Goal: Task Accomplishment & Management: Manage account settings

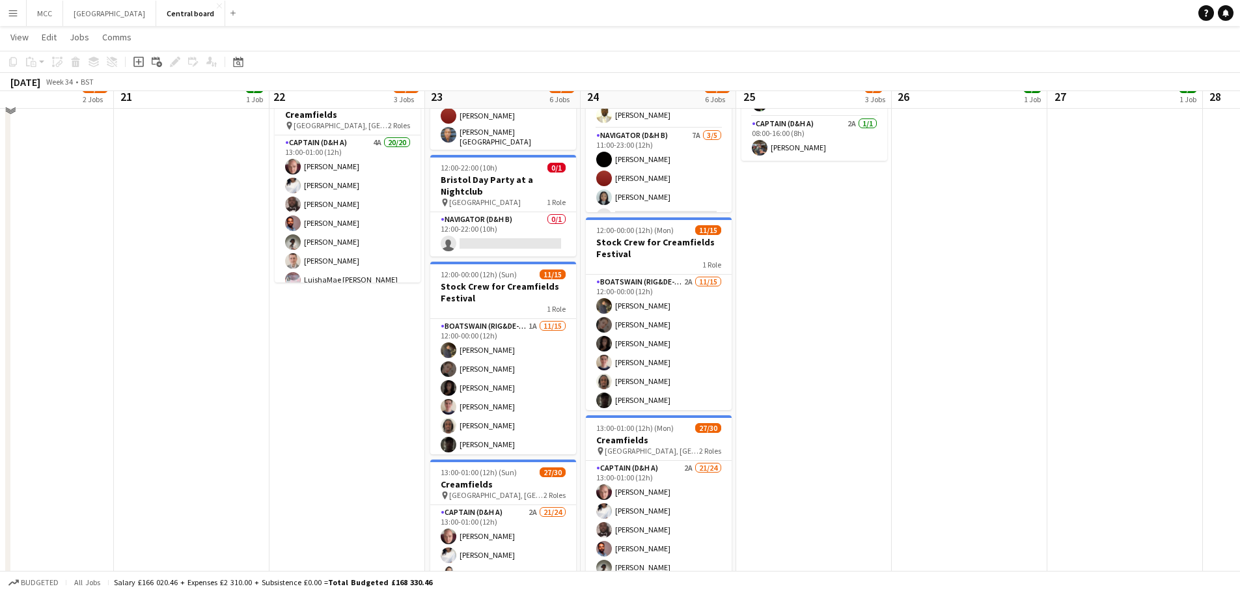
scroll to position [480, 0]
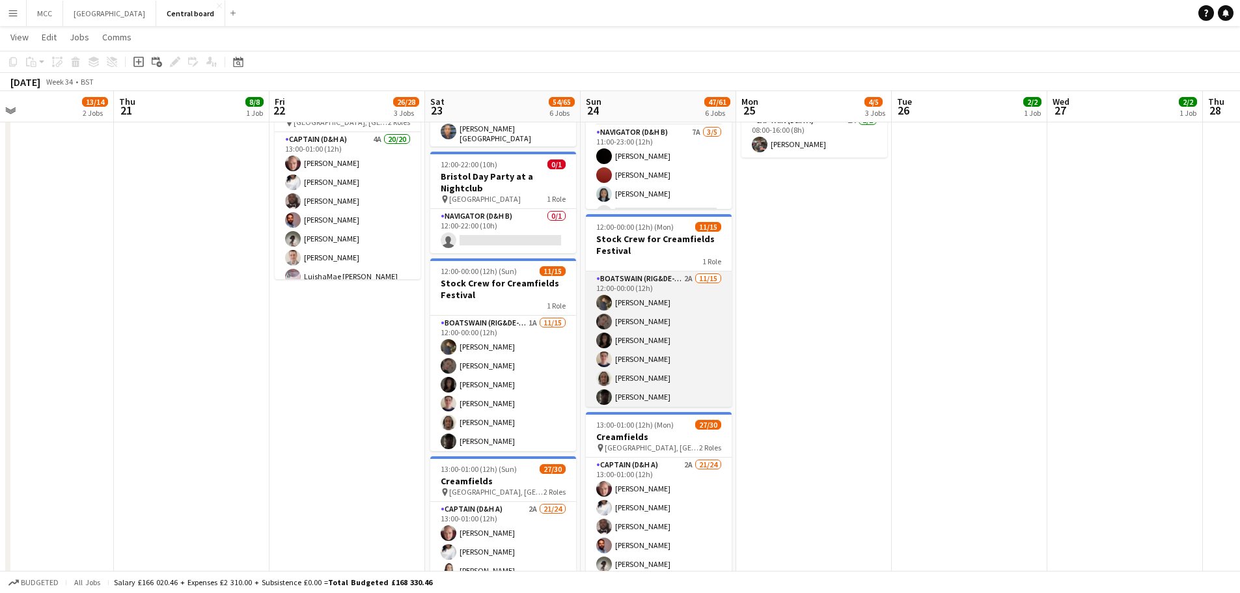
click at [613, 321] on app-card-role "Boatswain (rig&de-rig) 2A [DATE] 12:00-00:00 (12h) [PERSON_NAME] [PERSON_NAME] …" at bounding box center [659, 425] width 146 height 308
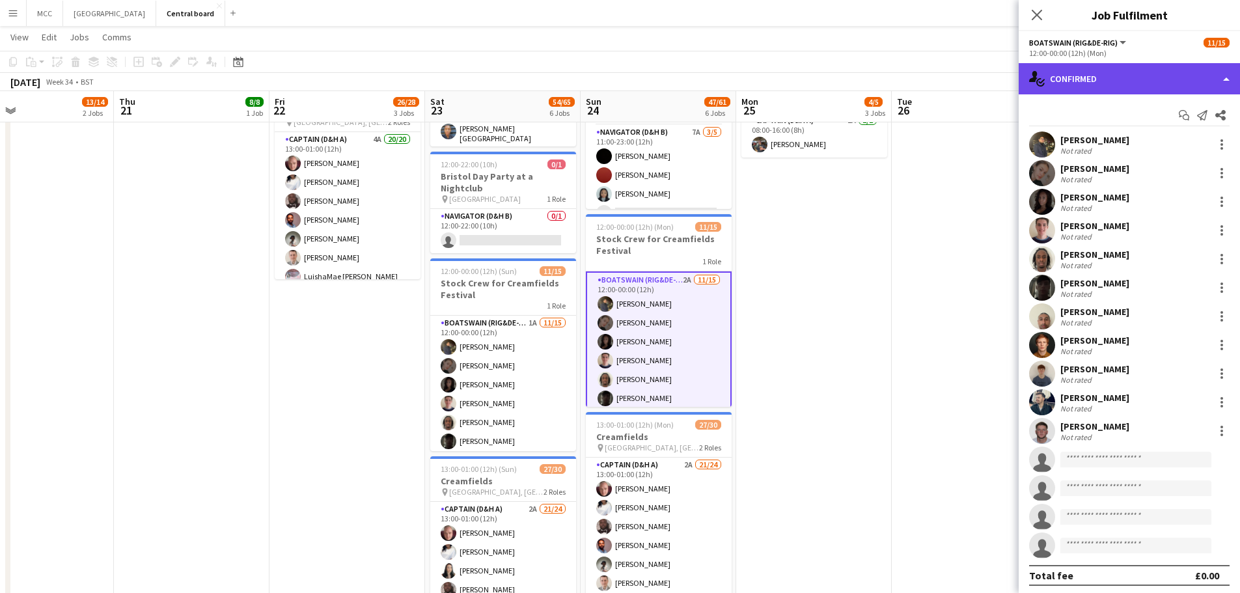
click at [613, 77] on div "single-neutral-actions-check-2 Confirmed" at bounding box center [1129, 78] width 221 height 31
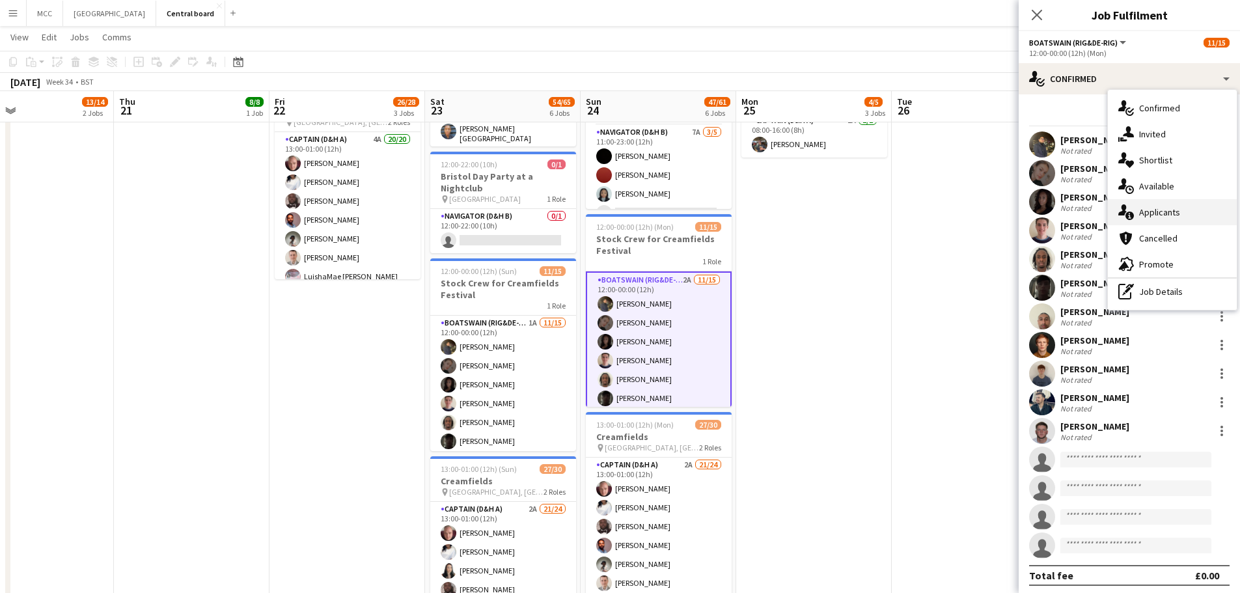
click at [613, 215] on div "single-neutral-actions-information Applicants" at bounding box center [1172, 212] width 129 height 26
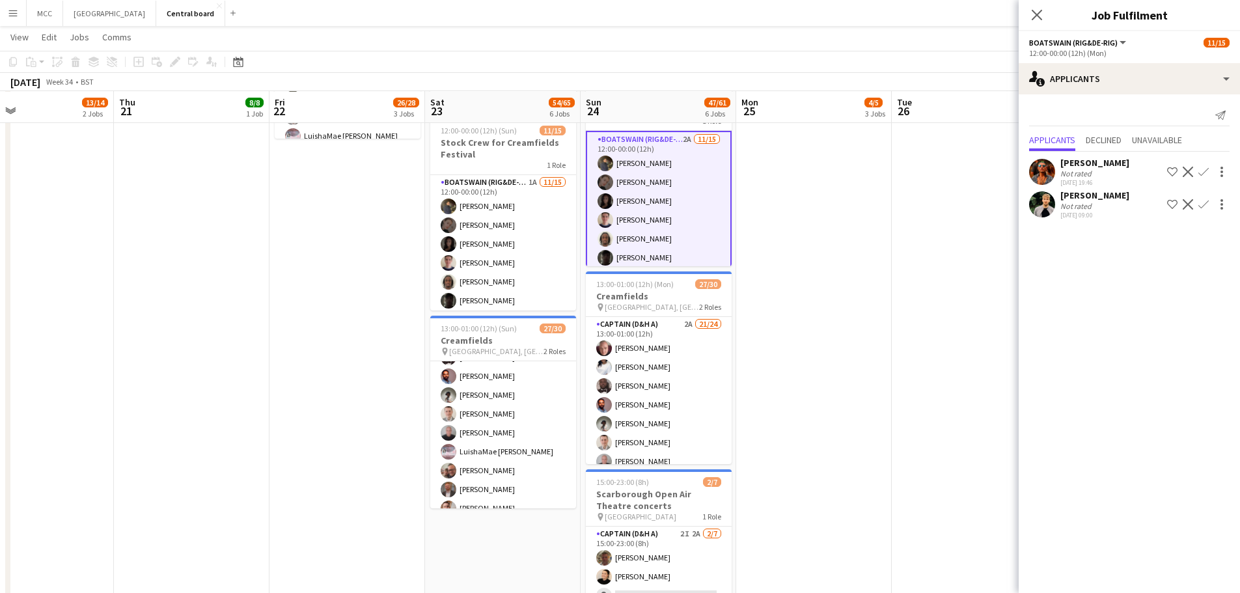
scroll to position [621, 0]
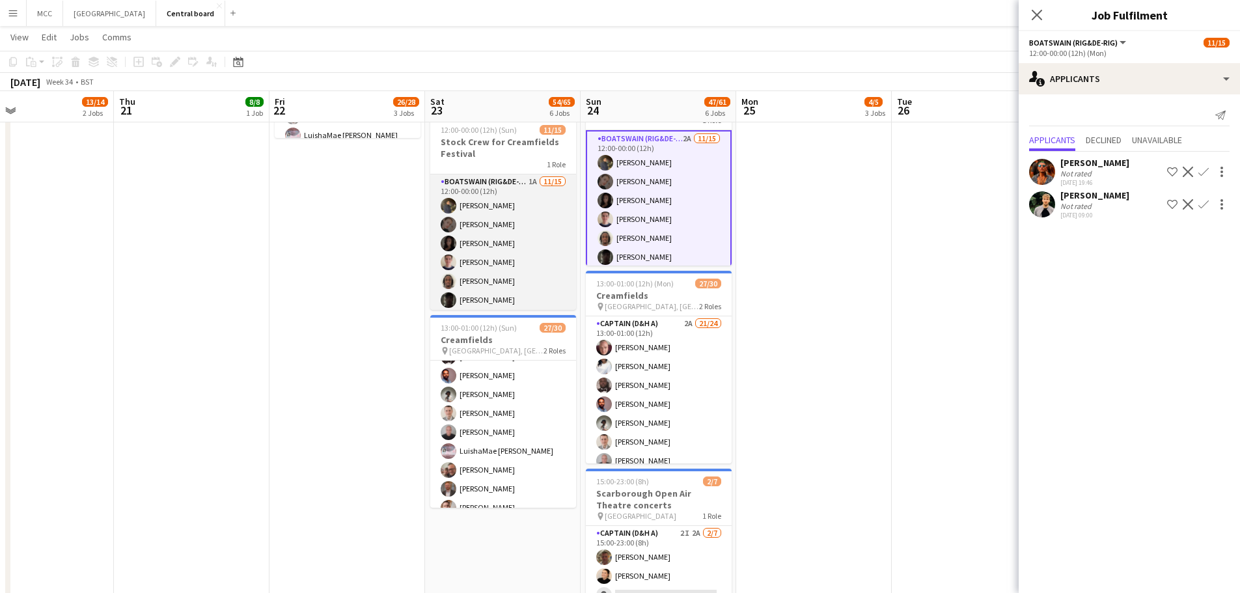
click at [540, 246] on app-card-role "Boatswain (rig&de-rig) 1A [DATE] 12:00-00:00 (12h) [PERSON_NAME] [PERSON_NAME] …" at bounding box center [503, 328] width 146 height 308
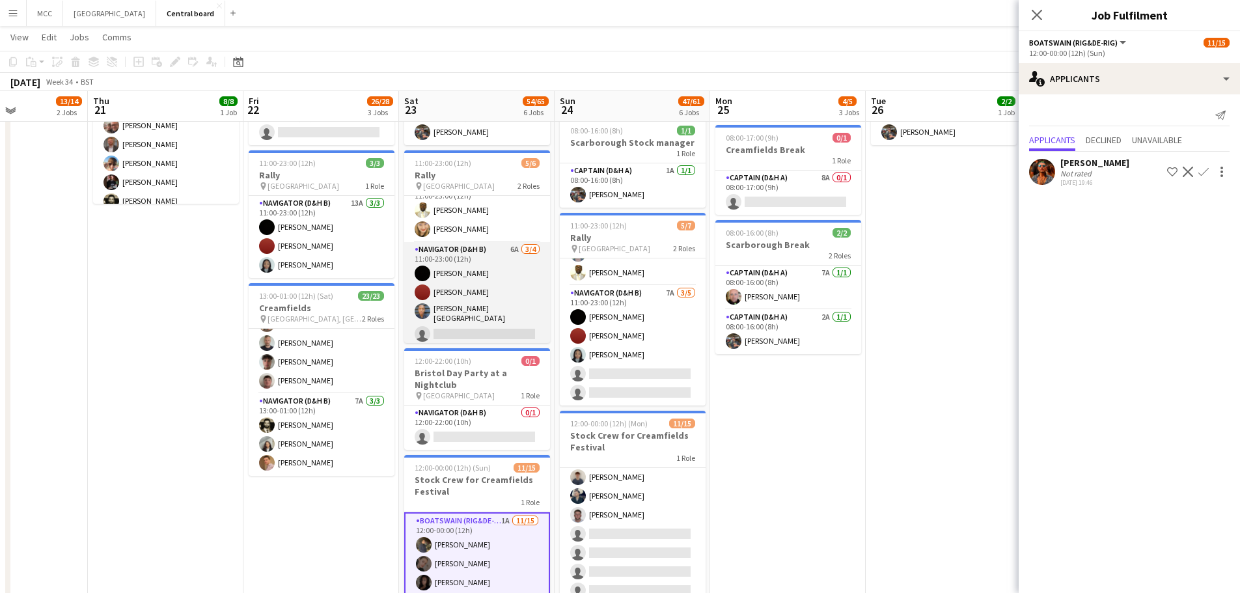
scroll to position [282, 0]
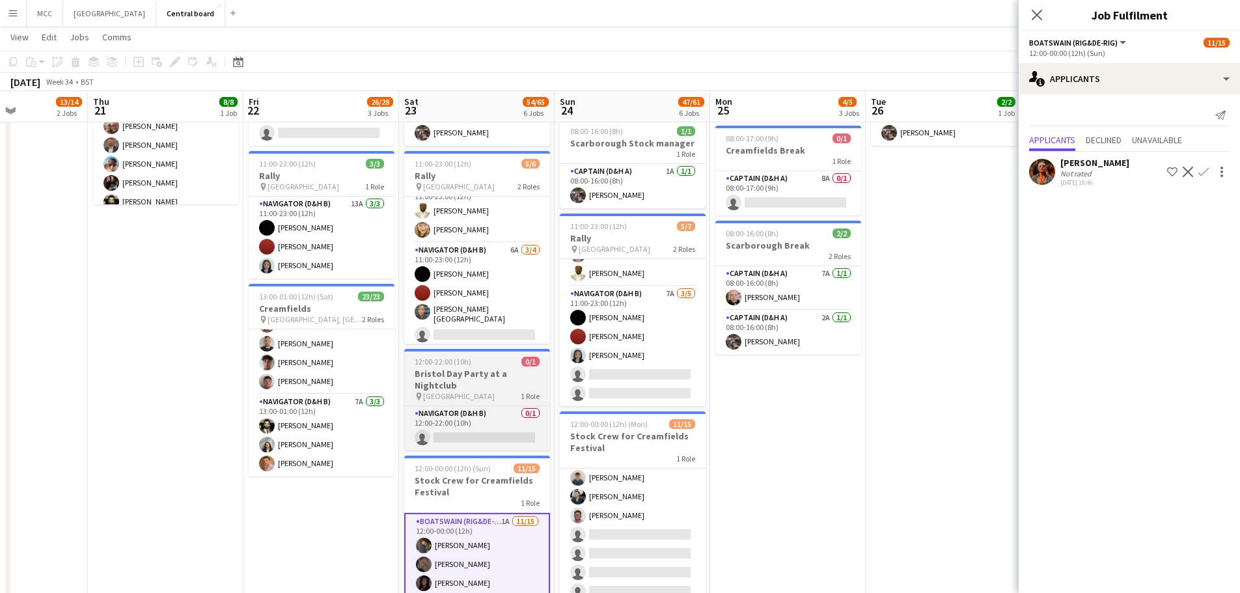
click at [473, 391] on div "pin Bristol 1 Role" at bounding box center [477, 396] width 146 height 10
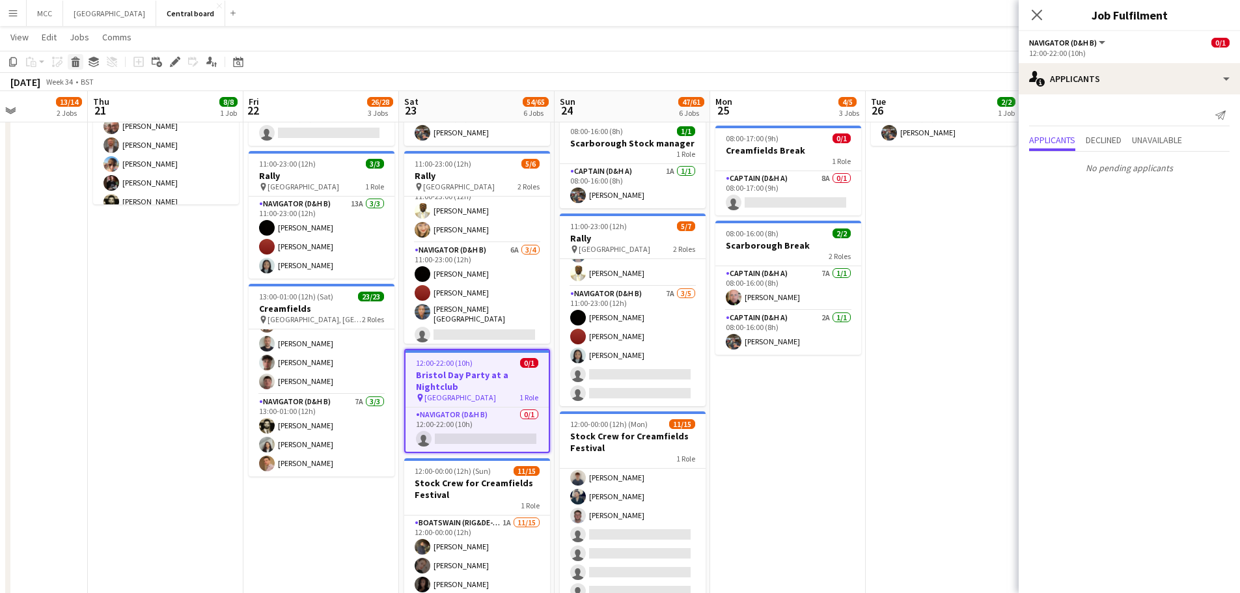
click at [79, 59] on icon "Delete" at bounding box center [75, 62] width 10 height 10
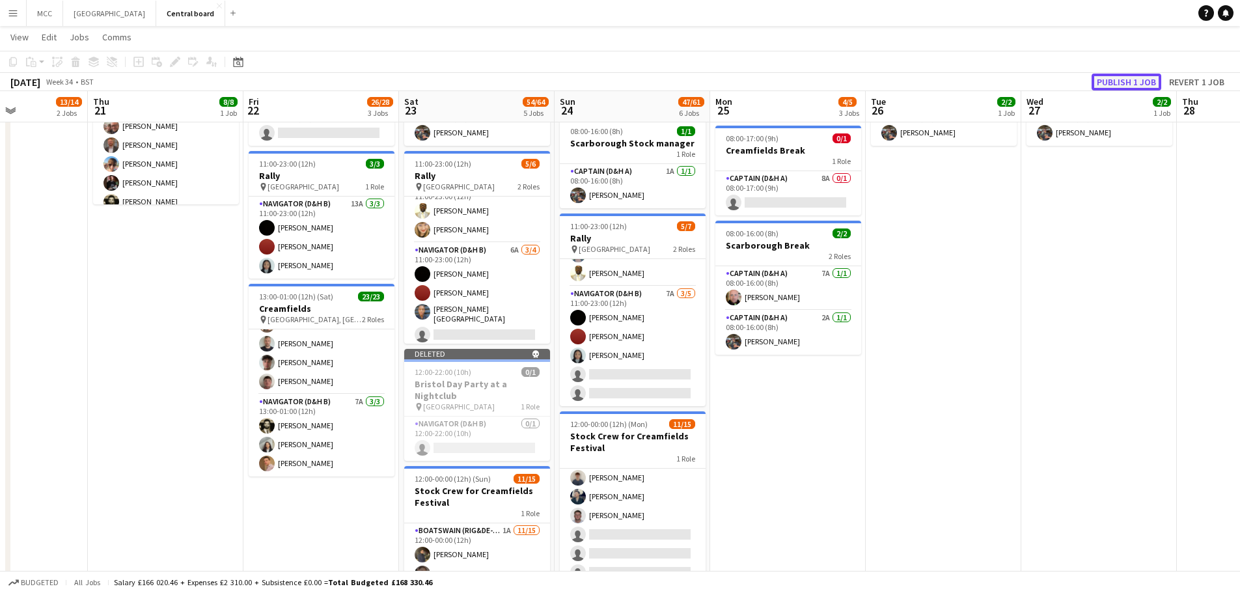
click at [613, 89] on button "Publish 1 job" at bounding box center [1126, 82] width 70 height 17
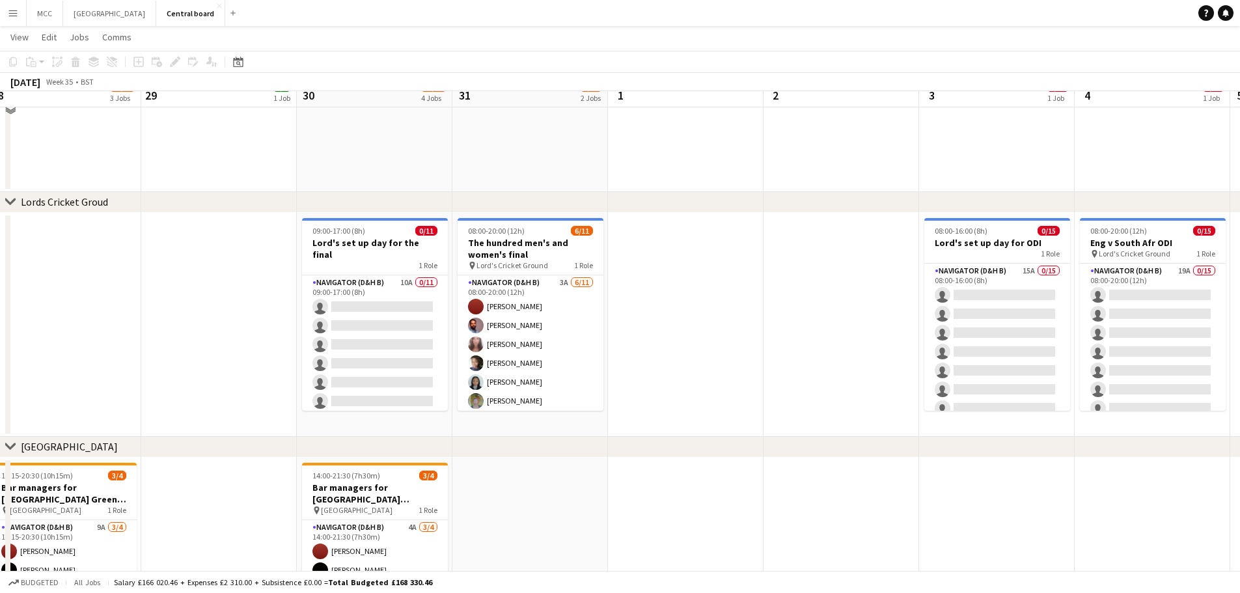
scroll to position [1104, 0]
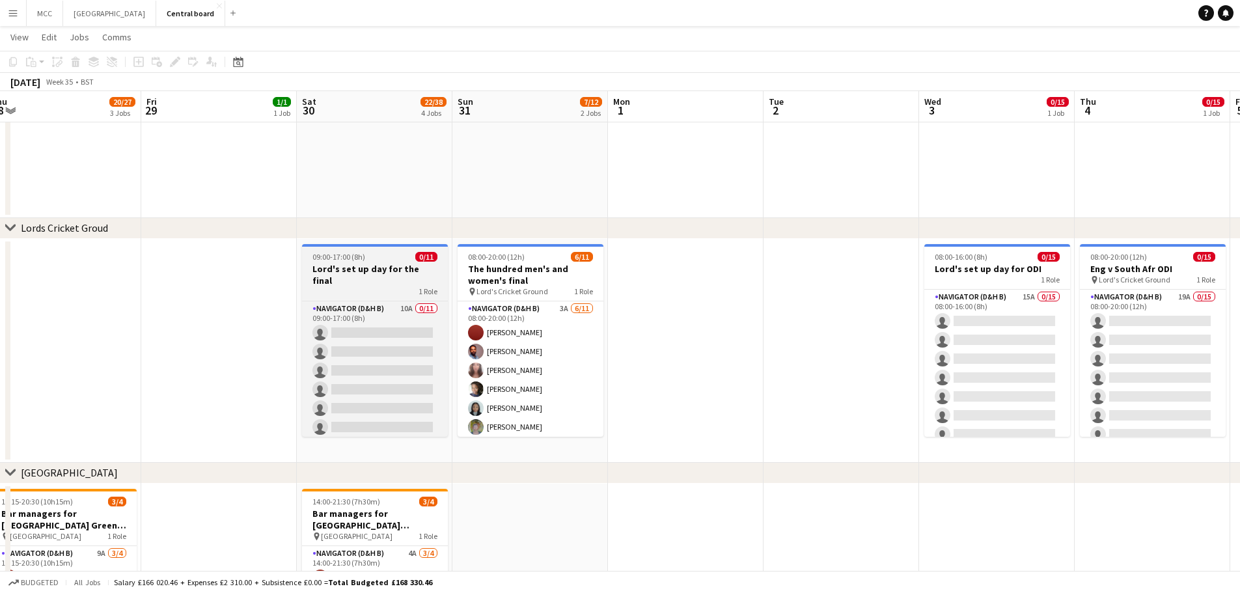
click at [316, 256] on span "09:00-17:00 (8h)" at bounding box center [338, 257] width 53 height 10
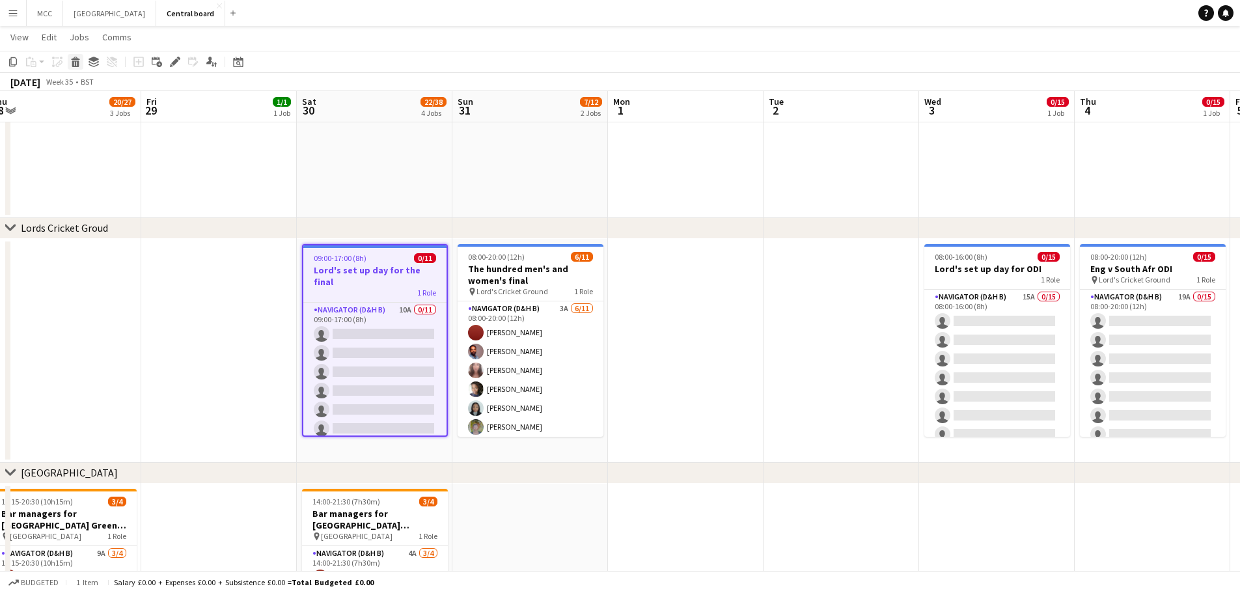
click at [75, 56] on div "Delete" at bounding box center [76, 62] width 16 height 16
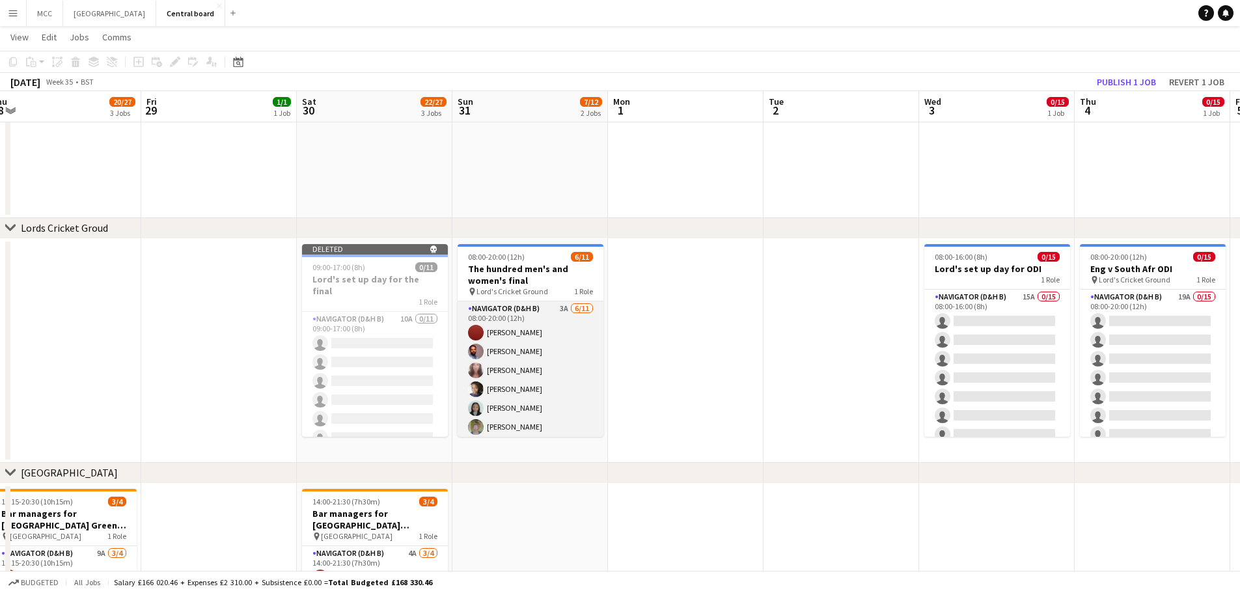
click at [562, 336] on app-card-role "Navigator (D&H B) 3A [DATE] 08:00-20:00 (12h) [PERSON_NAME] [PERSON_NAME] [PERS…" at bounding box center [531, 417] width 146 height 233
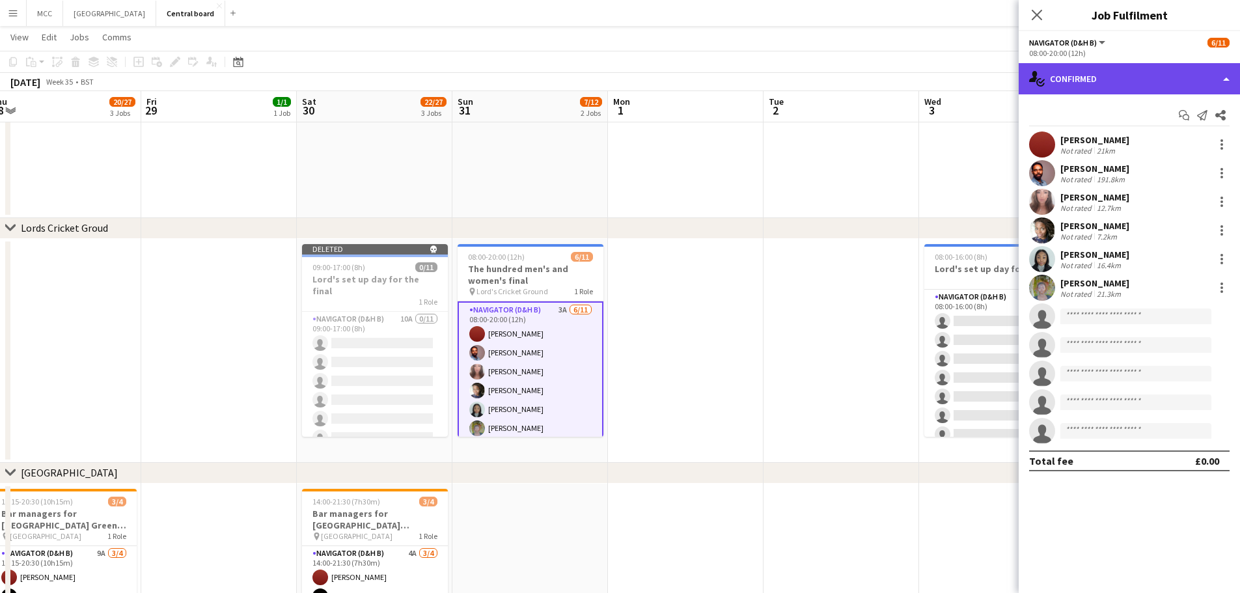
click at [613, 81] on div "single-neutral-actions-check-2 Confirmed" at bounding box center [1129, 78] width 221 height 31
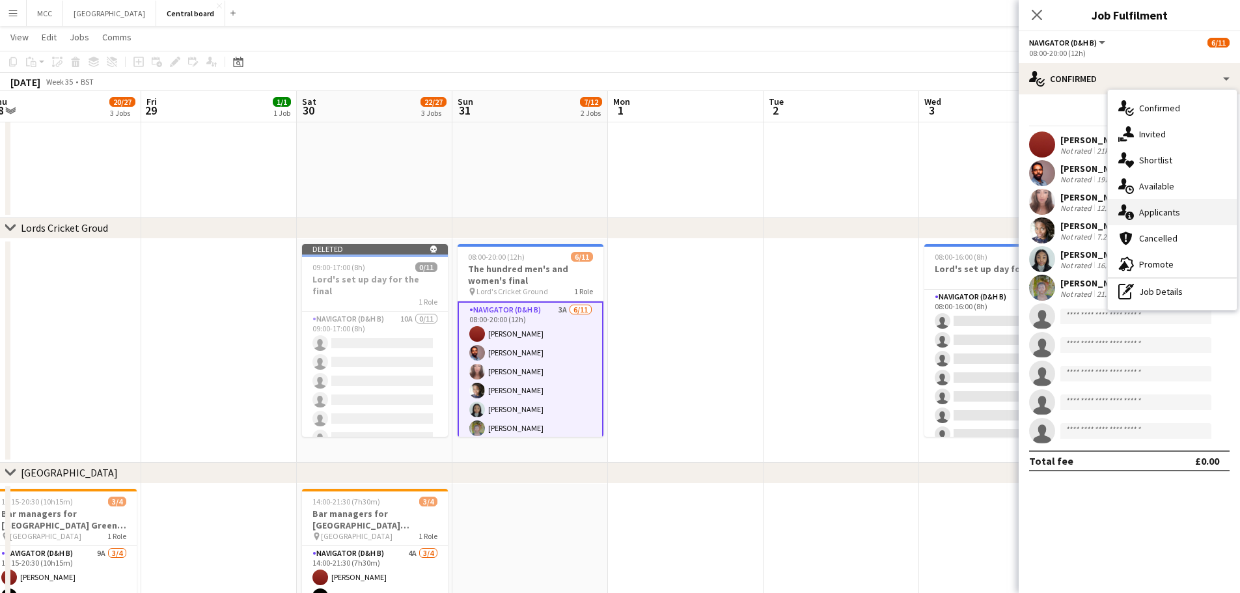
click at [613, 212] on div "single-neutral-actions-information Applicants" at bounding box center [1172, 212] width 129 height 26
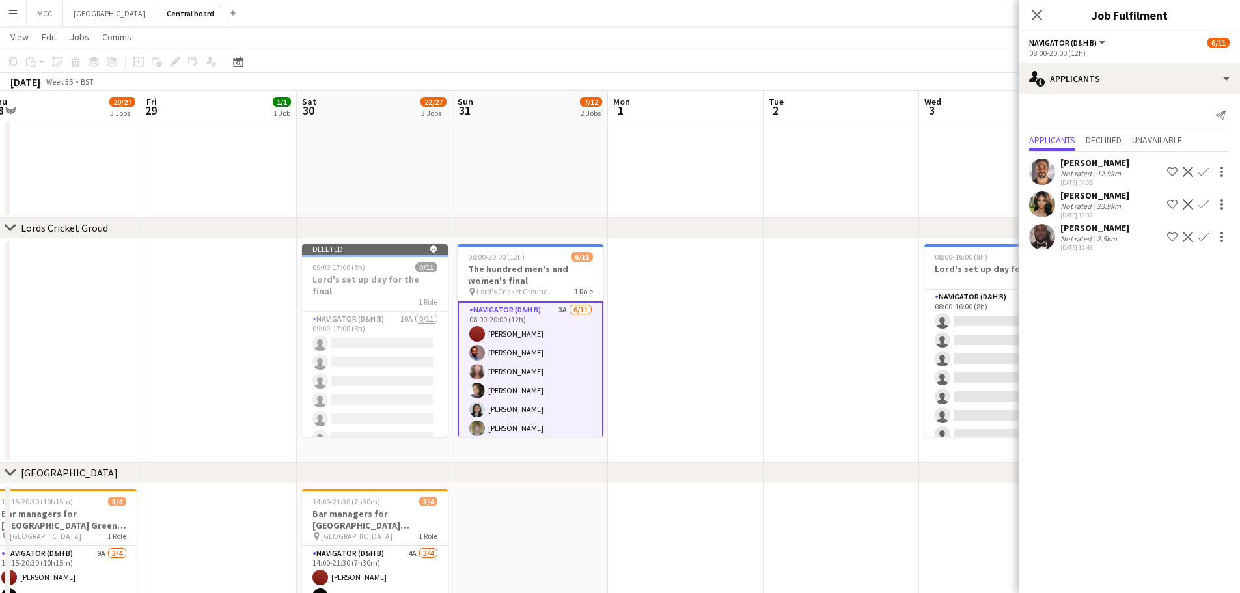
click at [613, 238] on app-icon "Confirm" at bounding box center [1203, 237] width 10 height 10
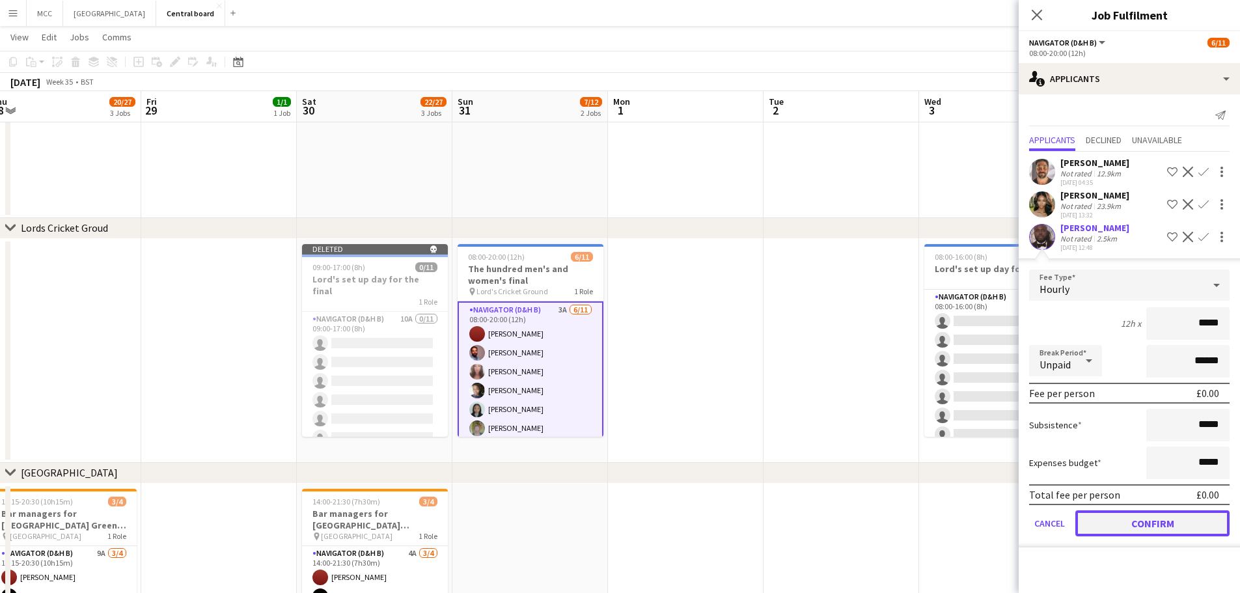
click at [613, 527] on button "Confirm" at bounding box center [1152, 523] width 154 height 26
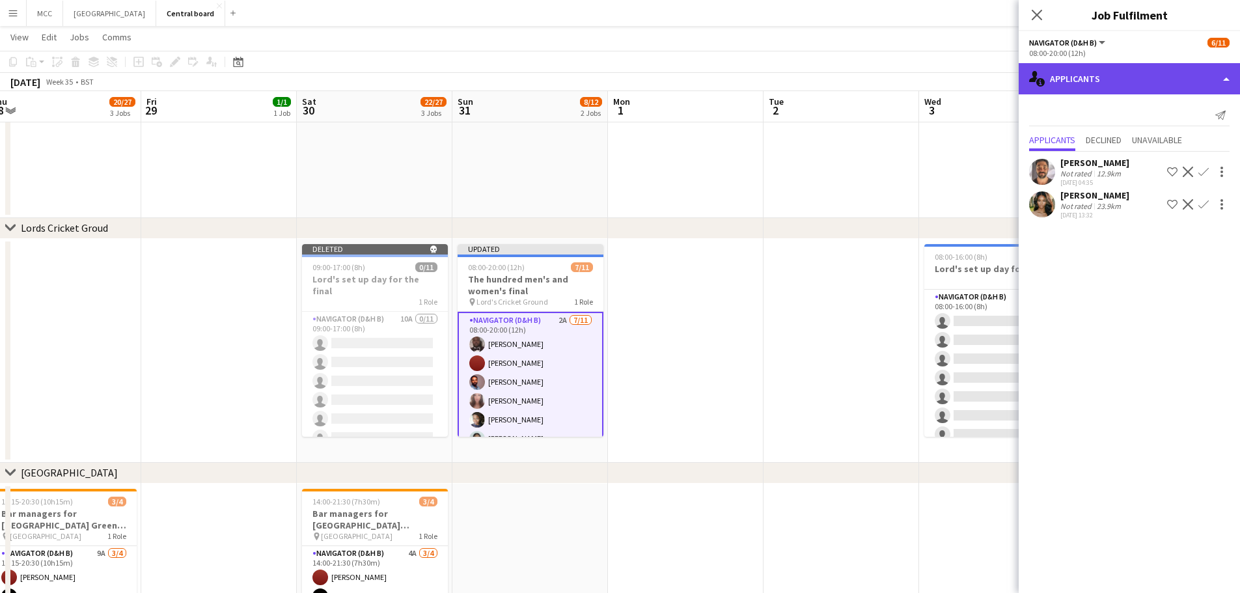
click at [613, 84] on div "single-neutral-actions-information Applicants" at bounding box center [1129, 78] width 221 height 31
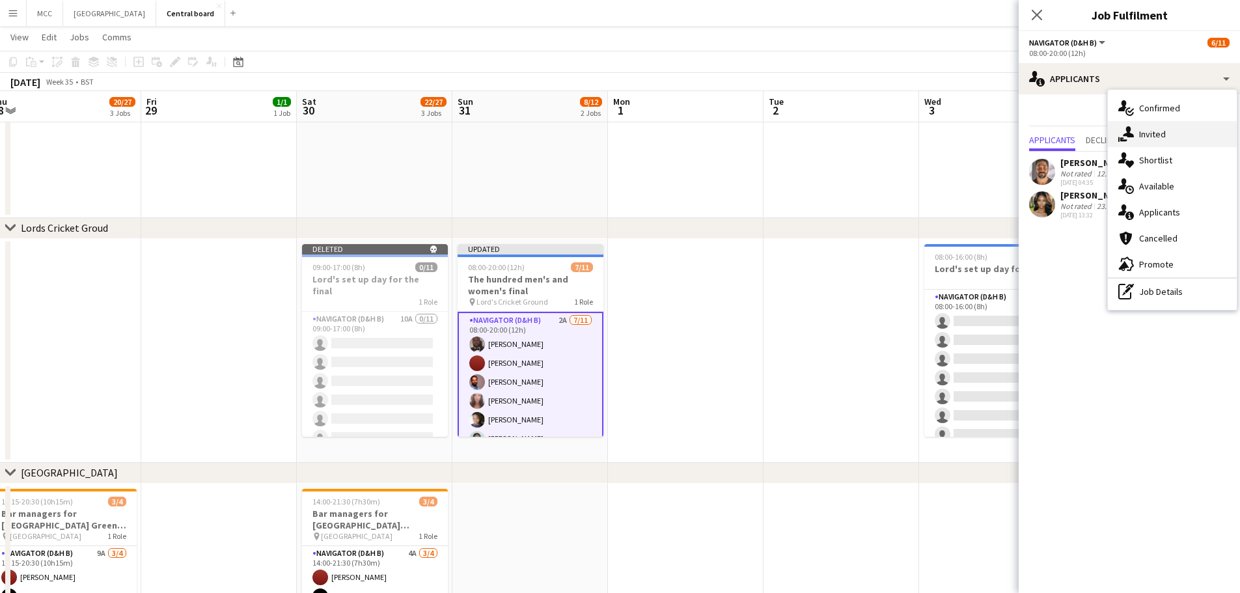
click at [613, 133] on div "single-neutral-actions-share-1 Invited" at bounding box center [1172, 134] width 129 height 26
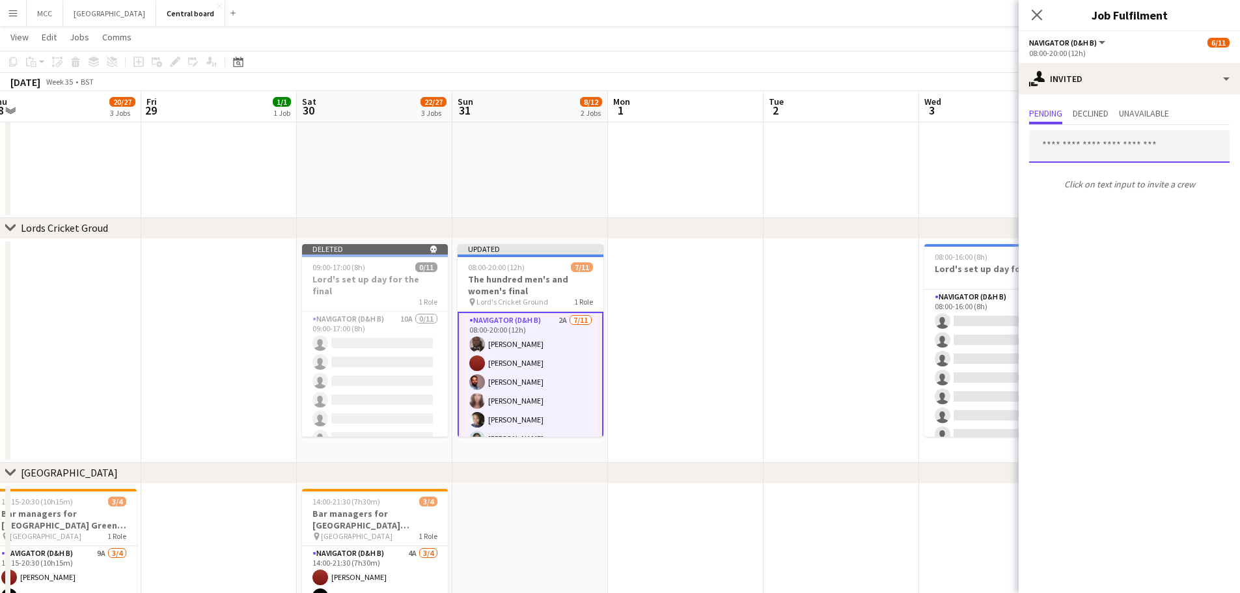
click at [613, 148] on input "text" at bounding box center [1129, 146] width 200 height 33
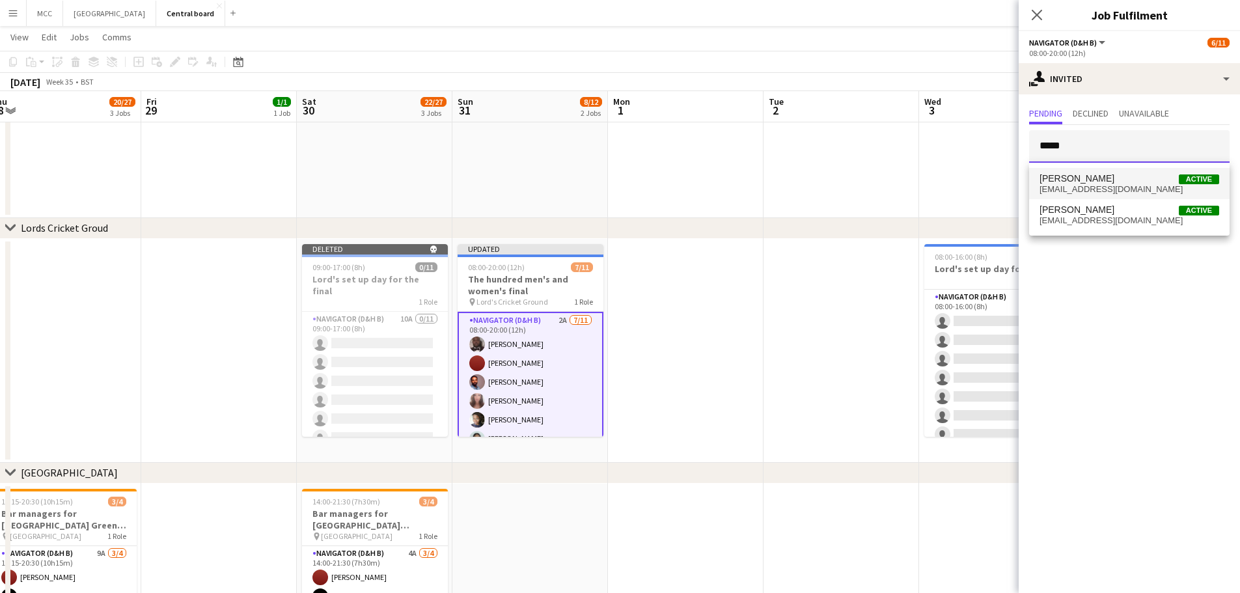
type input "*****"
click at [613, 185] on span "[EMAIL_ADDRESS][DOMAIN_NAME]" at bounding box center [1129, 189] width 180 height 10
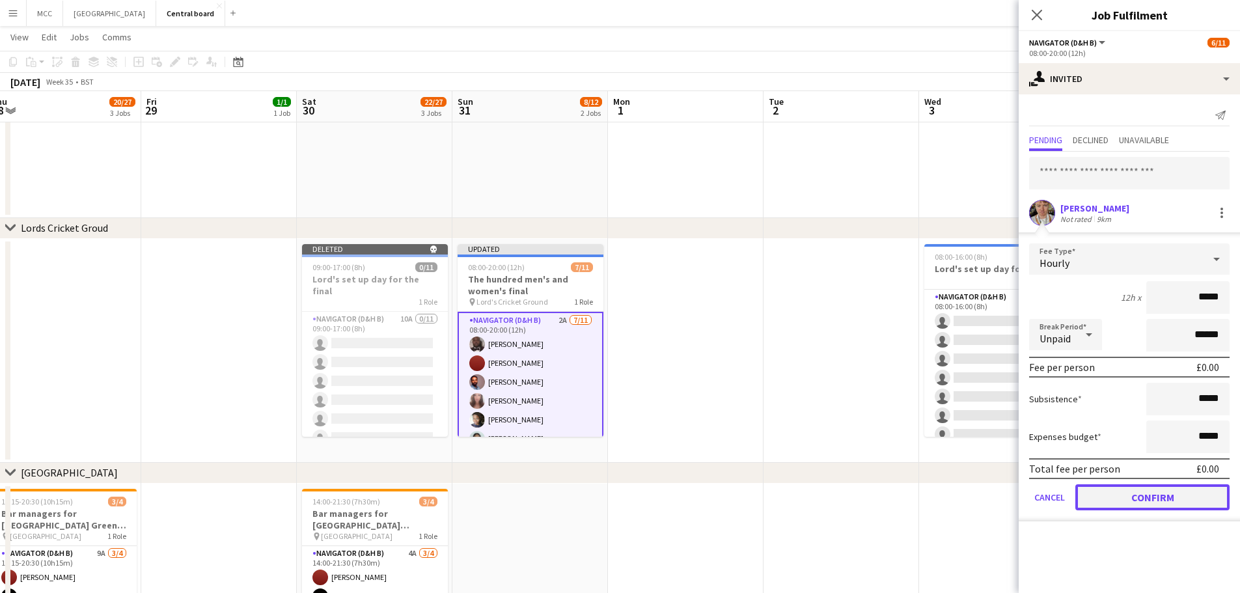
click at [613, 495] on button "Confirm" at bounding box center [1152, 497] width 154 height 26
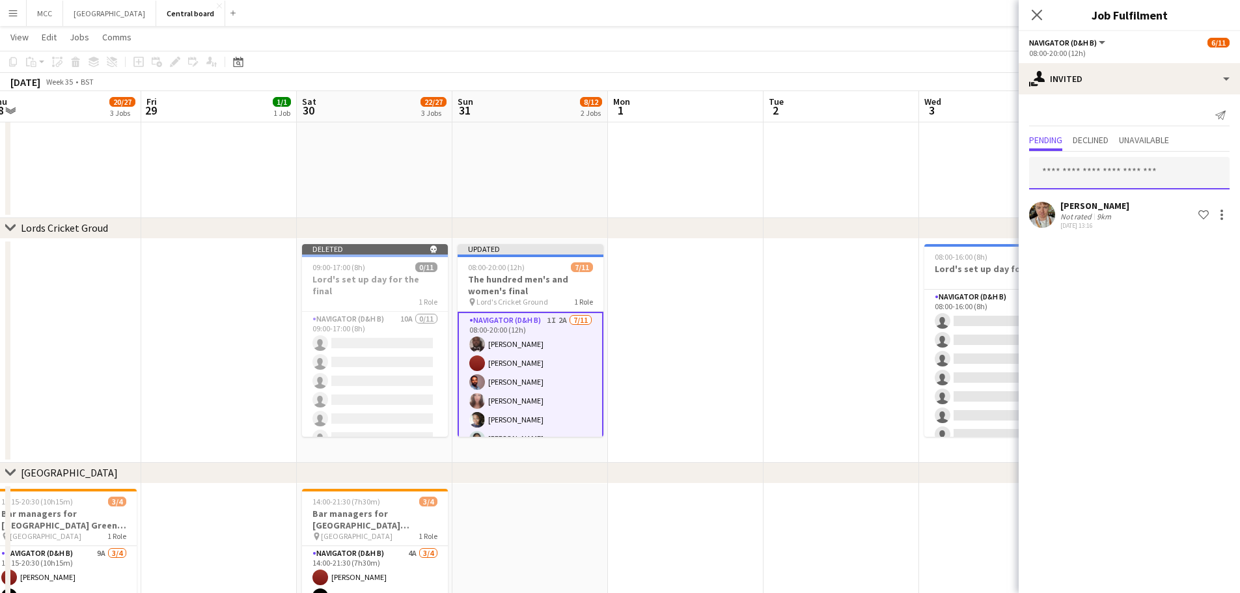
click at [613, 171] on input "text" at bounding box center [1129, 173] width 200 height 33
type input "*"
type input "******"
click at [613, 223] on mat-option "[PERSON_NAME] Active [EMAIL_ADDRESS][DOMAIN_NAME]" at bounding box center [1129, 210] width 200 height 31
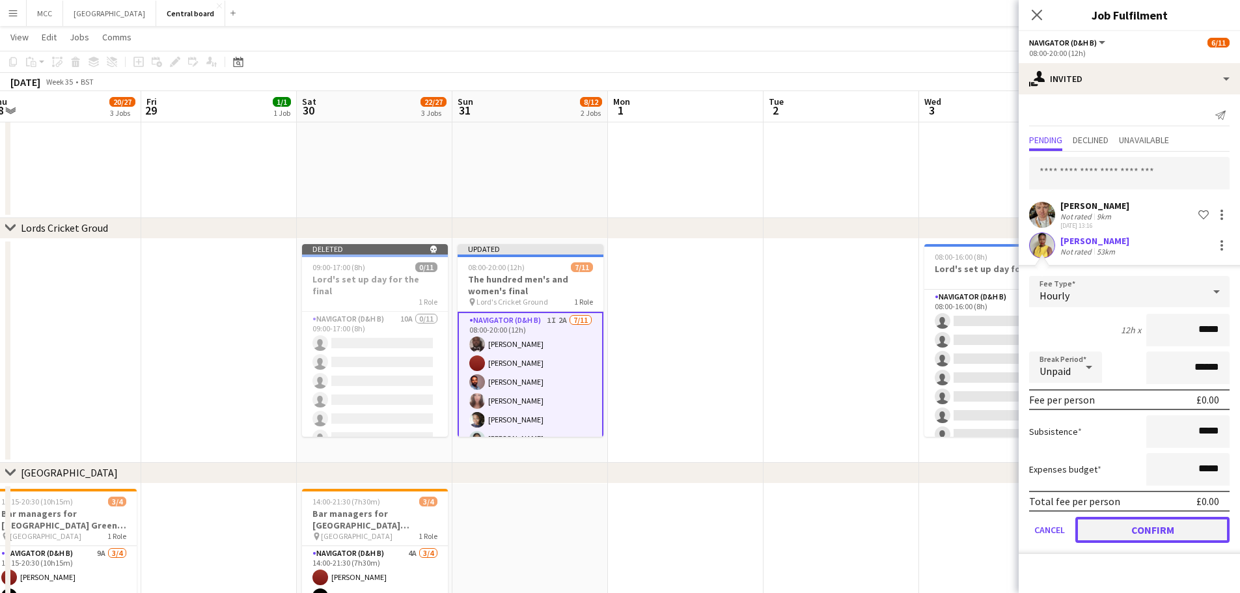
click at [613, 532] on button "Confirm" at bounding box center [1152, 530] width 154 height 26
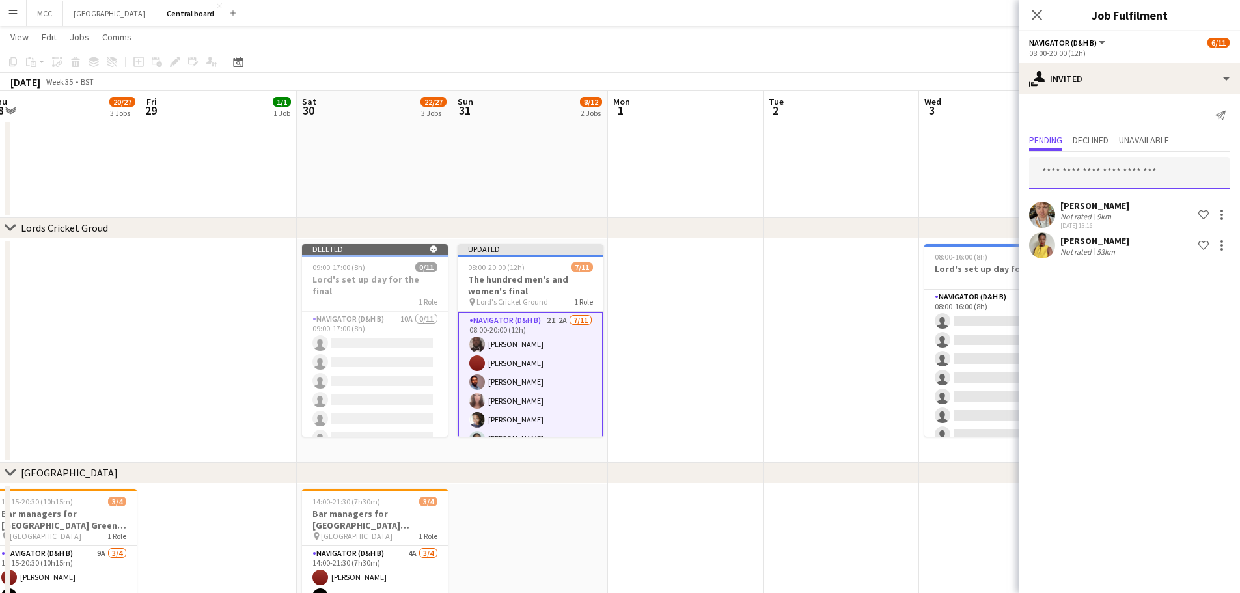
click at [613, 170] on input "text" at bounding box center [1129, 173] width 200 height 33
type input "******"
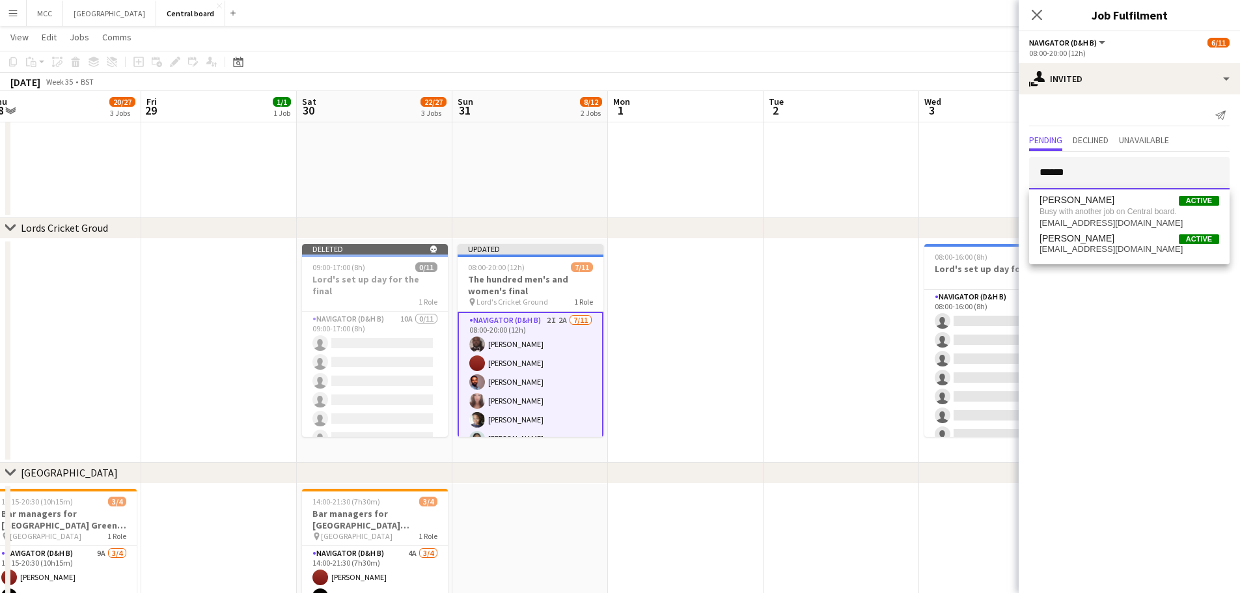
drag, startPoint x: 1097, startPoint y: 178, endPoint x: 1007, endPoint y: 196, distance: 92.3
type input "*******"
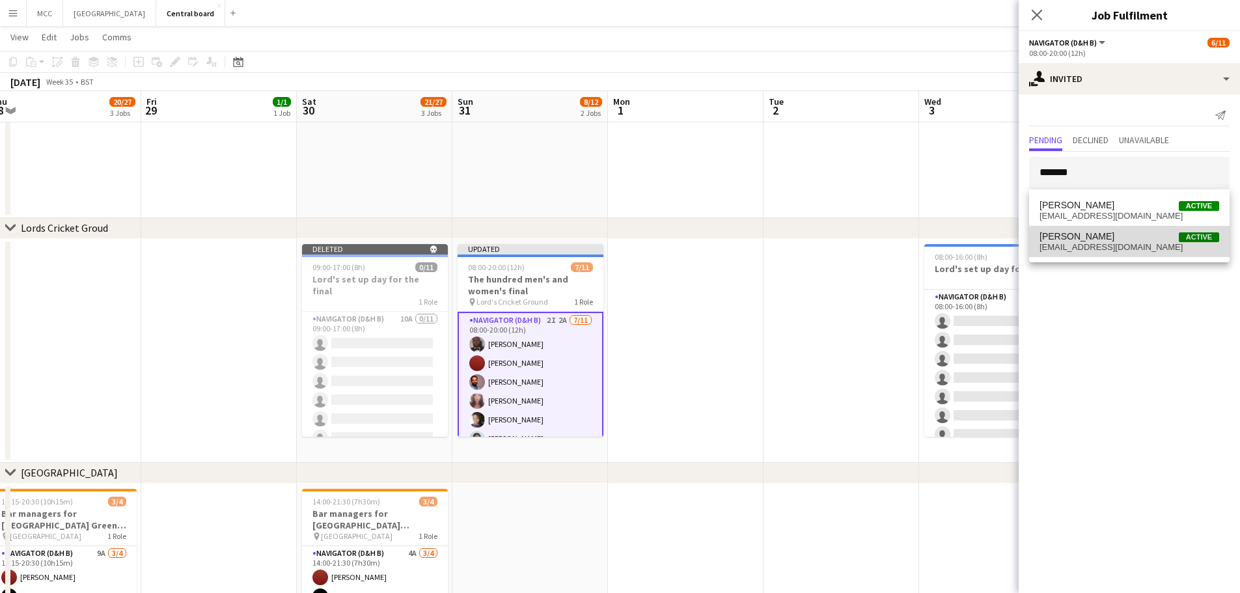
click at [613, 252] on span "[EMAIL_ADDRESS][DOMAIN_NAME]" at bounding box center [1129, 247] width 180 height 10
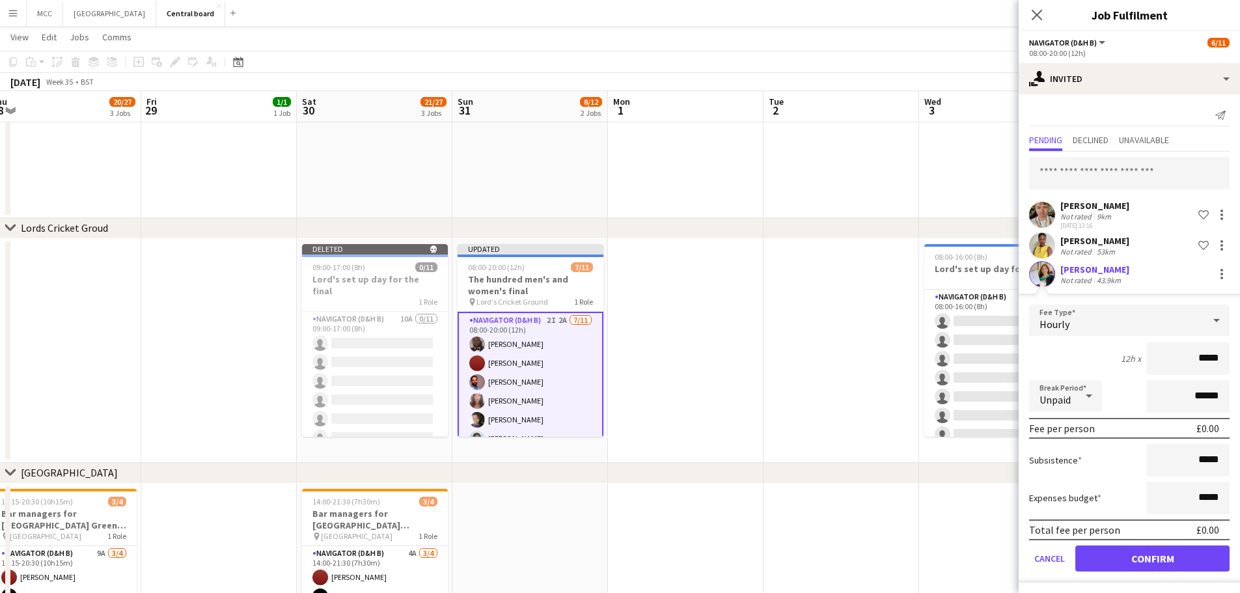
scroll to position [3, 0]
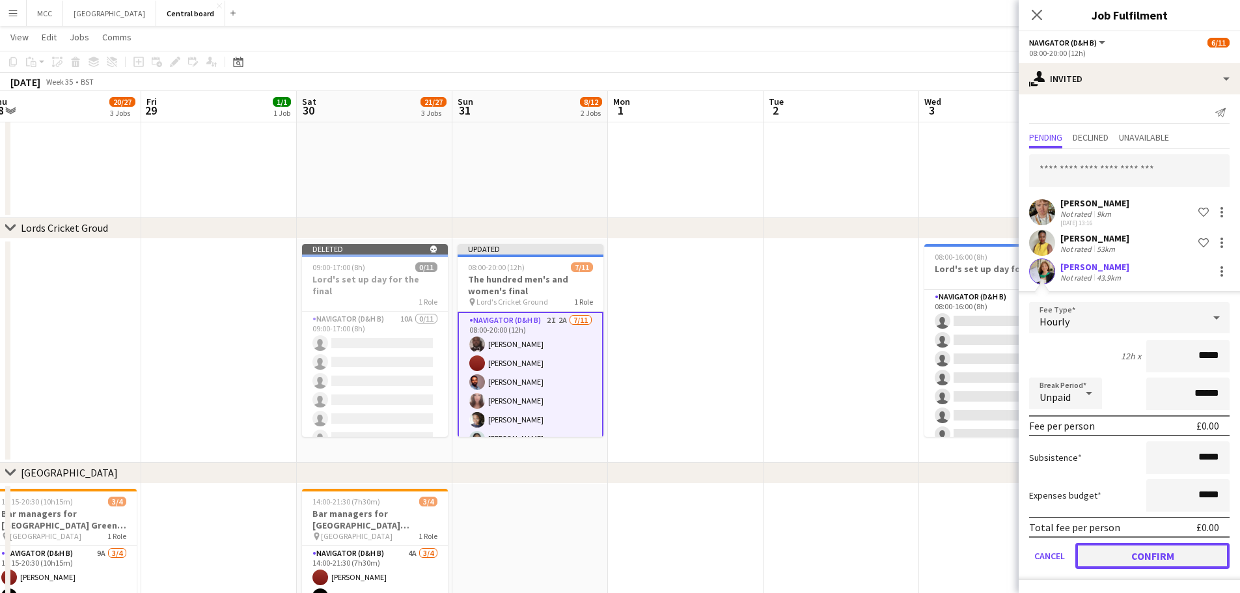
click at [613, 560] on button "Confirm" at bounding box center [1152, 556] width 154 height 26
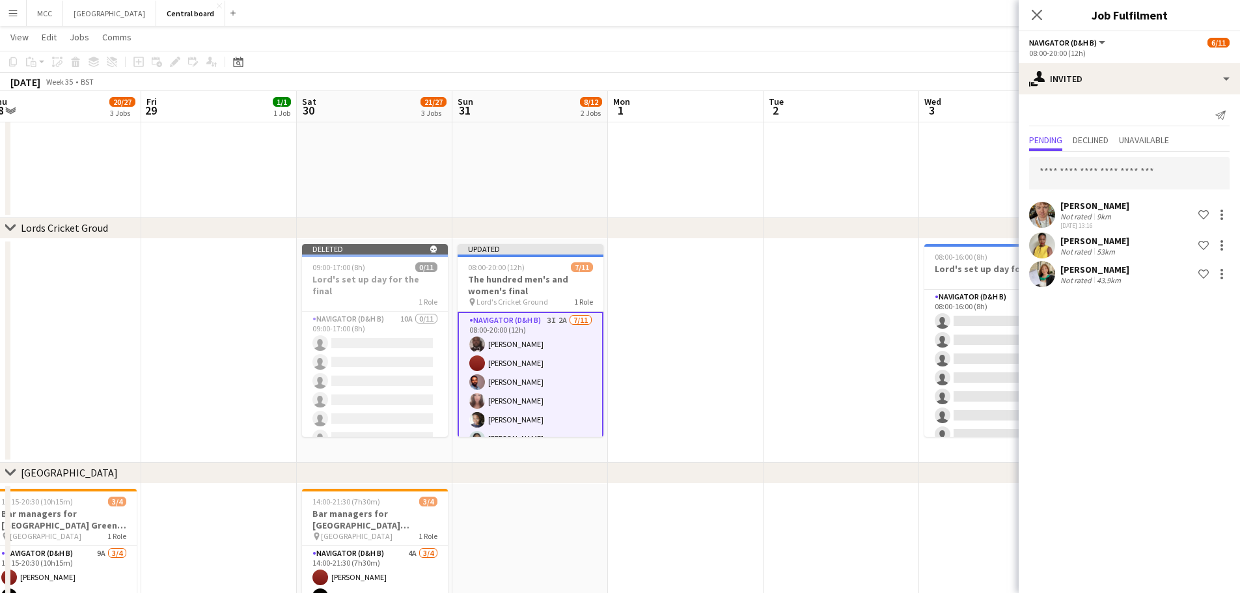
scroll to position [0, 0]
click at [613, 171] on input "*" at bounding box center [1129, 173] width 200 height 33
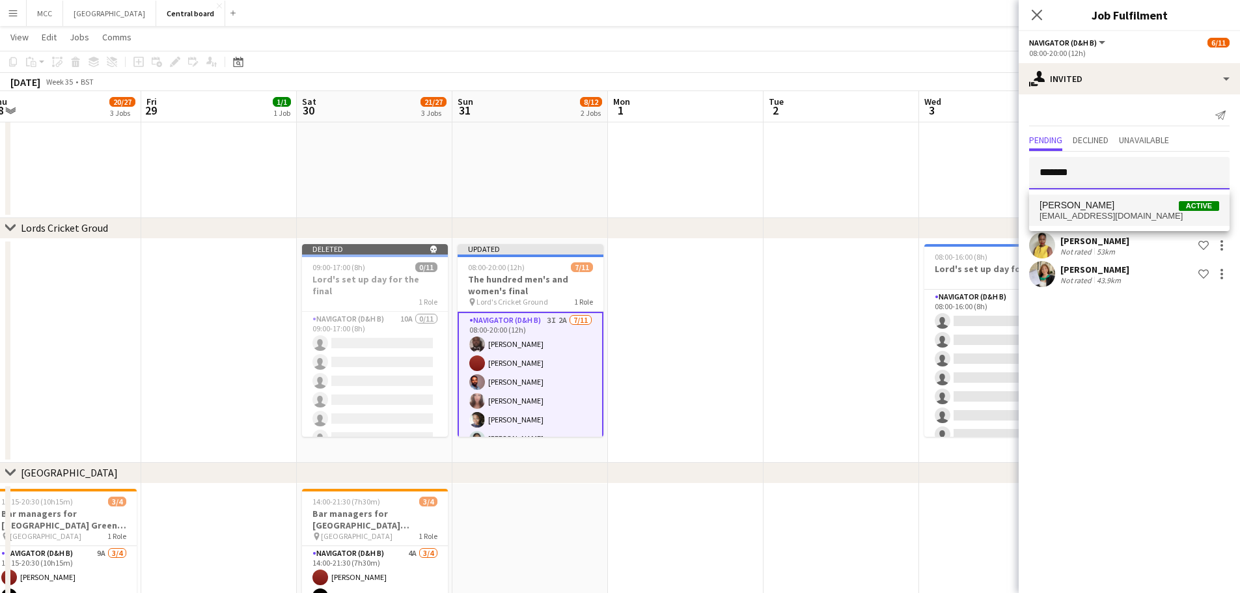
type input "*******"
click at [613, 205] on span "[PERSON_NAME] Active" at bounding box center [1129, 205] width 180 height 11
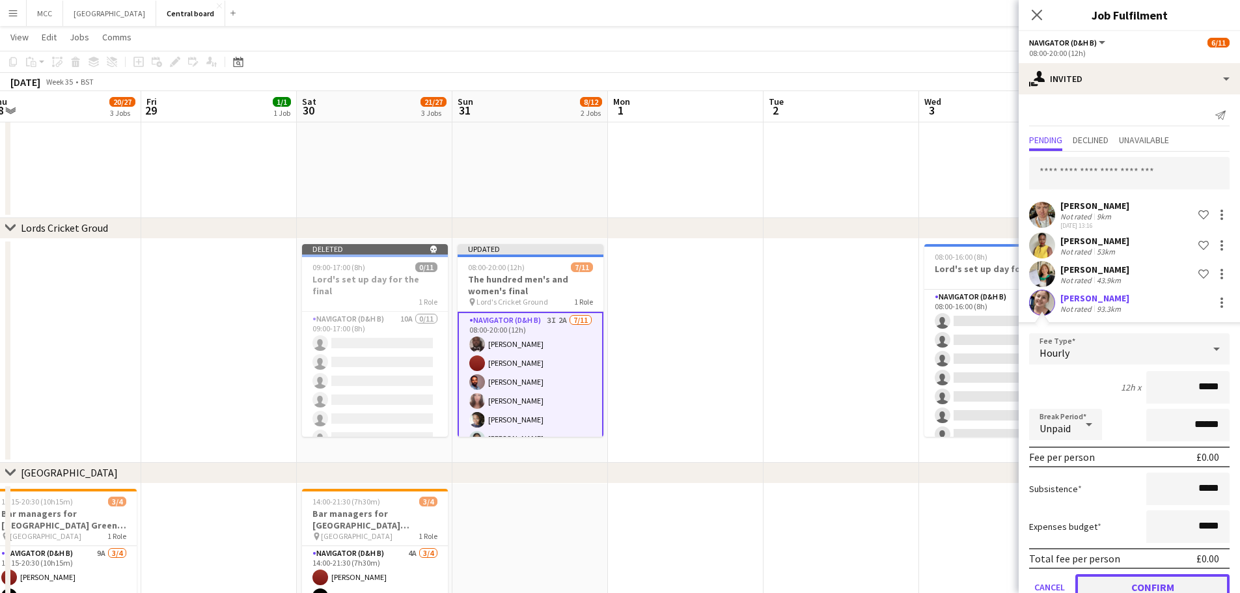
click at [613, 576] on button "Confirm" at bounding box center [1152, 587] width 154 height 26
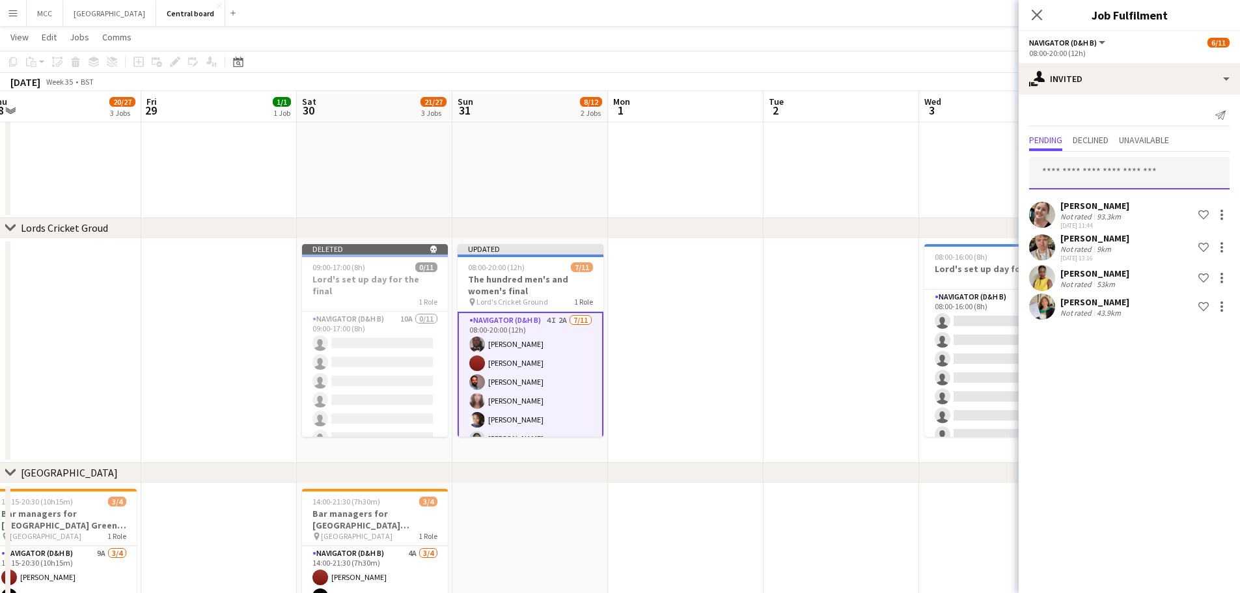
click at [613, 171] on input "text" at bounding box center [1129, 173] width 200 height 33
click at [613, 173] on input "text" at bounding box center [1129, 173] width 200 height 33
type input "*******"
drag, startPoint x: 1131, startPoint y: 173, endPoint x: 1012, endPoint y: 178, distance: 119.2
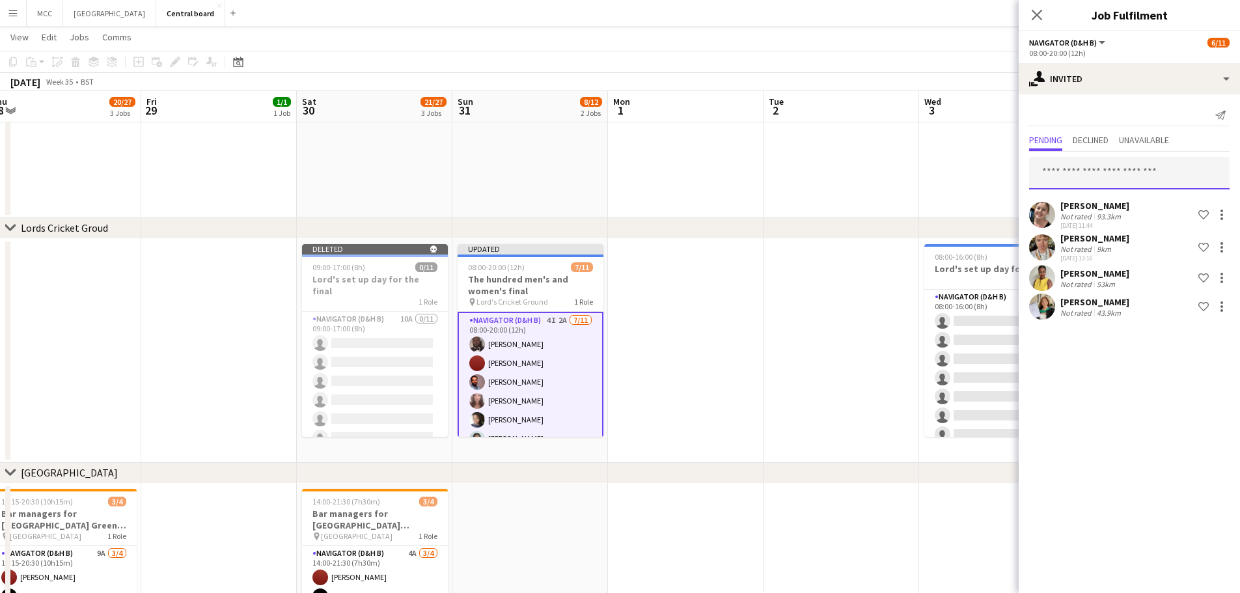
click at [613, 173] on input "text" at bounding box center [1129, 173] width 200 height 33
type input "******"
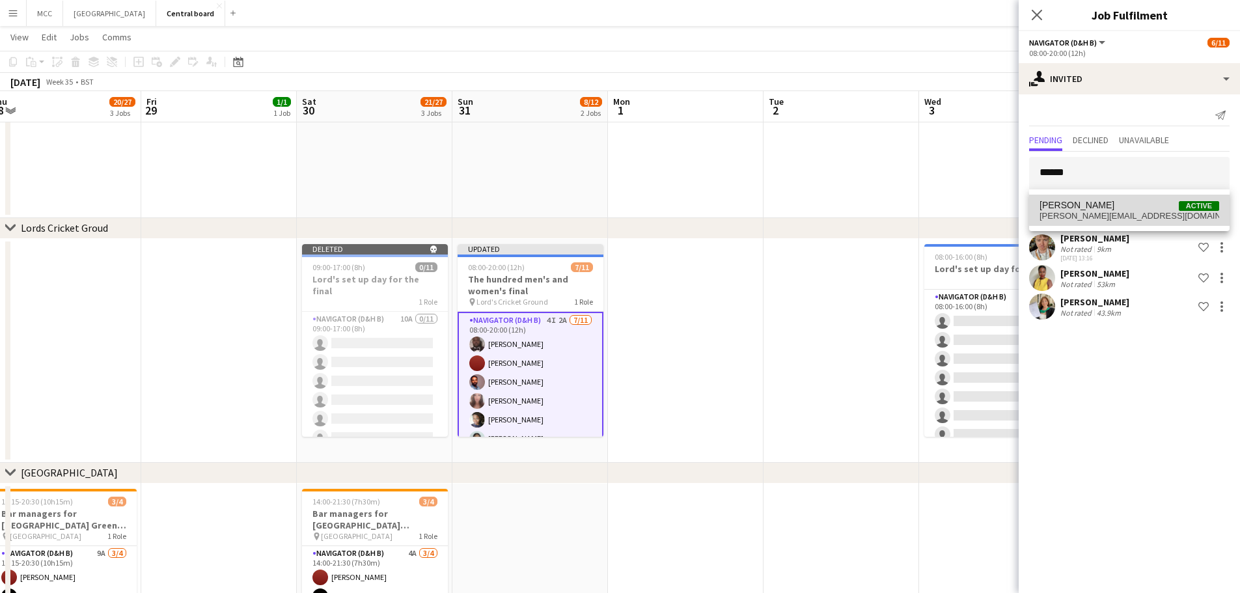
click at [613, 212] on span "[PERSON_NAME][EMAIL_ADDRESS][DOMAIN_NAME]" at bounding box center [1129, 216] width 180 height 10
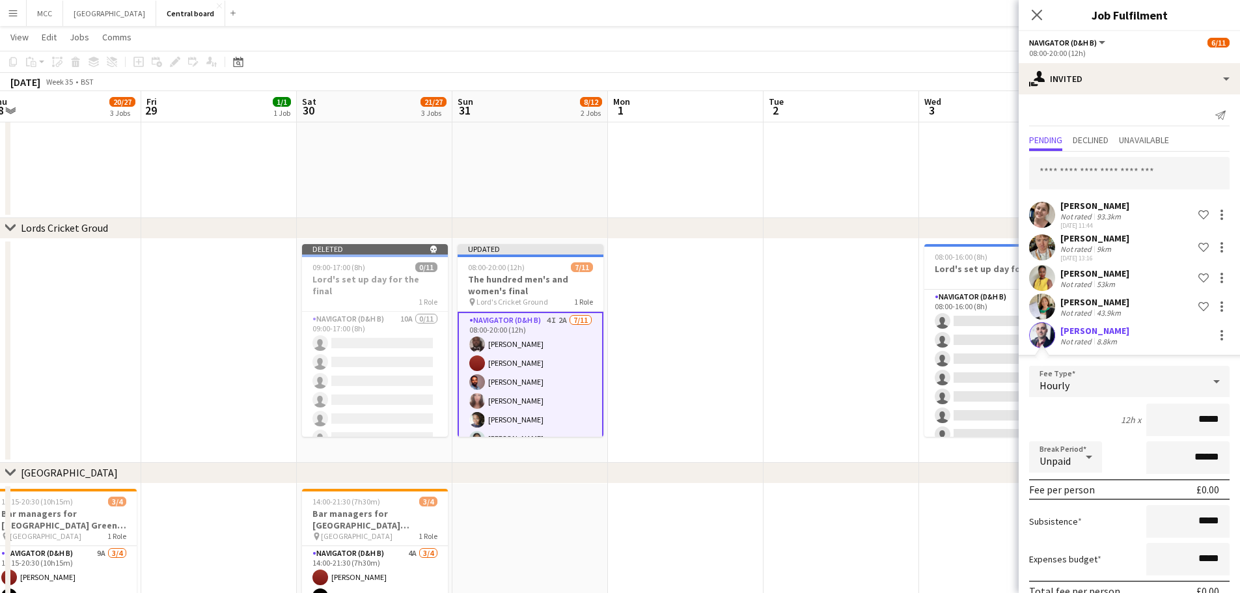
scroll to position [64, 0]
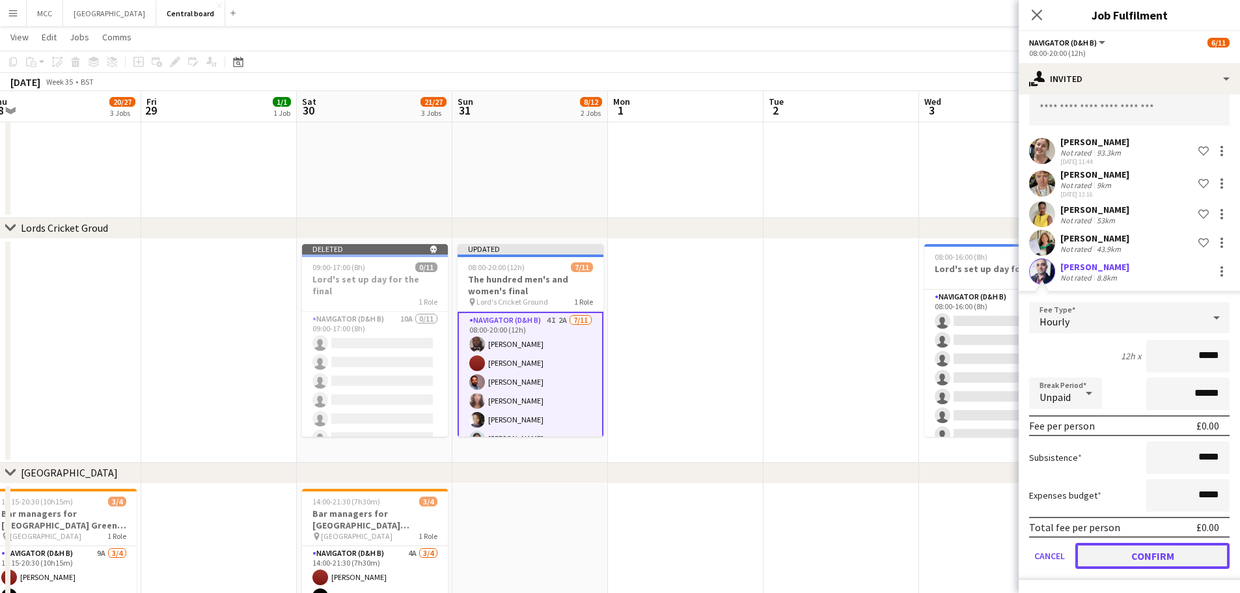
click at [613, 551] on button "Confirm" at bounding box center [1152, 556] width 154 height 26
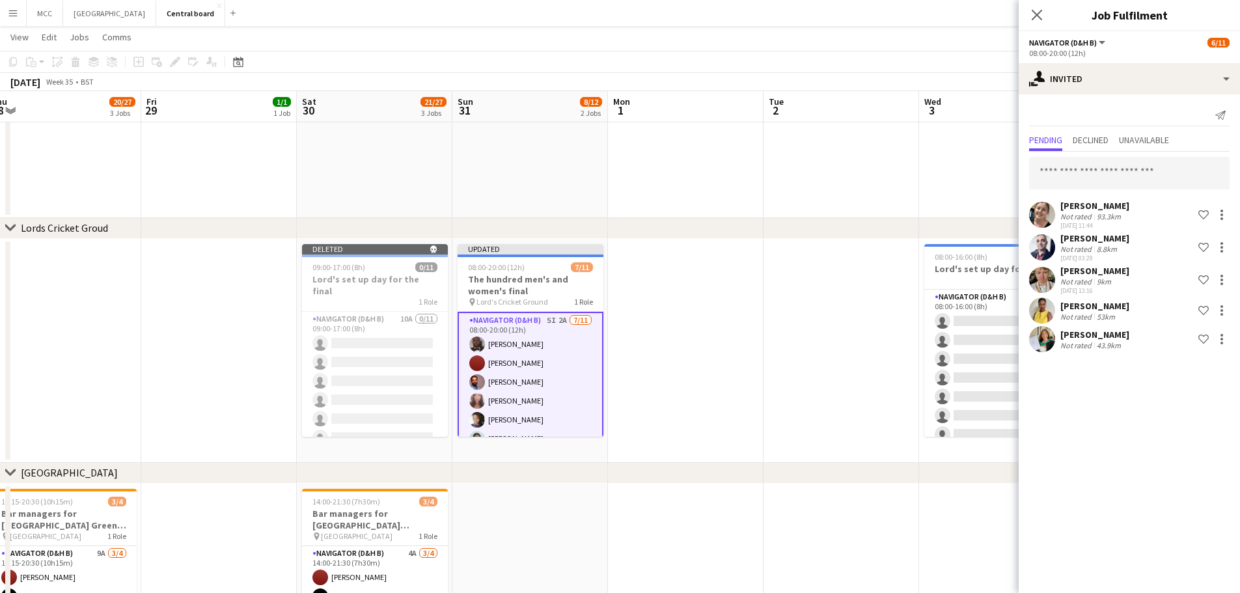
scroll to position [0, 0]
click at [613, 164] on input "text" at bounding box center [1129, 173] width 200 height 33
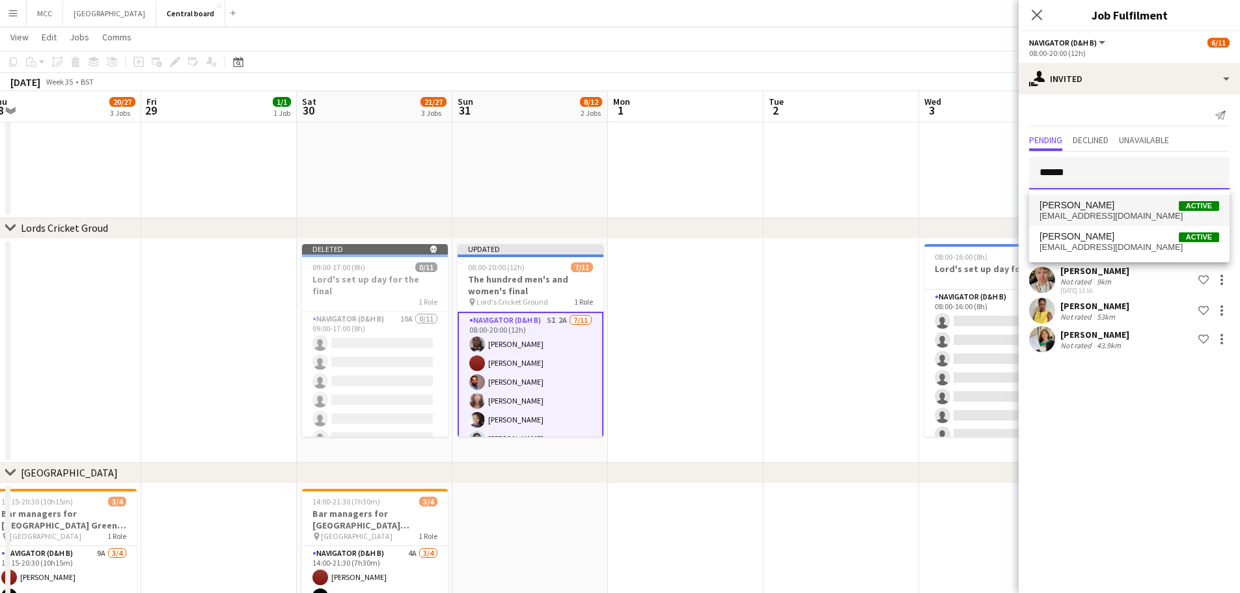
type input "******"
click at [613, 219] on span "[EMAIL_ADDRESS][DOMAIN_NAME]" at bounding box center [1129, 216] width 180 height 10
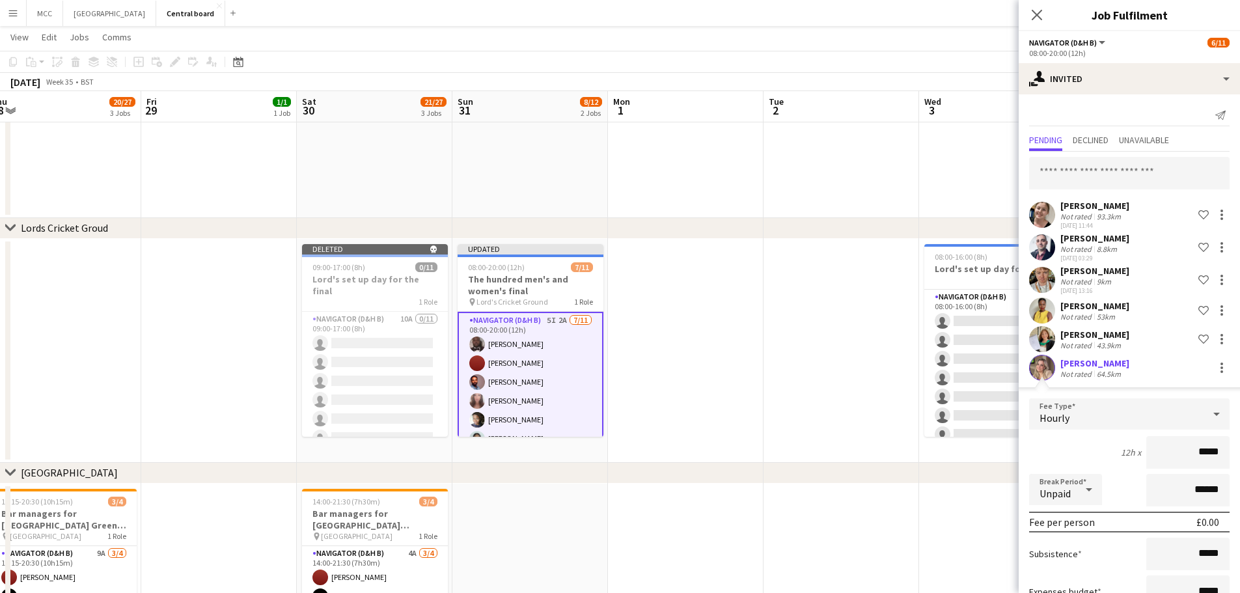
scroll to position [96, 0]
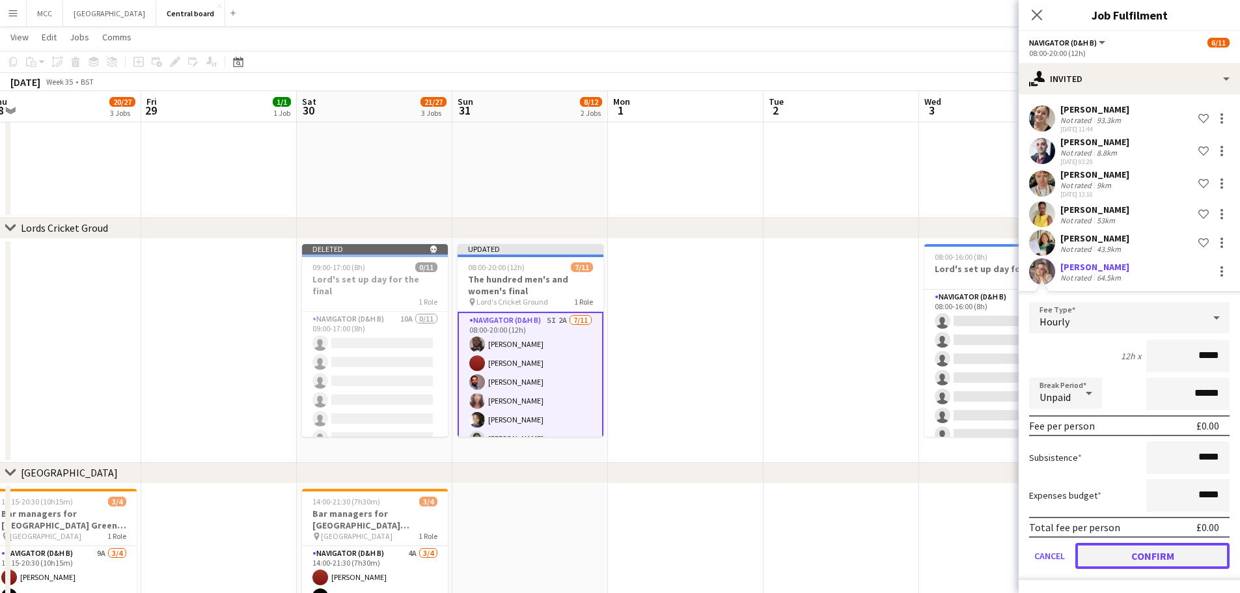
click at [613, 561] on button "Confirm" at bounding box center [1152, 556] width 154 height 26
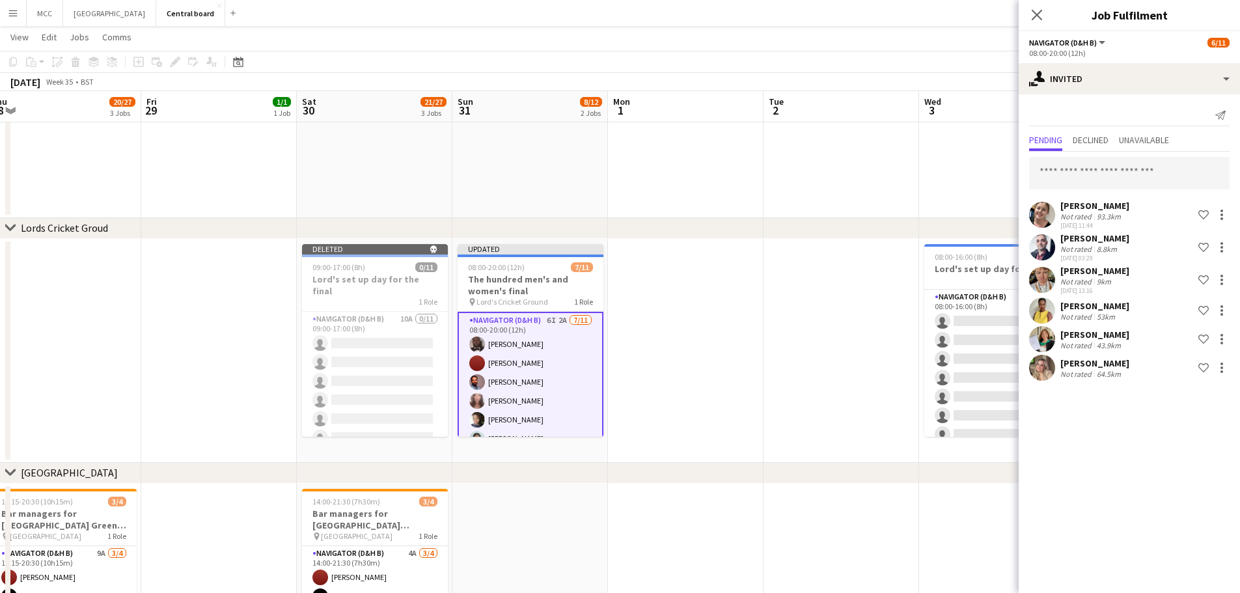
scroll to position [0, 0]
click at [613, 178] on input "text" at bounding box center [1129, 173] width 200 height 33
type input "*"
type input "***"
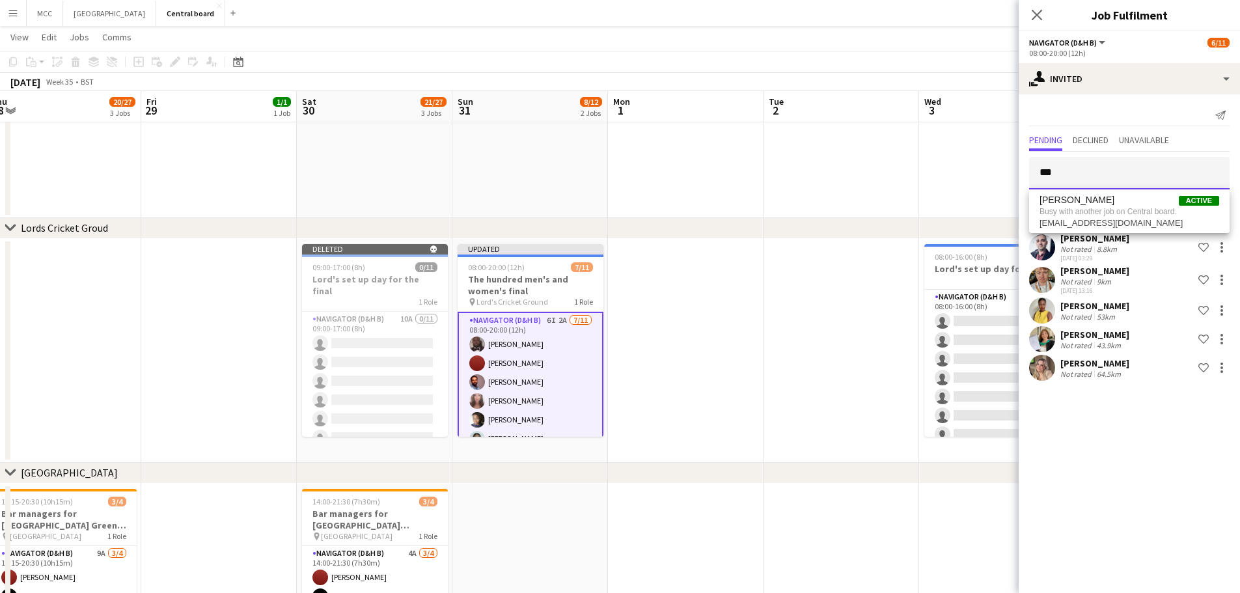
drag, startPoint x: 1089, startPoint y: 169, endPoint x: 937, endPoint y: 200, distance: 155.5
type input "****"
click at [613, 211] on span "[PERSON_NAME][EMAIL_ADDRESS][PERSON_NAME][DOMAIN_NAME]" at bounding box center [1129, 216] width 180 height 10
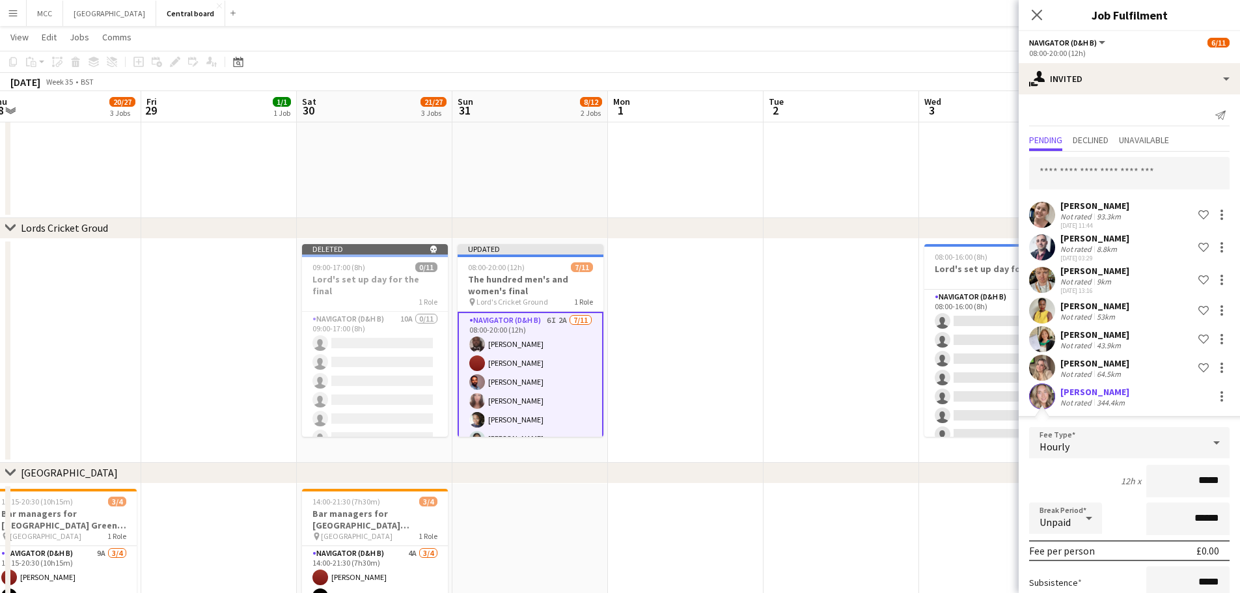
scroll to position [125, 0]
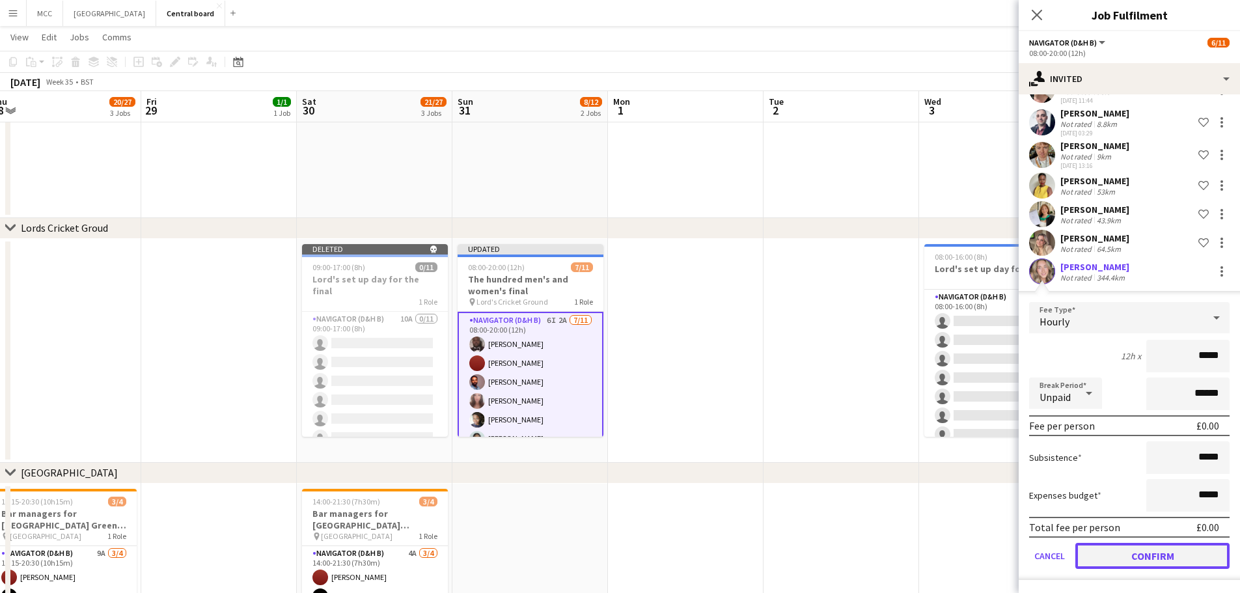
click at [613, 553] on button "Confirm" at bounding box center [1152, 556] width 154 height 26
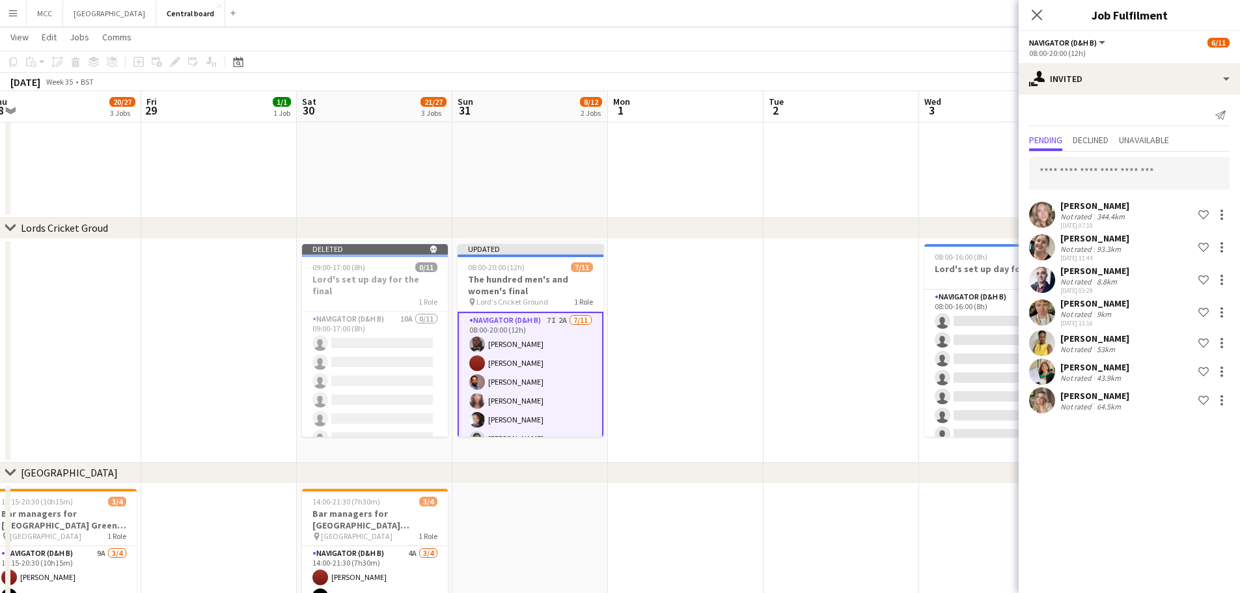
scroll to position [0, 0]
click at [613, 174] on input "text" at bounding box center [1129, 173] width 200 height 33
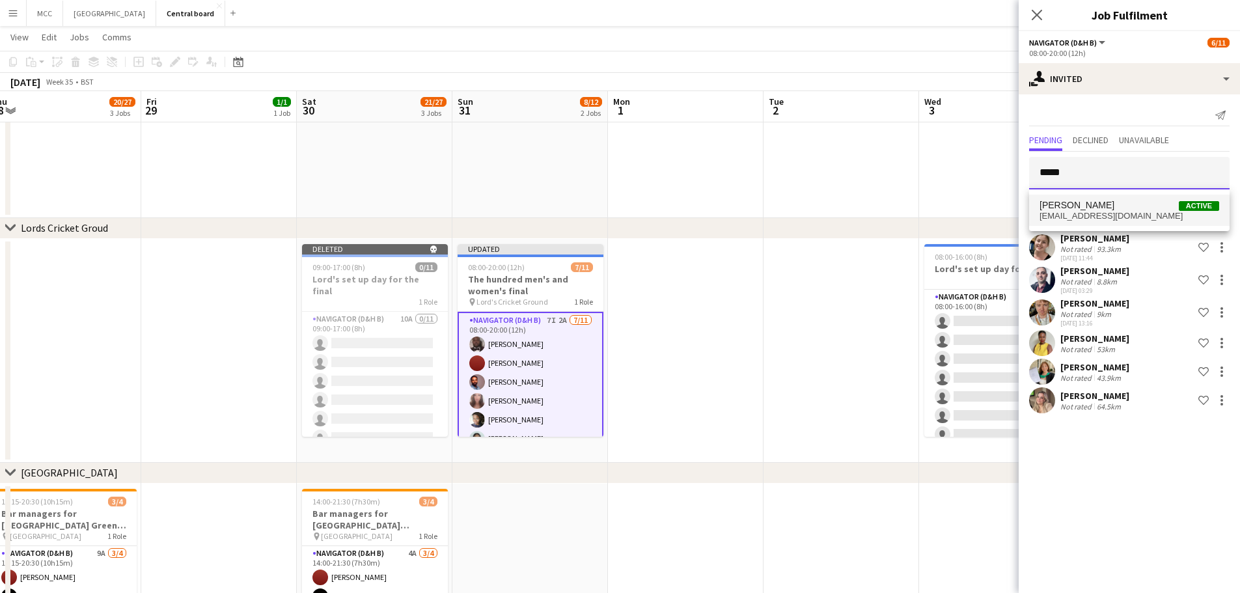
type input "*****"
click at [613, 207] on span "[PERSON_NAME]" at bounding box center [1076, 205] width 75 height 11
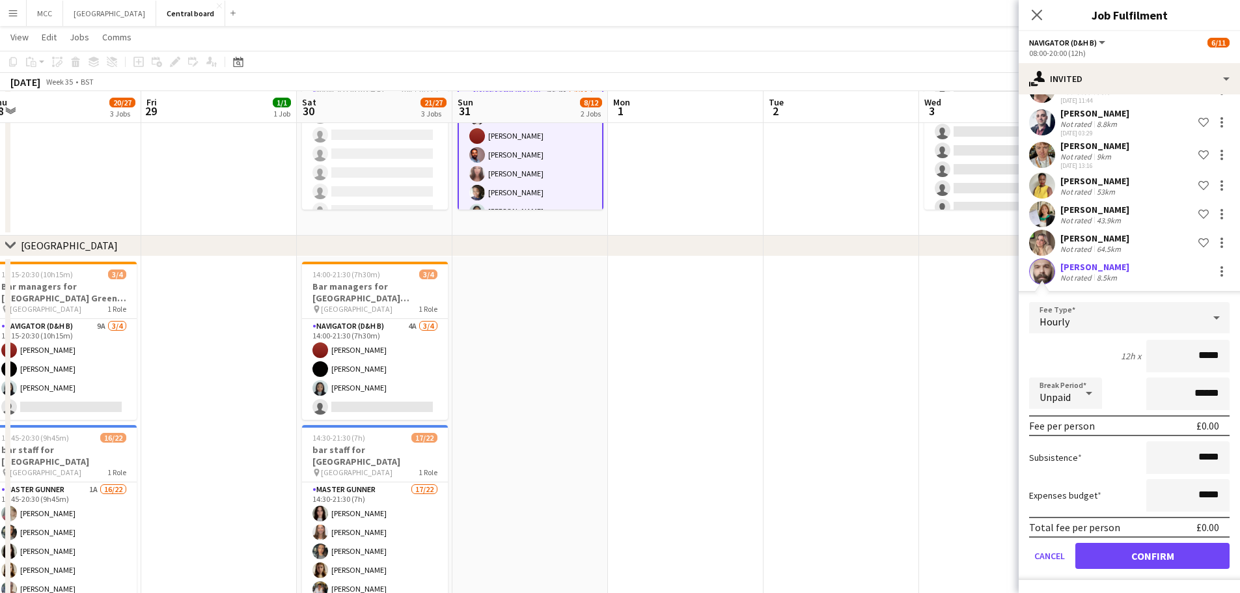
scroll to position [1332, 0]
click at [613, 563] on button "Confirm" at bounding box center [1152, 556] width 154 height 26
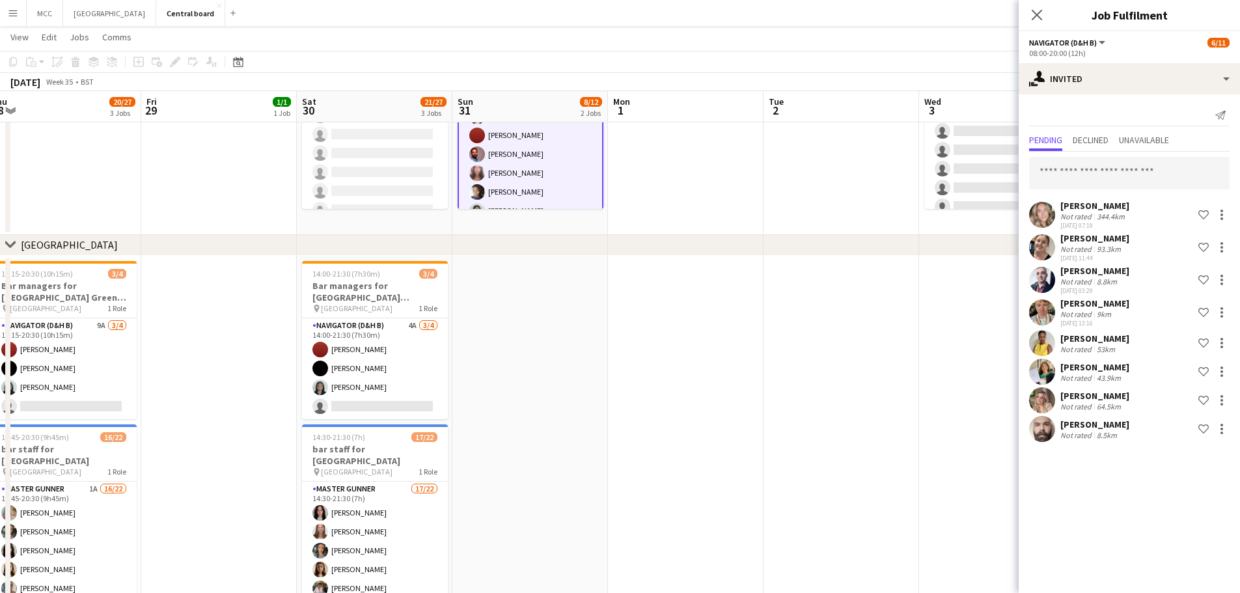
scroll to position [0, 0]
click at [613, 167] on input "text" at bounding box center [1129, 173] width 200 height 33
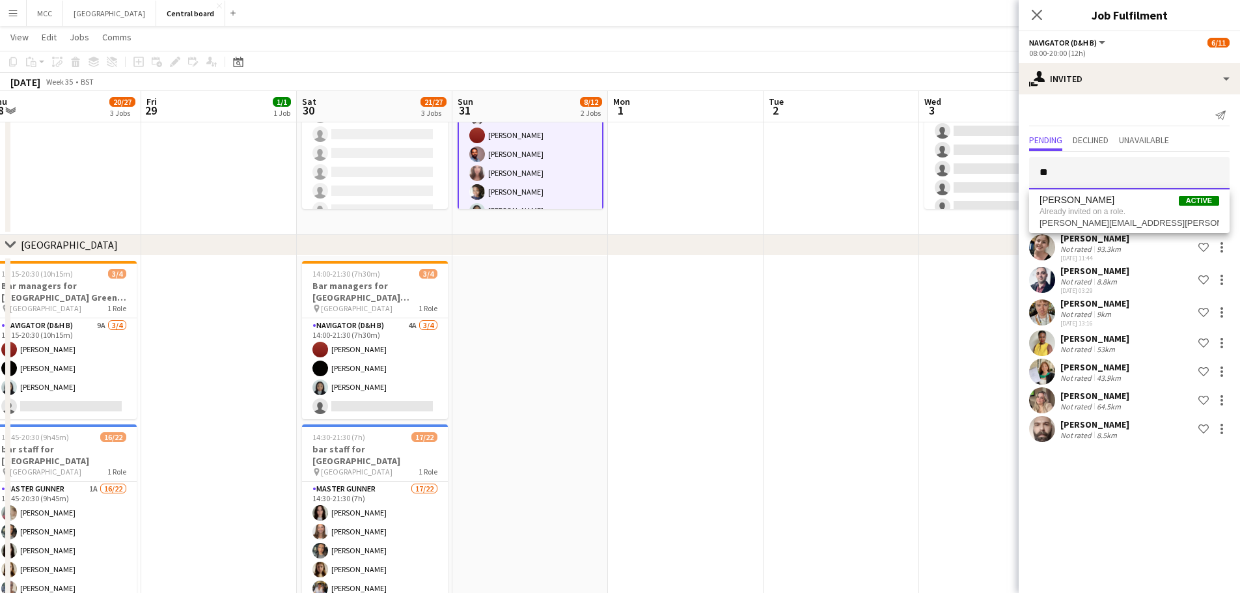
type input "*"
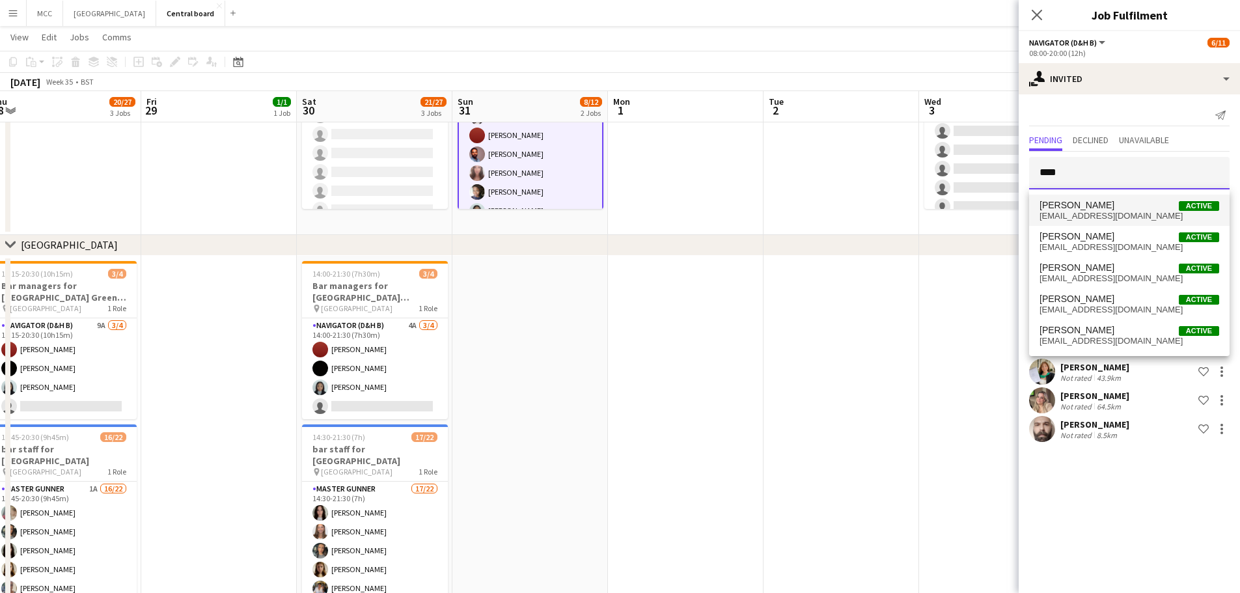
type input "****"
click at [613, 219] on span "[EMAIL_ADDRESS][DOMAIN_NAME]" at bounding box center [1129, 216] width 180 height 10
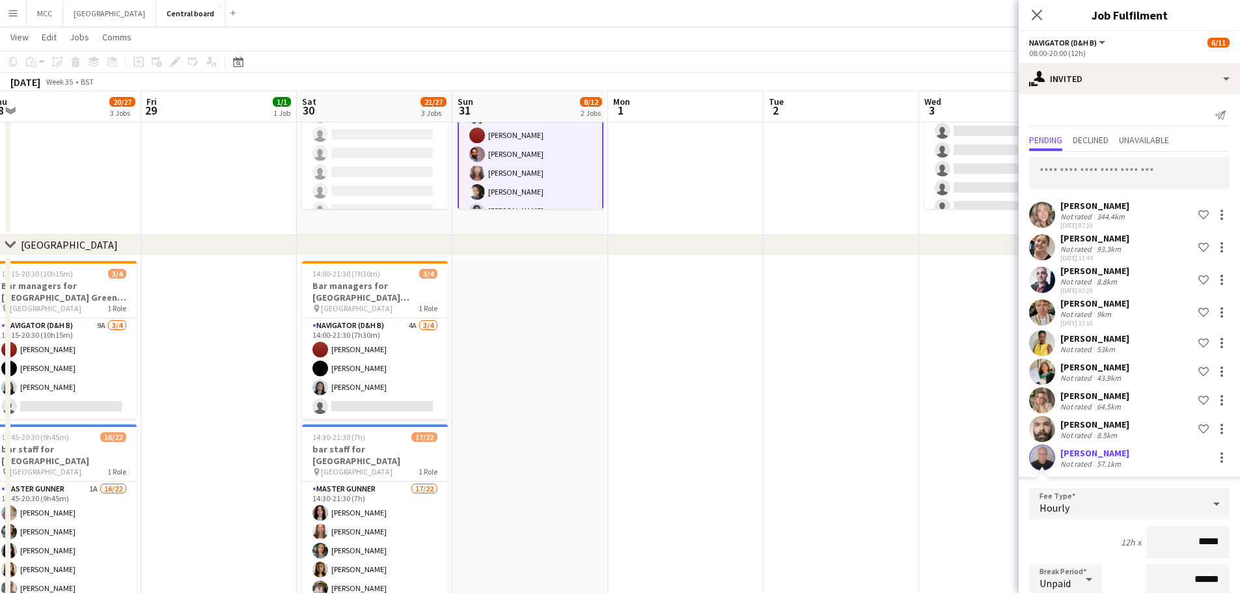
scroll to position [186, 0]
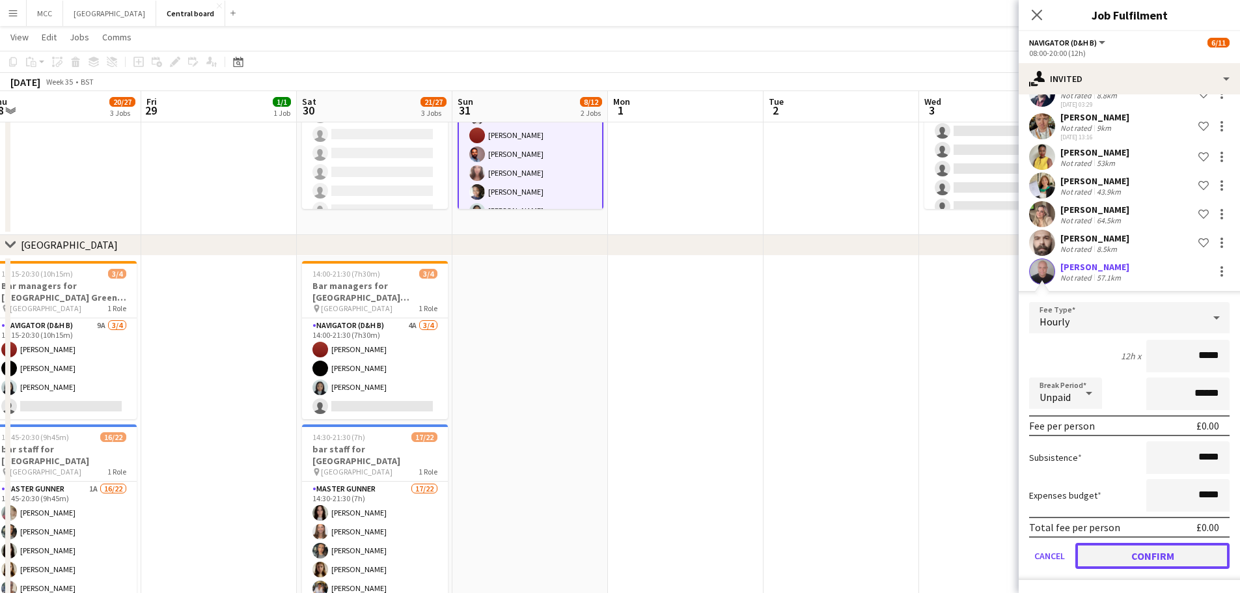
click at [613, 549] on button "Confirm" at bounding box center [1152, 556] width 154 height 26
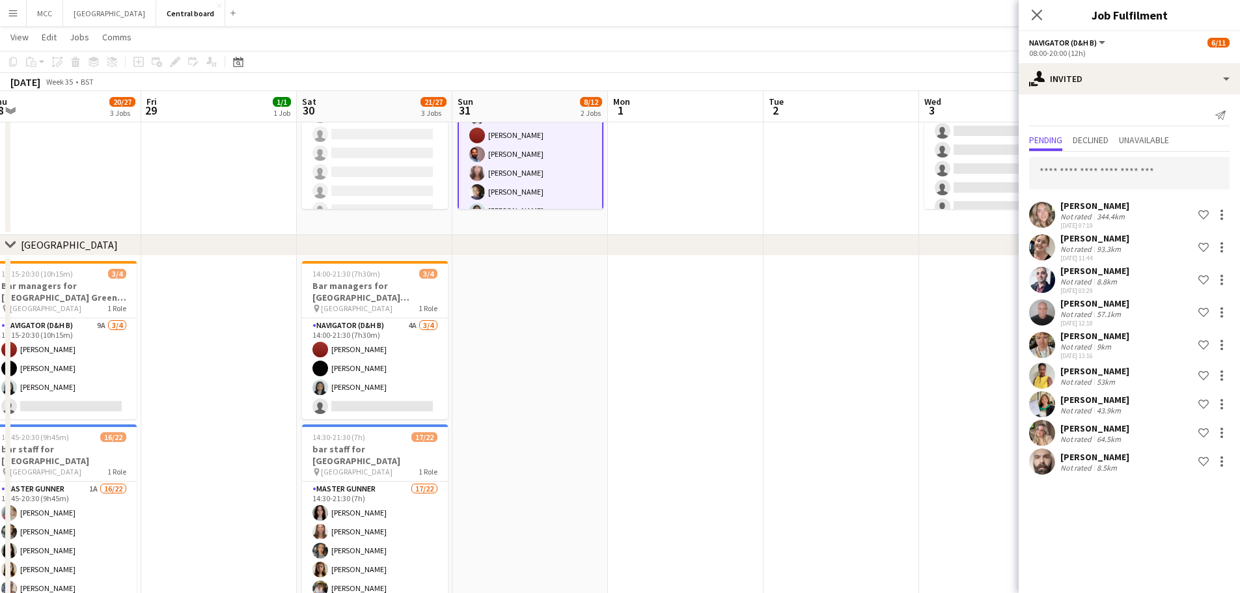
scroll to position [0, 0]
click at [613, 172] on input "text" at bounding box center [1129, 173] width 200 height 33
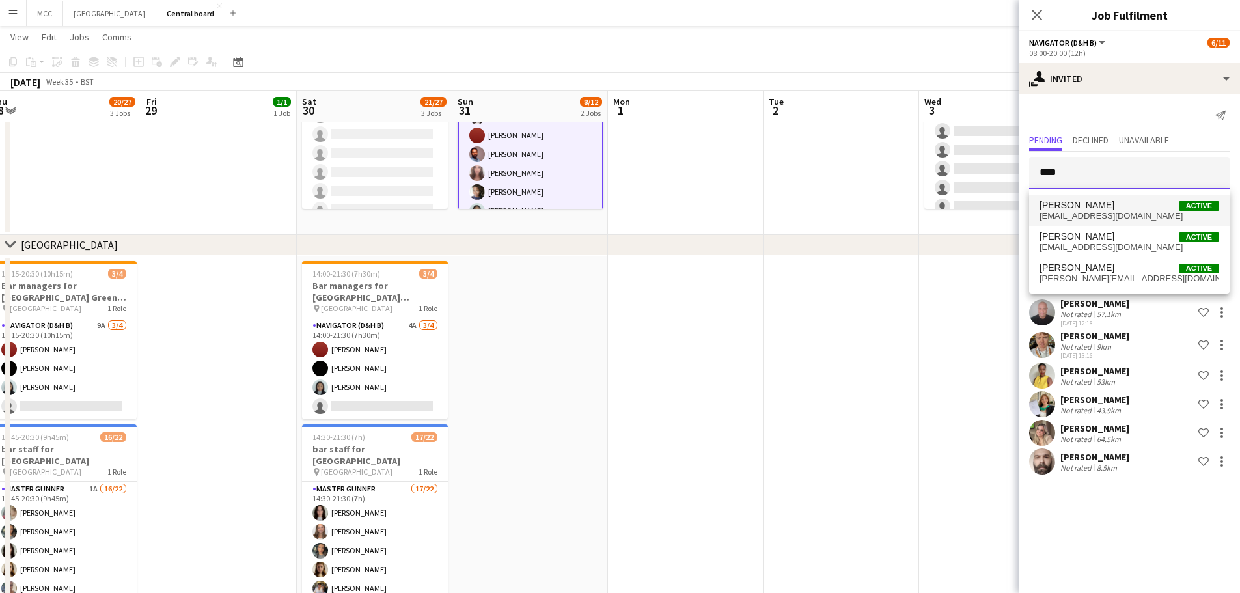
type input "****"
click at [613, 219] on span "[EMAIL_ADDRESS][DOMAIN_NAME]" at bounding box center [1129, 216] width 180 height 10
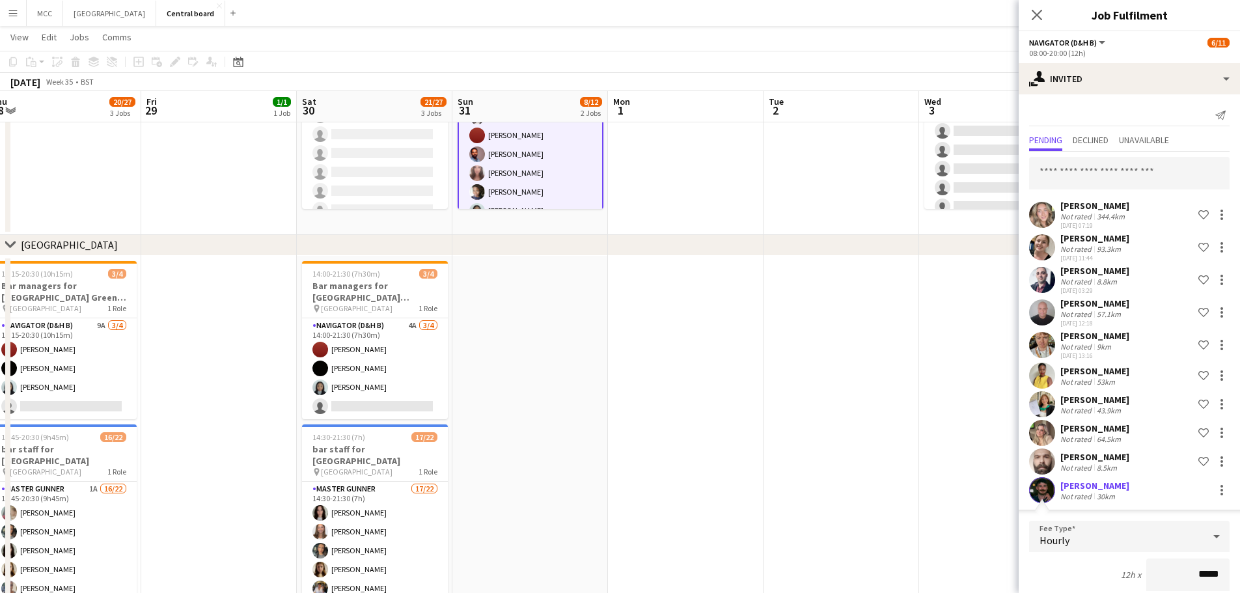
scroll to position [219, 0]
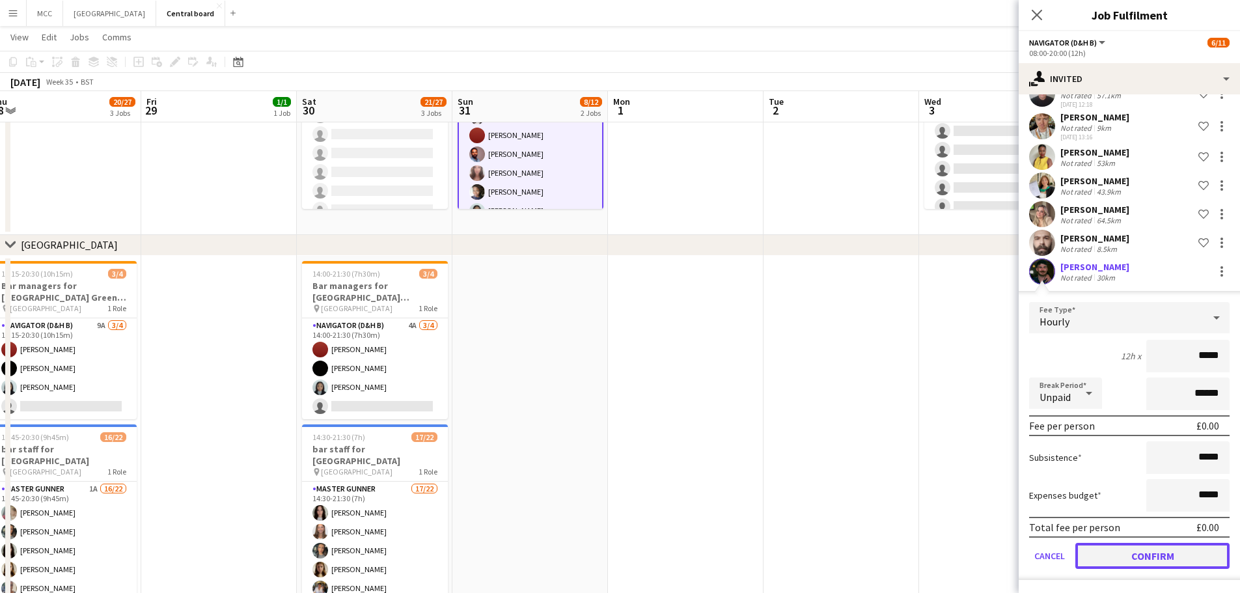
click at [613, 551] on button "Confirm" at bounding box center [1152, 556] width 154 height 26
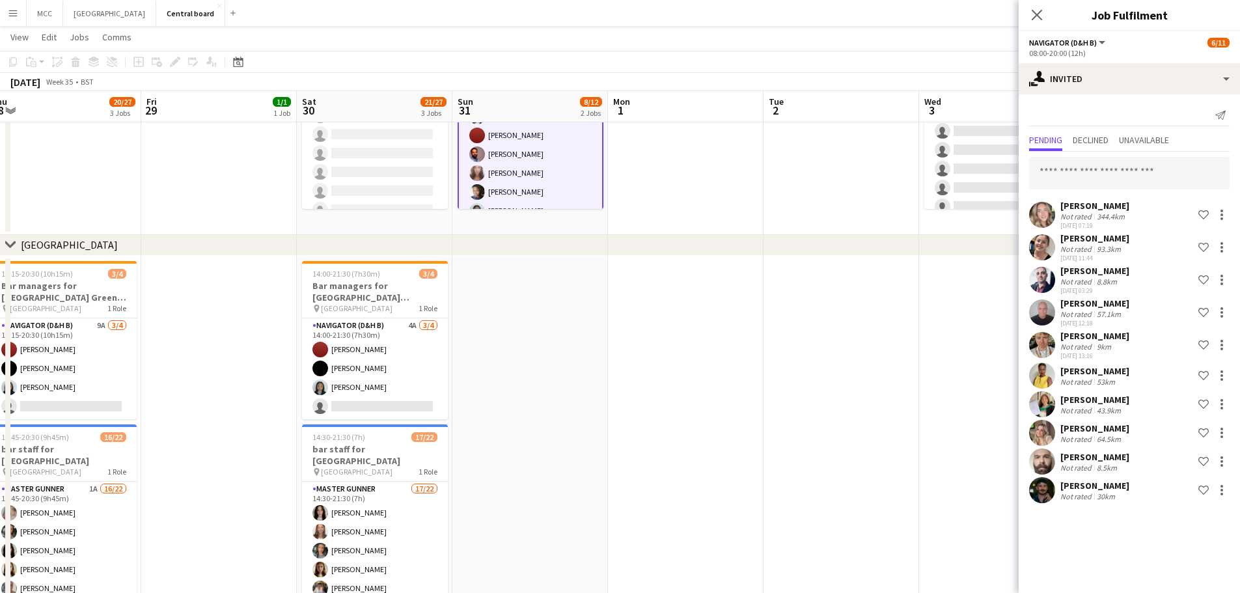
scroll to position [0, 0]
click at [613, 178] on input "*" at bounding box center [1129, 173] width 200 height 33
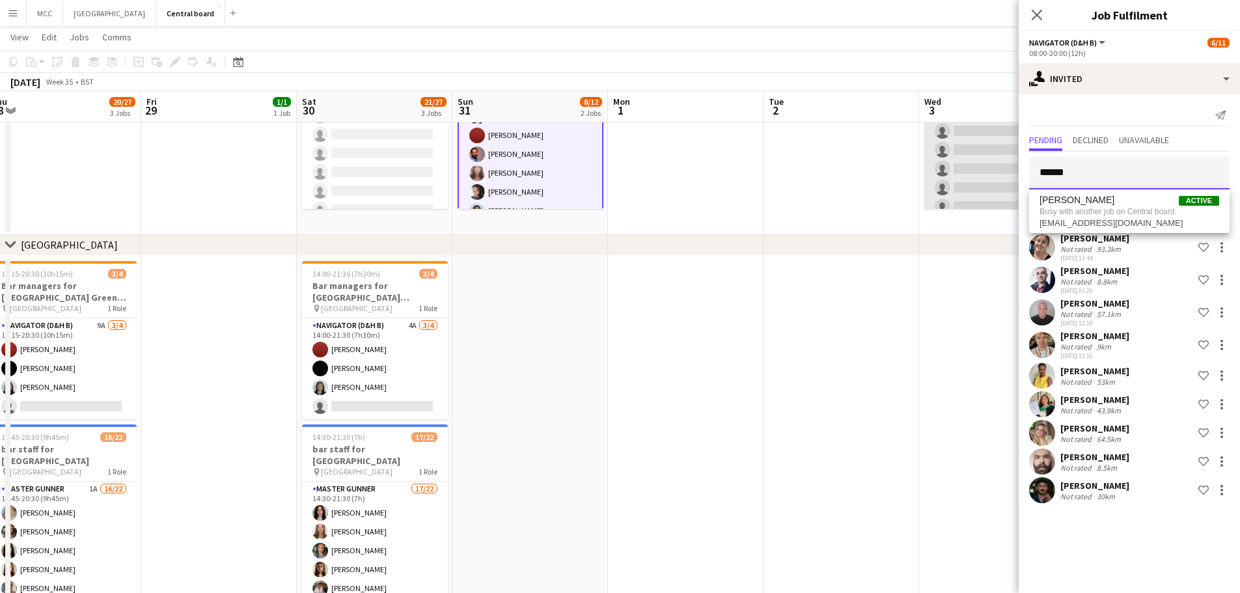
drag, startPoint x: 1091, startPoint y: 172, endPoint x: 980, endPoint y: 200, distance: 114.8
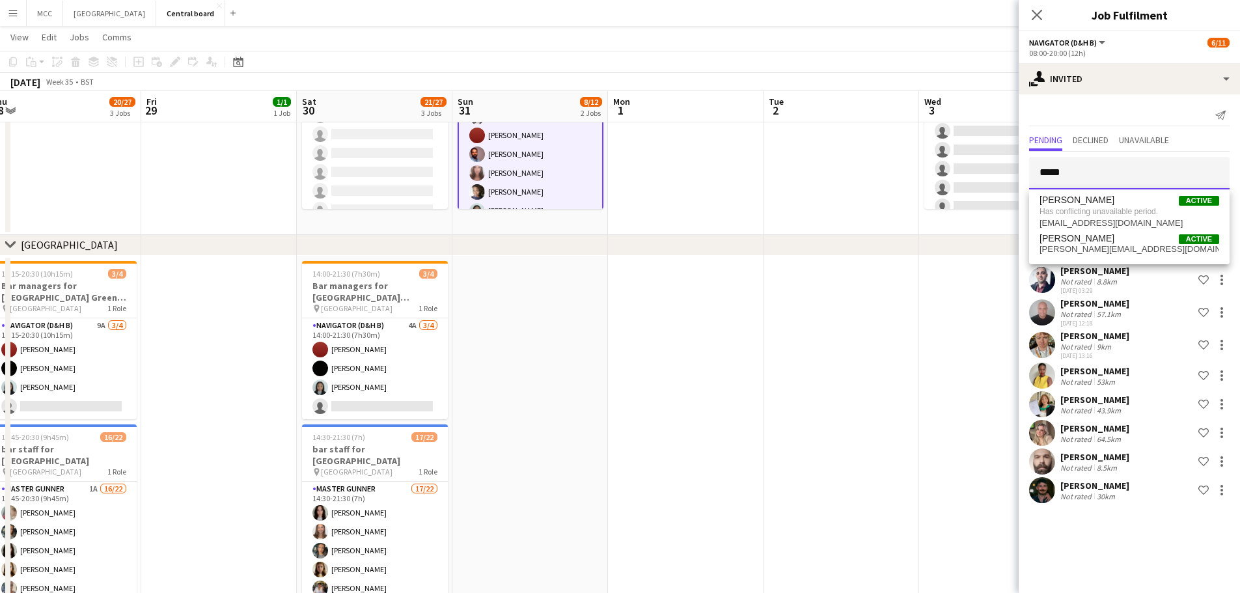
drag, startPoint x: 1104, startPoint y: 171, endPoint x: 1005, endPoint y: 221, distance: 111.2
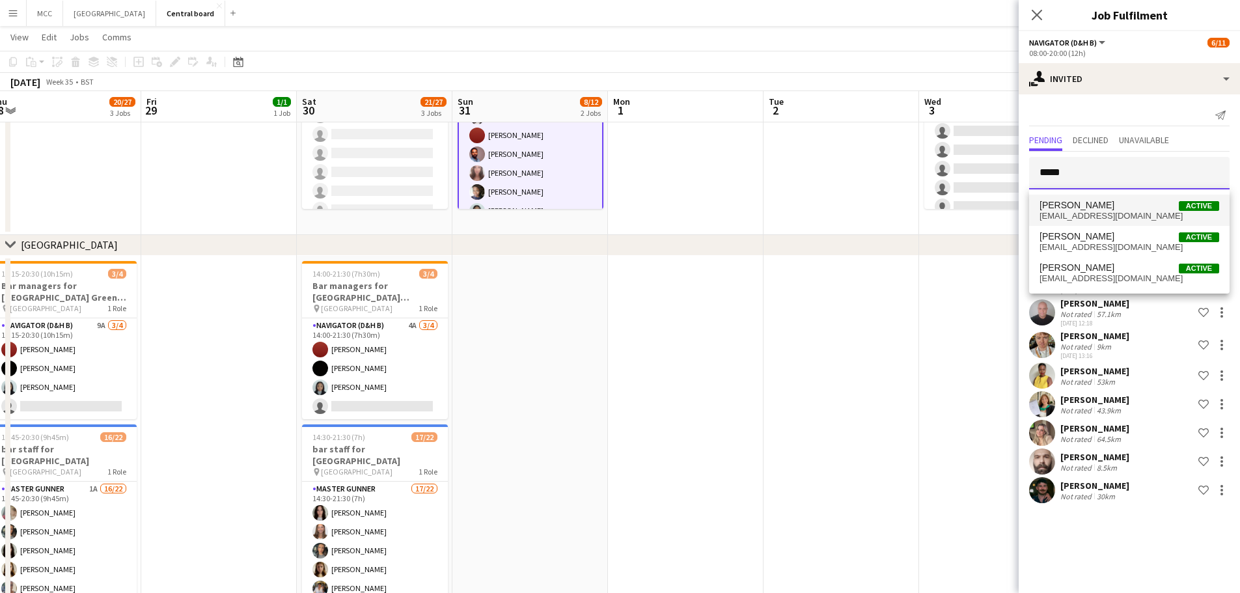
type input "*****"
click at [613, 211] on span "[EMAIL_ADDRESS][DOMAIN_NAME]" at bounding box center [1129, 216] width 180 height 10
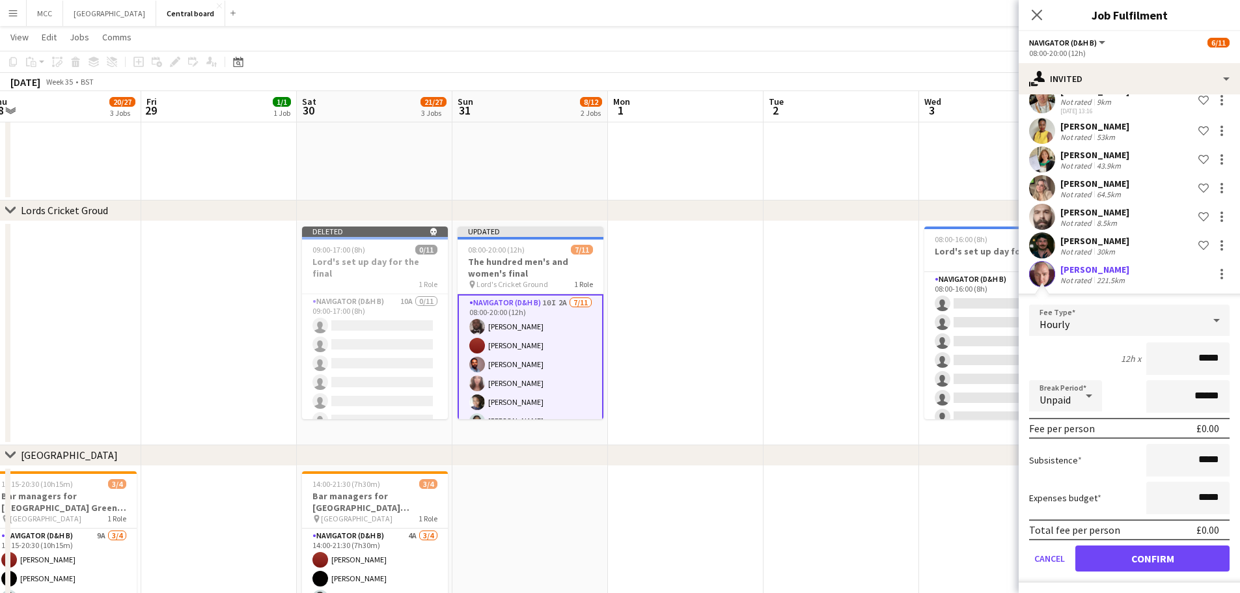
scroll to position [247, 0]
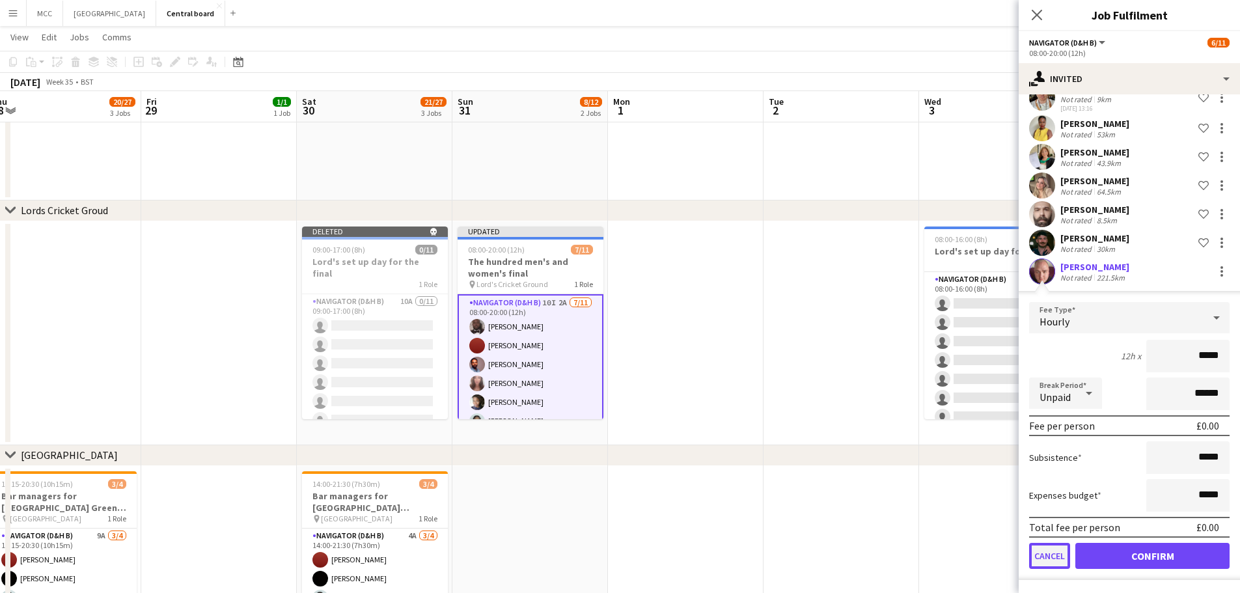
click at [613, 563] on button "Cancel" at bounding box center [1049, 556] width 41 height 26
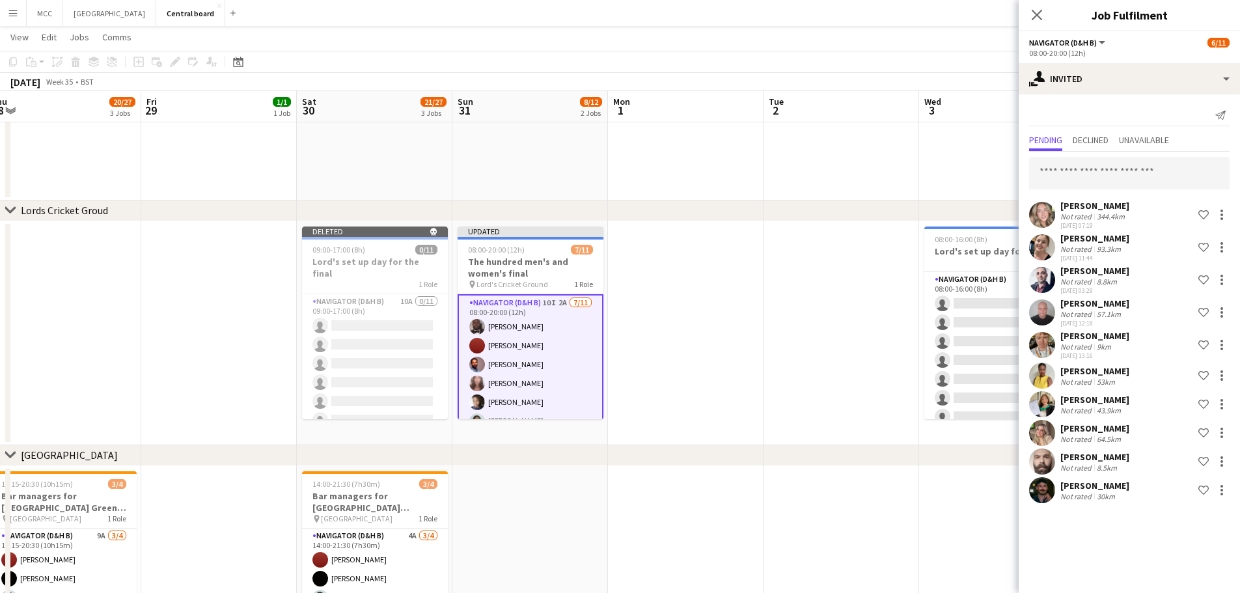
scroll to position [0, 0]
click at [613, 163] on input "*" at bounding box center [1129, 173] width 200 height 33
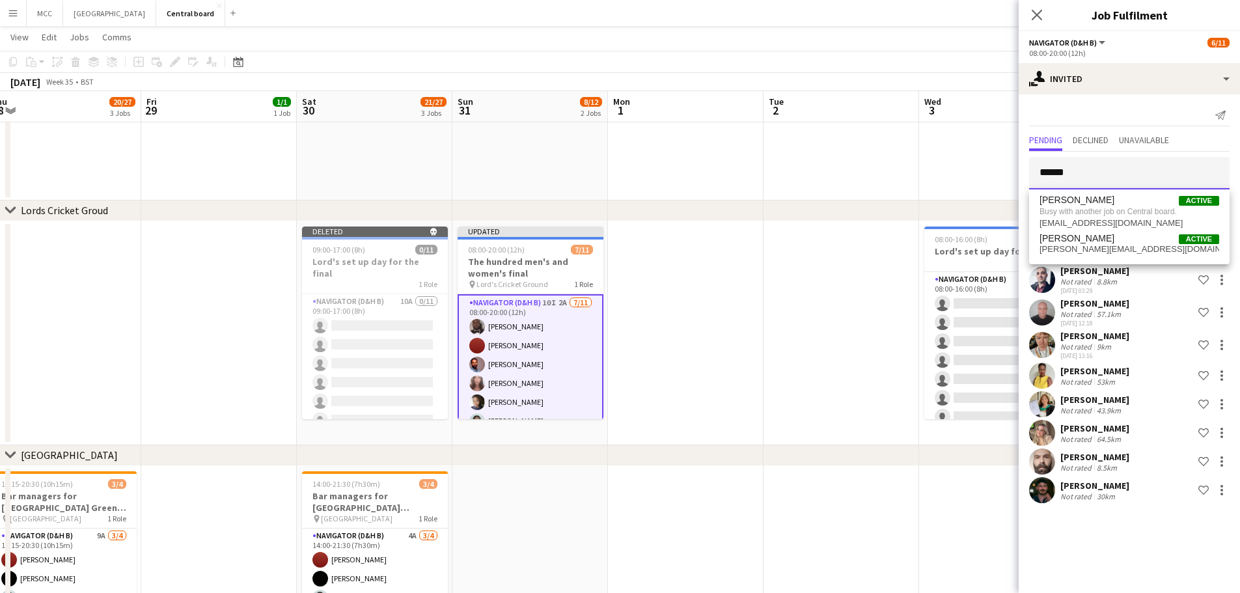
drag, startPoint x: 1101, startPoint y: 163, endPoint x: 1009, endPoint y: 196, distance: 98.2
type input "***"
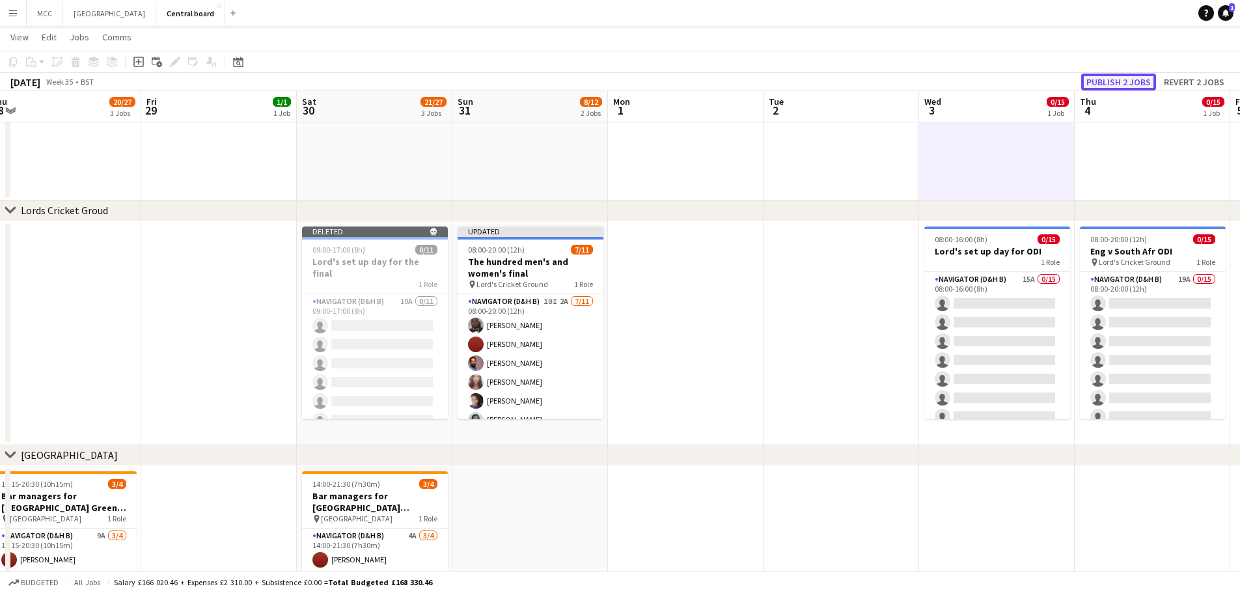
click at [613, 77] on button "Publish 2 jobs" at bounding box center [1118, 82] width 75 height 17
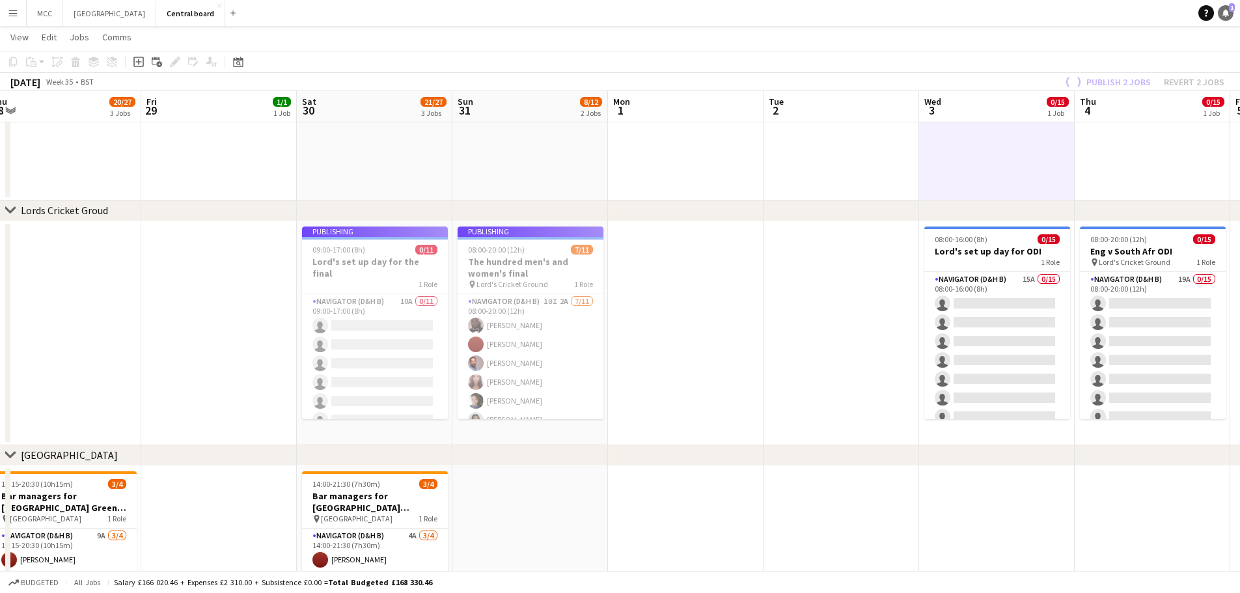
click at [613, 15] on icon at bounding box center [1225, 12] width 7 height 7
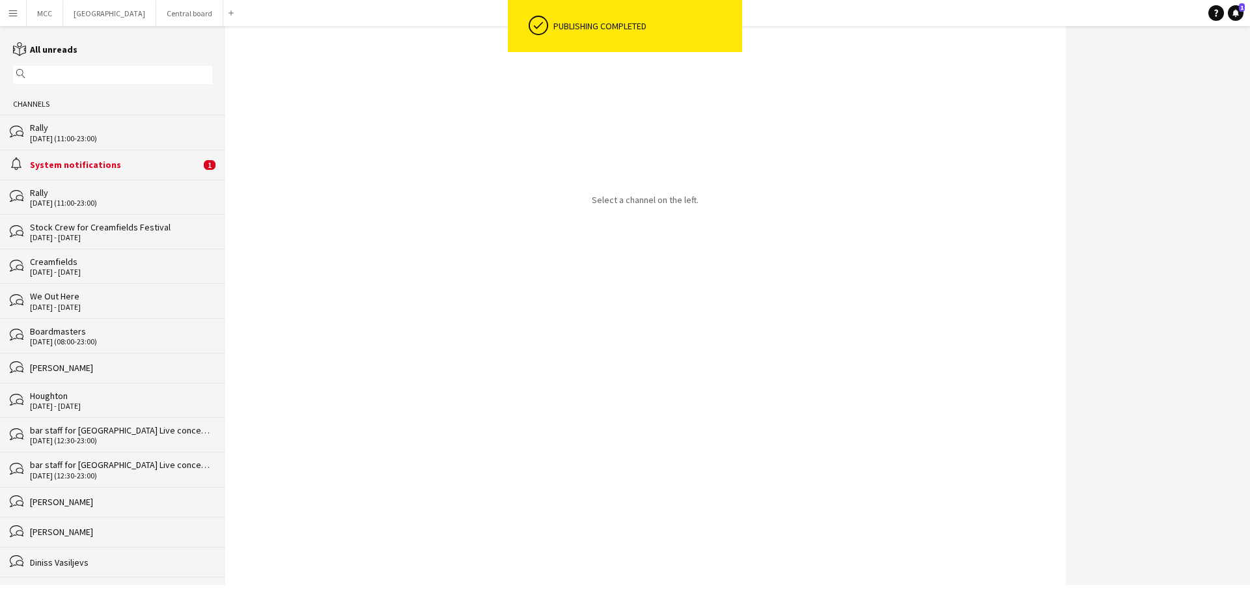
click at [133, 160] on div "System notifications" at bounding box center [115, 165] width 171 height 12
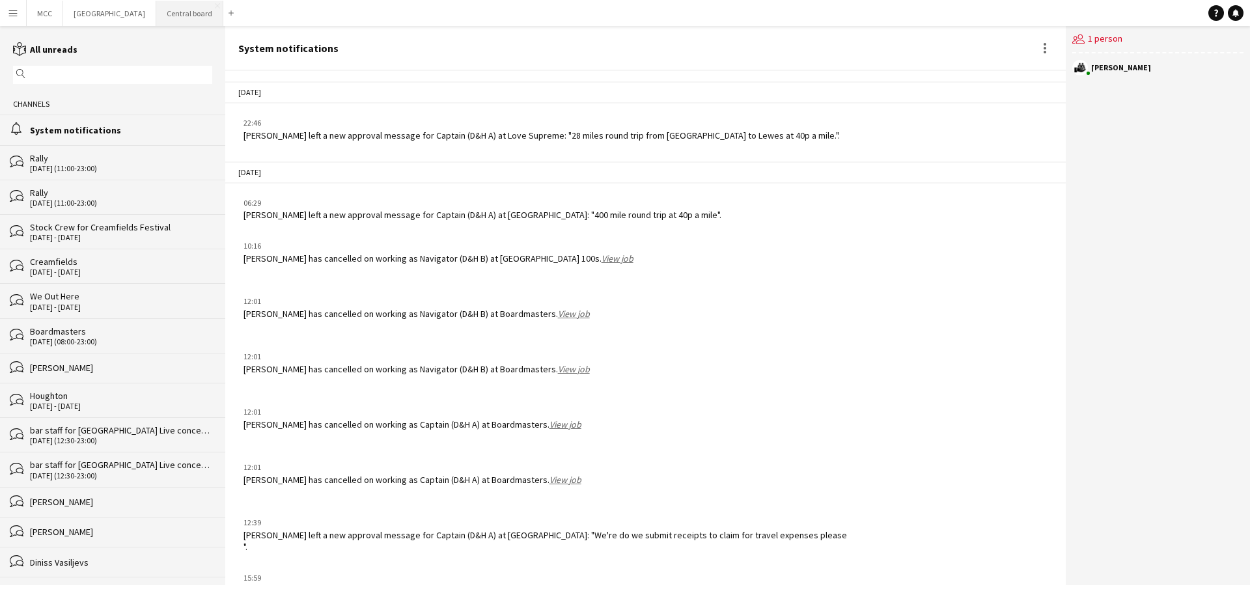
click at [199, 16] on button "Central board Close" at bounding box center [189, 13] width 67 height 25
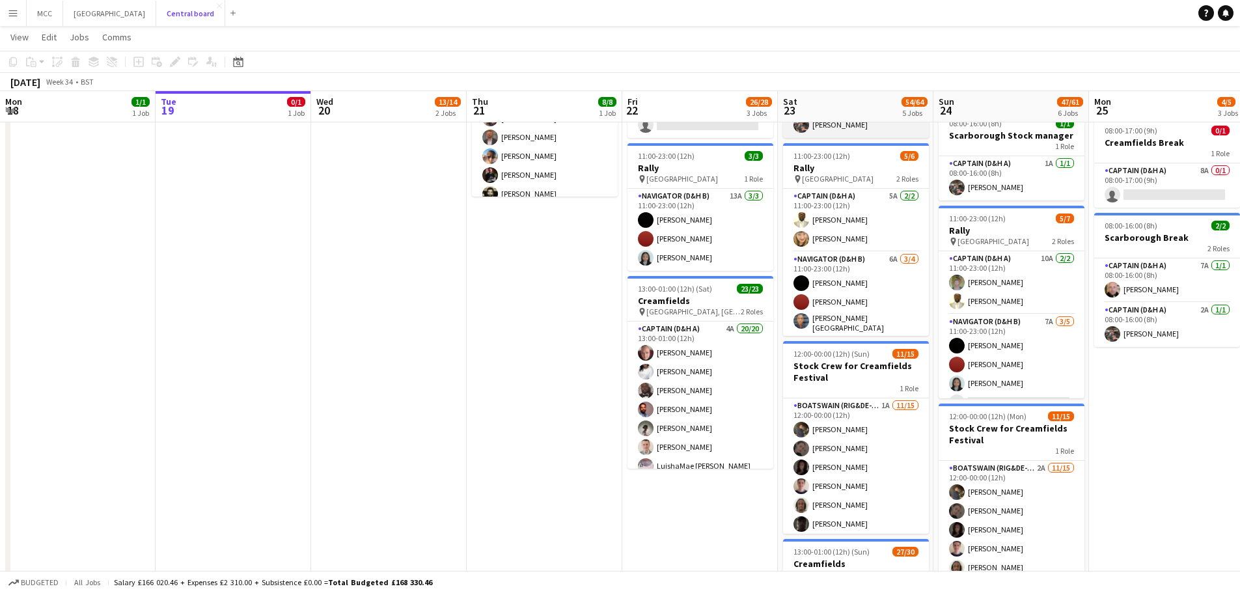
scroll to position [0, 519]
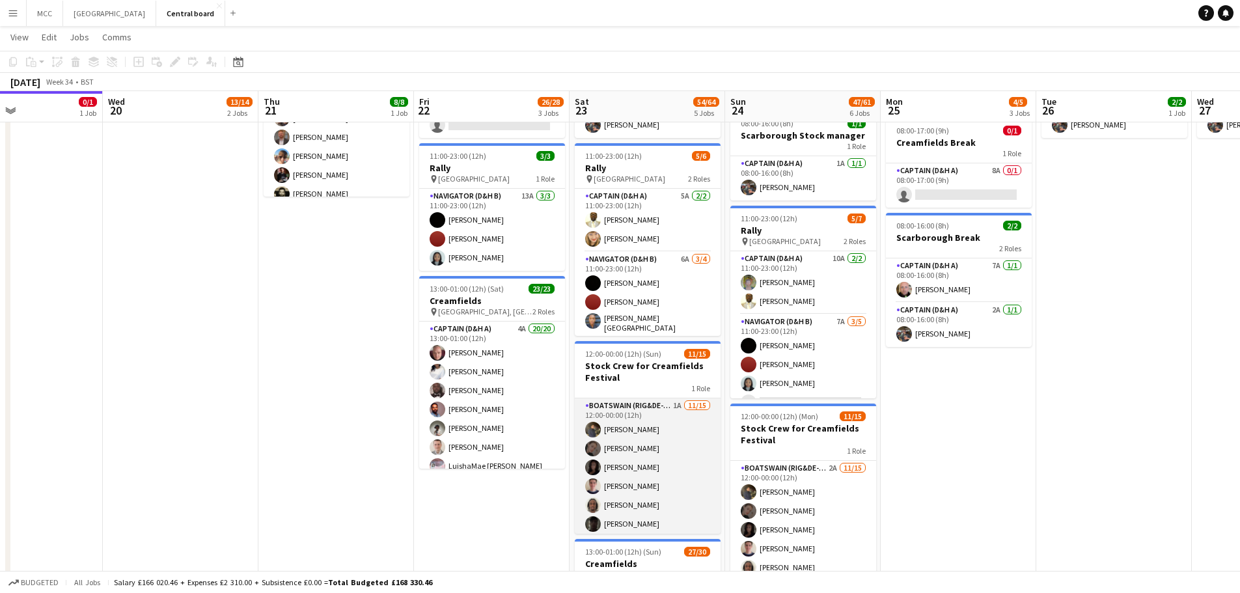
click at [613, 486] on app-card-role "Boatswain (rig&de-rig) 1A [DATE] 12:00-00:00 (12h) [PERSON_NAME] [PERSON_NAME] …" at bounding box center [648, 552] width 146 height 308
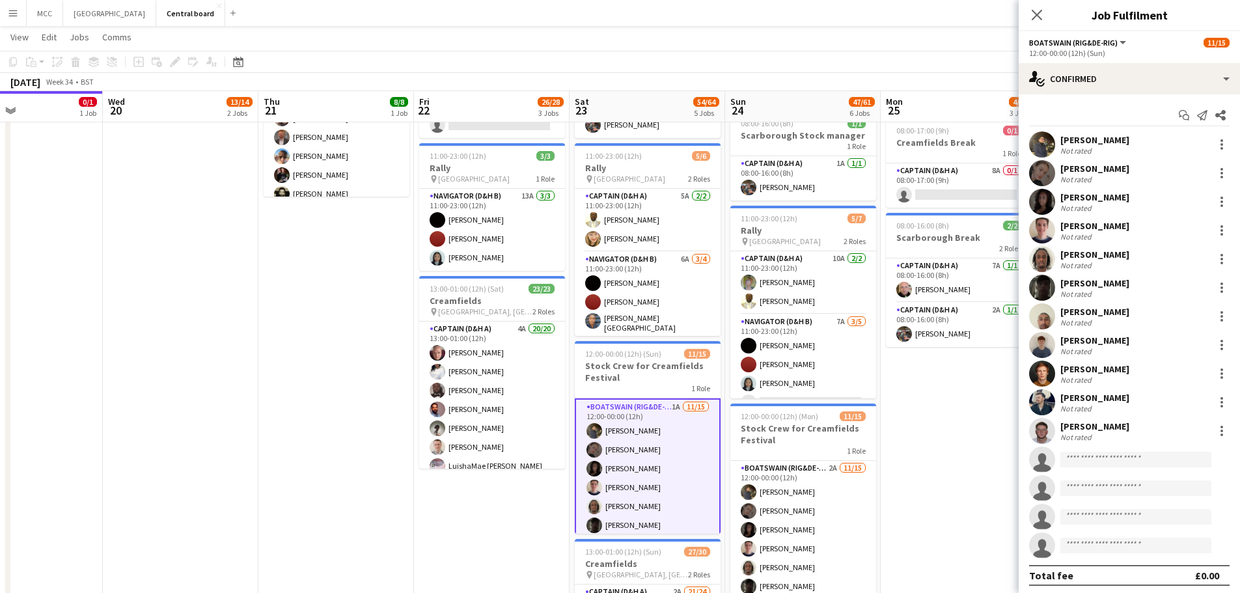
click at [613, 442] on app-date-cell "07:30-13:00 (5h30m) 2/2 Creamfields container Bar 1 Role Navigator (D&H B) 3A […" at bounding box center [959, 515] width 156 height 1033
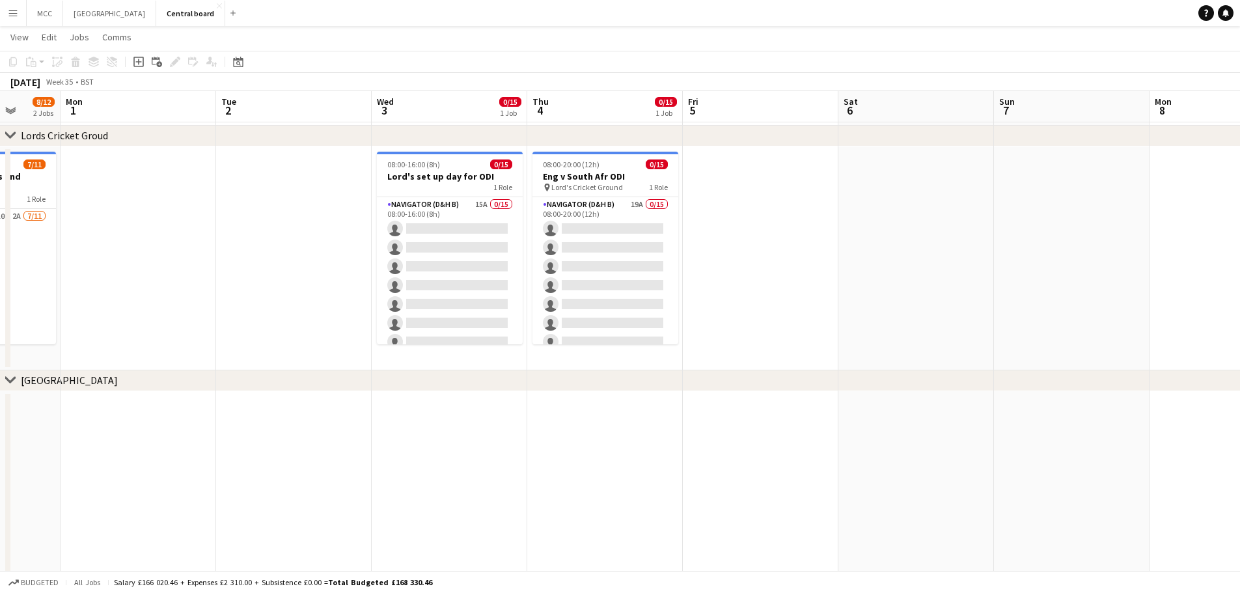
scroll to position [0, 416]
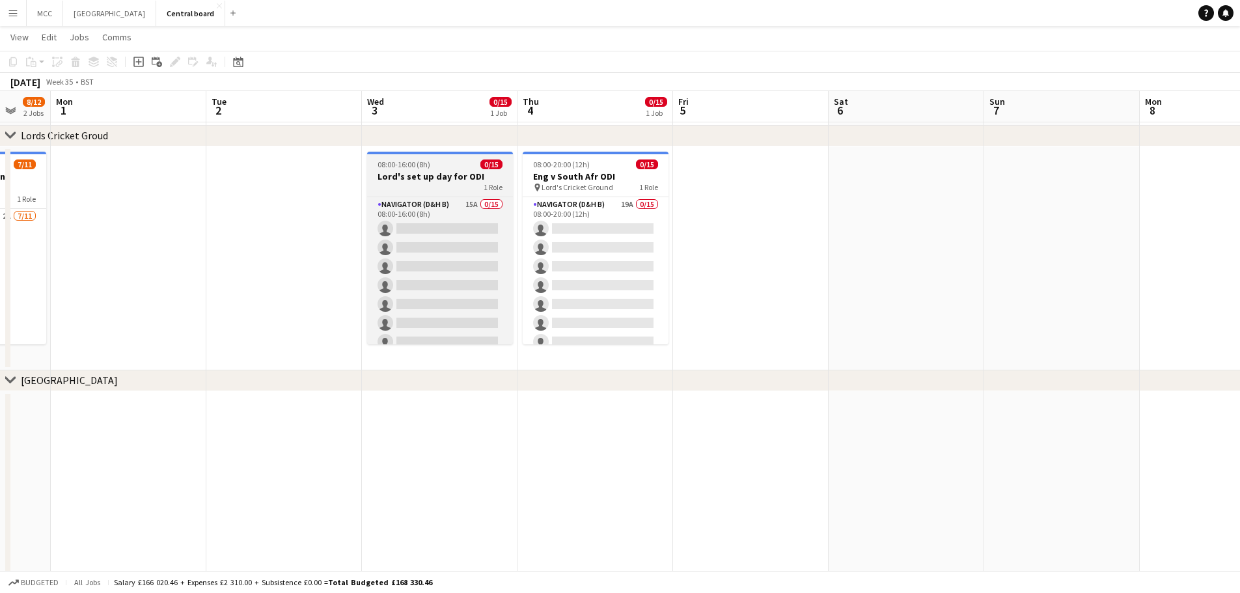
click at [461, 174] on h3 "Lord's set up day for ODI" at bounding box center [440, 177] width 146 height 12
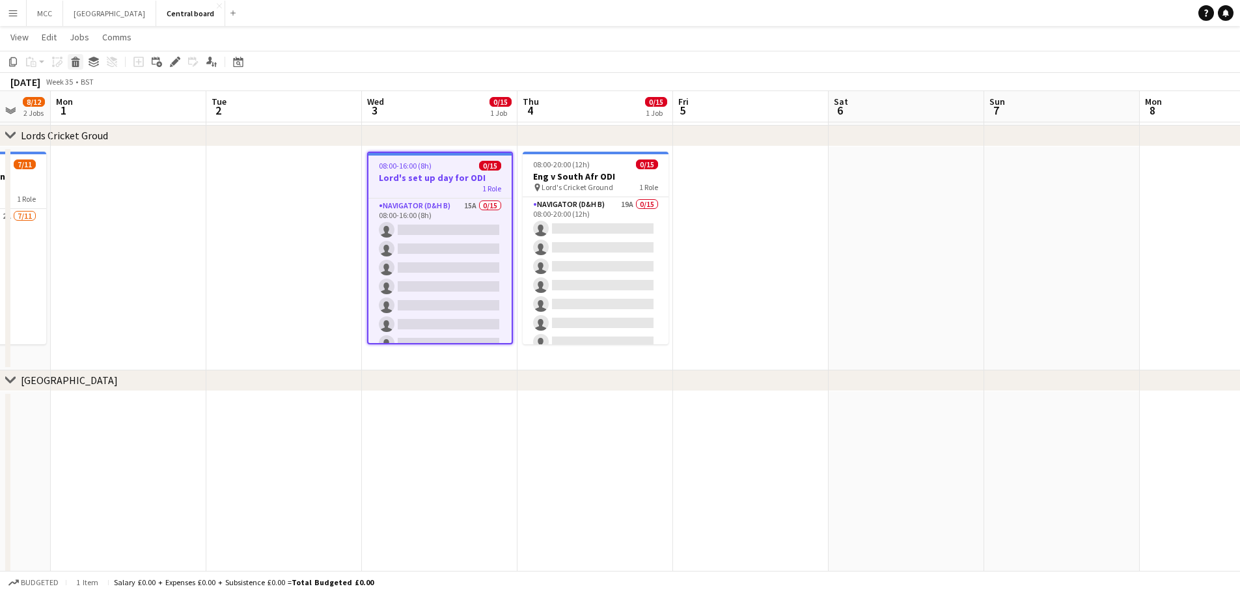
click at [75, 61] on icon at bounding box center [75, 64] width 7 height 7
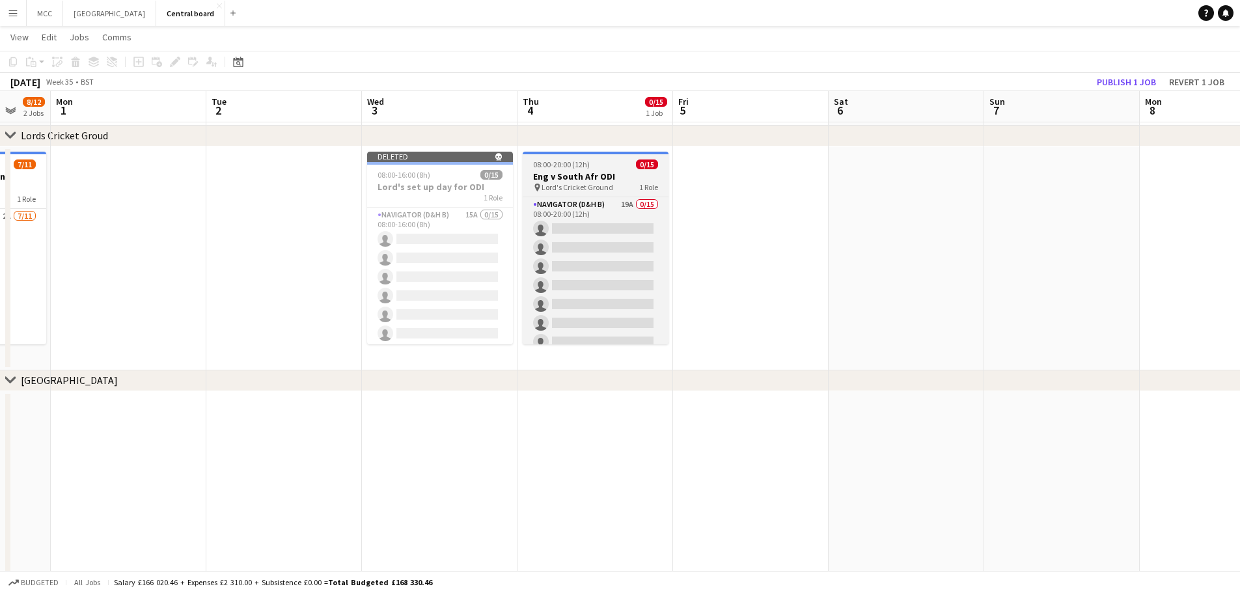
click at [613, 180] on h3 "Eng v South Afr ODI" at bounding box center [596, 177] width 146 height 12
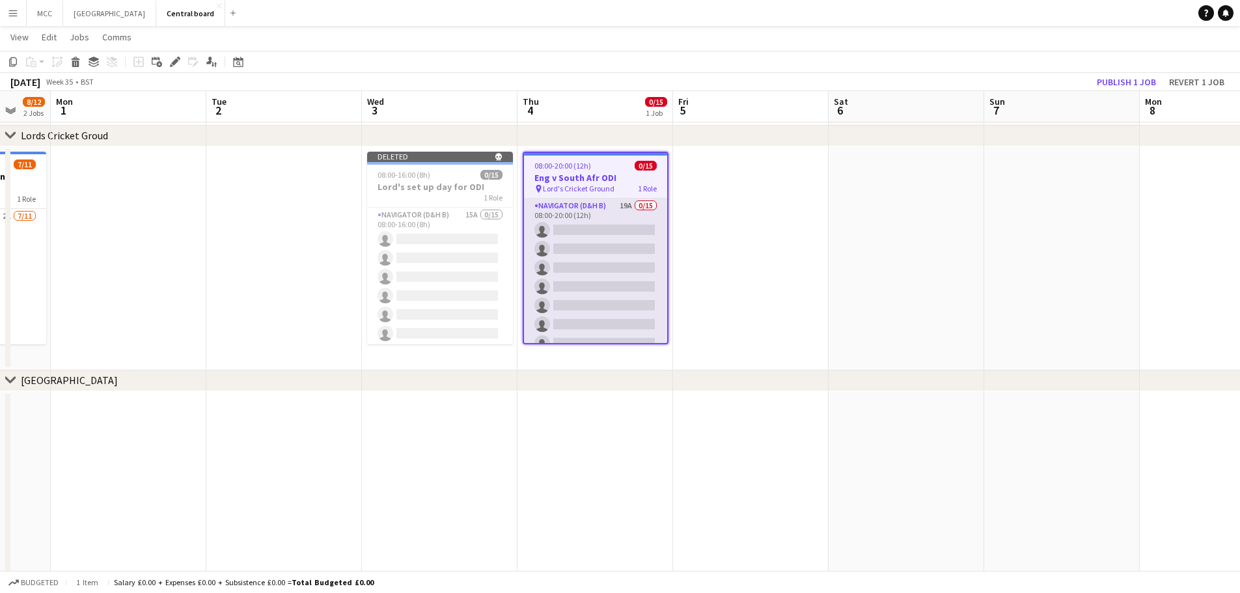
click at [613, 257] on app-card-role "Navigator (D&H B) 19A 0/15 08:00-20:00 (12h) single-neutral-actions single-neut…" at bounding box center [595, 352] width 143 height 308
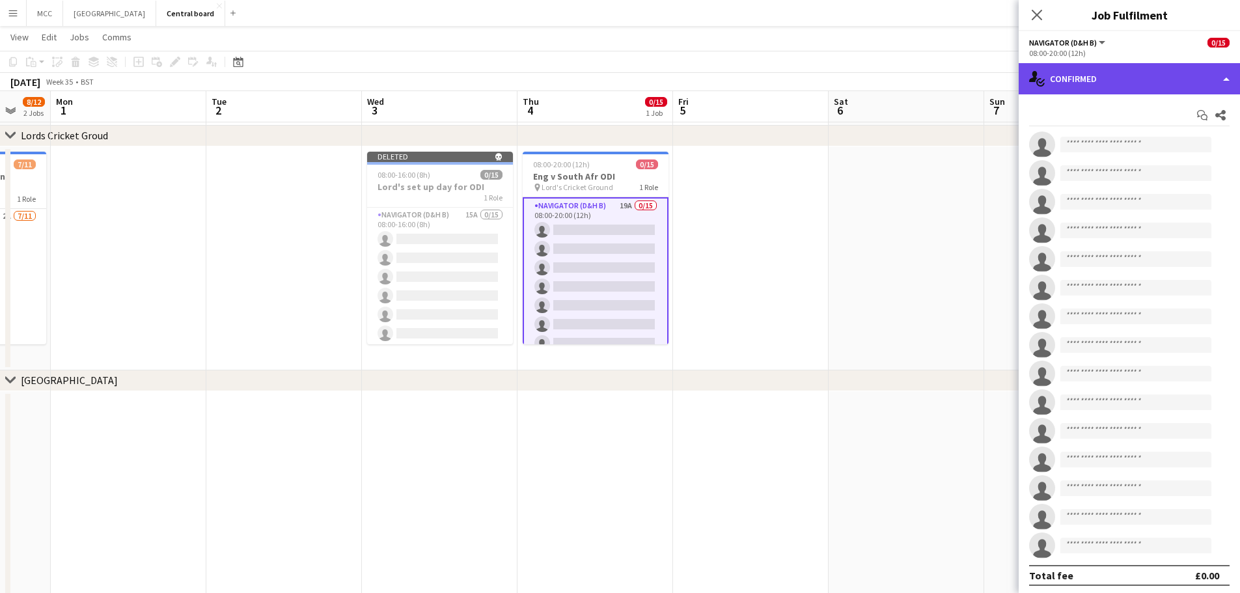
click at [613, 63] on div "single-neutral-actions-check-2 Confirmed" at bounding box center [1129, 78] width 221 height 31
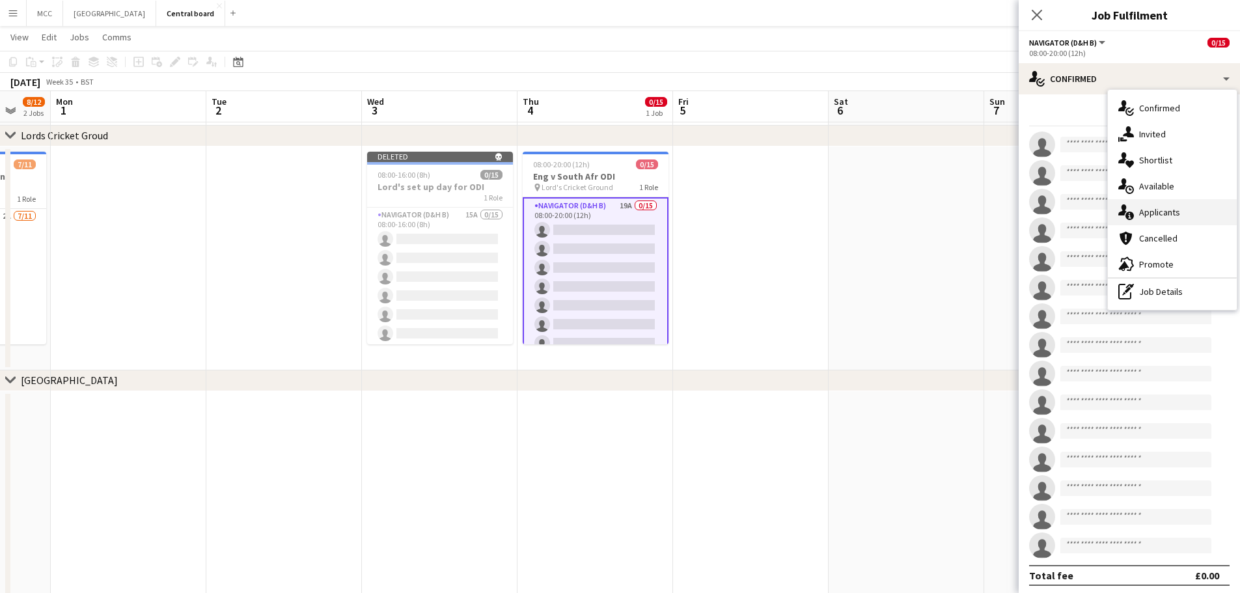
click at [613, 213] on div "single-neutral-actions-information Applicants" at bounding box center [1172, 212] width 129 height 26
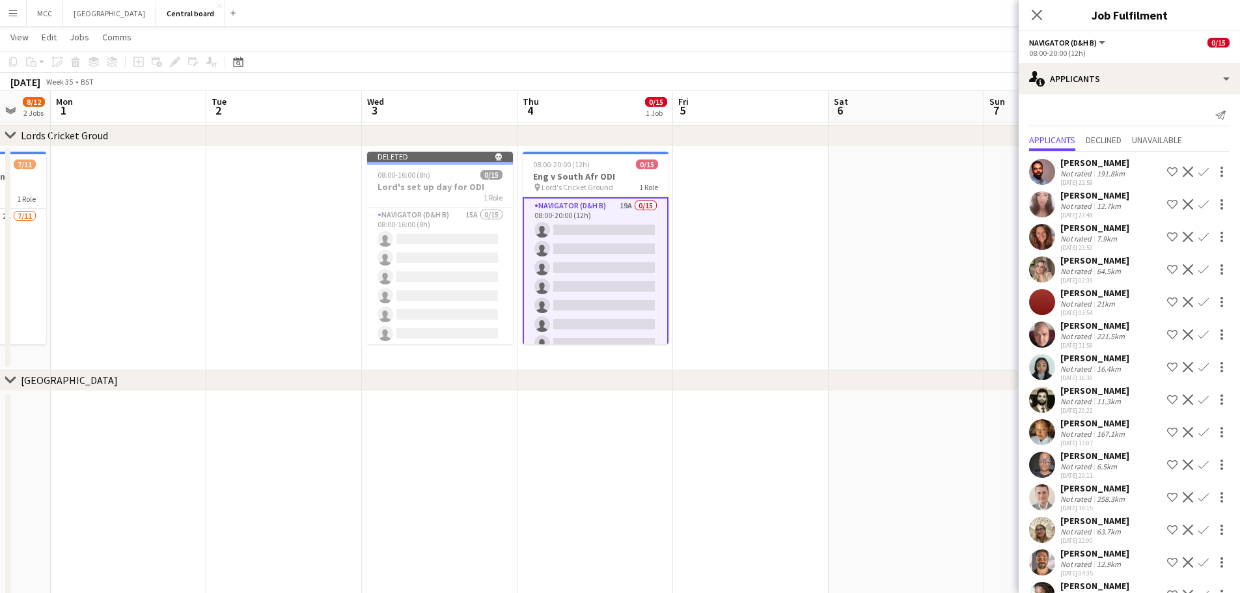
click at [613, 172] on app-icon "Confirm" at bounding box center [1203, 172] width 10 height 10
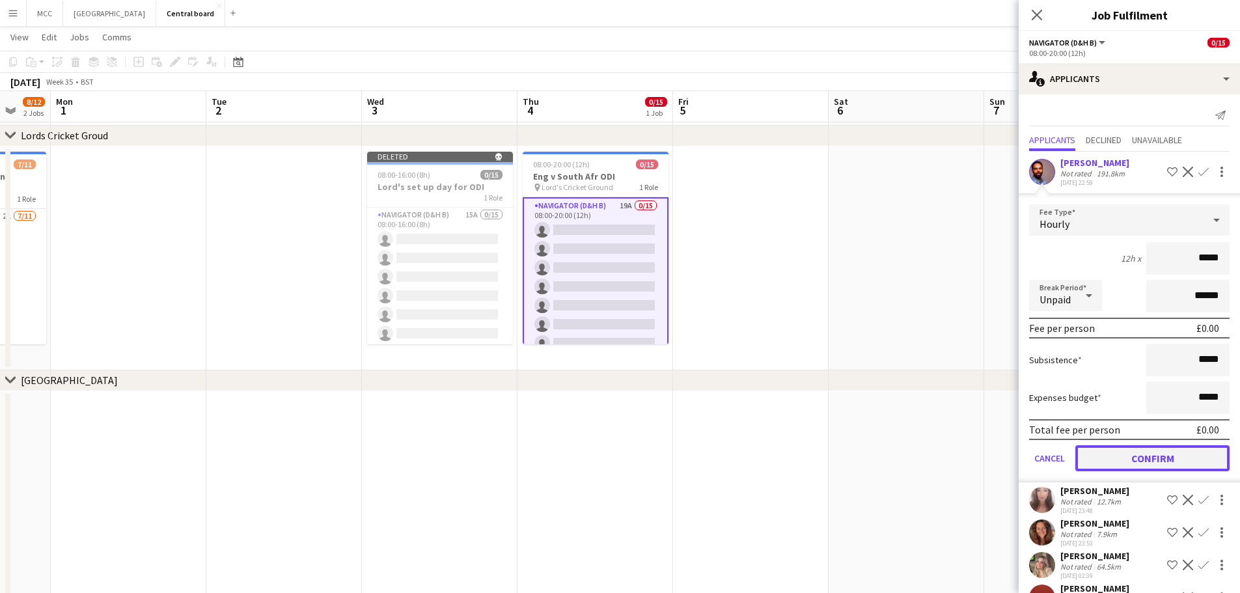
click at [613, 458] on button "Confirm" at bounding box center [1152, 458] width 154 height 26
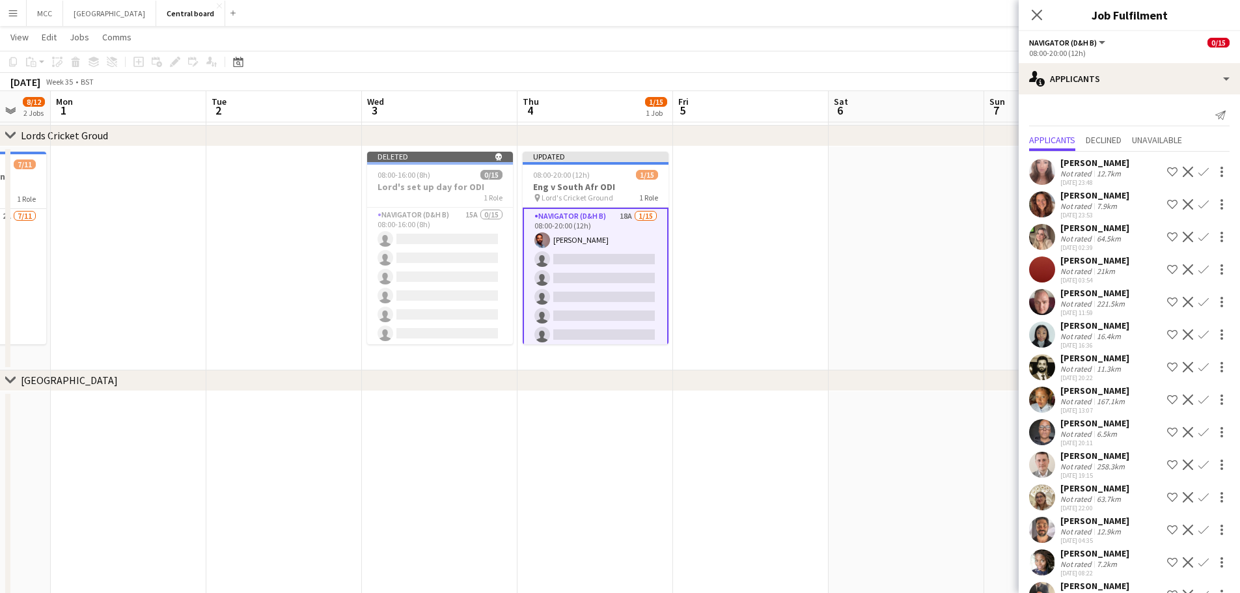
click at [613, 169] on app-icon "Confirm" at bounding box center [1203, 172] width 10 height 10
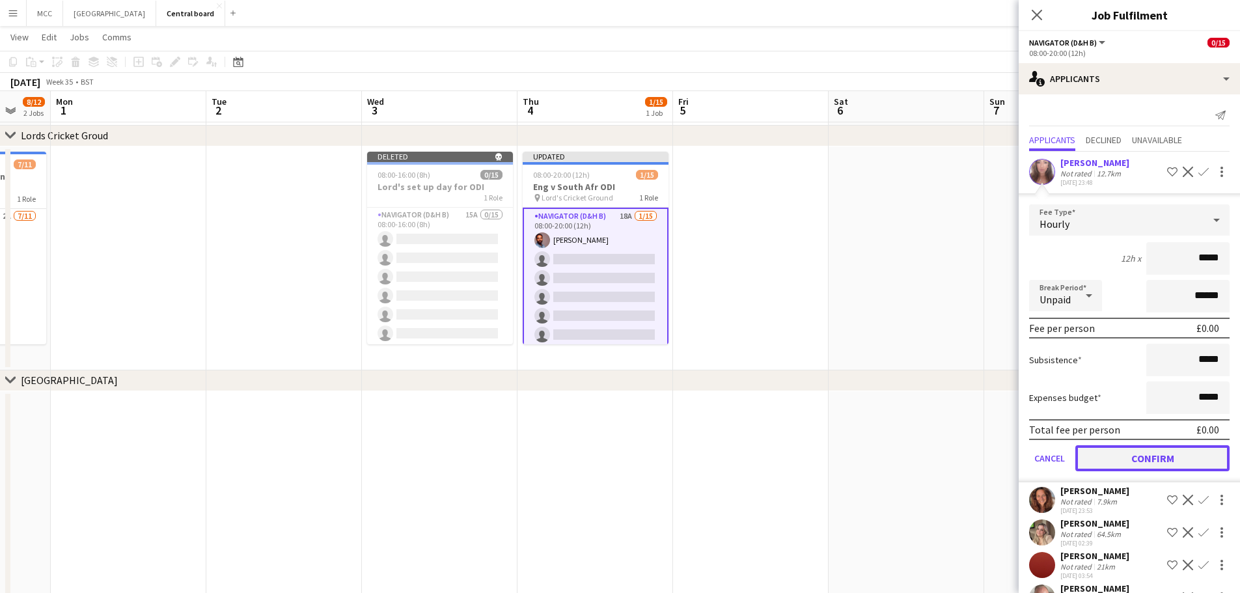
click at [613, 463] on button "Confirm" at bounding box center [1152, 458] width 154 height 26
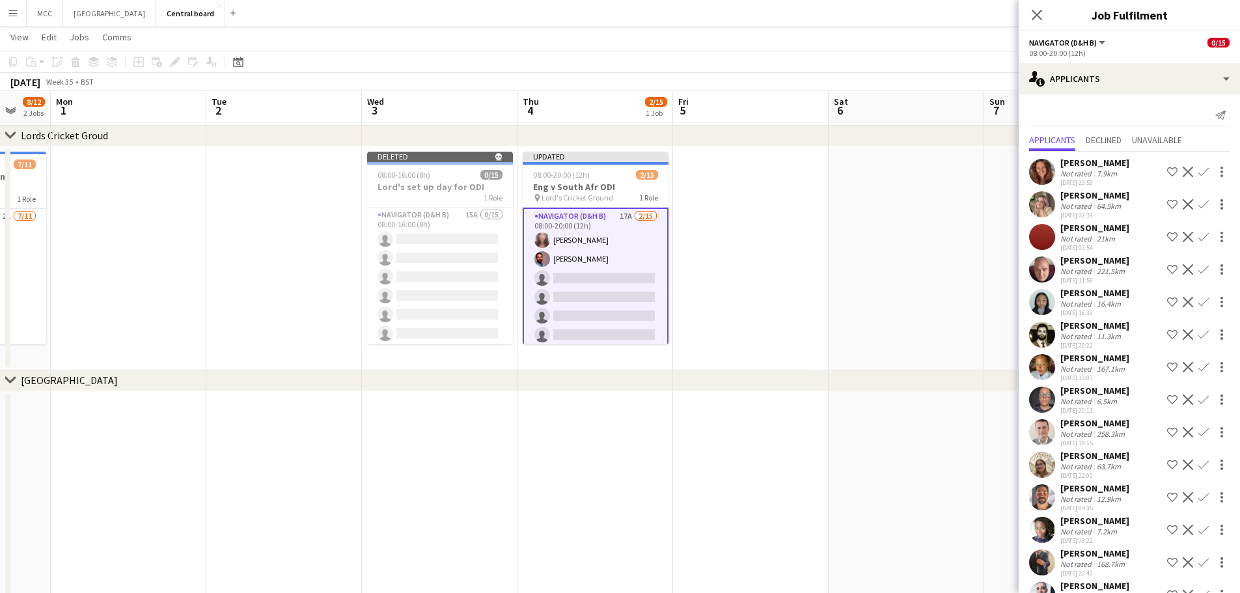
click at [613, 167] on app-icon "Confirm" at bounding box center [1203, 172] width 10 height 10
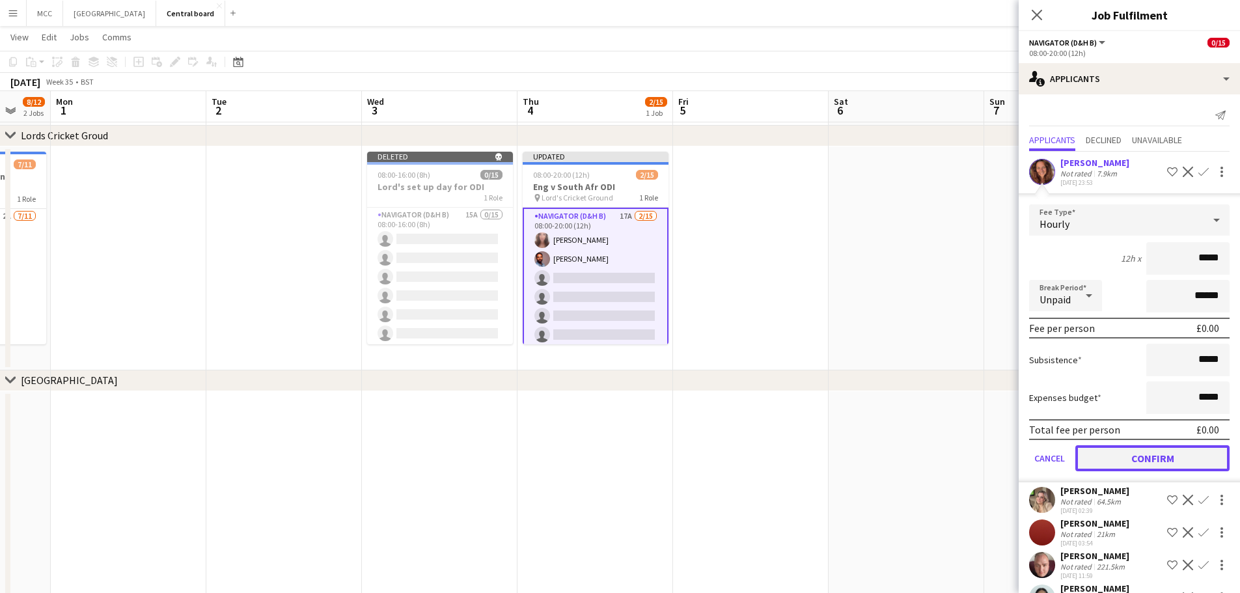
click at [613, 465] on button "Confirm" at bounding box center [1152, 458] width 154 height 26
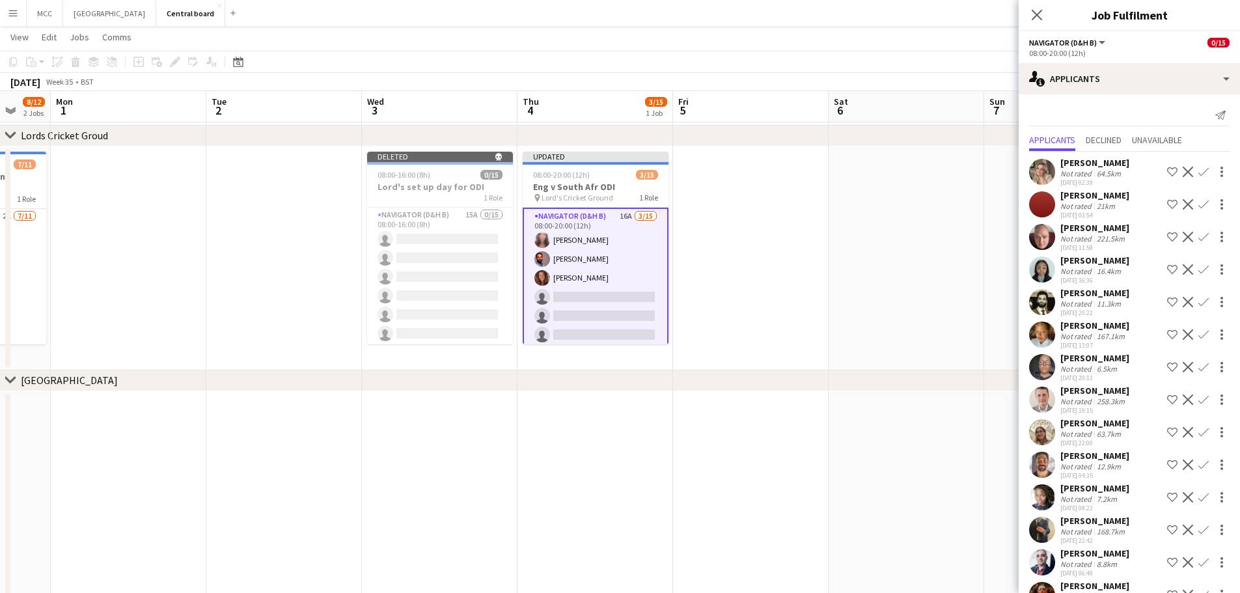
click at [613, 172] on app-icon "Confirm" at bounding box center [1203, 172] width 10 height 10
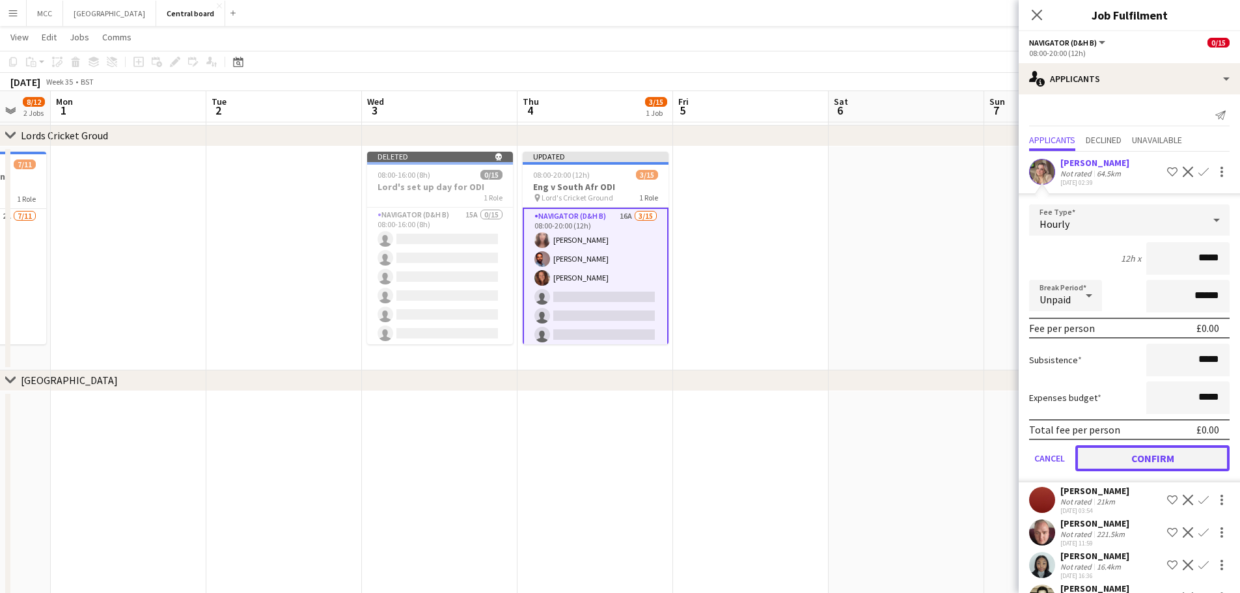
click at [613, 454] on button "Confirm" at bounding box center [1152, 458] width 154 height 26
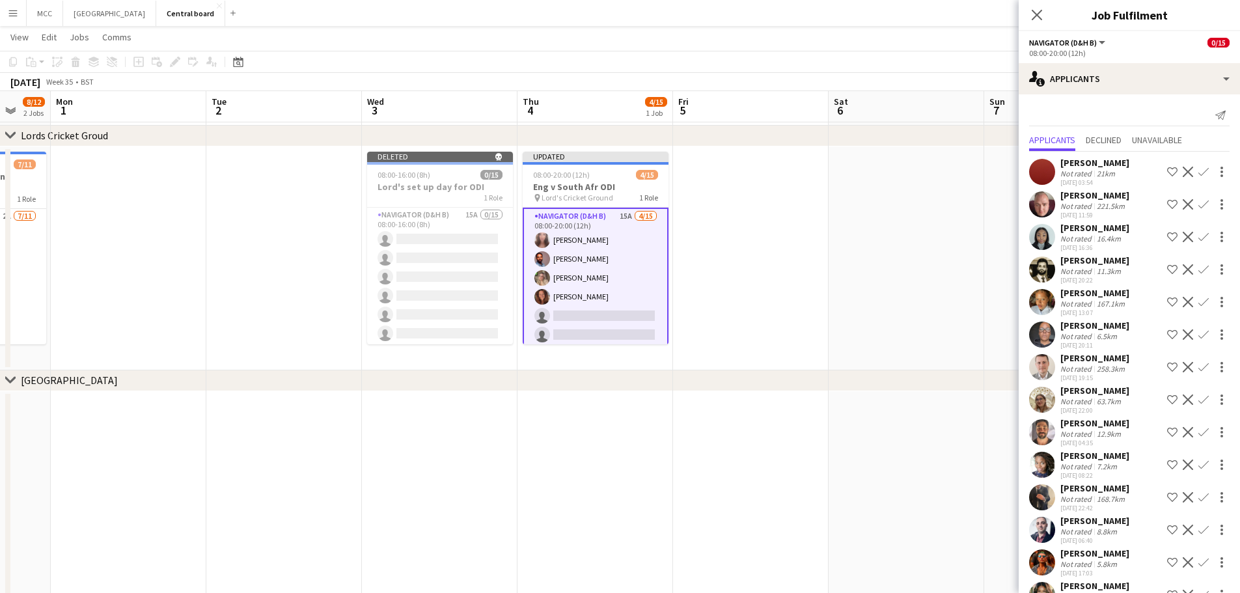
click at [613, 238] on app-icon "Confirm" at bounding box center [1203, 237] width 10 height 10
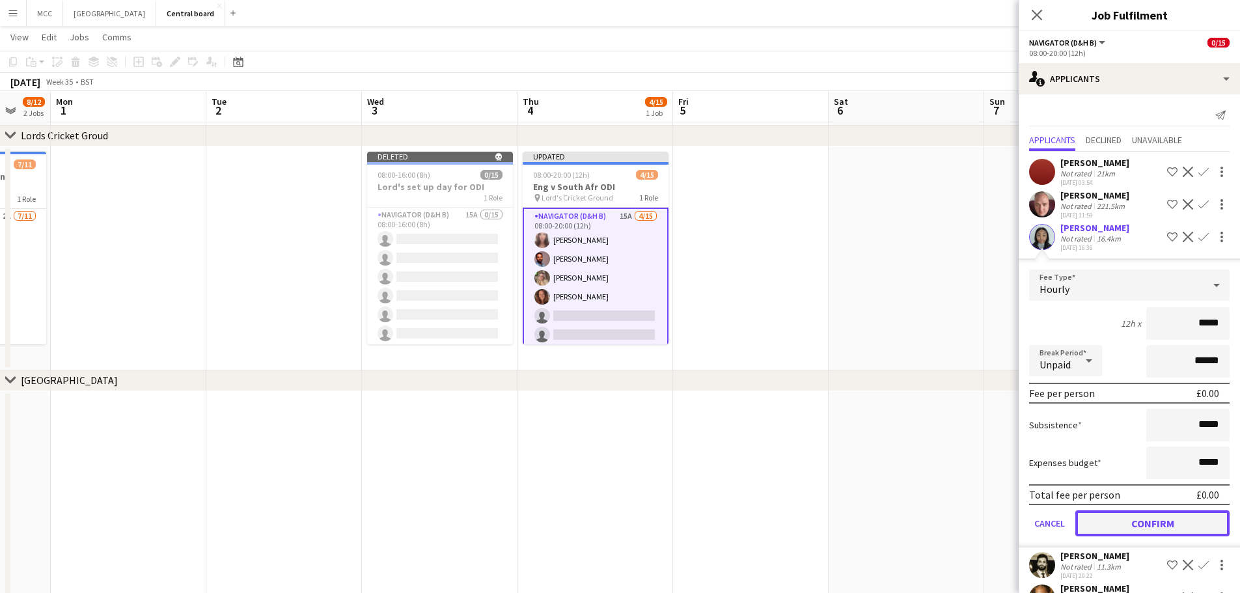
click at [613, 522] on button "Confirm" at bounding box center [1152, 523] width 154 height 26
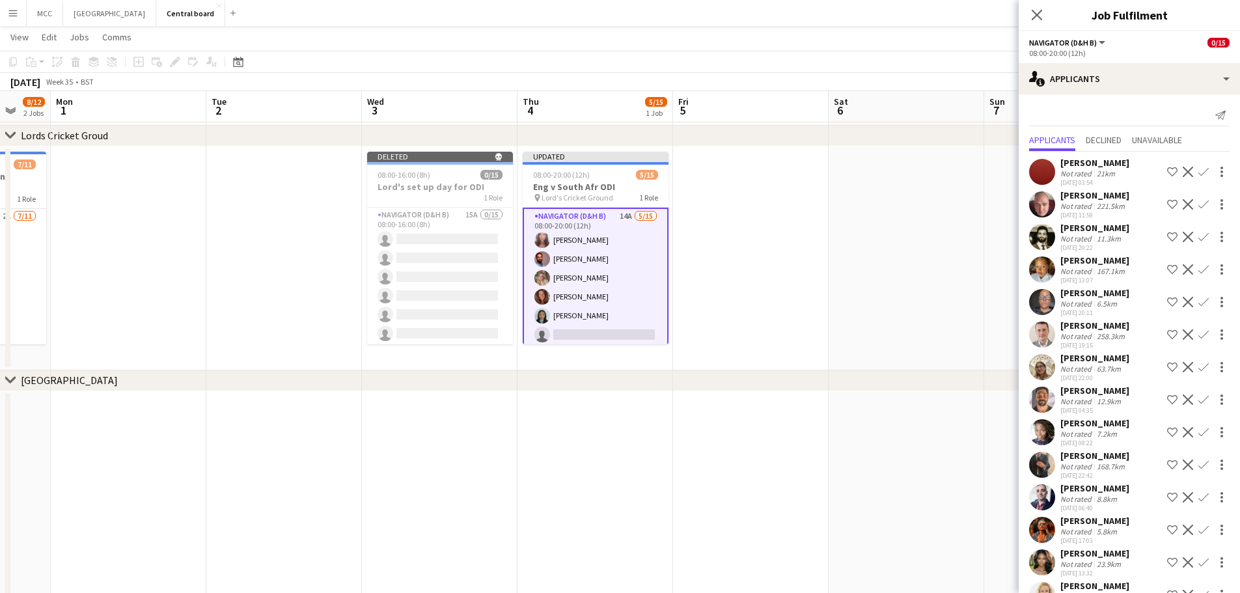
click at [613, 269] on app-icon "Decline" at bounding box center [1188, 269] width 10 height 10
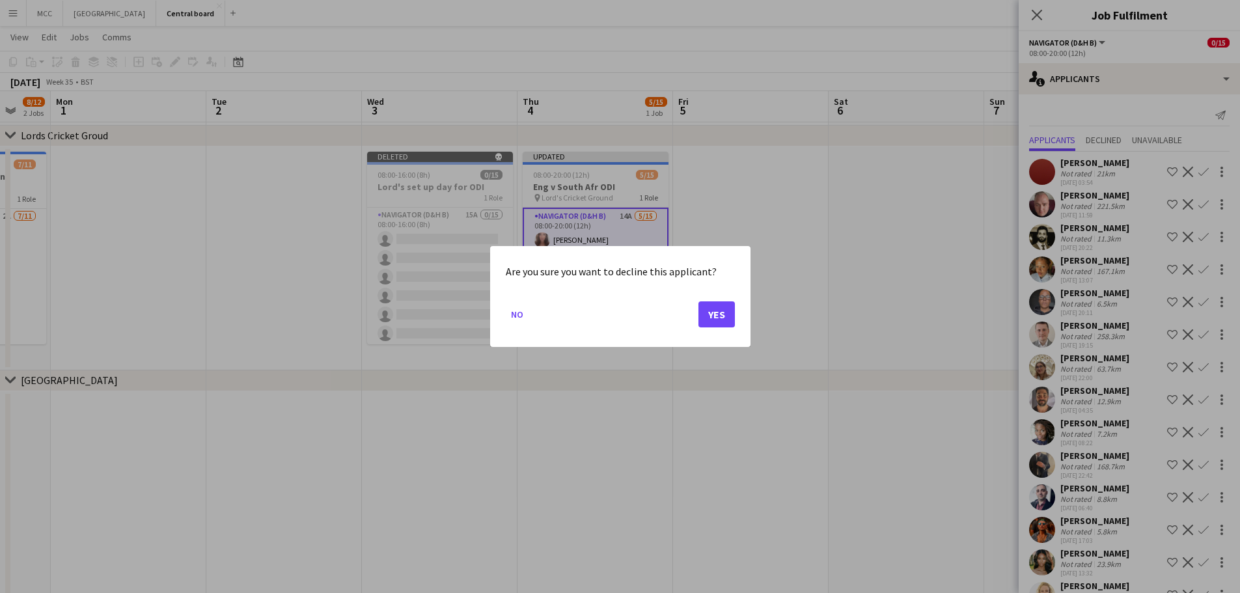
scroll to position [0, 0]
click at [613, 311] on button "Yes" at bounding box center [716, 314] width 36 height 26
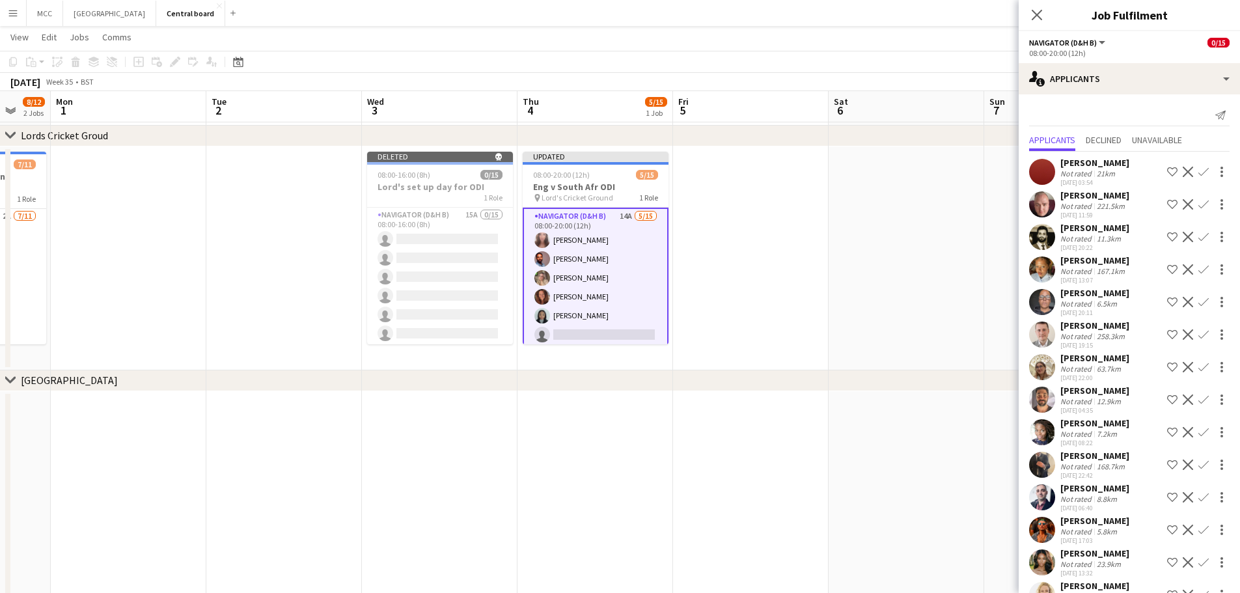
scroll to position [1196, 0]
click at [613, 266] on app-icon "Decline" at bounding box center [1188, 269] width 10 height 10
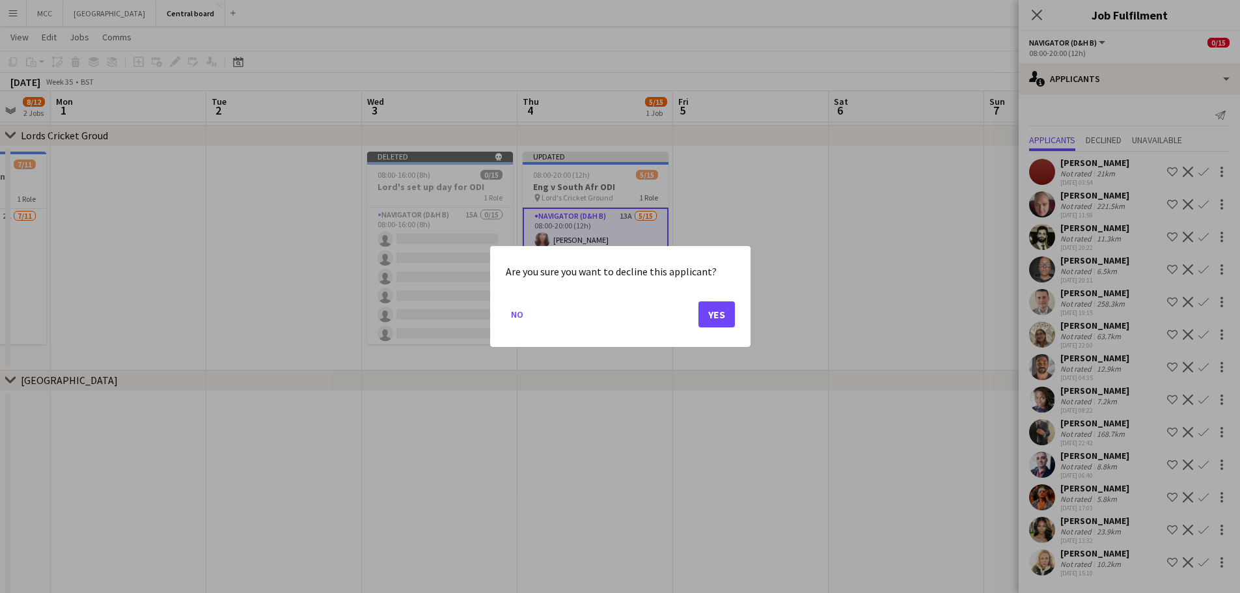
scroll to position [0, 0]
click at [613, 316] on button "Yes" at bounding box center [716, 314] width 36 height 26
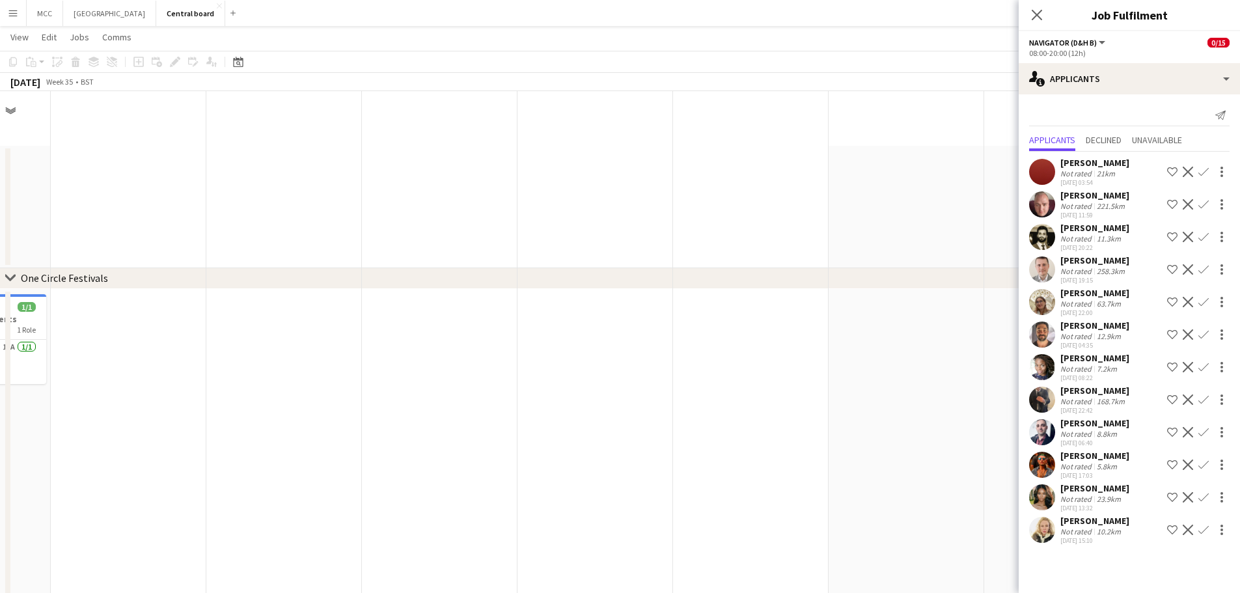
scroll to position [1196, 0]
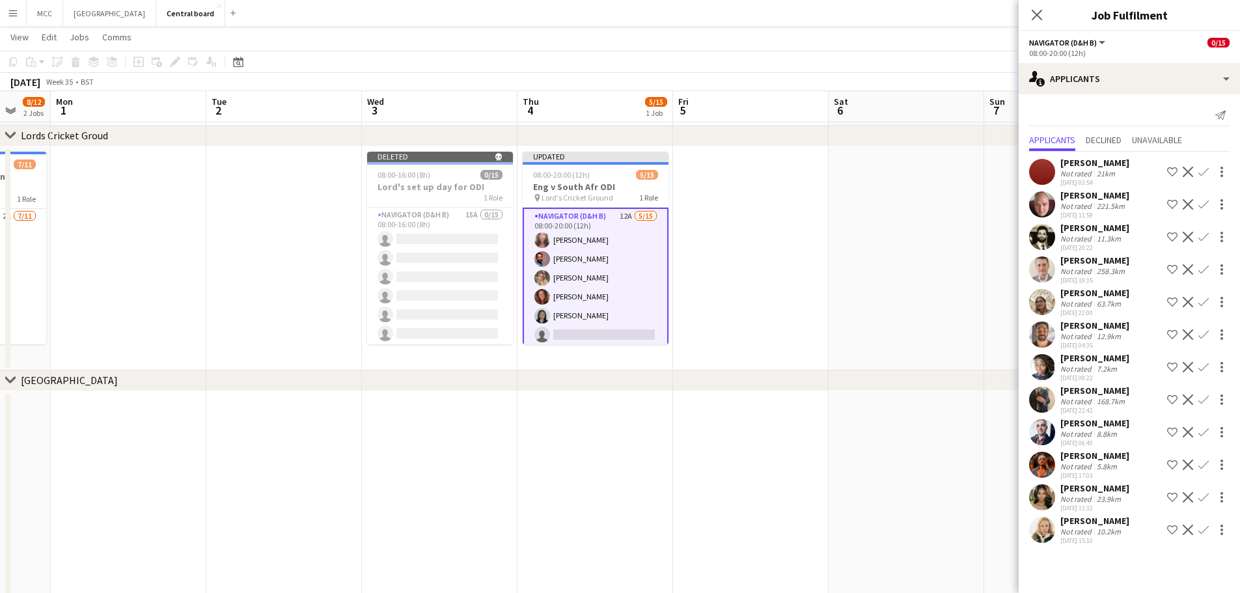
click at [613, 303] on app-icon "Decline" at bounding box center [1188, 302] width 10 height 10
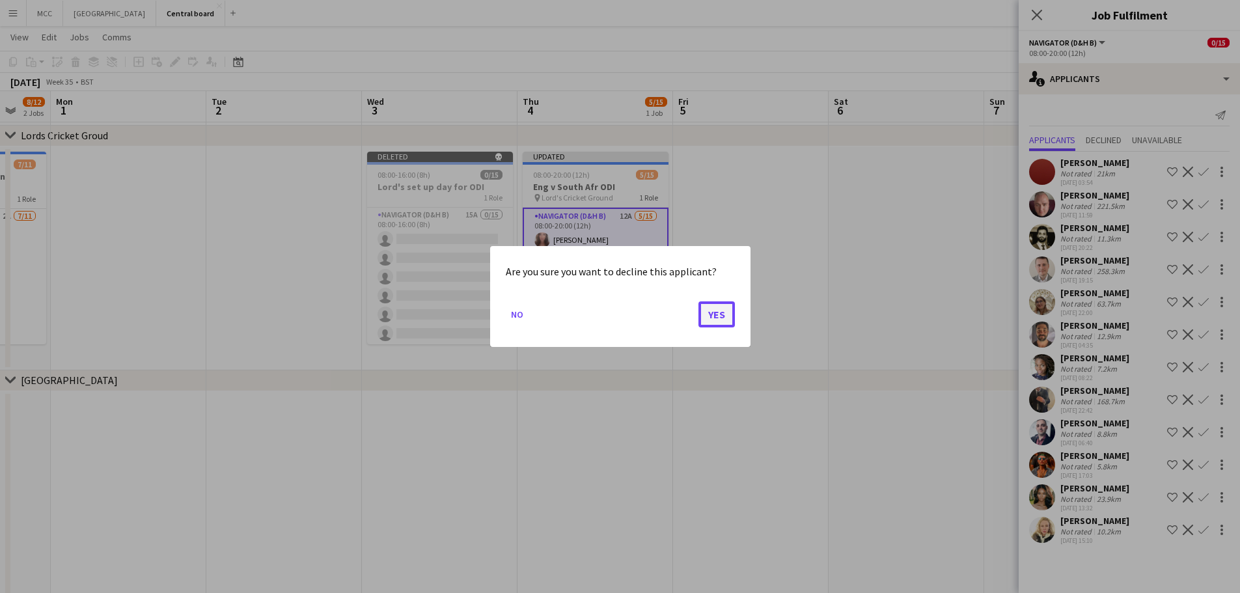
click at [613, 324] on button "Yes" at bounding box center [716, 314] width 36 height 26
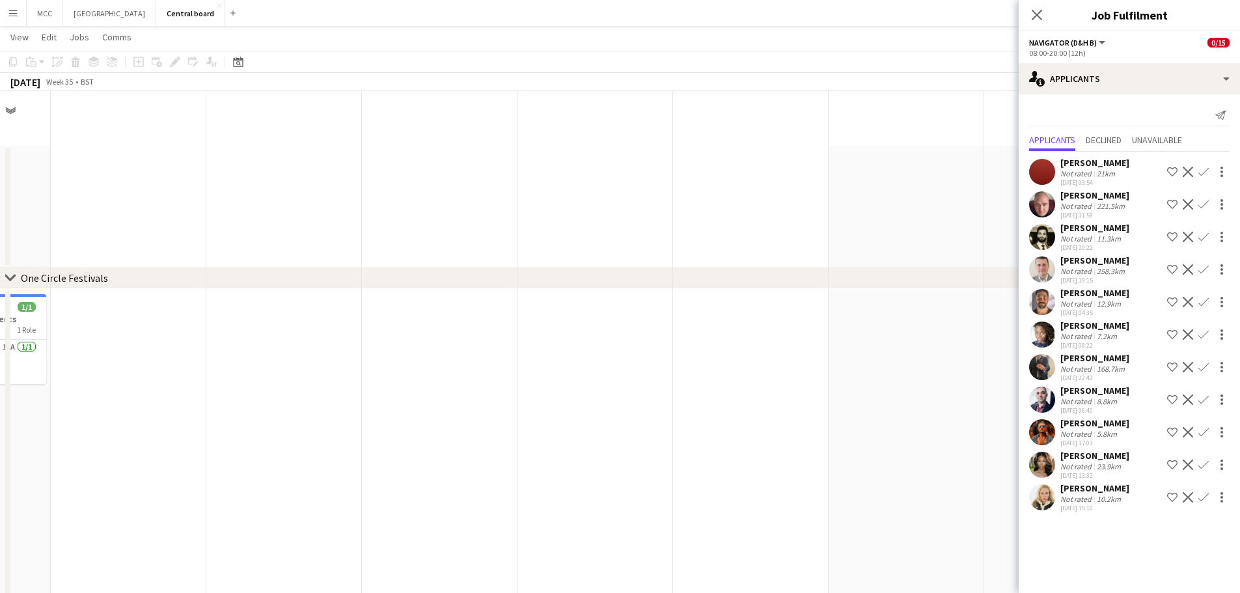
scroll to position [1196, 0]
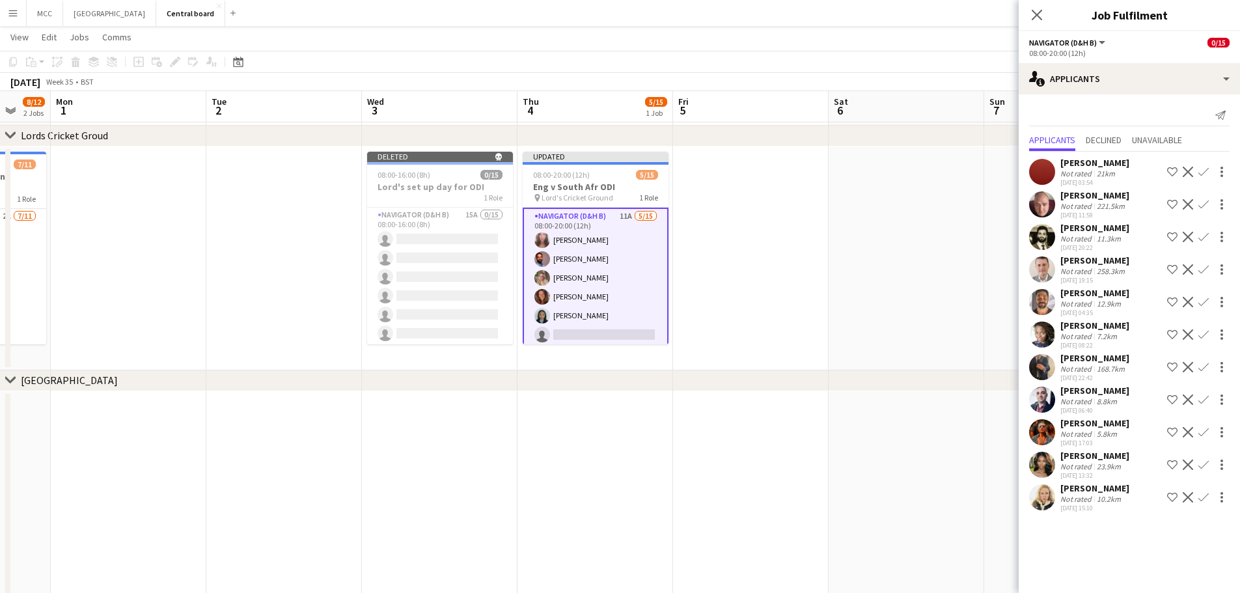
click at [613, 365] on app-icon "Decline" at bounding box center [1188, 367] width 10 height 10
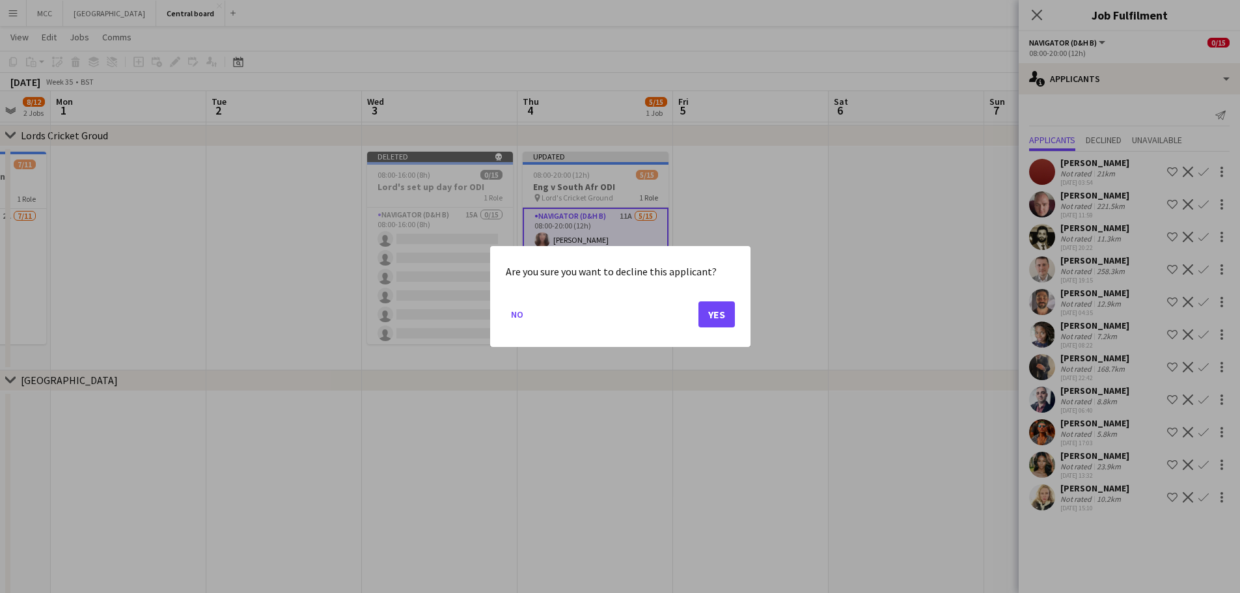
click at [613, 299] on mat-dialog-actions "No Yes" at bounding box center [620, 319] width 229 height 55
click at [613, 315] on button "Yes" at bounding box center [716, 314] width 36 height 26
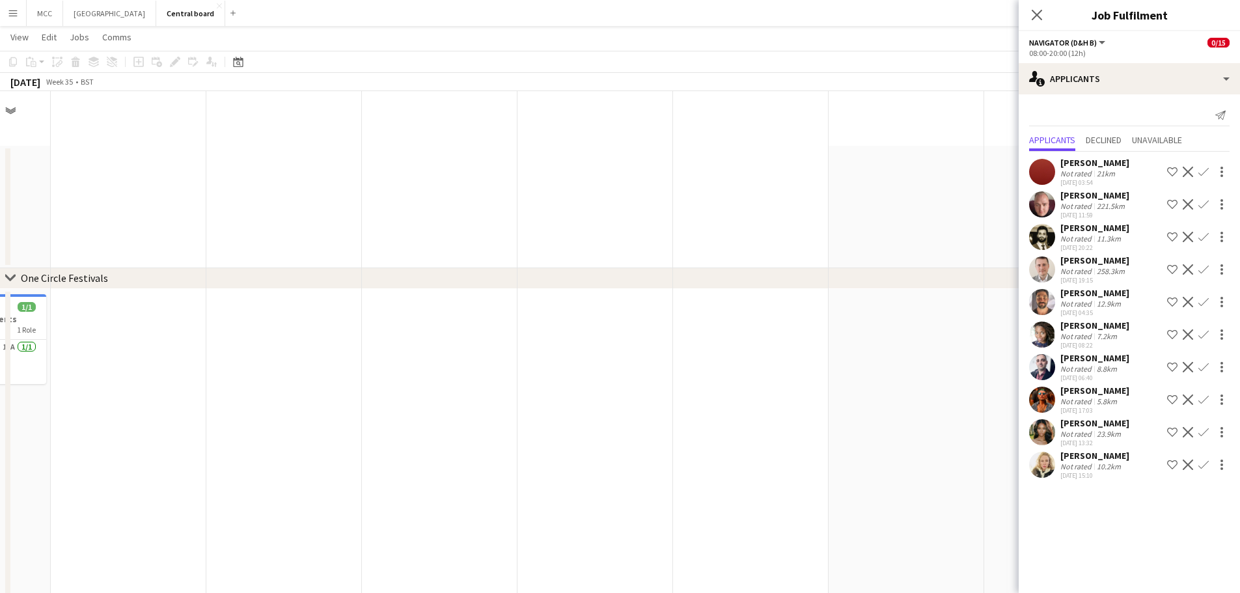
scroll to position [1196, 0]
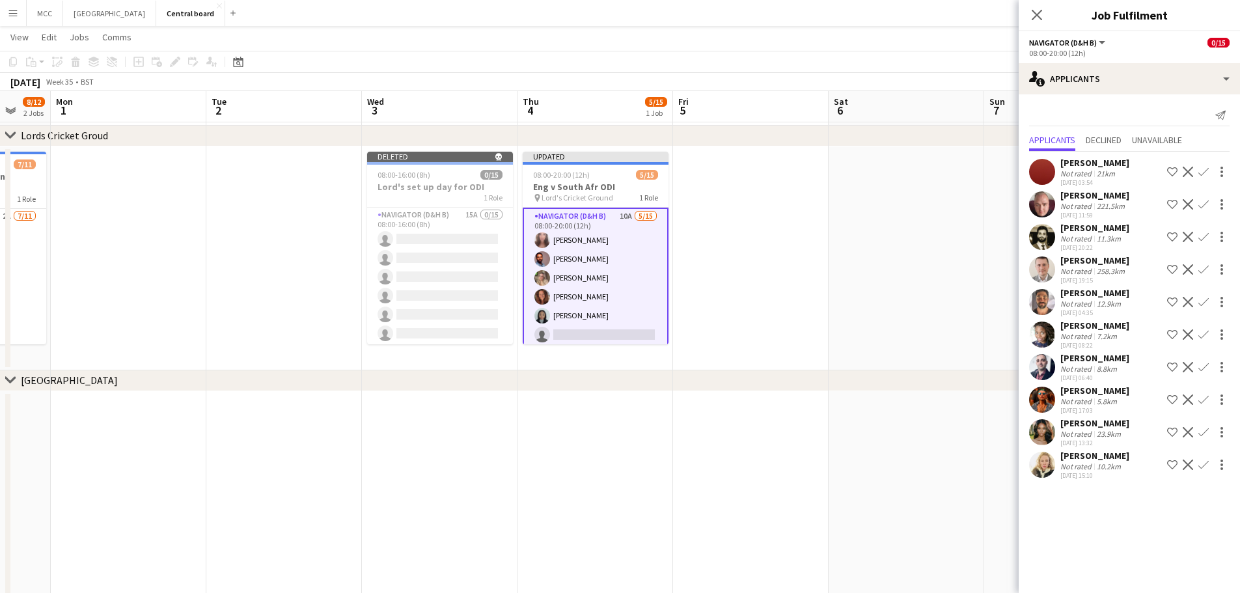
click at [613, 400] on app-icon "Decline" at bounding box center [1188, 399] width 10 height 10
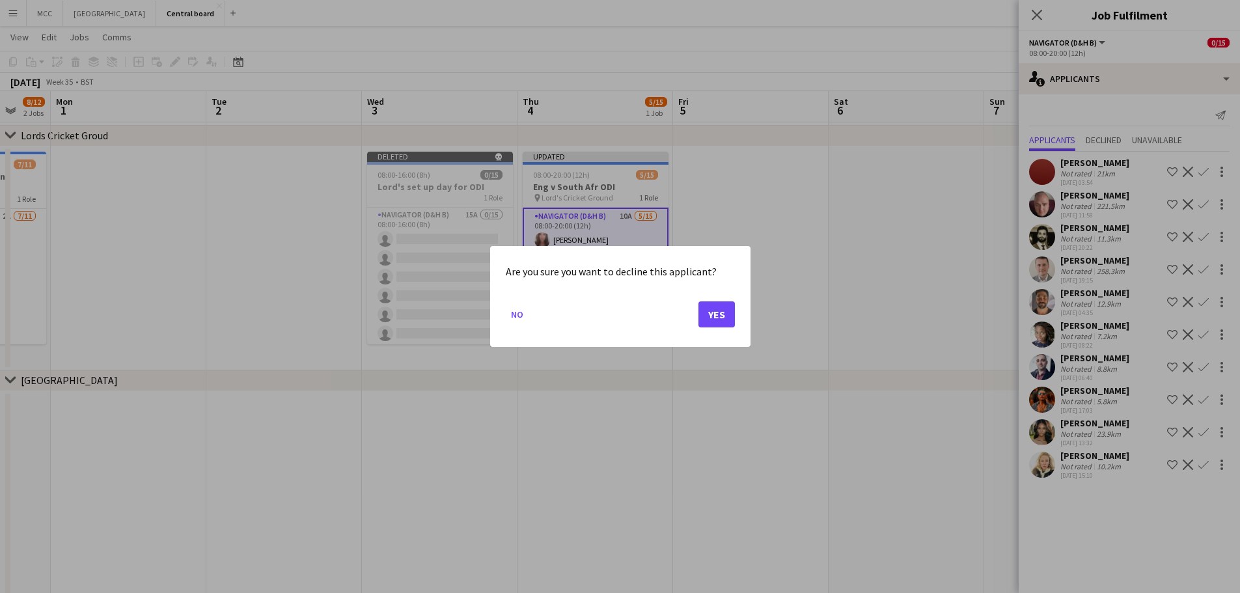
scroll to position [0, 0]
click at [613, 307] on button "Yes" at bounding box center [716, 314] width 36 height 26
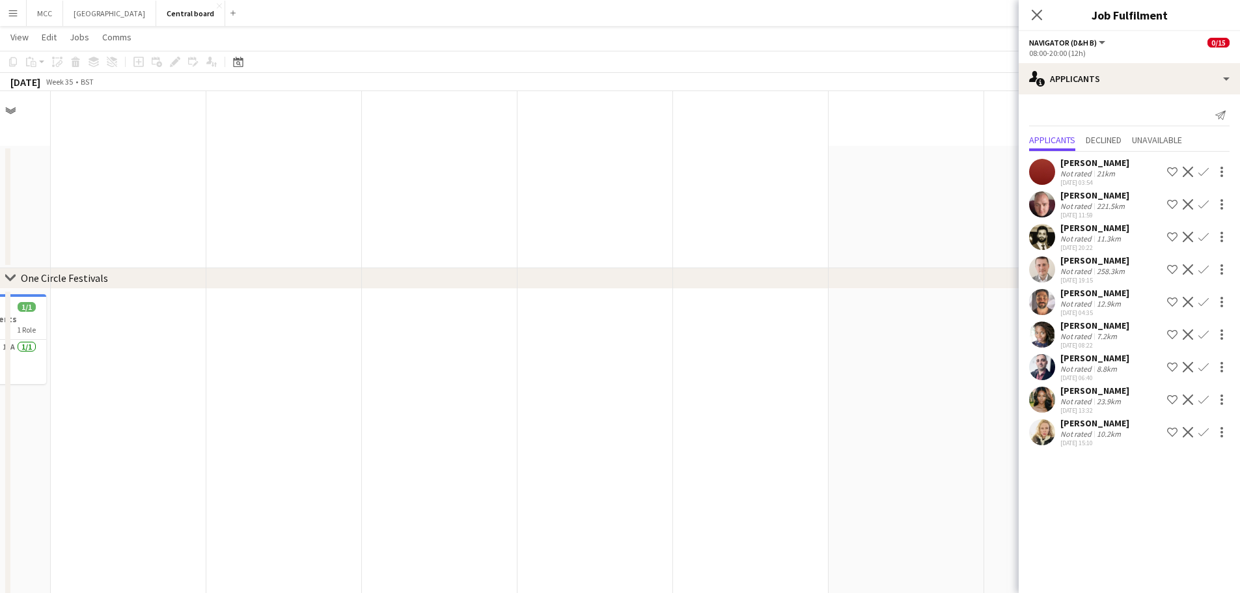
scroll to position [1196, 0]
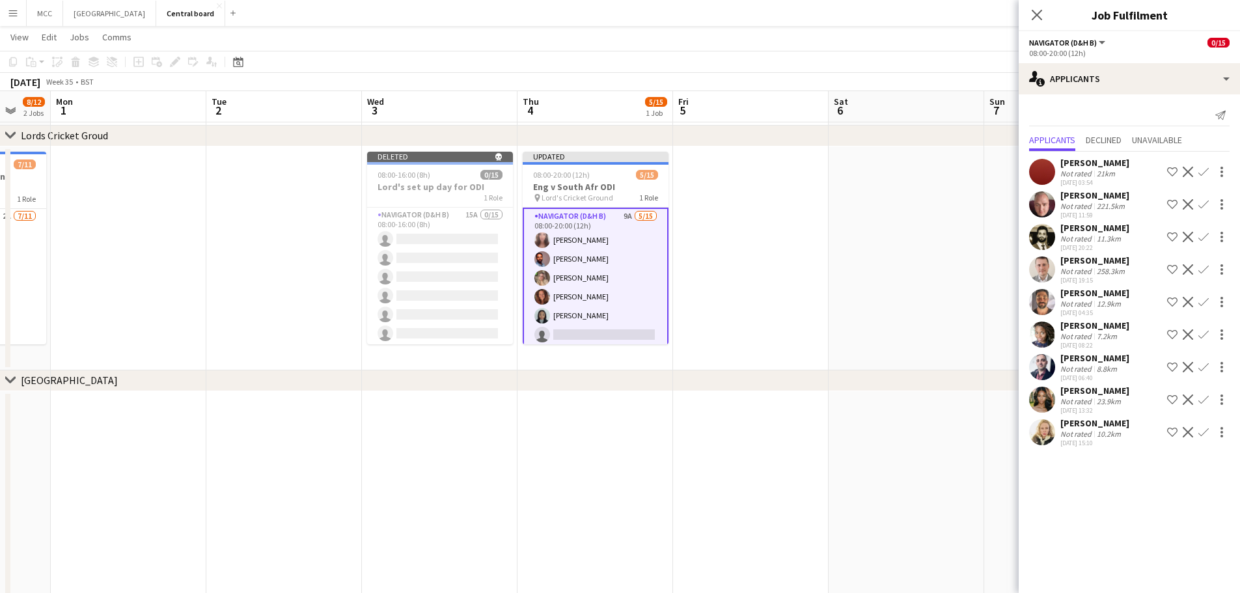
click at [613, 399] on app-icon "Decline" at bounding box center [1188, 399] width 10 height 10
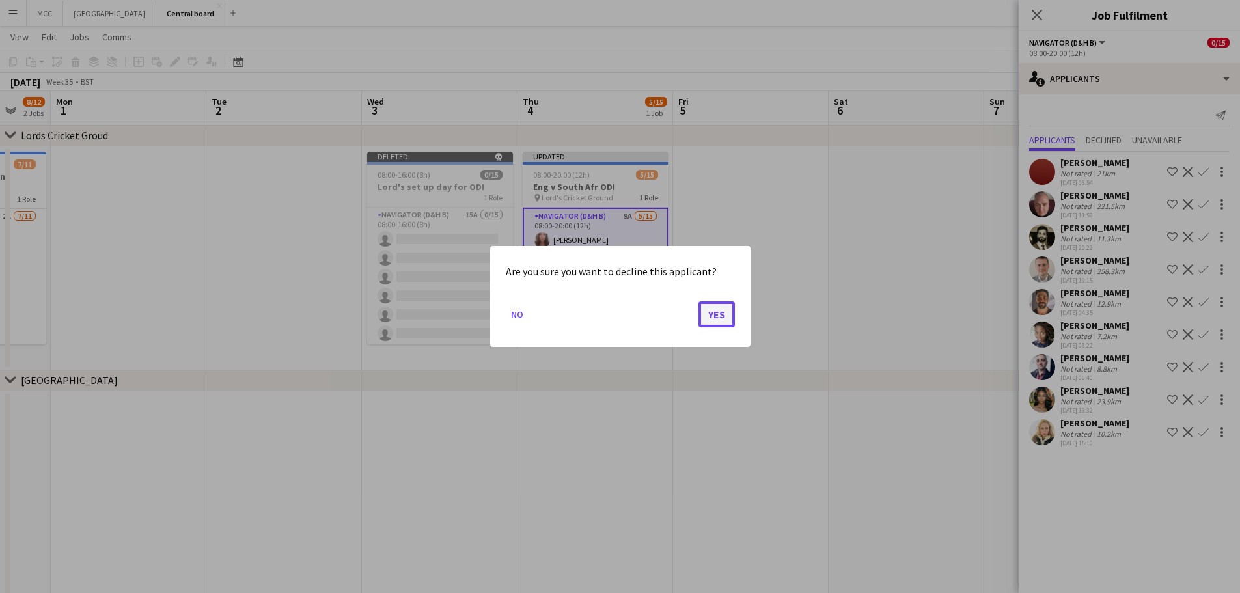
click at [613, 317] on button "Yes" at bounding box center [716, 314] width 36 height 26
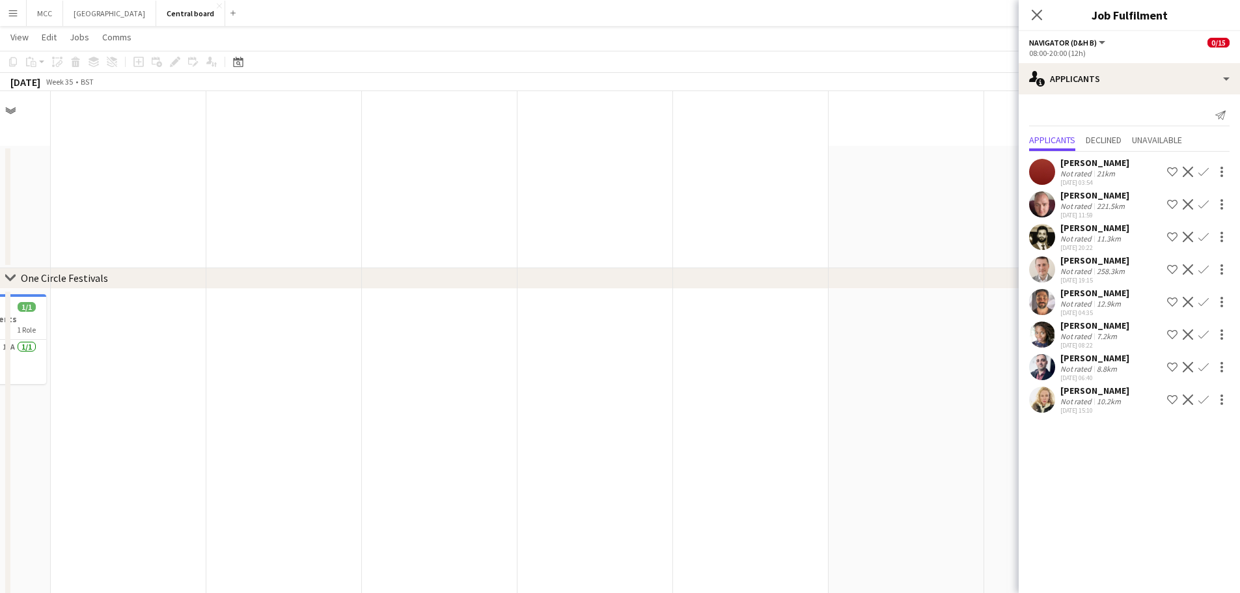
scroll to position [1196, 0]
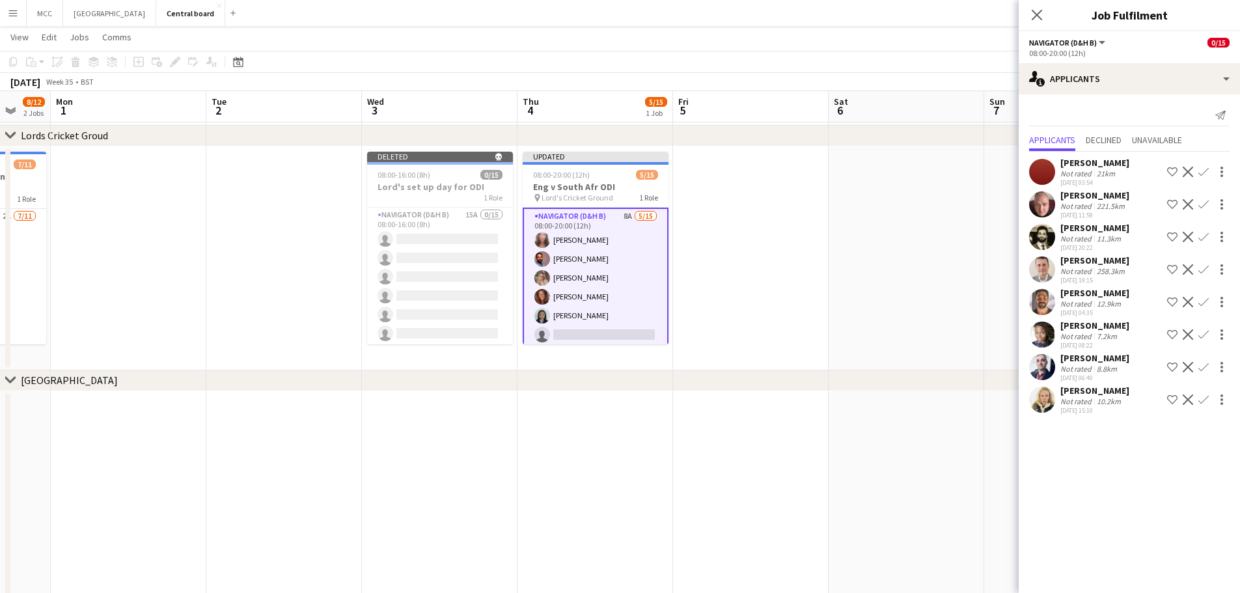
click at [613, 403] on app-icon "Decline" at bounding box center [1188, 399] width 10 height 10
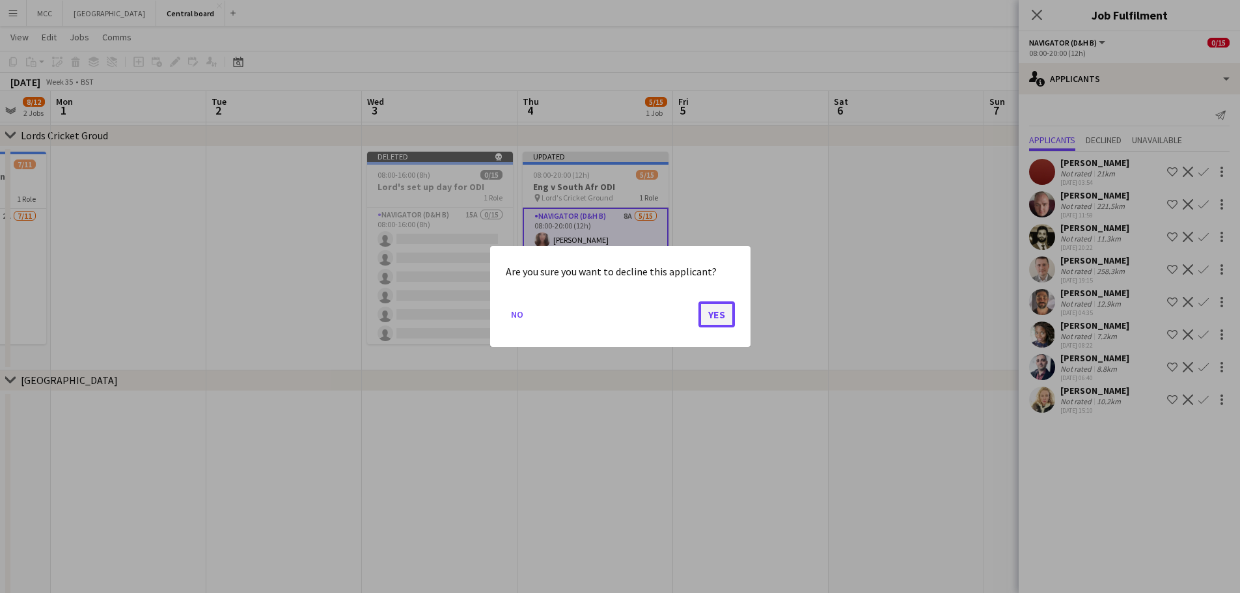
click at [613, 304] on button "Yes" at bounding box center [716, 314] width 36 height 26
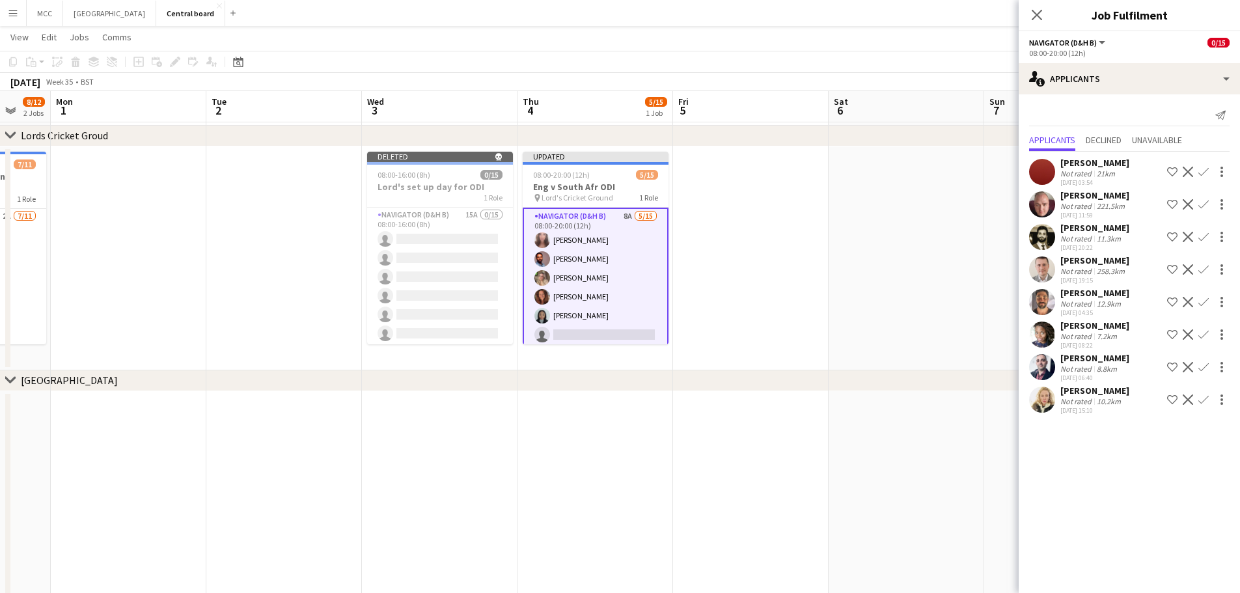
scroll to position [1196, 0]
click at [613, 367] on app-icon "Confirm" at bounding box center [1203, 367] width 10 height 10
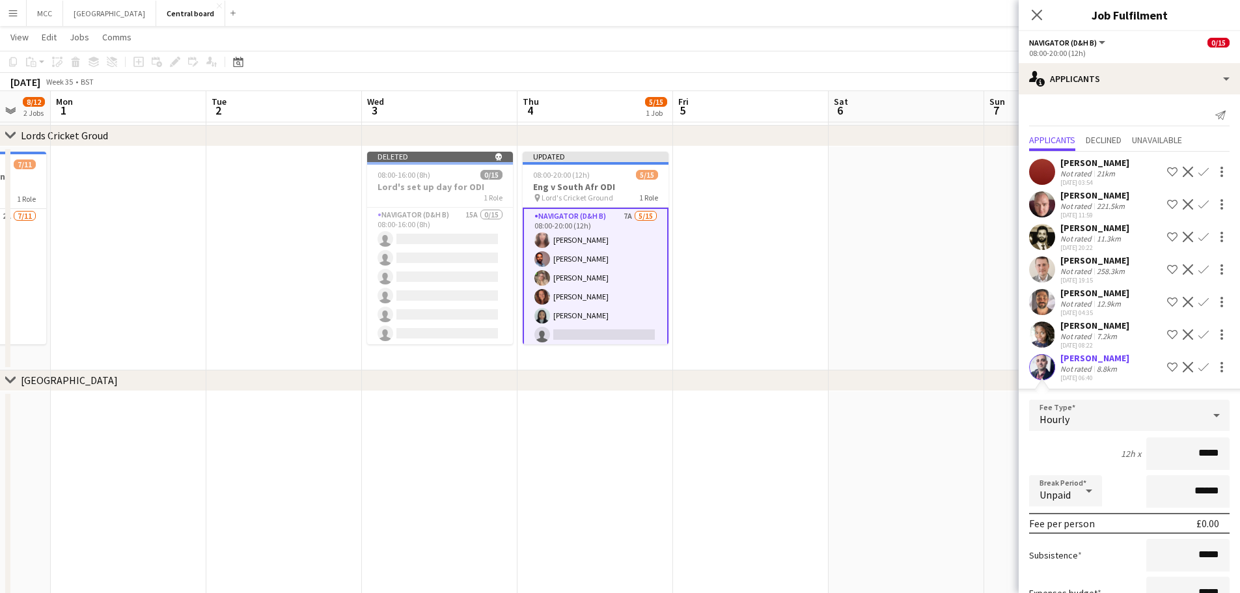
scroll to position [109, 0]
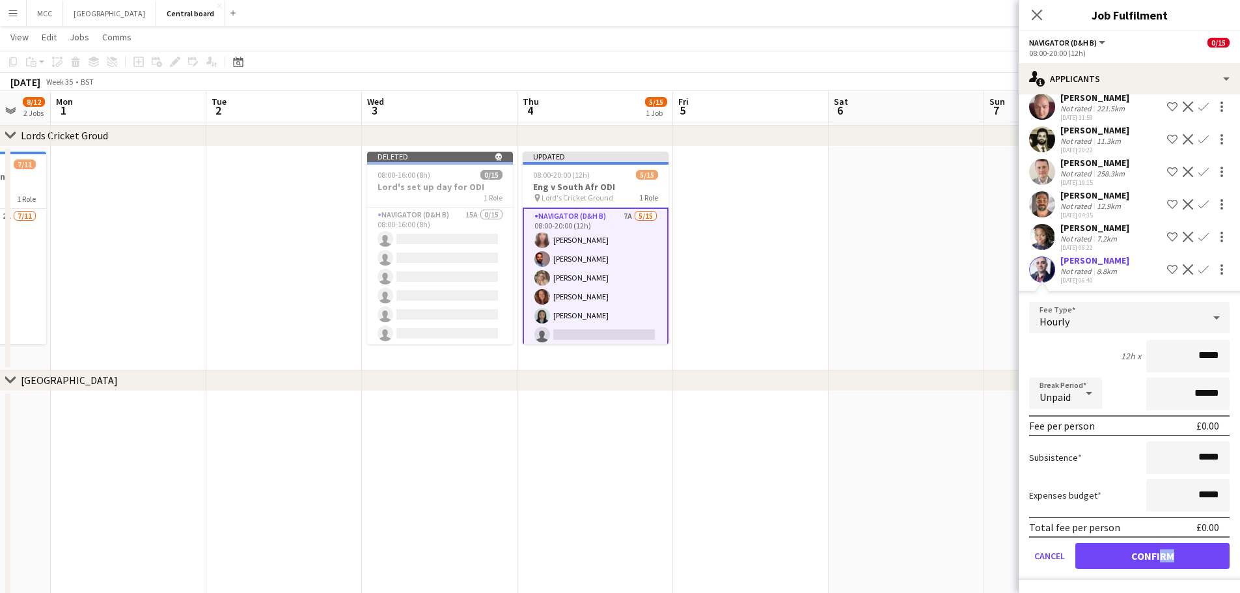
drag, startPoint x: 1152, startPoint y: 569, endPoint x: 1165, endPoint y: 551, distance: 22.9
click at [613, 551] on form "Fee Type Hourly 12h x ***** Break Period Unpaid ****** Fee per person £0.00 Sub…" at bounding box center [1129, 441] width 221 height 278
click at [613, 551] on button "Confirm" at bounding box center [1152, 556] width 154 height 26
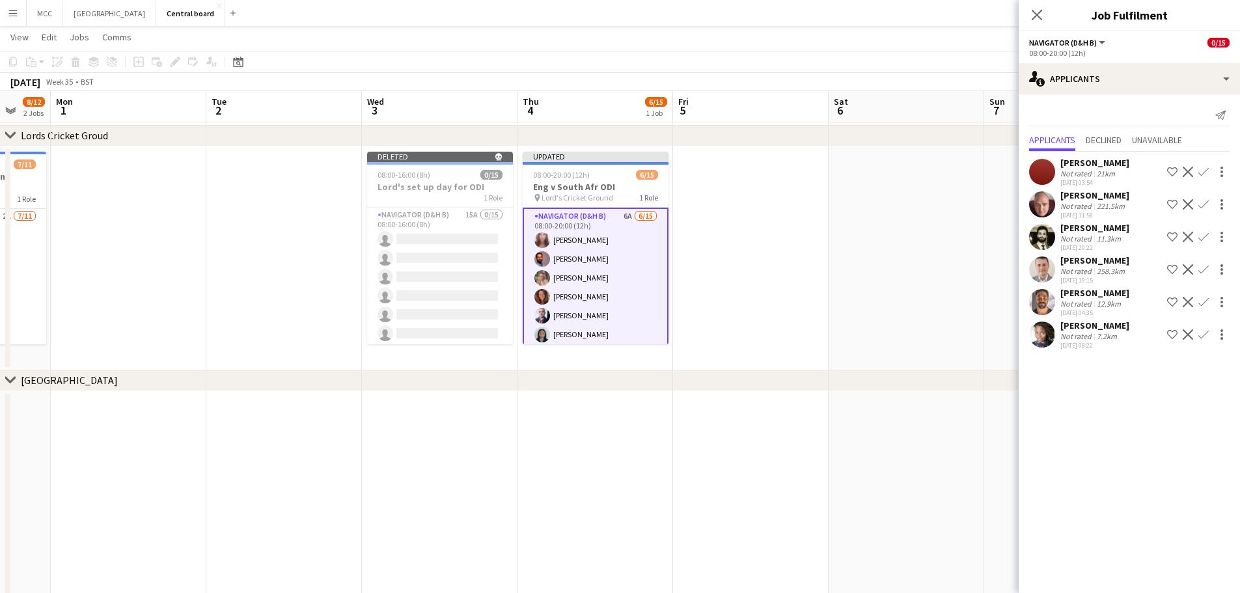
scroll to position [0, 0]
click at [613, 266] on app-icon "Decline" at bounding box center [1188, 269] width 10 height 10
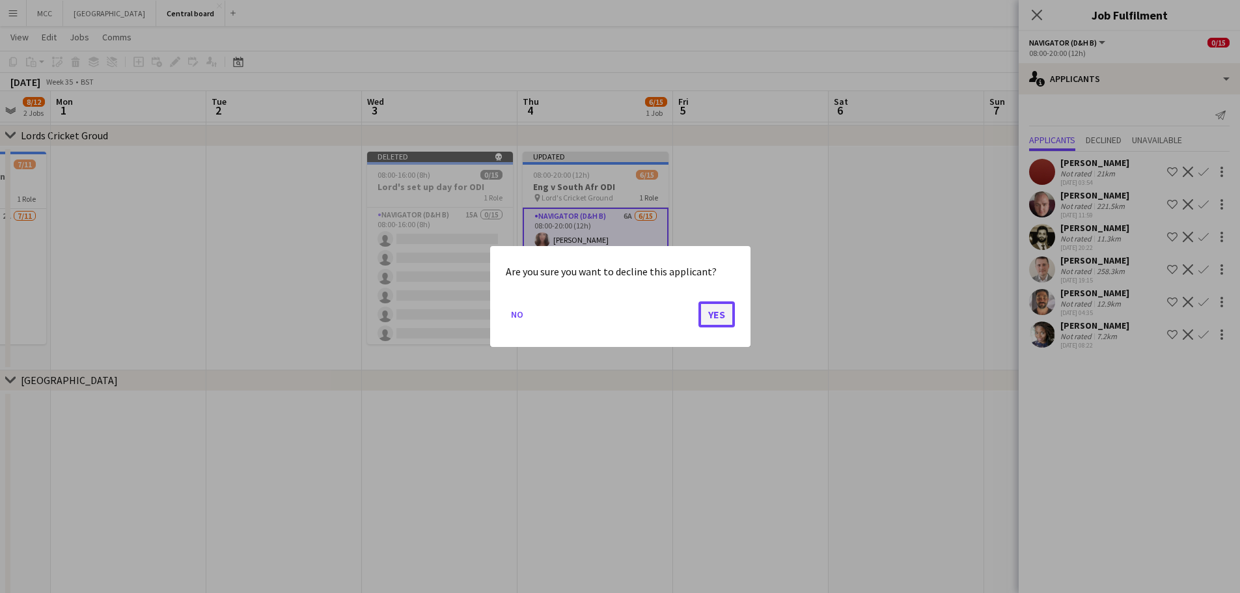
click at [613, 313] on button "Yes" at bounding box center [716, 314] width 36 height 26
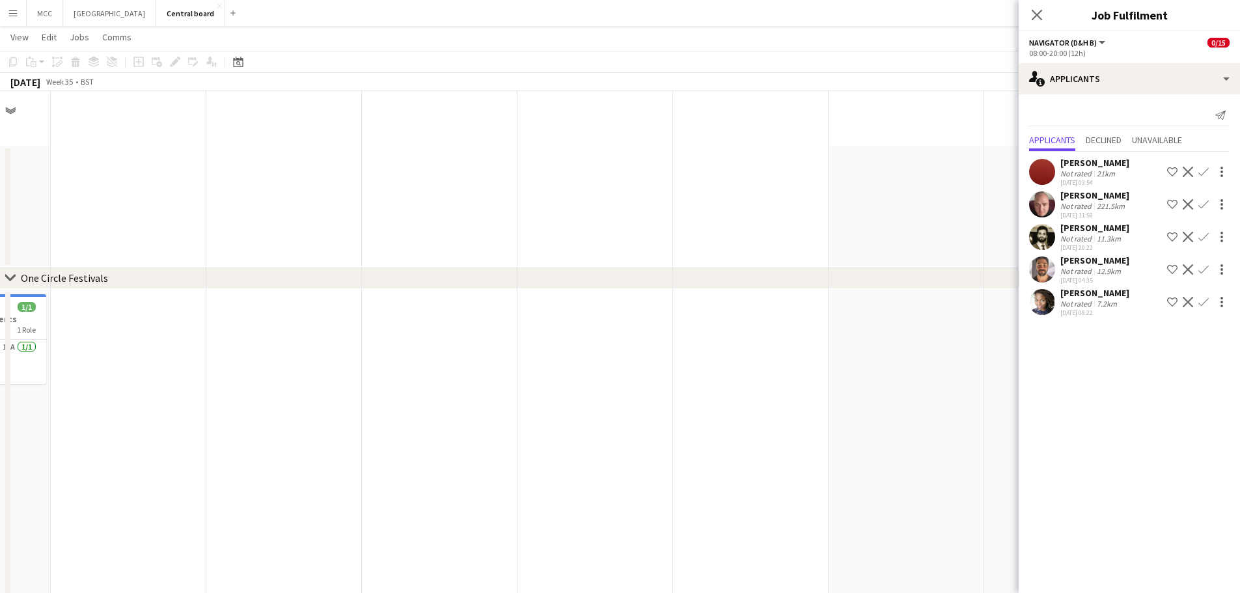
scroll to position [1196, 0]
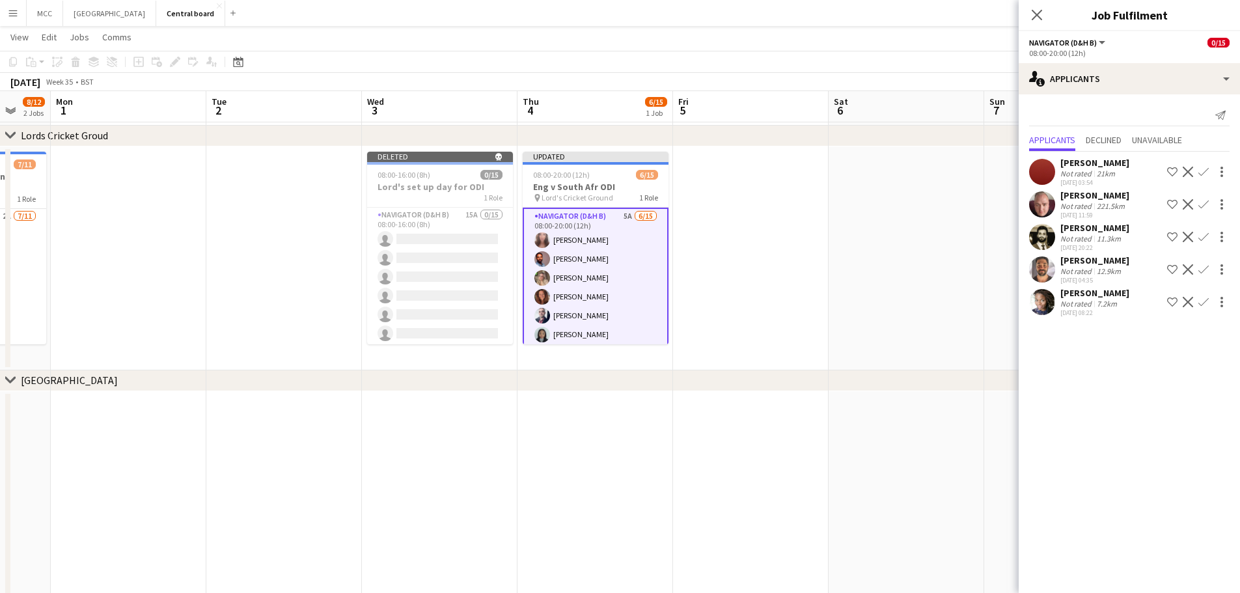
click at [613, 238] on button "Confirm" at bounding box center [1204, 237] width 16 height 16
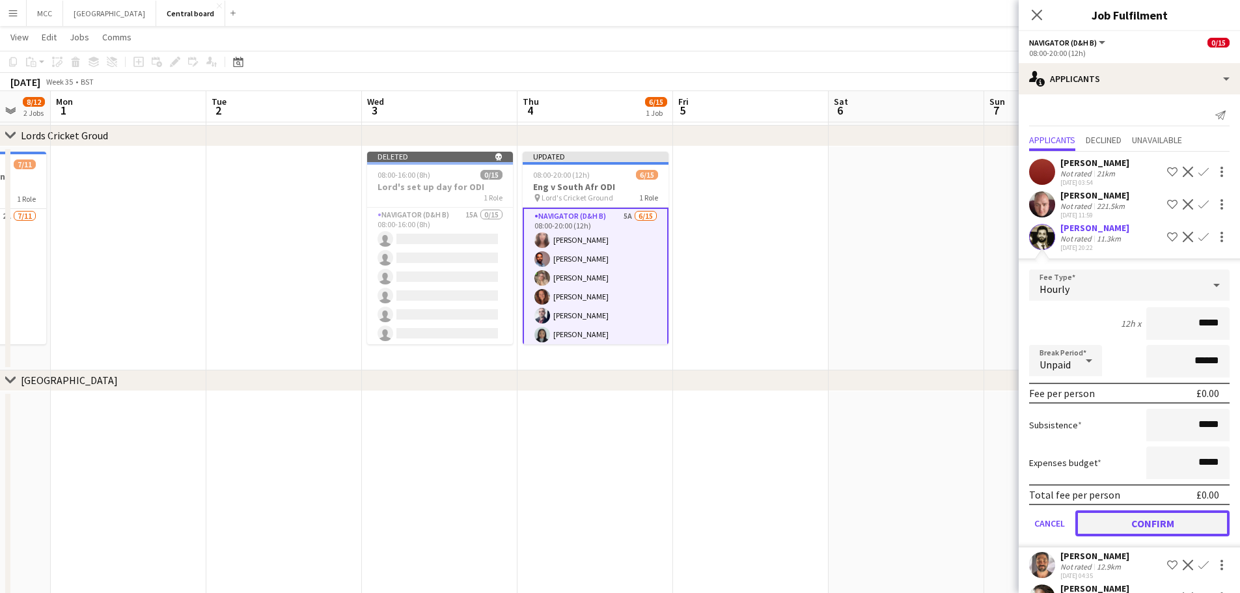
click at [613, 527] on button "Confirm" at bounding box center [1152, 523] width 154 height 26
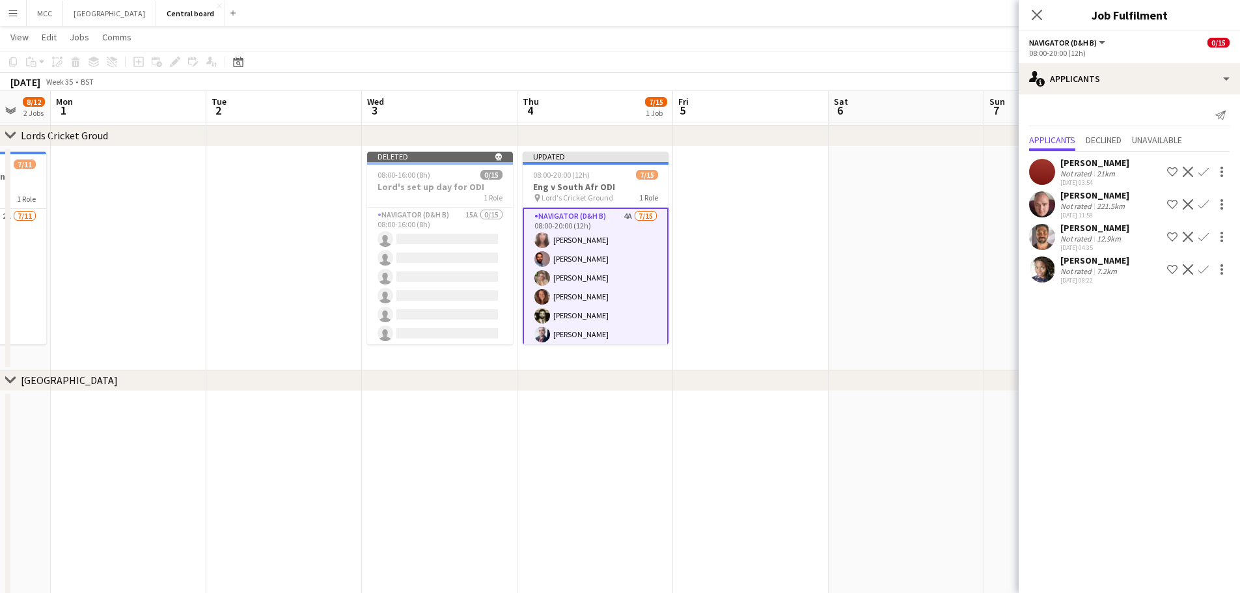
click at [613, 170] on app-icon "Confirm" at bounding box center [1203, 172] width 10 height 10
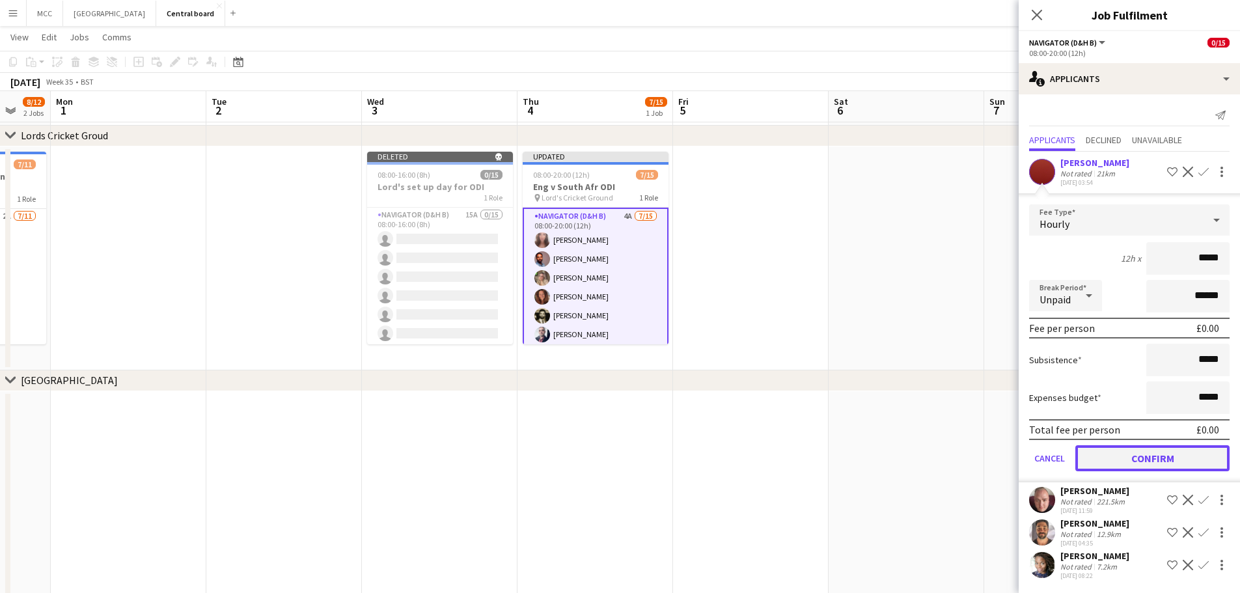
click at [613, 455] on button "Confirm" at bounding box center [1152, 458] width 154 height 26
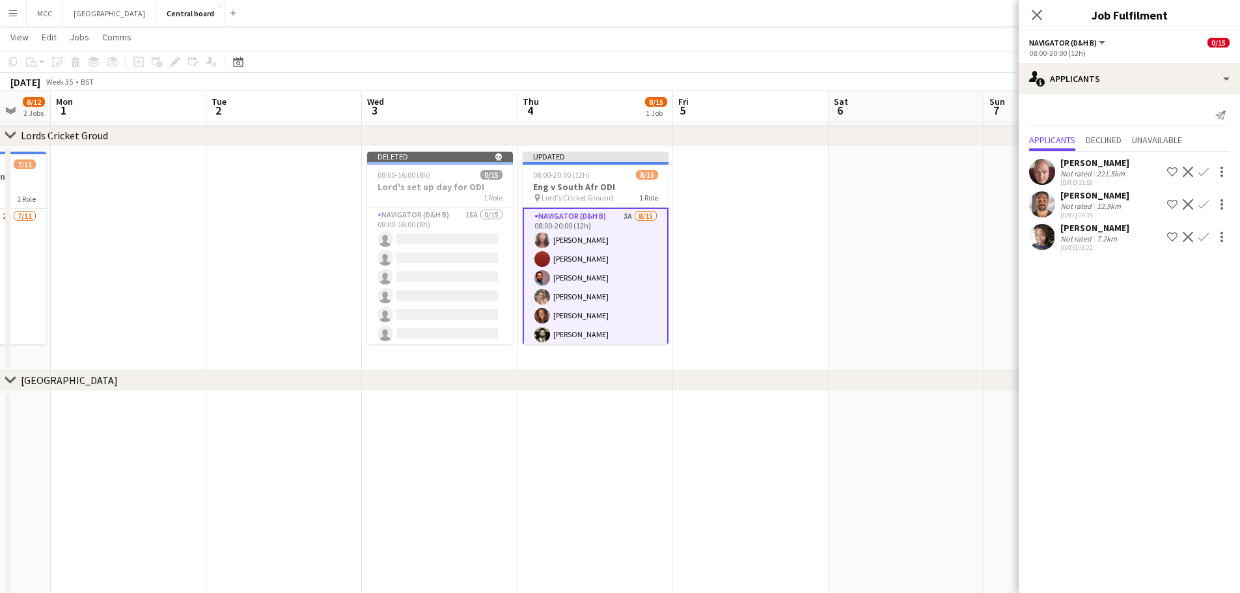
click at [613, 171] on app-icon "Confirm" at bounding box center [1203, 172] width 10 height 10
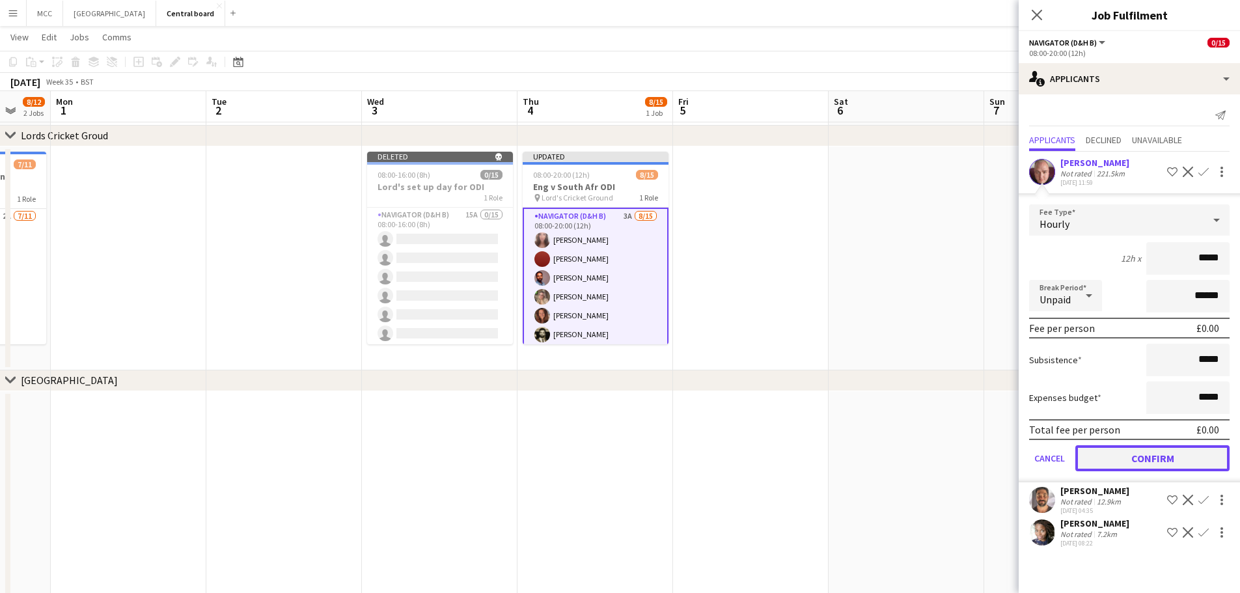
click at [613, 453] on button "Confirm" at bounding box center [1152, 458] width 154 height 26
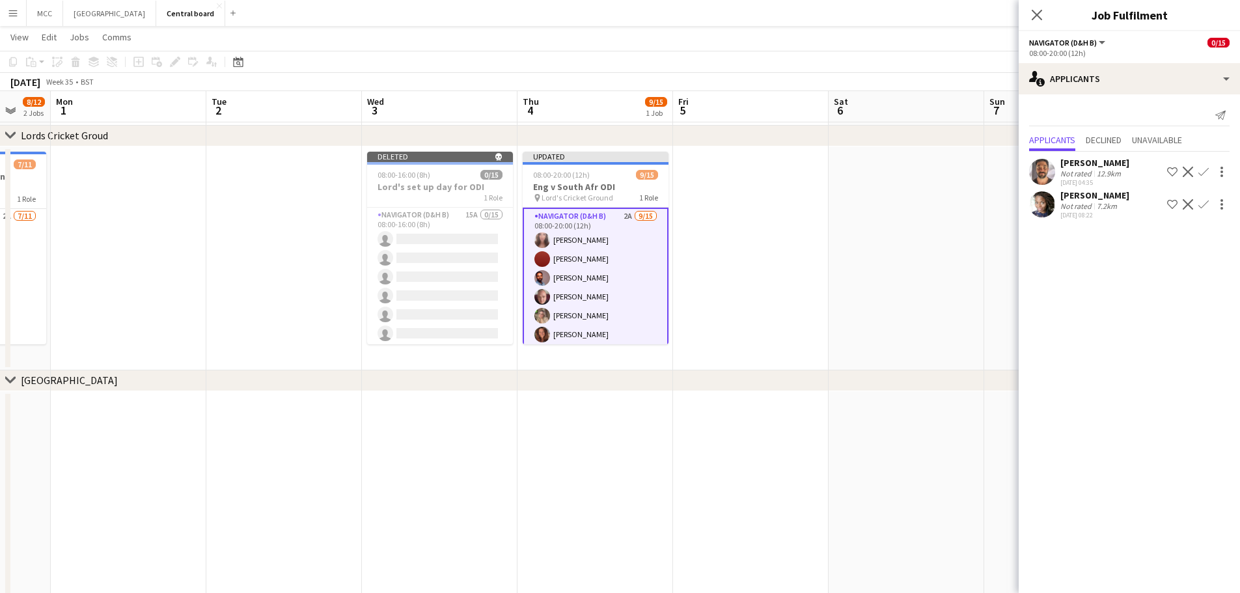
click at [613, 208] on app-icon "Confirm" at bounding box center [1203, 204] width 10 height 10
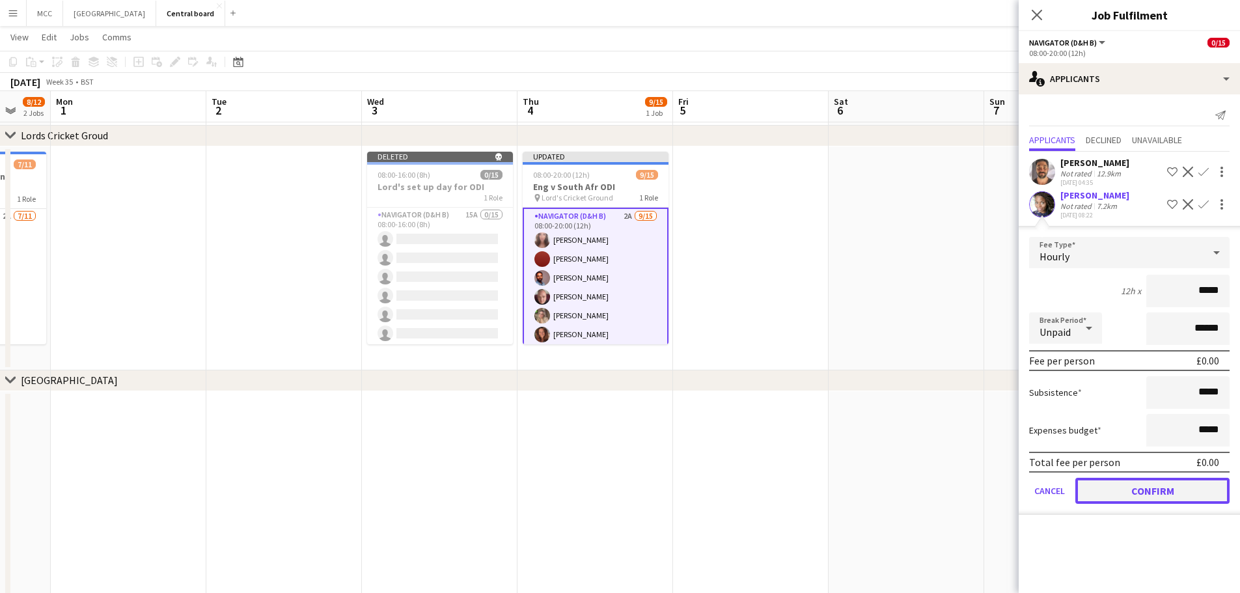
click at [613, 496] on button "Confirm" at bounding box center [1152, 491] width 154 height 26
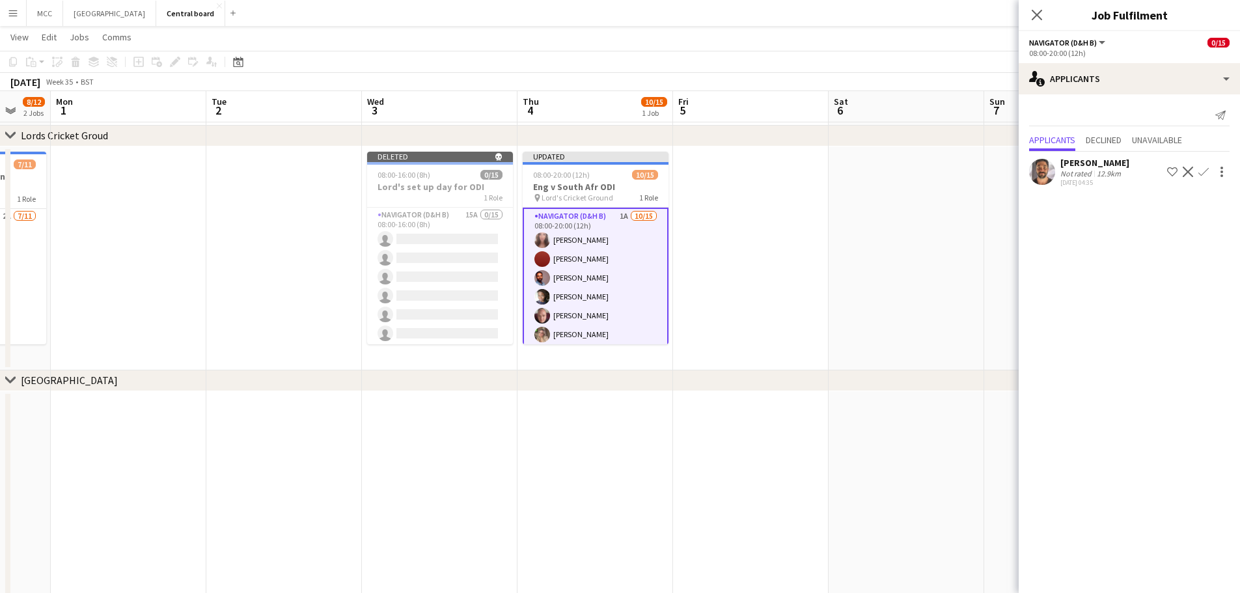
click at [613, 169] on app-icon "Decline" at bounding box center [1188, 172] width 10 height 10
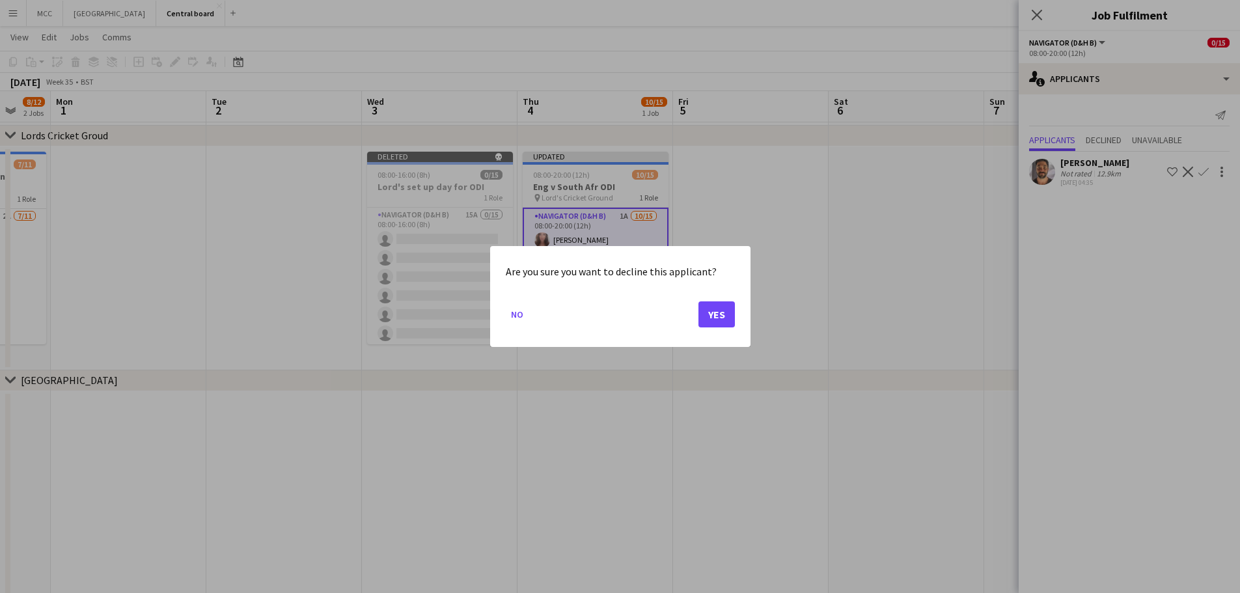
scroll to position [0, 0]
click at [613, 314] on button "Yes" at bounding box center [716, 314] width 36 height 26
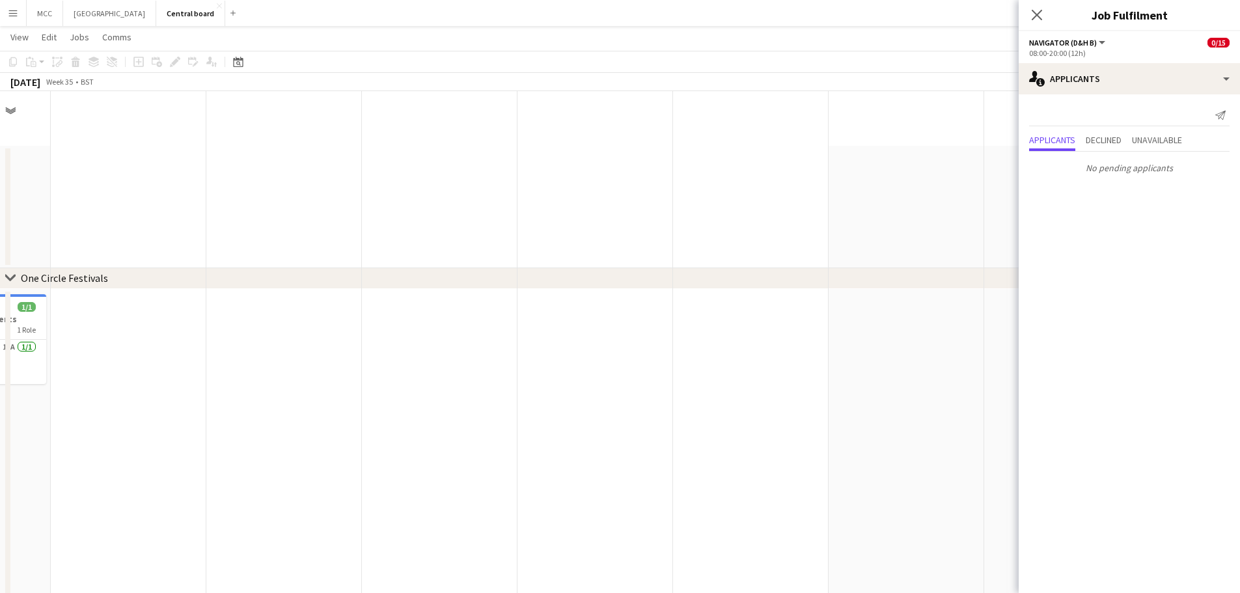
scroll to position [1196, 0]
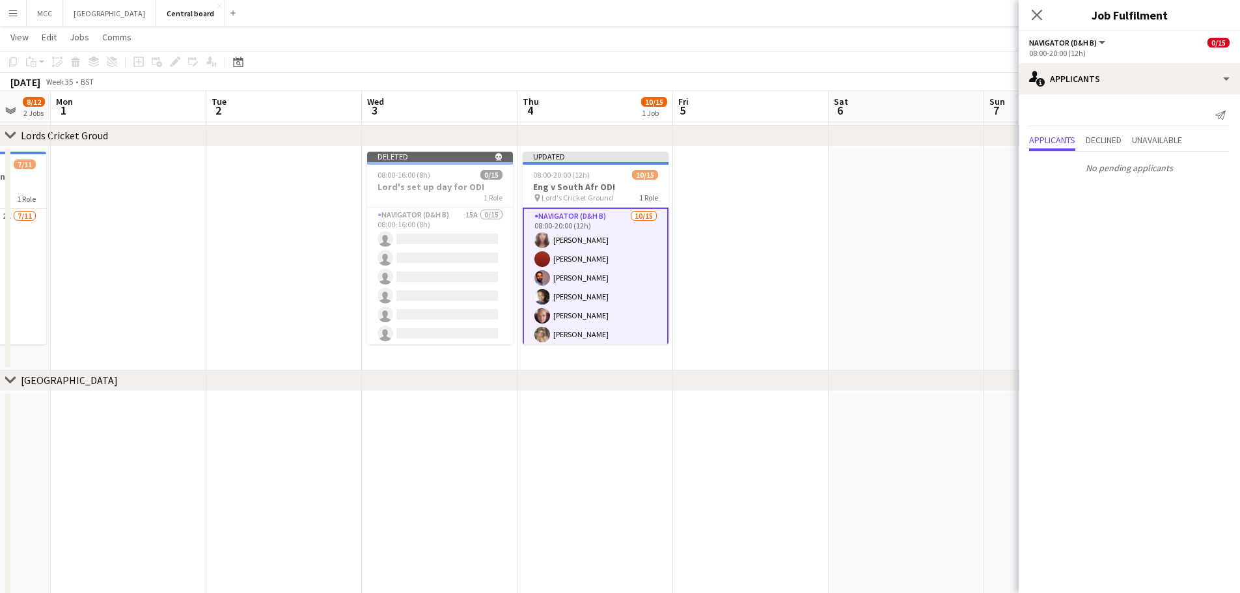
click at [613, 314] on app-date-cell at bounding box center [751, 258] width 156 height 224
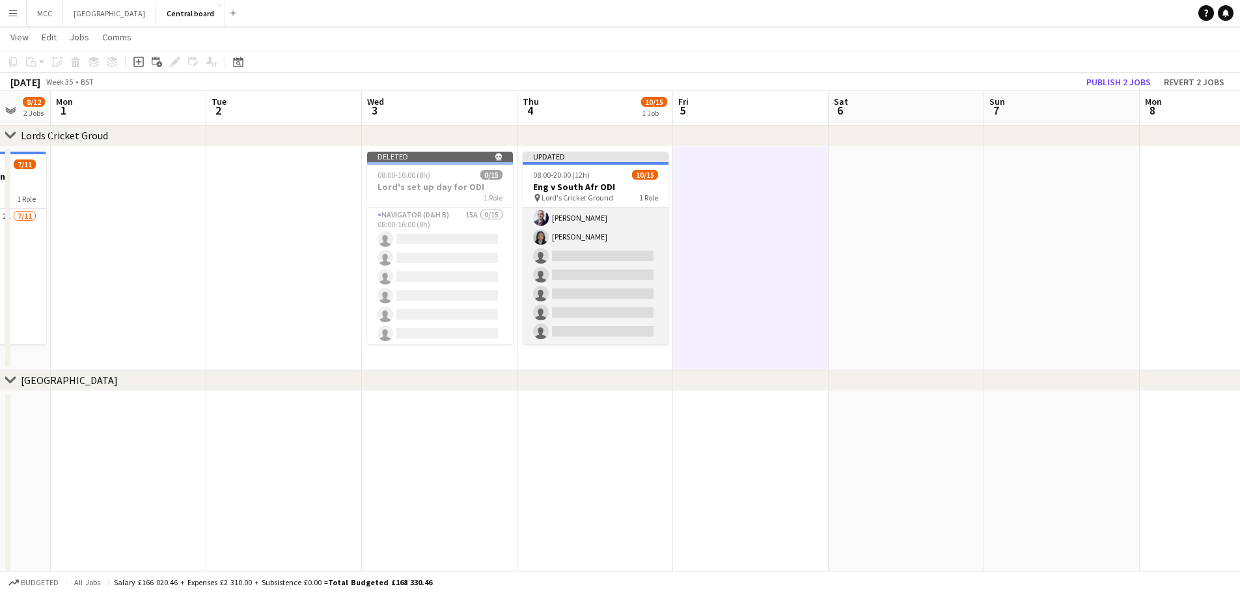
scroll to position [0, 0]
click at [597, 316] on app-card-role "Navigator (D&H B) [DATE] 08:00-20:00 (12h) [PERSON_NAME] [PERSON_NAME] [PERSON_…" at bounding box center [596, 362] width 146 height 308
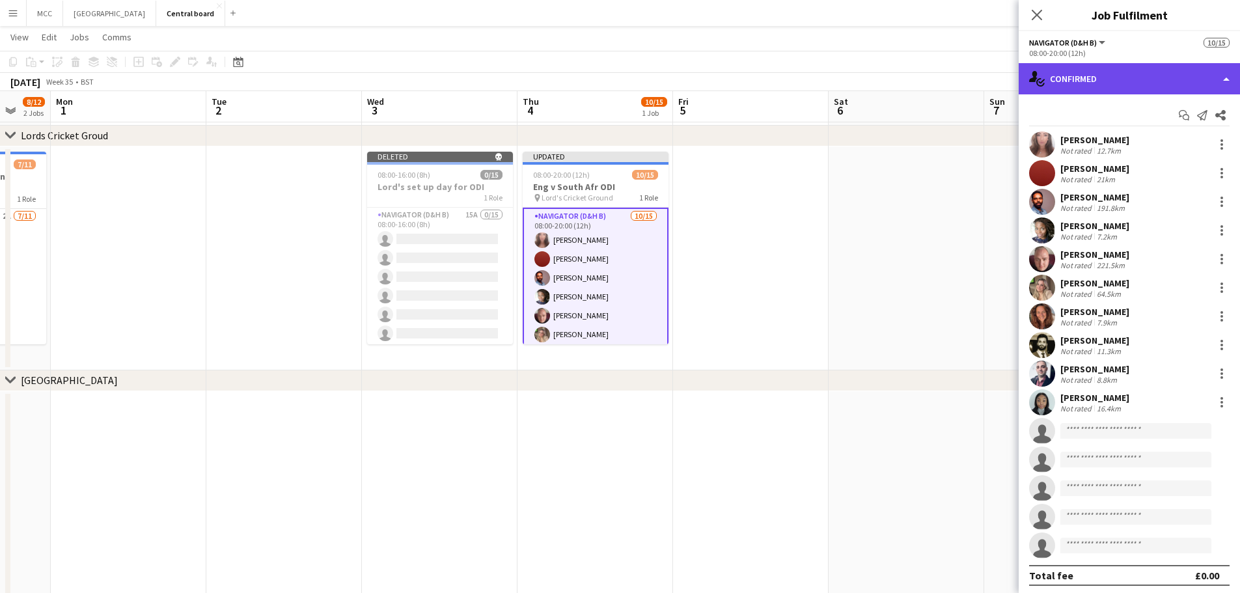
click at [613, 68] on div "single-neutral-actions-check-2 Confirmed" at bounding box center [1129, 78] width 221 height 31
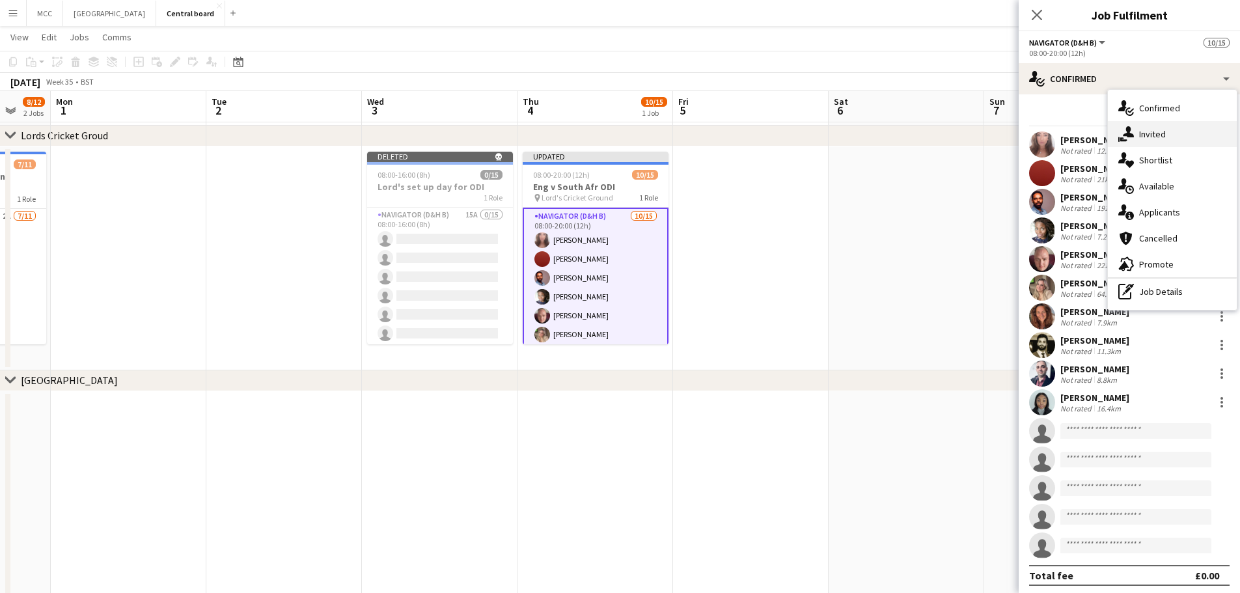
click at [613, 136] on div "single-neutral-actions-share-1 Invited" at bounding box center [1172, 134] width 129 height 26
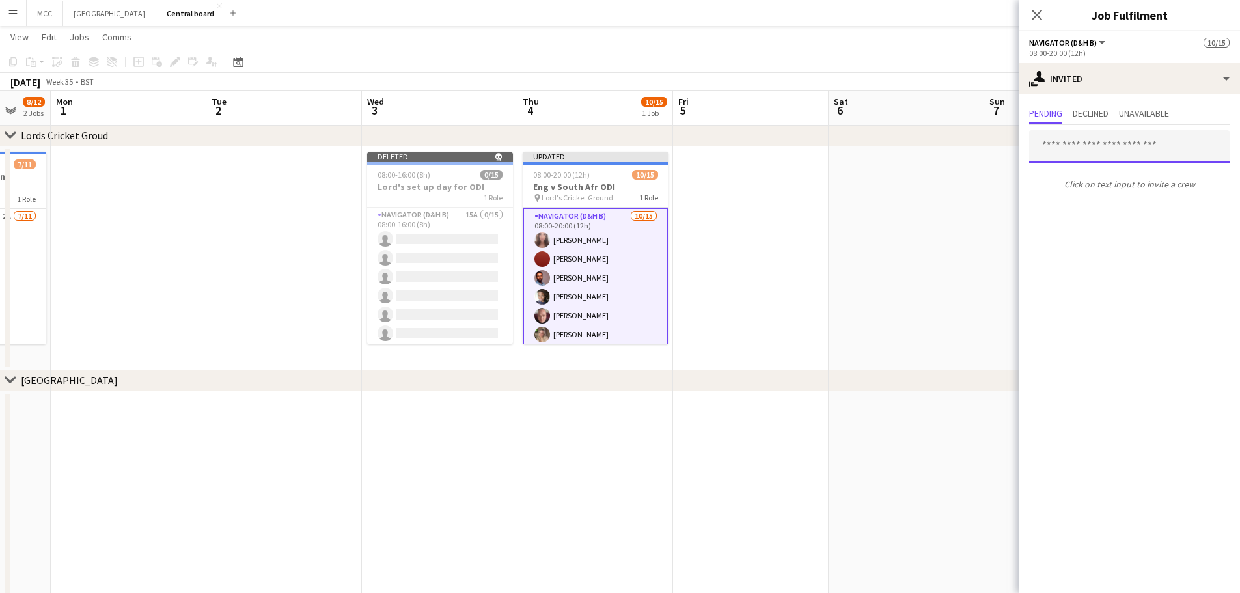
click at [613, 138] on input "text" at bounding box center [1129, 146] width 200 height 33
type input "*"
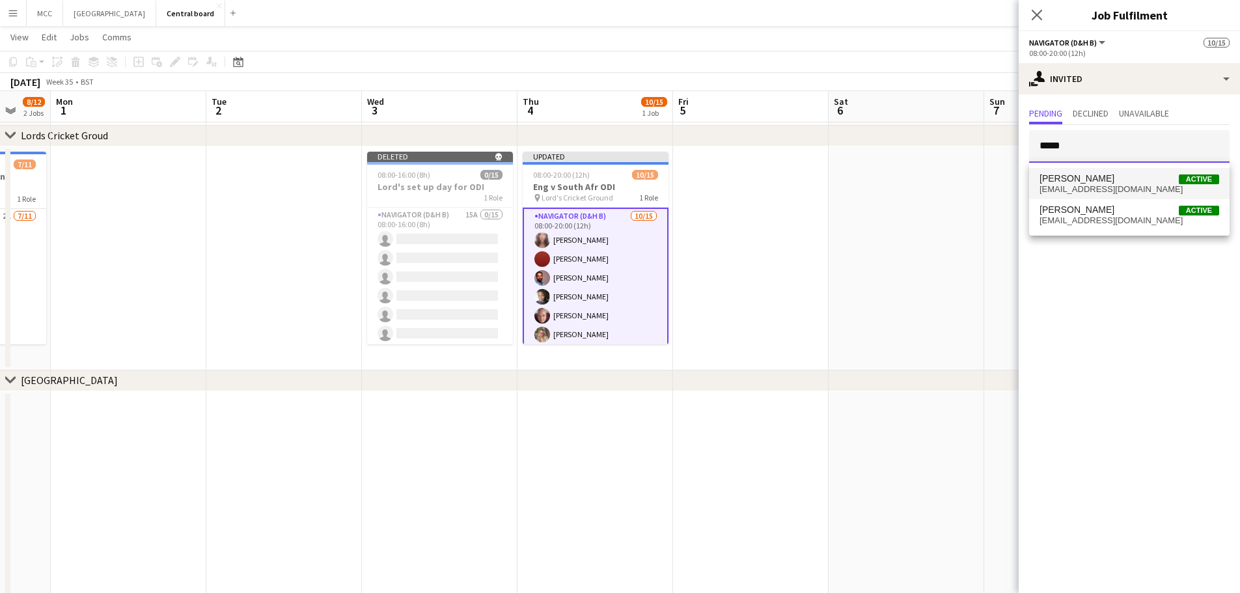
type input "*****"
click at [613, 188] on span "[EMAIL_ADDRESS][DOMAIN_NAME]" at bounding box center [1129, 189] width 180 height 10
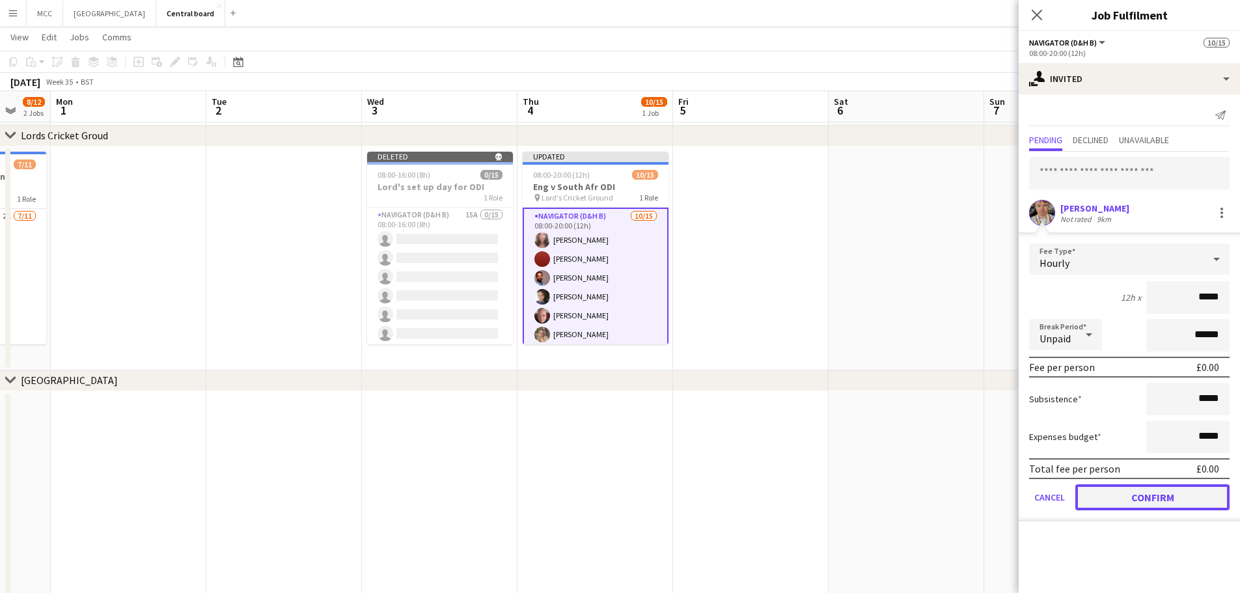
click at [613, 491] on button "Confirm" at bounding box center [1152, 497] width 154 height 26
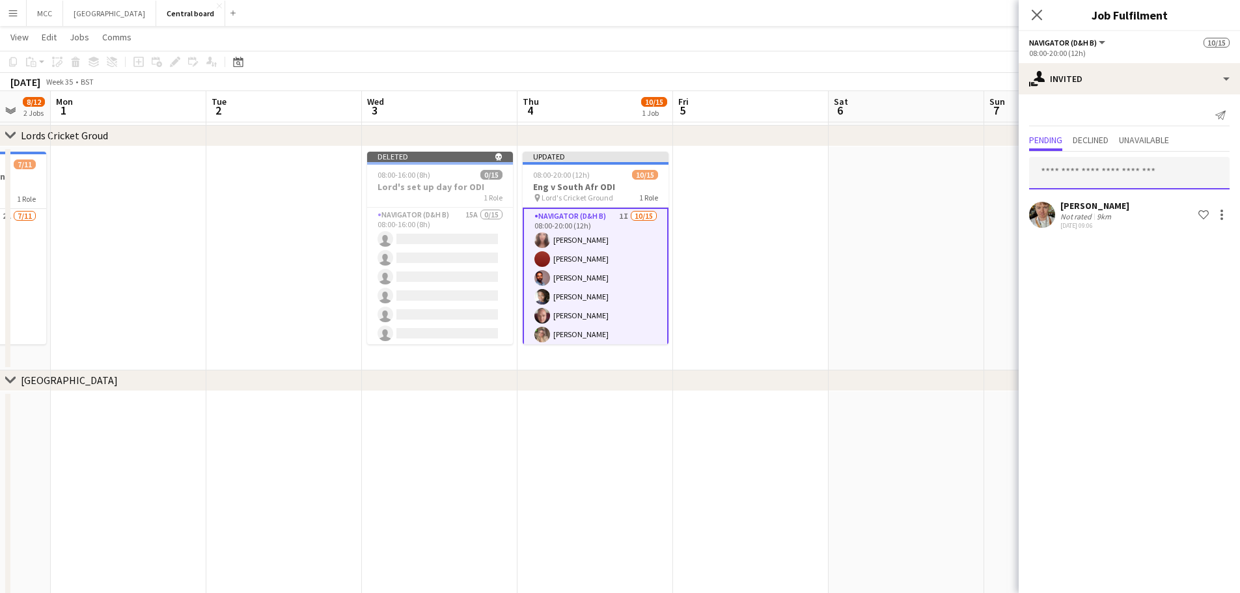
click at [613, 176] on input "text" at bounding box center [1129, 173] width 200 height 33
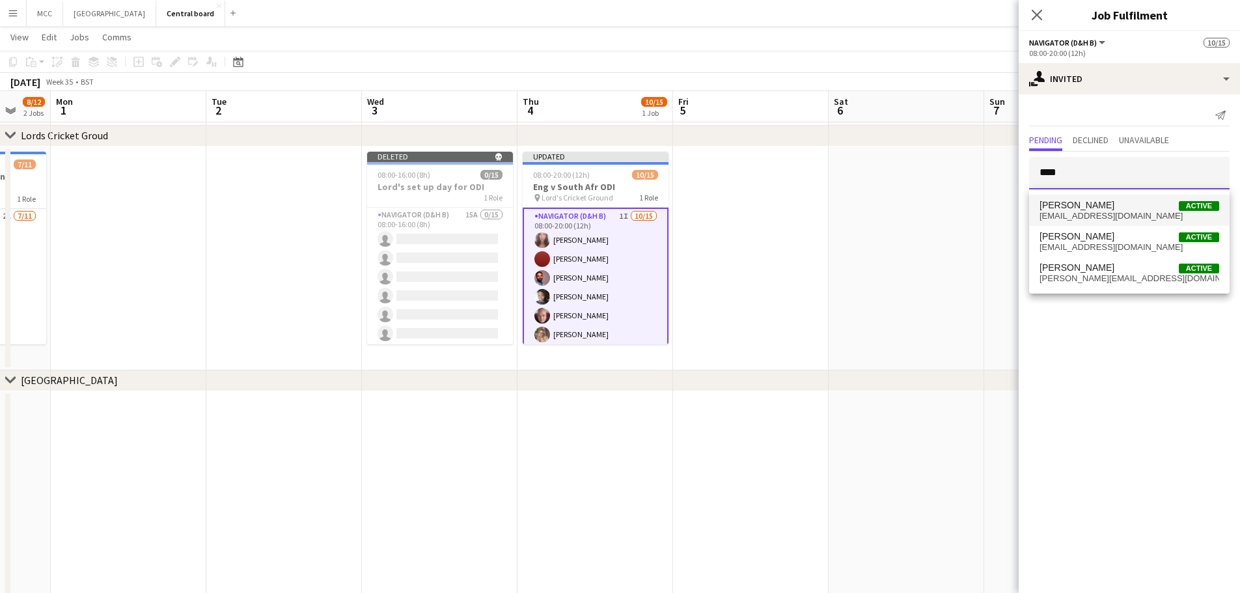
type input "****"
click at [613, 222] on mat-option "[PERSON_NAME] Active [EMAIL_ADDRESS][DOMAIN_NAME]" at bounding box center [1129, 210] width 200 height 31
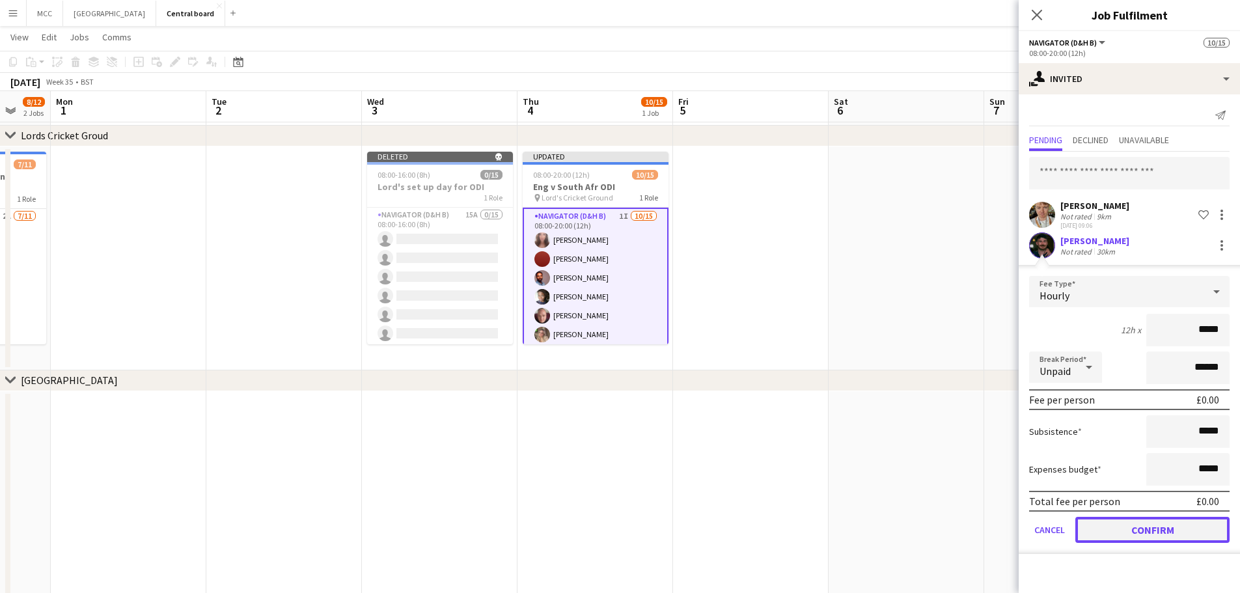
click at [613, 534] on button "Confirm" at bounding box center [1152, 530] width 154 height 26
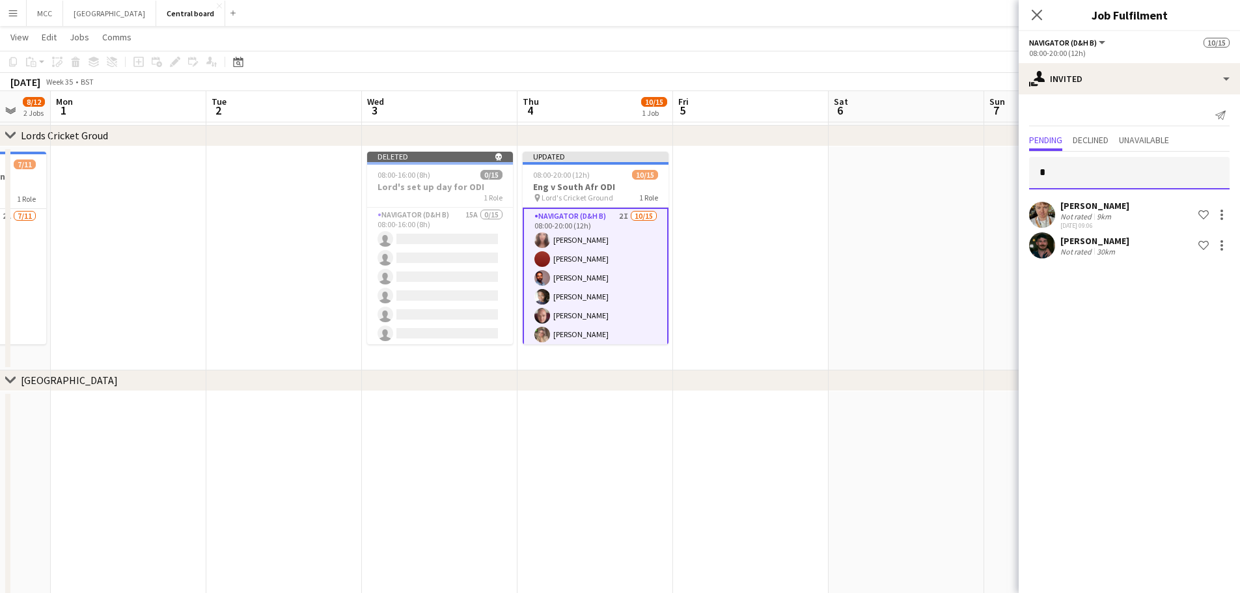
click at [613, 174] on input "*" at bounding box center [1129, 173] width 200 height 33
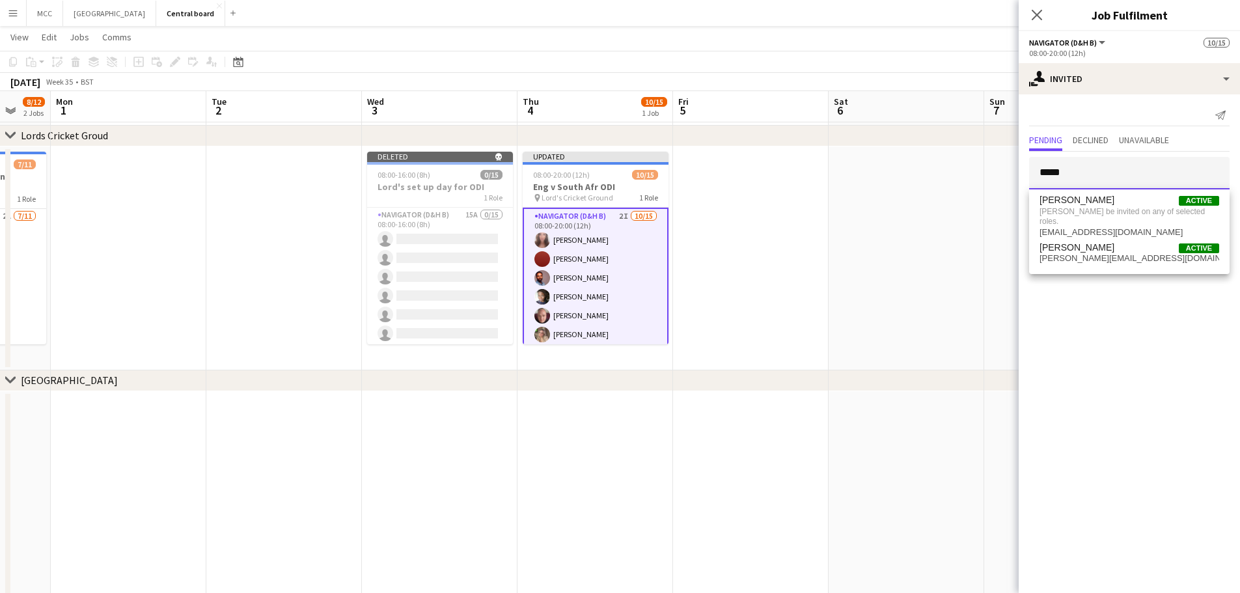
drag, startPoint x: 1104, startPoint y: 172, endPoint x: 986, endPoint y: 200, distance: 121.2
type input "*****"
click at [613, 200] on app-date-cell at bounding box center [1062, 258] width 156 height 224
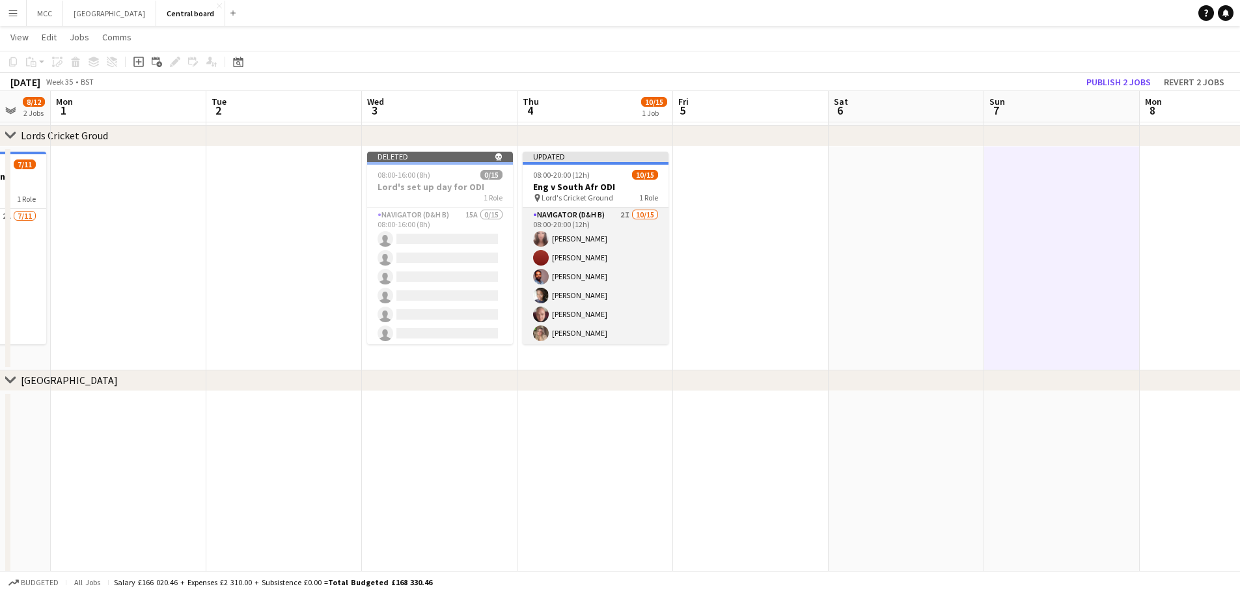
click at [603, 281] on app-card-role "Navigator (D&H B) 2I [DATE] 08:00-20:00 (12h) [PERSON_NAME] [PERSON_NAME] [PERS…" at bounding box center [596, 362] width 146 height 308
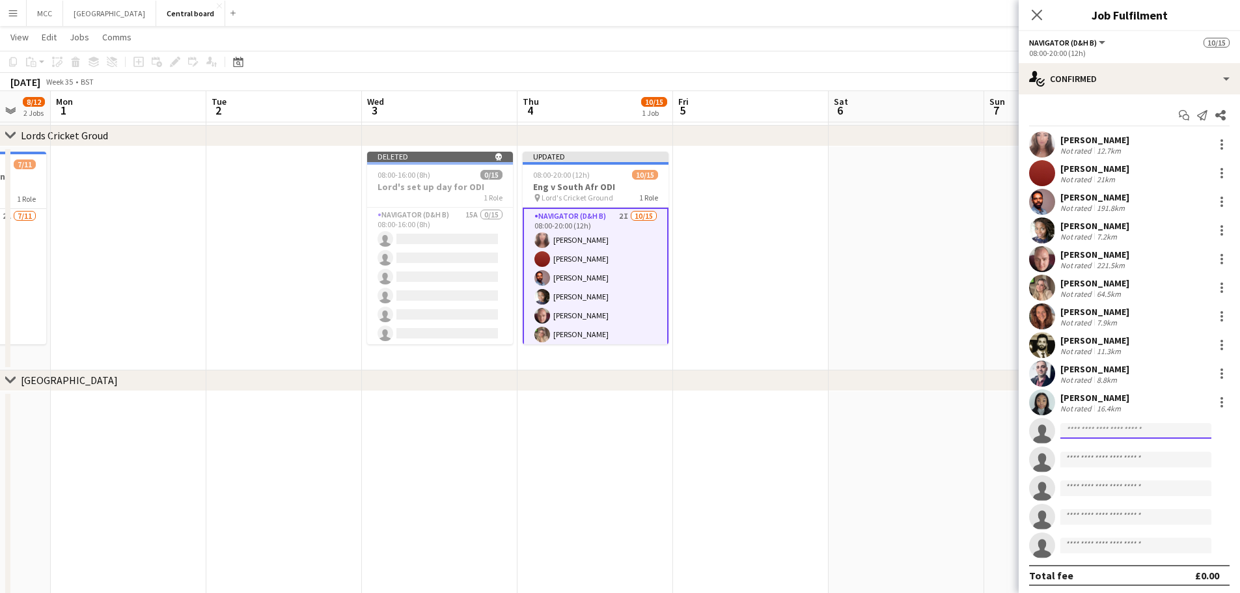
click at [613, 427] on input at bounding box center [1135, 431] width 151 height 16
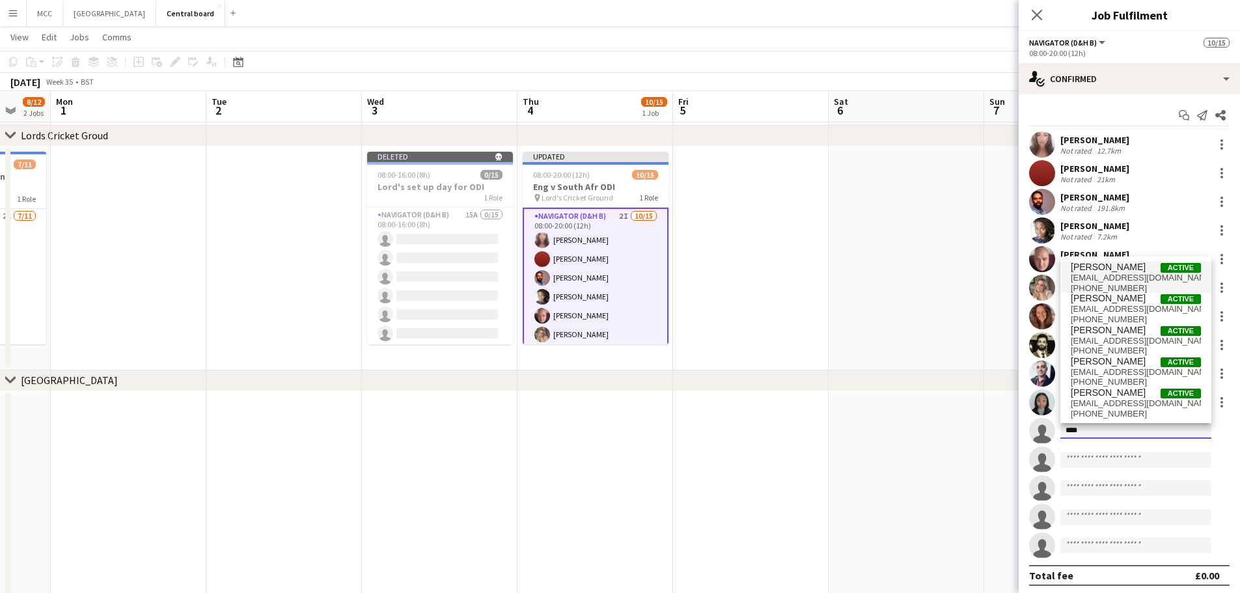
type input "****"
click at [613, 278] on span "[EMAIL_ADDRESS][DOMAIN_NAME]" at bounding box center [1136, 278] width 130 height 10
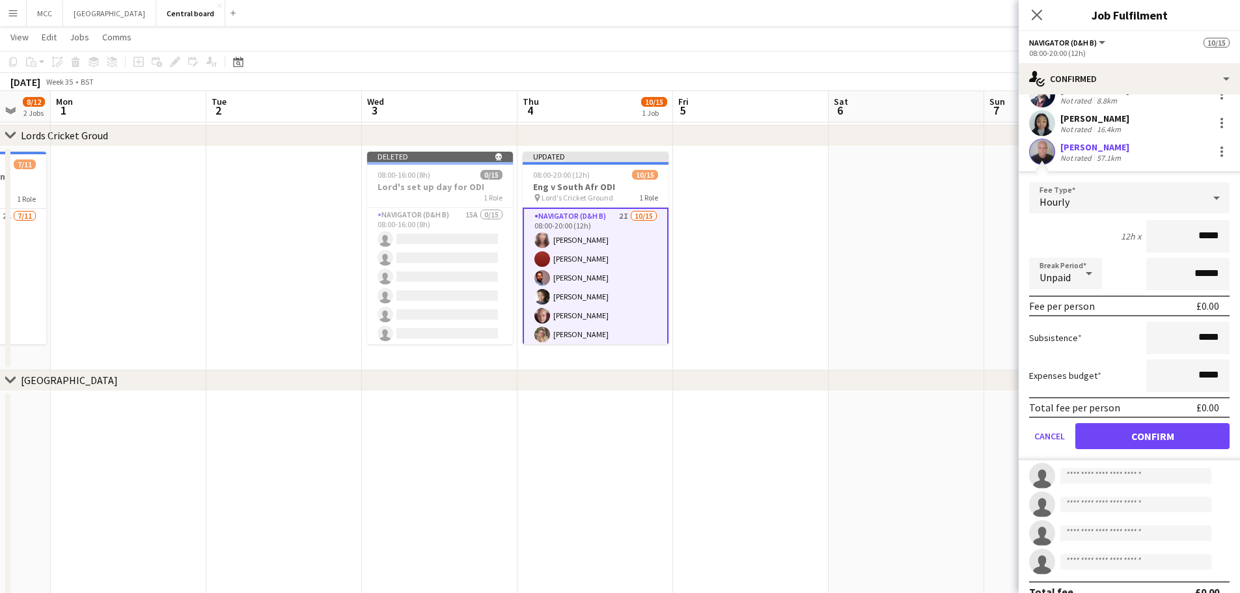
scroll to position [299, 0]
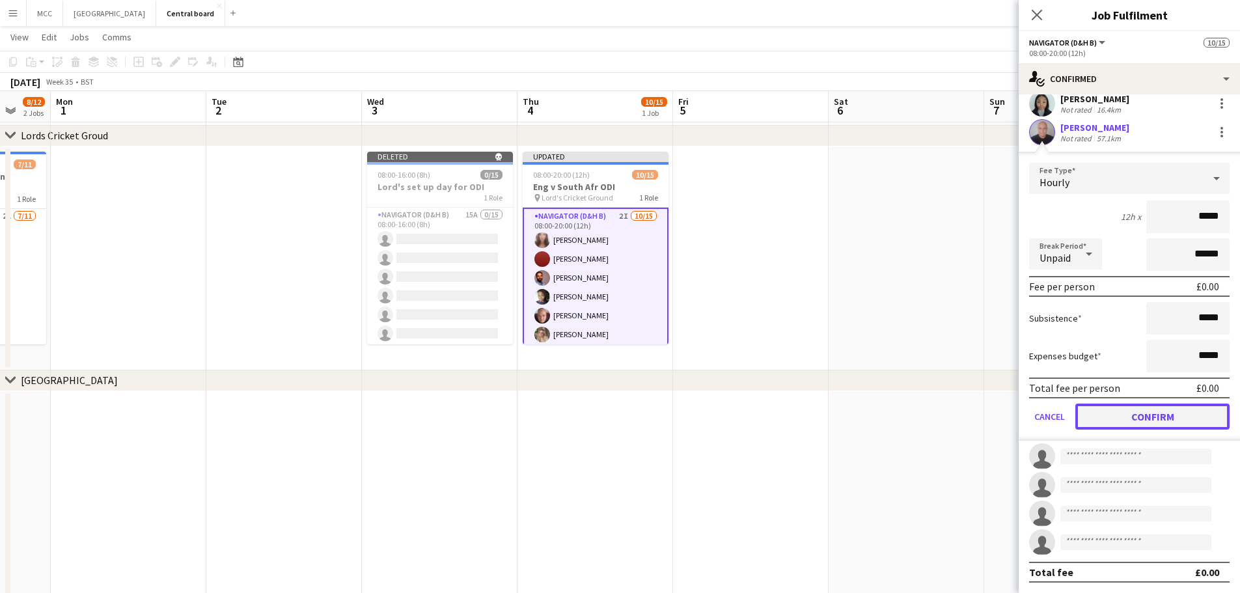
click at [613, 428] on button "Confirm" at bounding box center [1152, 416] width 154 height 26
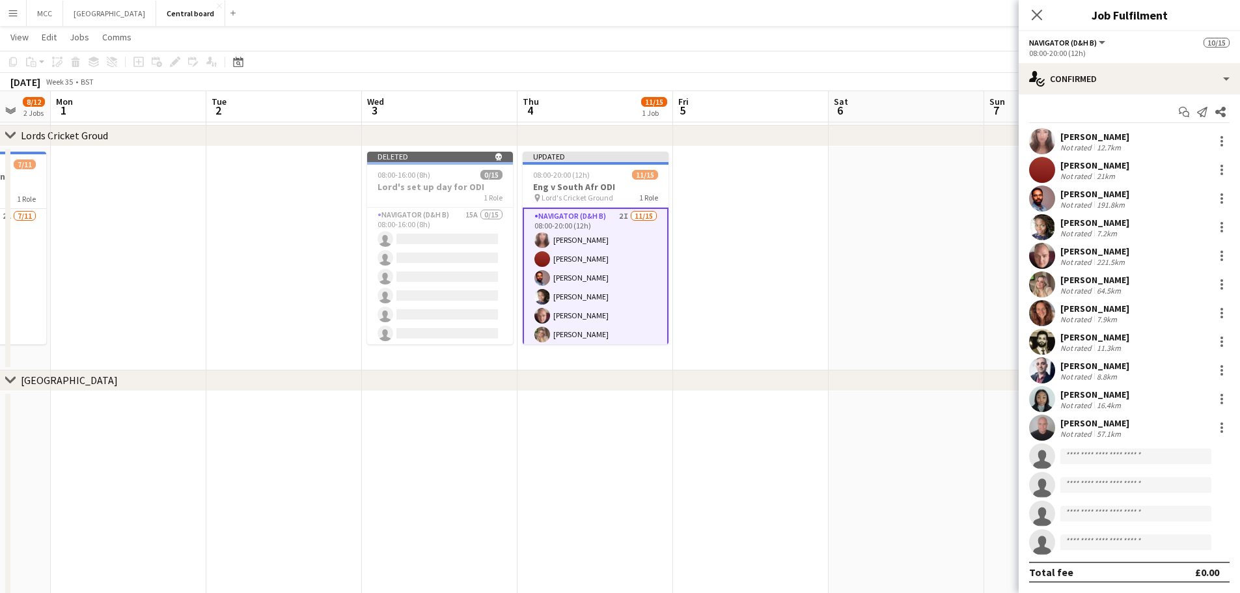
scroll to position [3, 0]
click at [613, 461] on input at bounding box center [1135, 456] width 151 height 16
type input "****"
click at [613, 478] on span "[PERSON_NAME]" at bounding box center [1108, 474] width 75 height 11
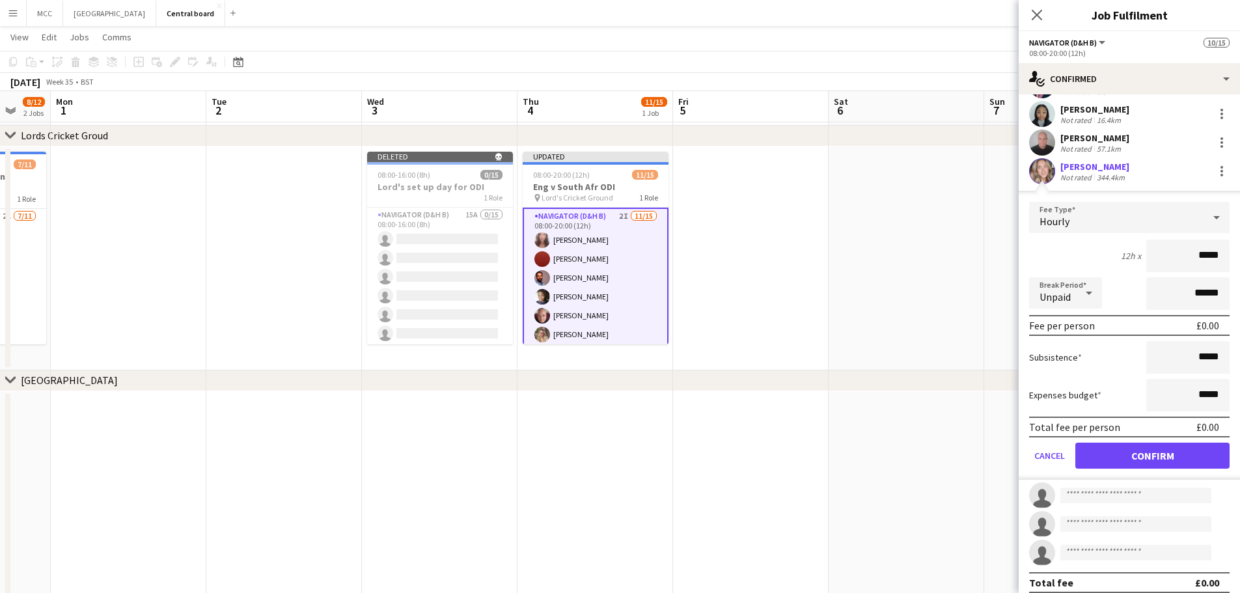
scroll to position [299, 0]
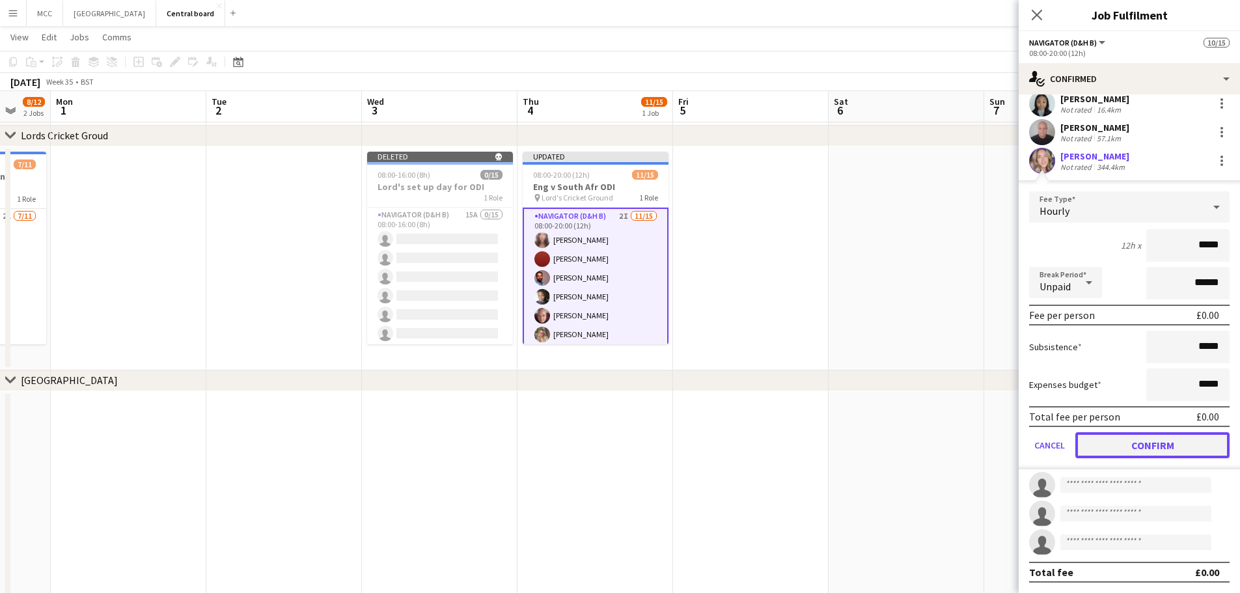
click at [613, 441] on button "Confirm" at bounding box center [1152, 445] width 154 height 26
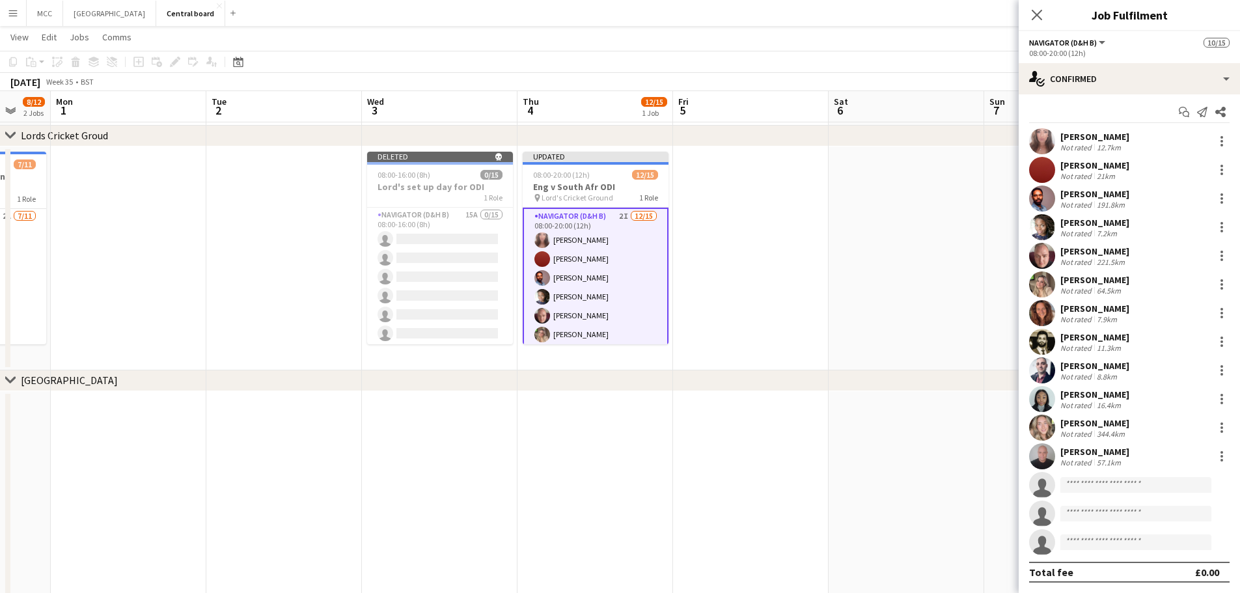
scroll to position [3, 0]
click at [613, 484] on input at bounding box center [1135, 485] width 151 height 16
drag, startPoint x: 1095, startPoint y: 485, endPoint x: 1022, endPoint y: 505, distance: 75.0
click at [613, 505] on div "[PERSON_NAME] Not rated 12.7km [PERSON_NAME] Not rated 21km [PERSON_NAME] Not r…" at bounding box center [1129, 341] width 221 height 427
click at [613, 505] on app-invite-slot "single-neutral-actions" at bounding box center [1129, 513] width 221 height 26
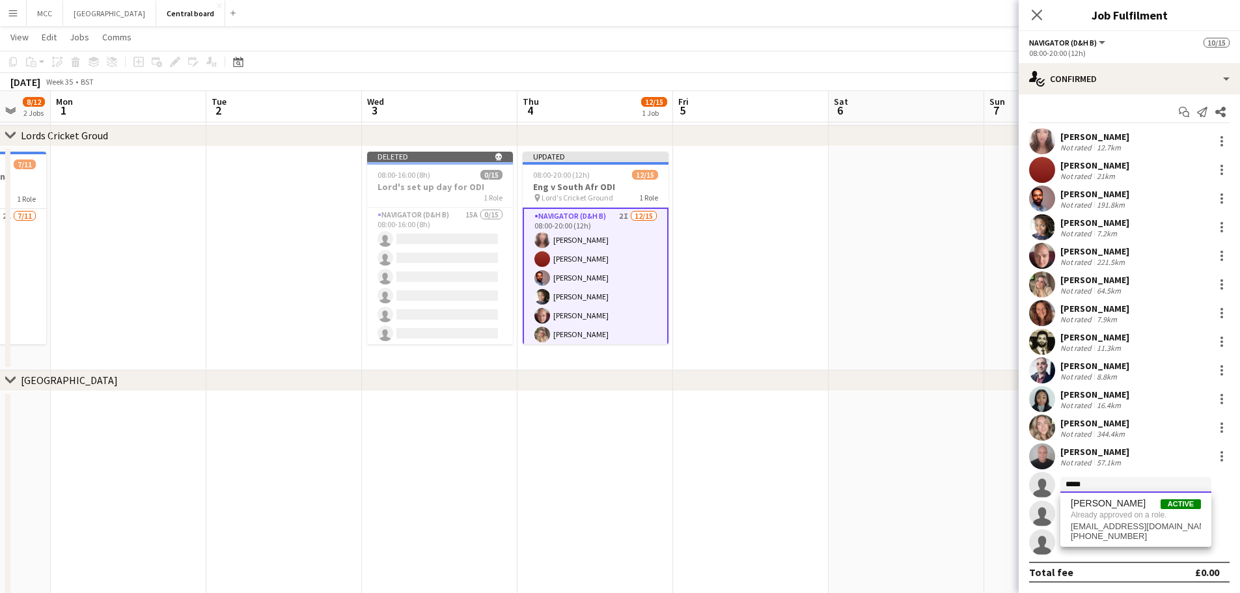
drag, startPoint x: 1108, startPoint y: 486, endPoint x: 1002, endPoint y: 514, distance: 109.7
type input "******"
click at [613, 513] on span "[EMAIL_ADDRESS][DOMAIN_NAME]" at bounding box center [1136, 514] width 130 height 10
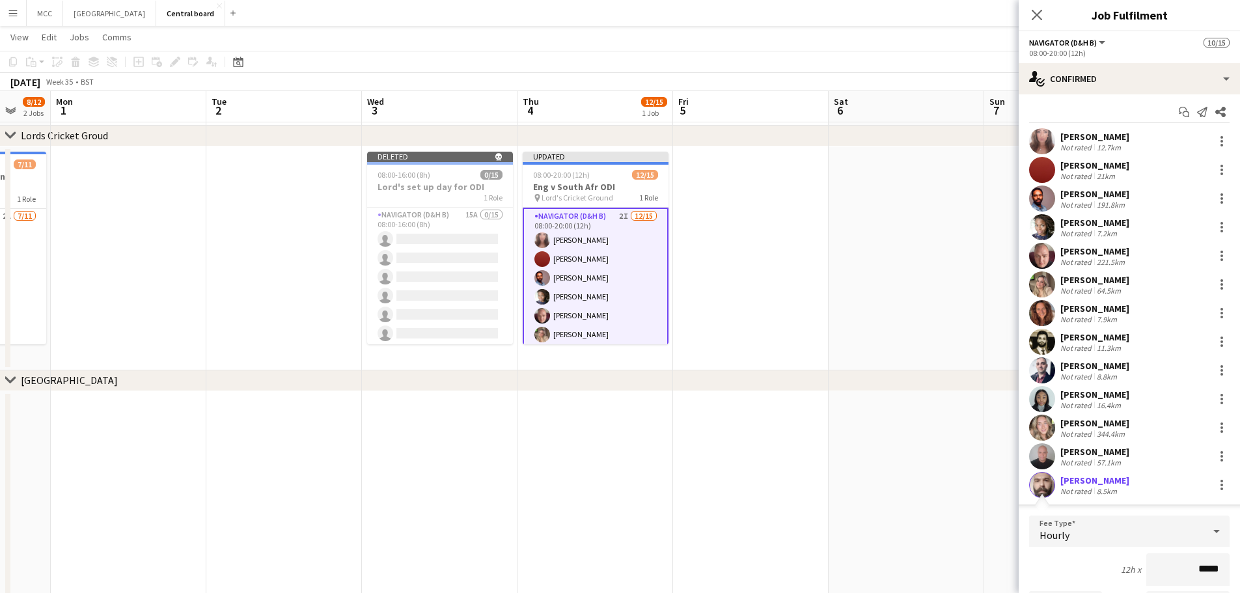
scroll to position [299, 0]
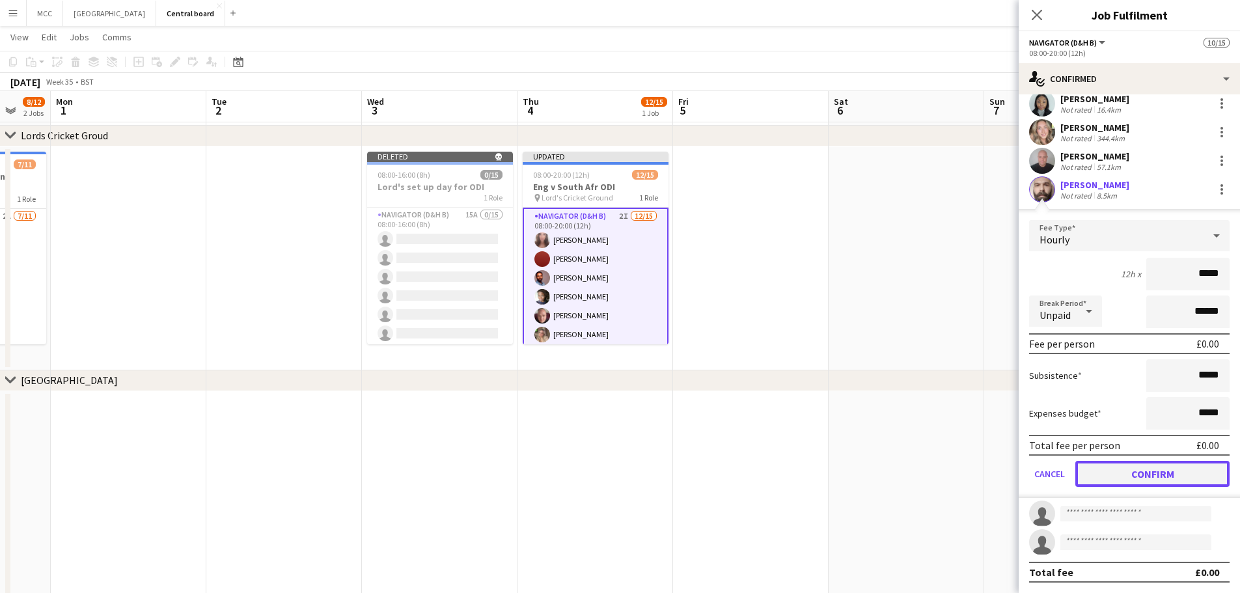
click at [613, 482] on button "Confirm" at bounding box center [1152, 474] width 154 height 26
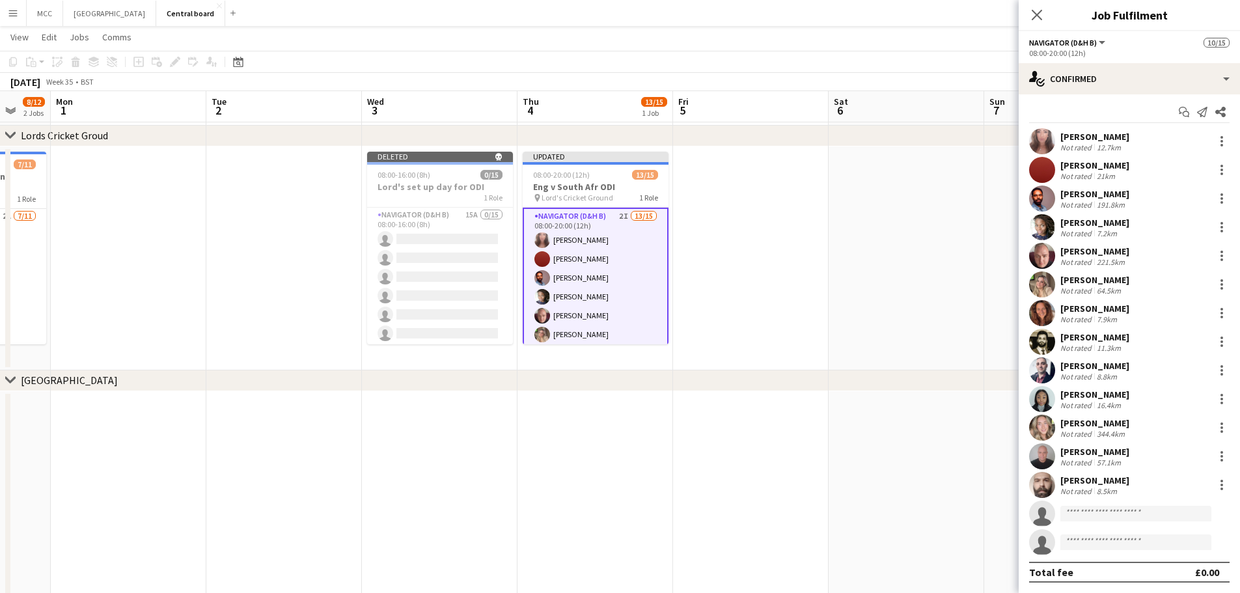
scroll to position [3, 0]
click at [613, 518] on input at bounding box center [1135, 514] width 151 height 16
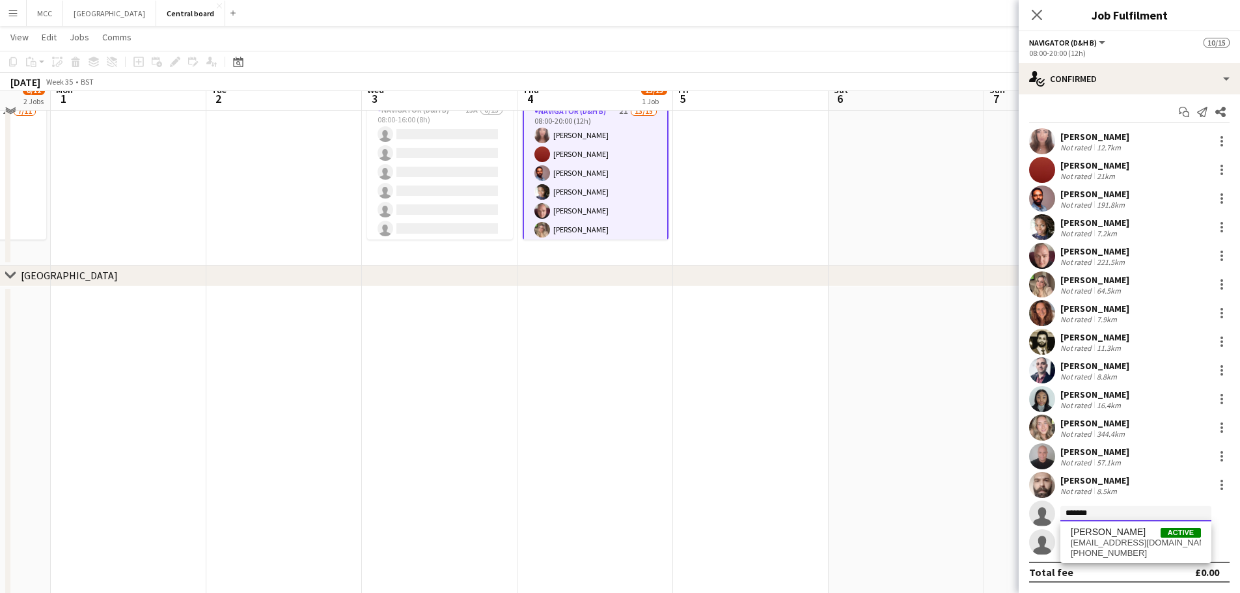
scroll to position [1308, 0]
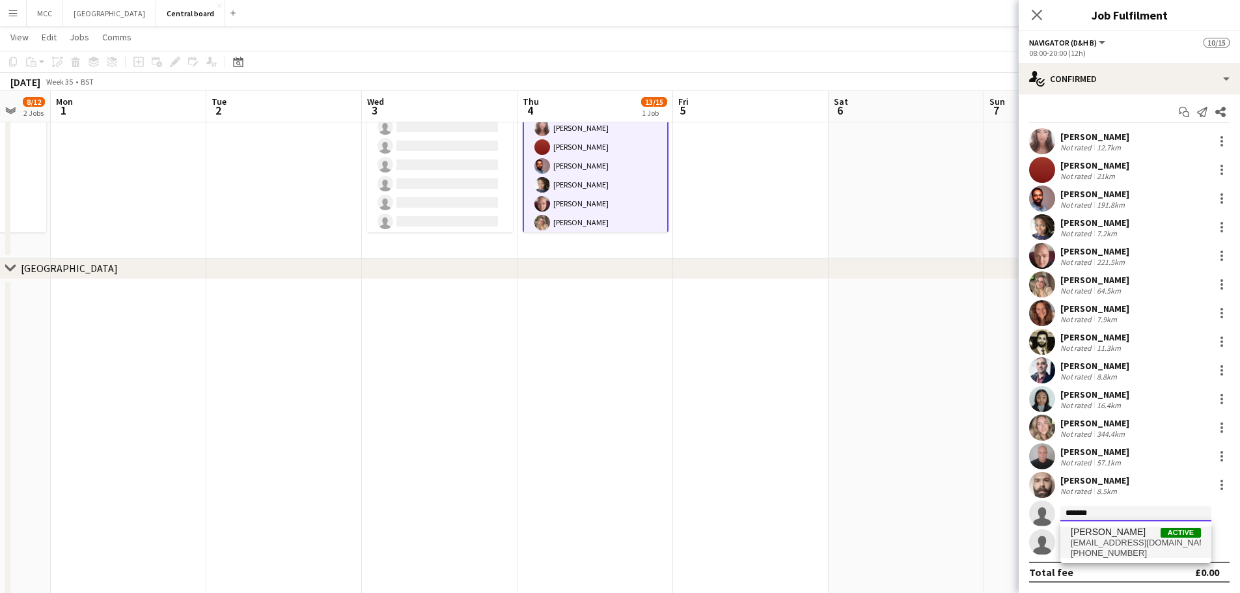
type input "*******"
click at [613, 543] on span "[EMAIL_ADDRESS][DOMAIN_NAME]" at bounding box center [1136, 543] width 130 height 10
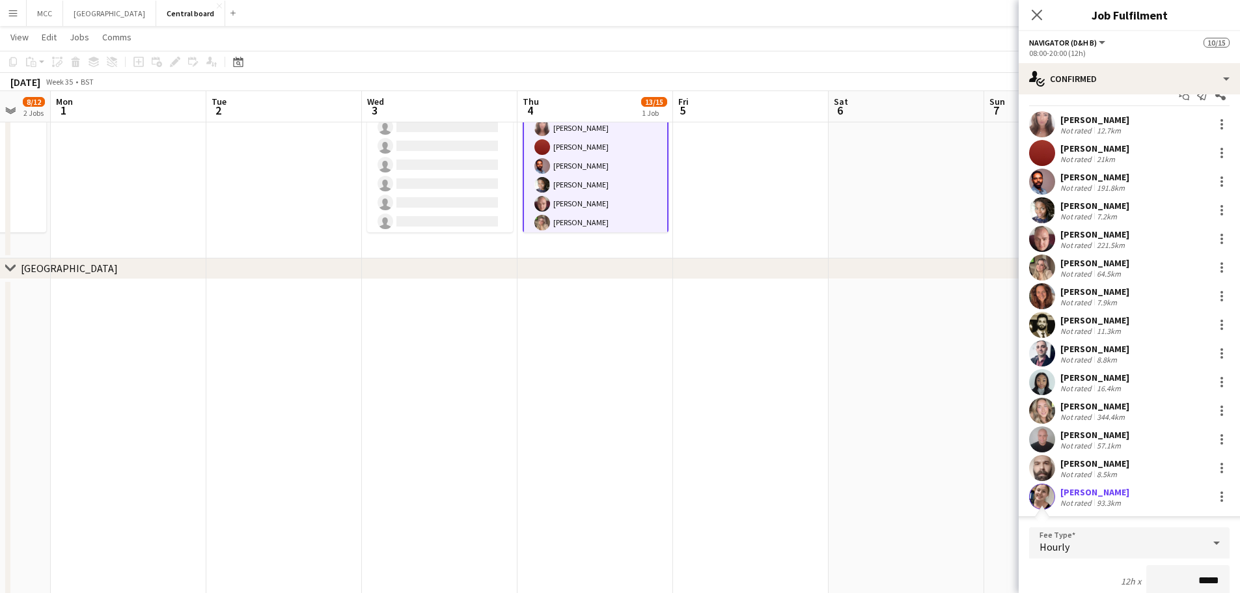
scroll to position [299, 0]
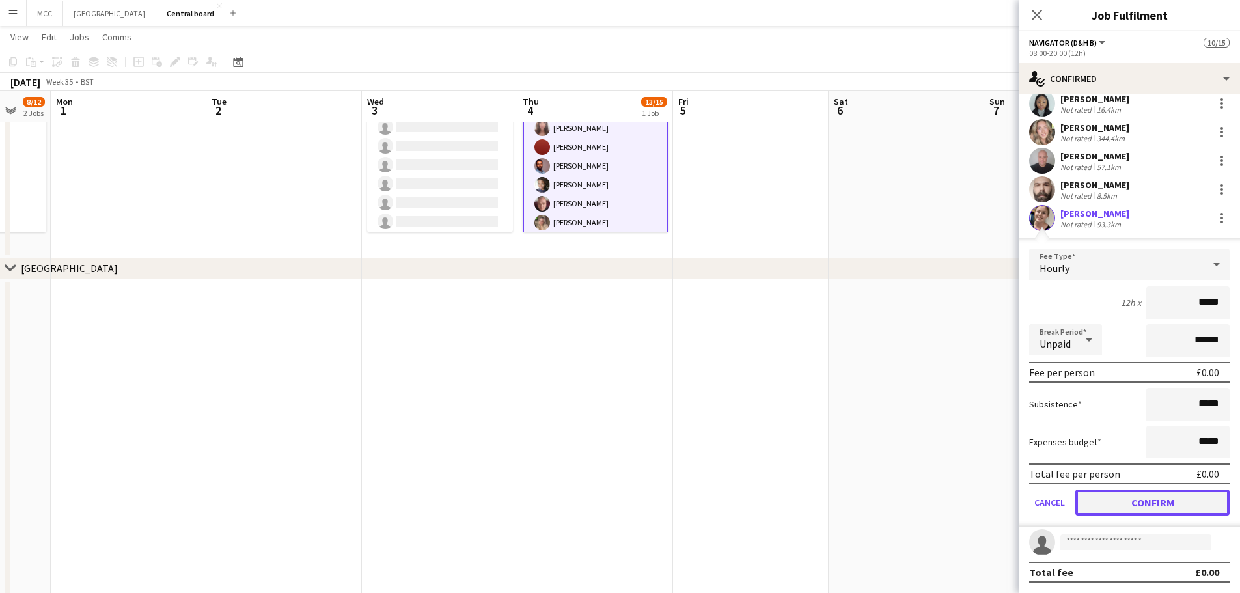
click at [613, 504] on button "Confirm" at bounding box center [1152, 502] width 154 height 26
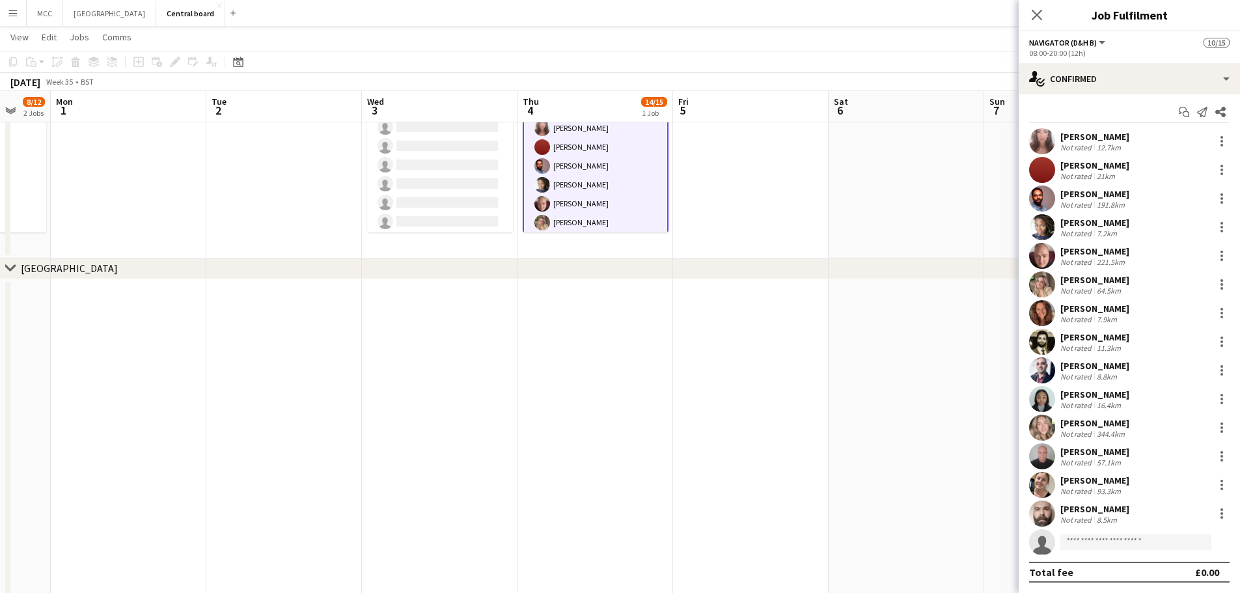
scroll to position [3, 0]
click at [613, 544] on input "*" at bounding box center [1135, 542] width 151 height 16
drag, startPoint x: 1116, startPoint y: 545, endPoint x: 1013, endPoint y: 563, distance: 105.0
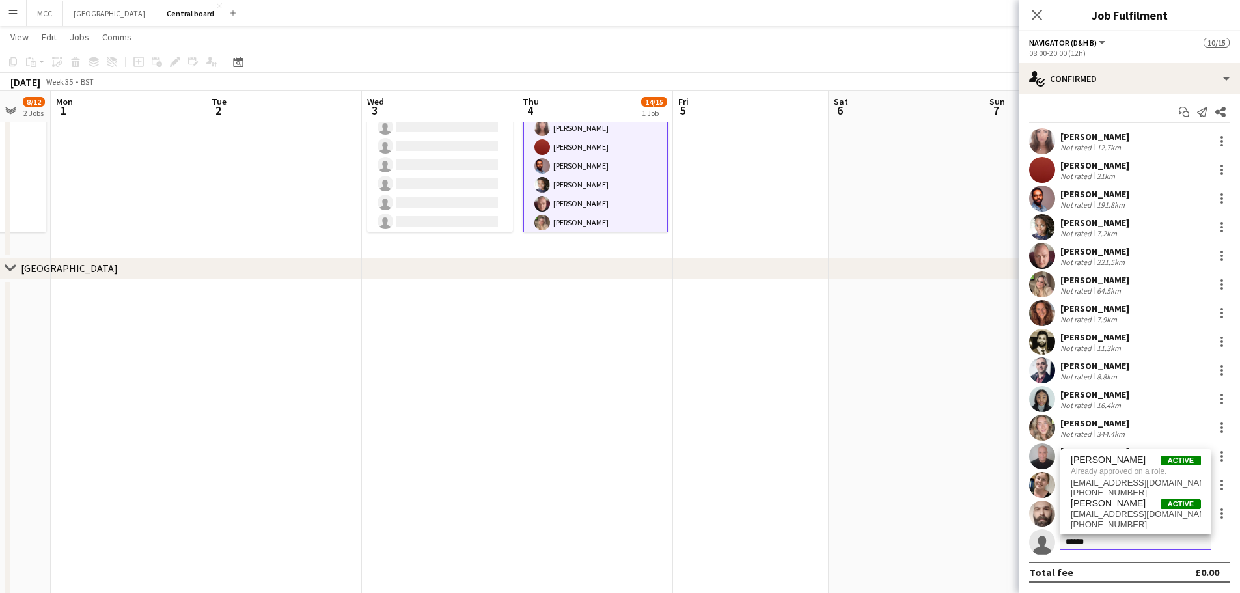
type input "******"
click at [613, 494] on app-date-cell at bounding box center [906, 473] width 156 height 389
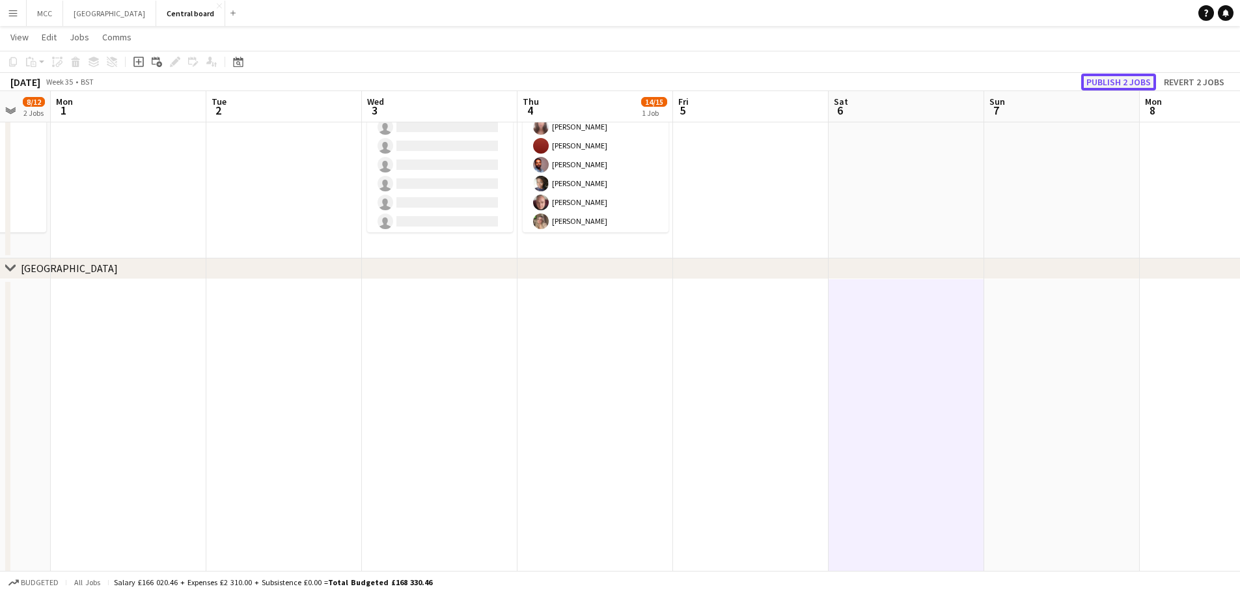
click at [613, 81] on button "Publish 2 jobs" at bounding box center [1118, 82] width 75 height 17
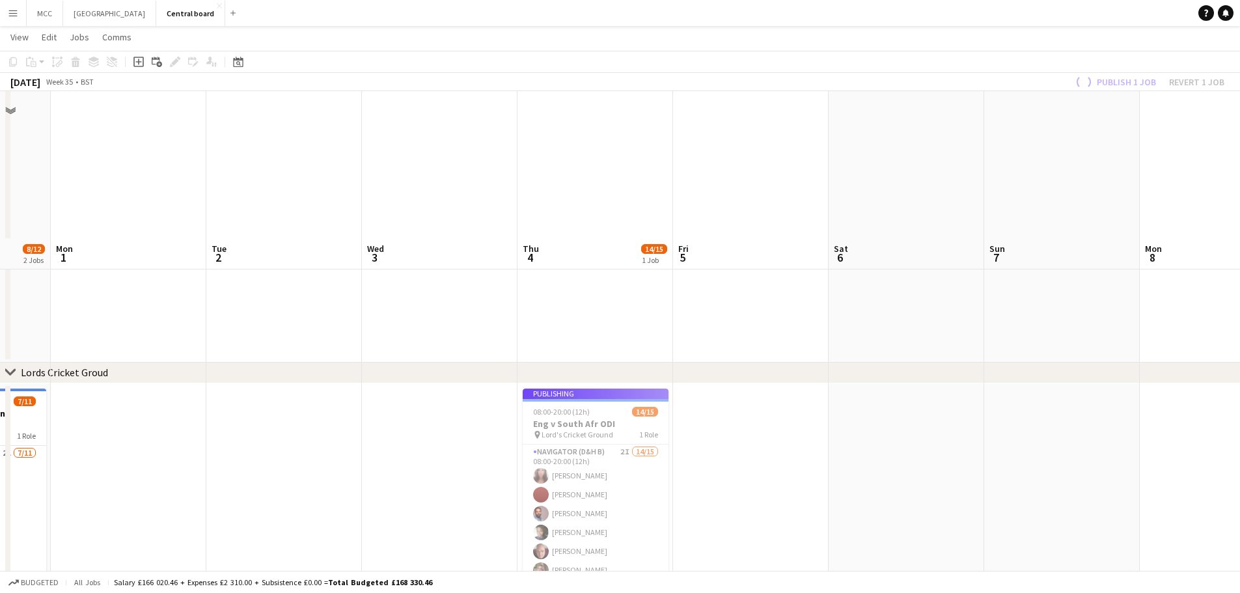
scroll to position [1108, 0]
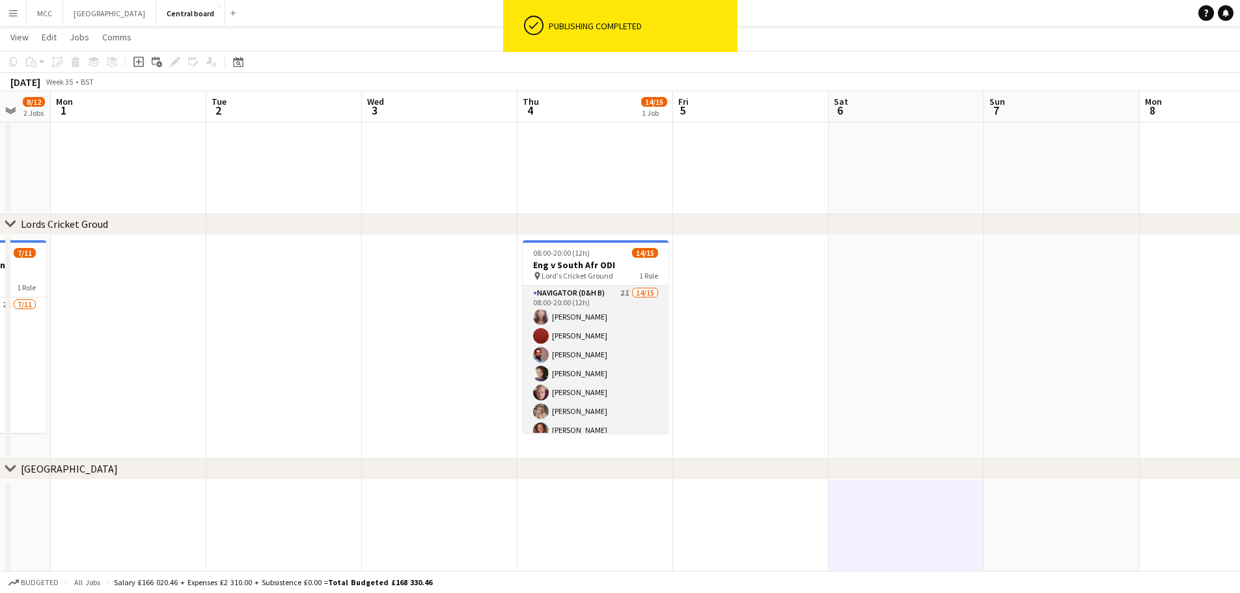
click at [613, 376] on app-card-role "Navigator (D&H B) 2I 14/15 08:00-20:00 (12h) [PERSON_NAME] [PERSON_NAME] [PERSO…" at bounding box center [596, 440] width 146 height 308
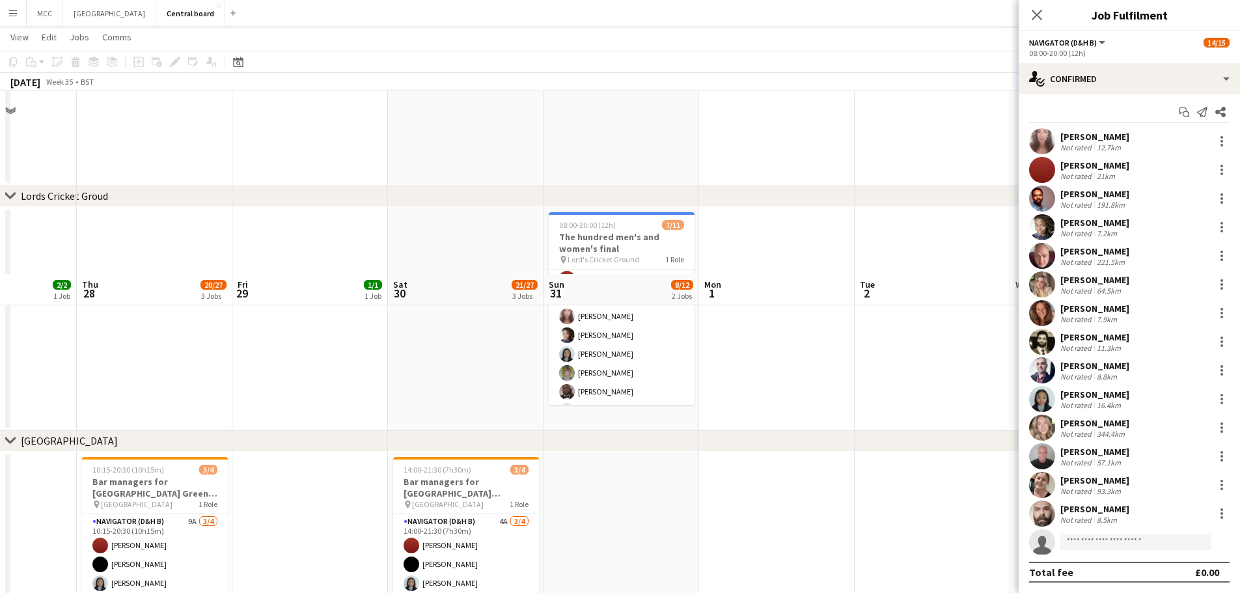
scroll to position [1404, 0]
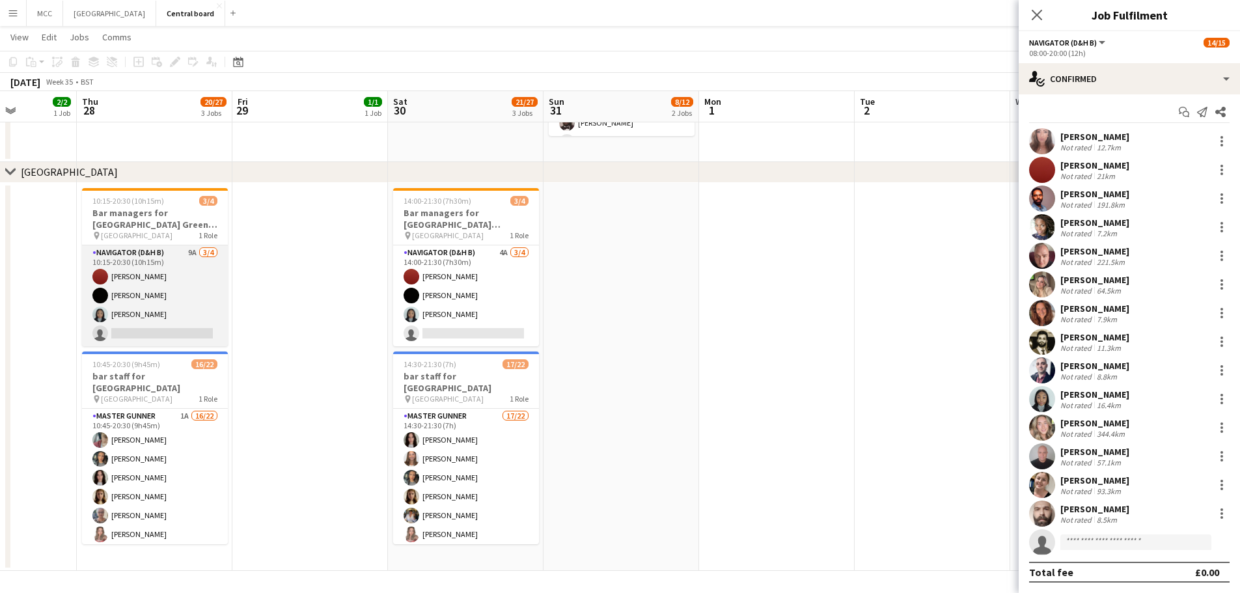
click at [171, 287] on app-card-role "Navigator (D&H B) 9A [DATE] 10:15-20:30 (10h15m) Zoe [PERSON_NAME] [PERSON_NAME…" at bounding box center [155, 295] width 146 height 101
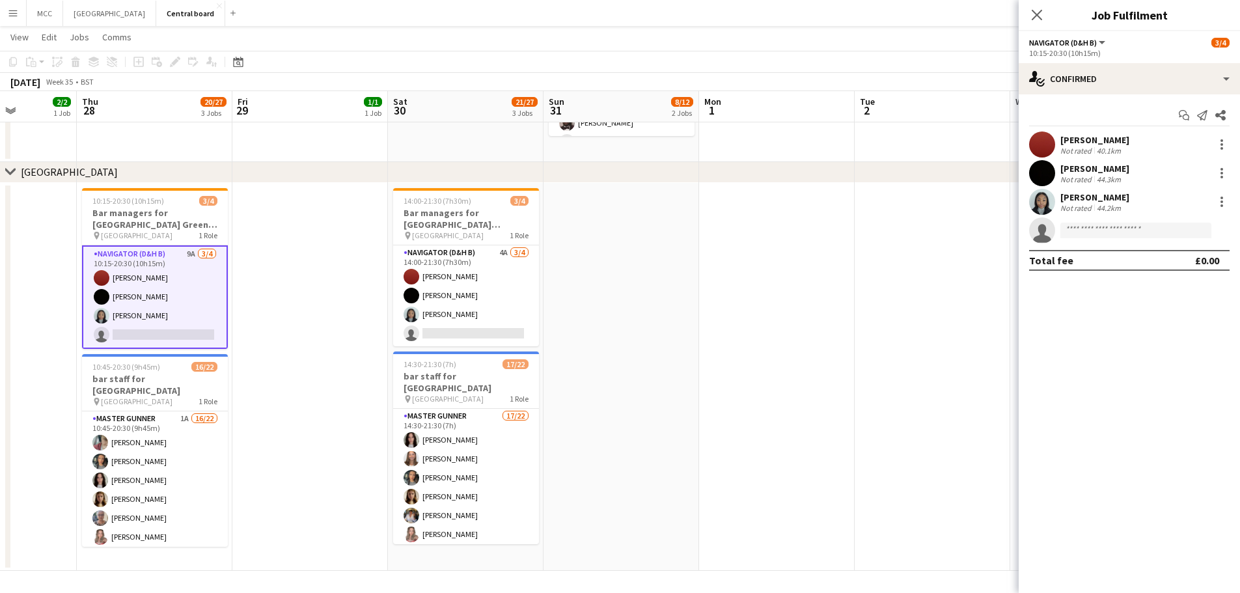
scroll to position [0, 0]
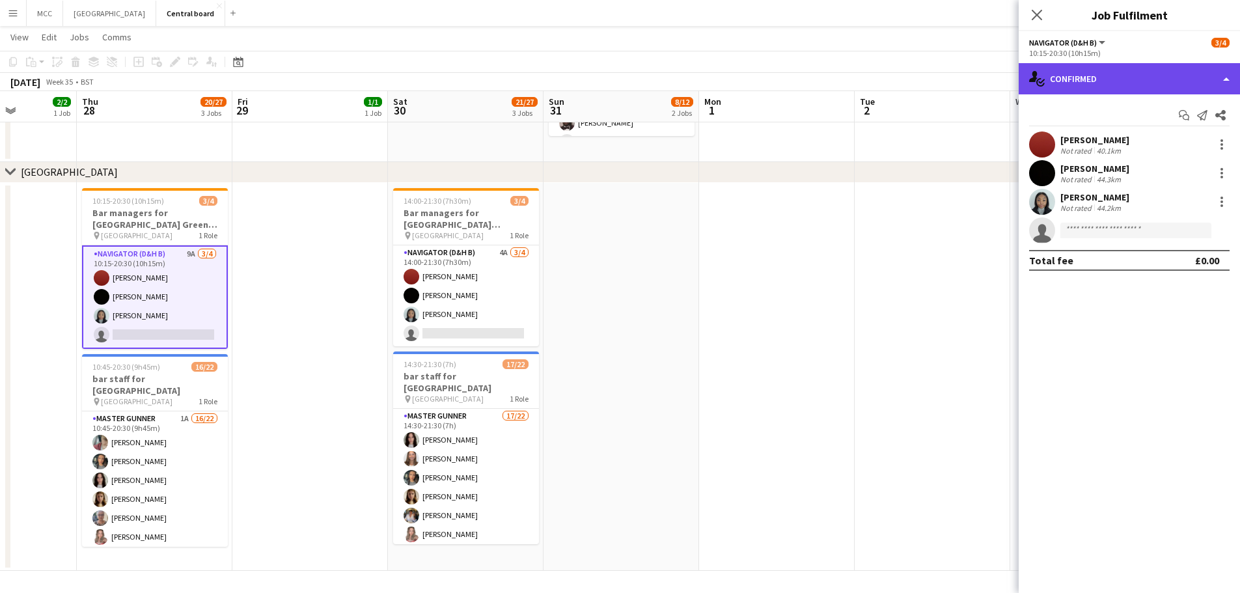
click at [613, 74] on div "single-neutral-actions-check-2 Confirmed" at bounding box center [1129, 78] width 221 height 31
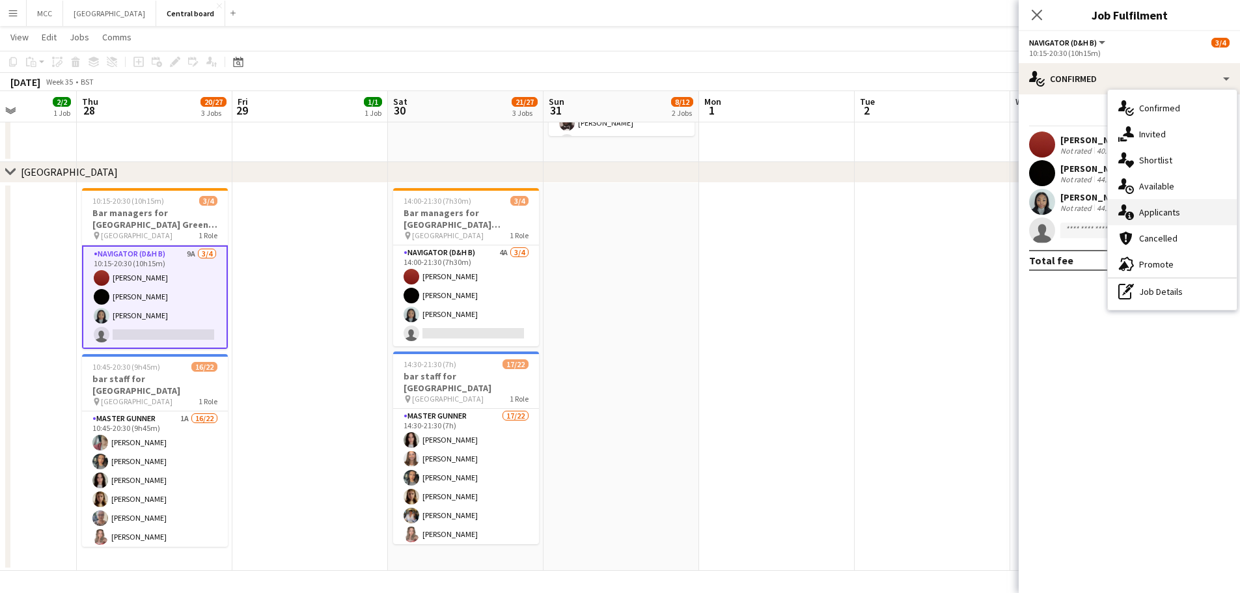
click at [613, 219] on div "single-neutral-actions-information Applicants" at bounding box center [1172, 212] width 129 height 26
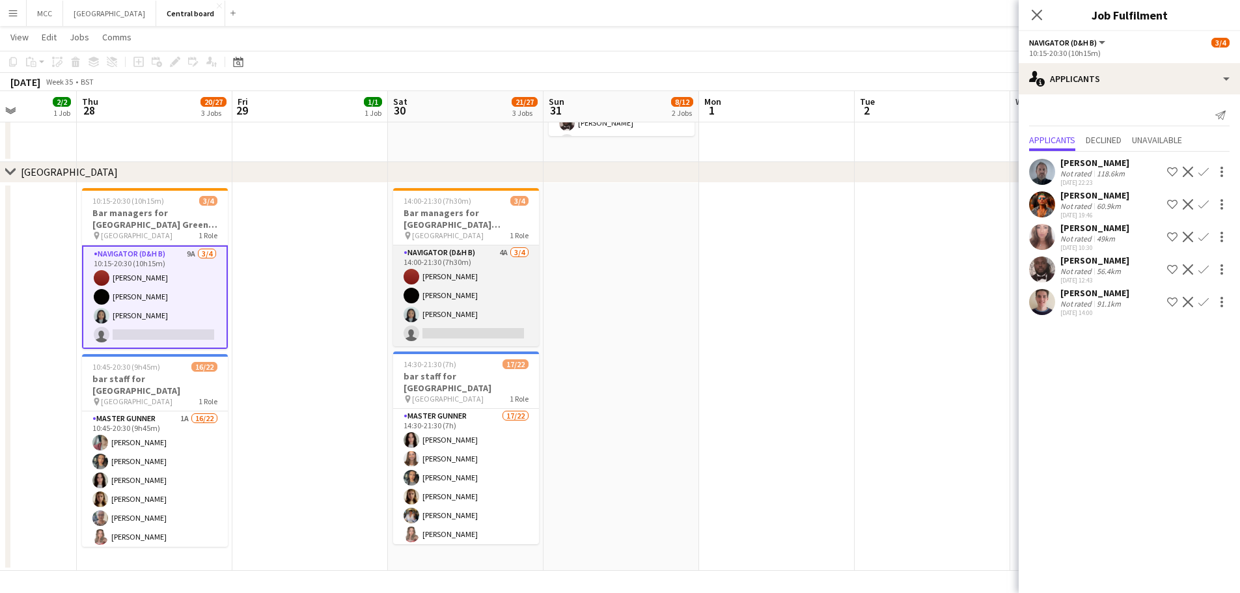
click at [508, 304] on app-card-role "Navigator (D&H B) 4A [DATE] 14:00-21:30 (7h30m) Zoe [PERSON_NAME] [PERSON_NAME]…" at bounding box center [466, 295] width 146 height 101
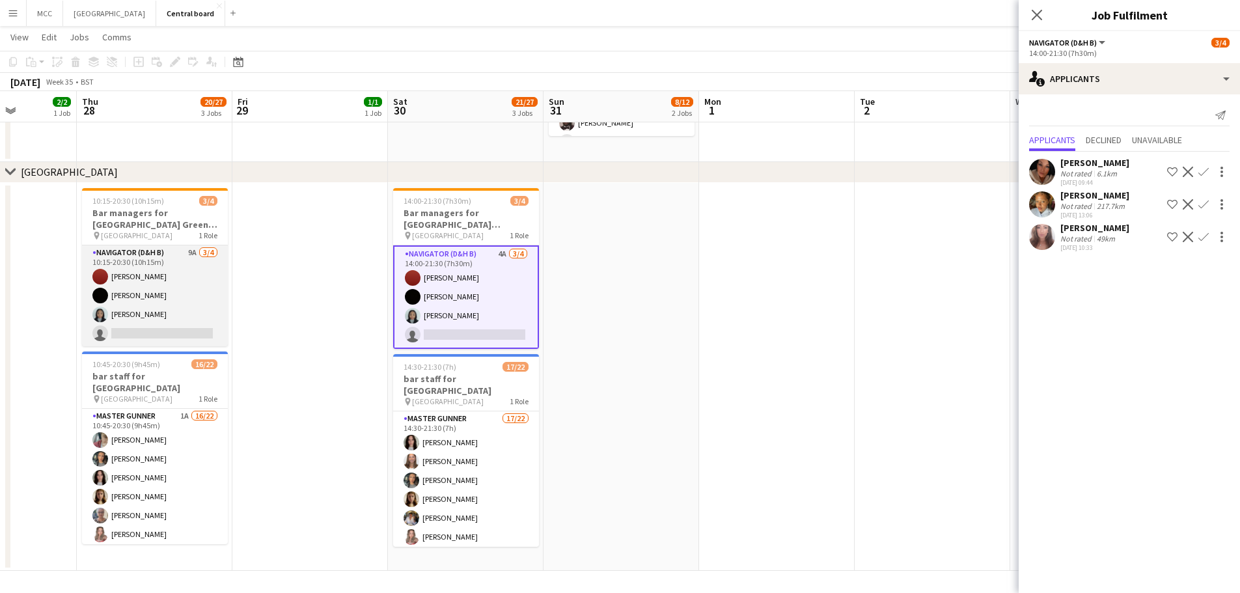
click at [130, 295] on app-card-role "Navigator (D&H B) 9A [DATE] 10:15-20:30 (10h15m) Zoe [PERSON_NAME] [PERSON_NAME…" at bounding box center [155, 295] width 146 height 101
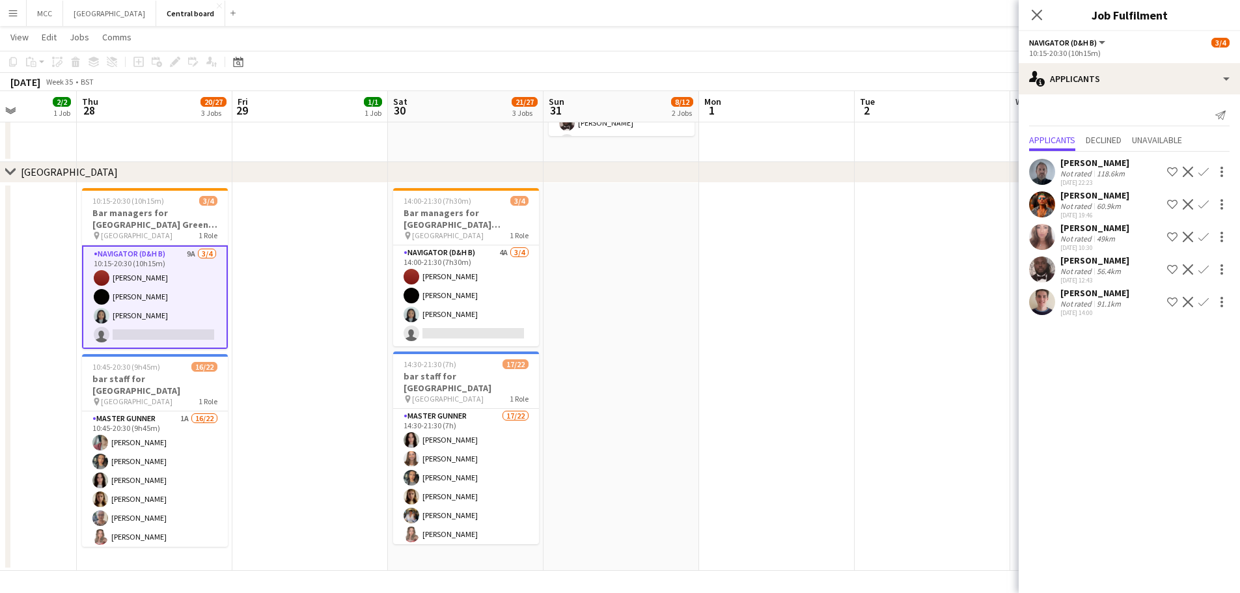
click at [613, 237] on app-icon "Confirm" at bounding box center [1203, 237] width 10 height 10
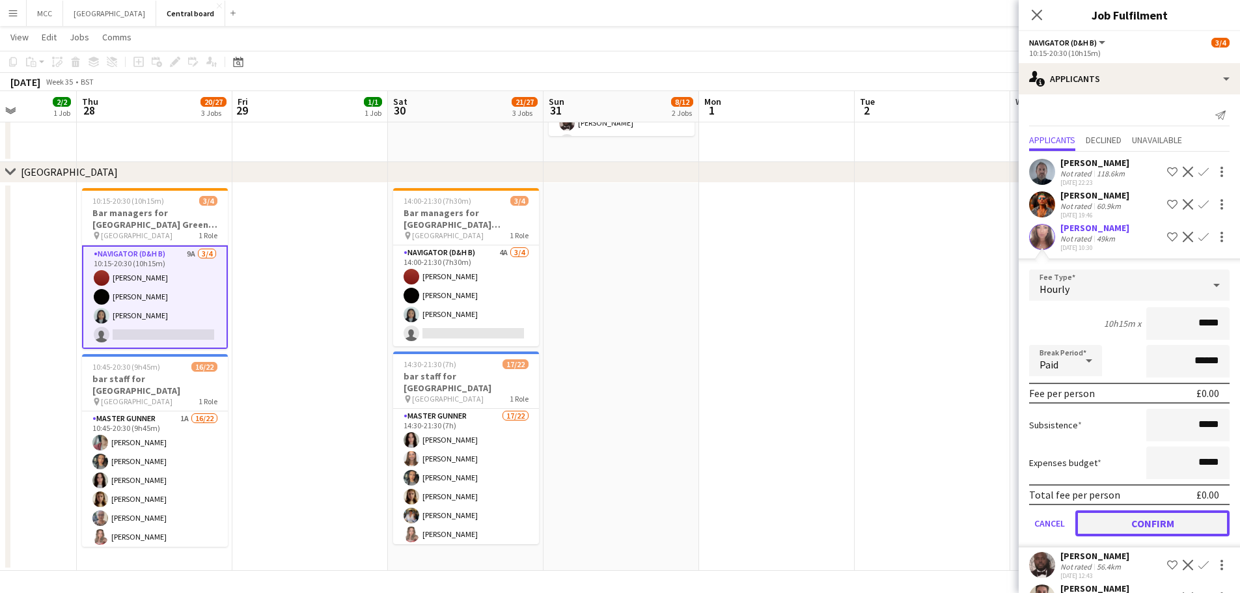
click at [613, 525] on button "Confirm" at bounding box center [1152, 523] width 154 height 26
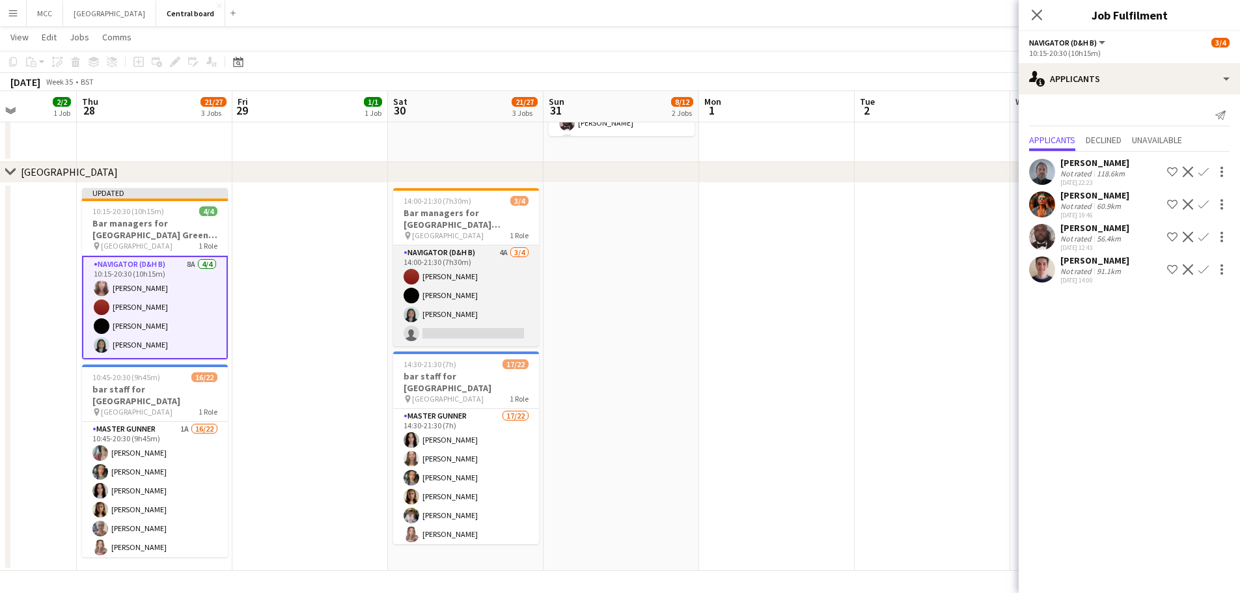
click at [467, 314] on app-card-role "Navigator (D&H B) 4A [DATE] 14:00-21:30 (7h30m) Zoe [PERSON_NAME] [PERSON_NAME]…" at bounding box center [466, 295] width 146 height 101
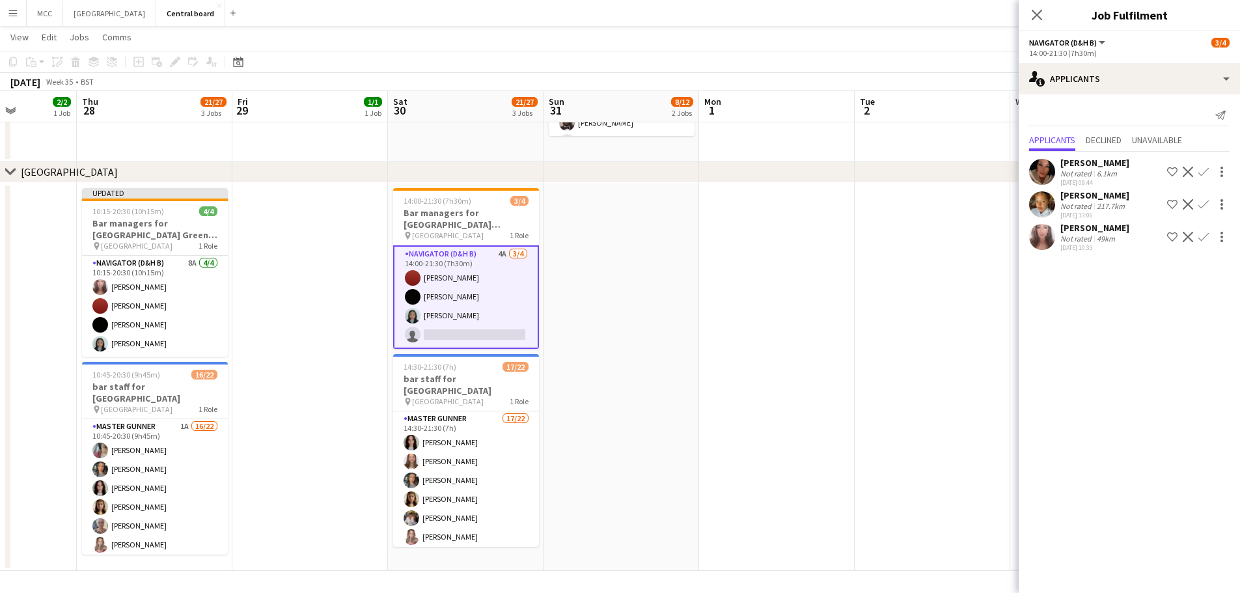
click at [613, 238] on app-icon "Confirm" at bounding box center [1203, 237] width 10 height 10
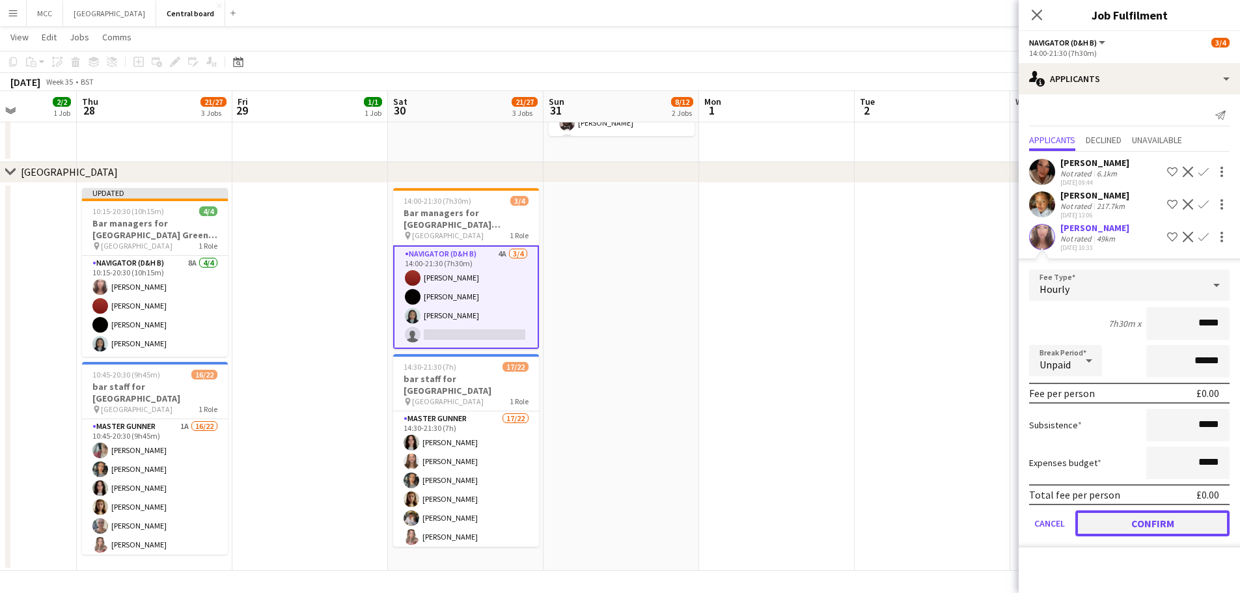
click at [613, 525] on button "Confirm" at bounding box center [1152, 523] width 154 height 26
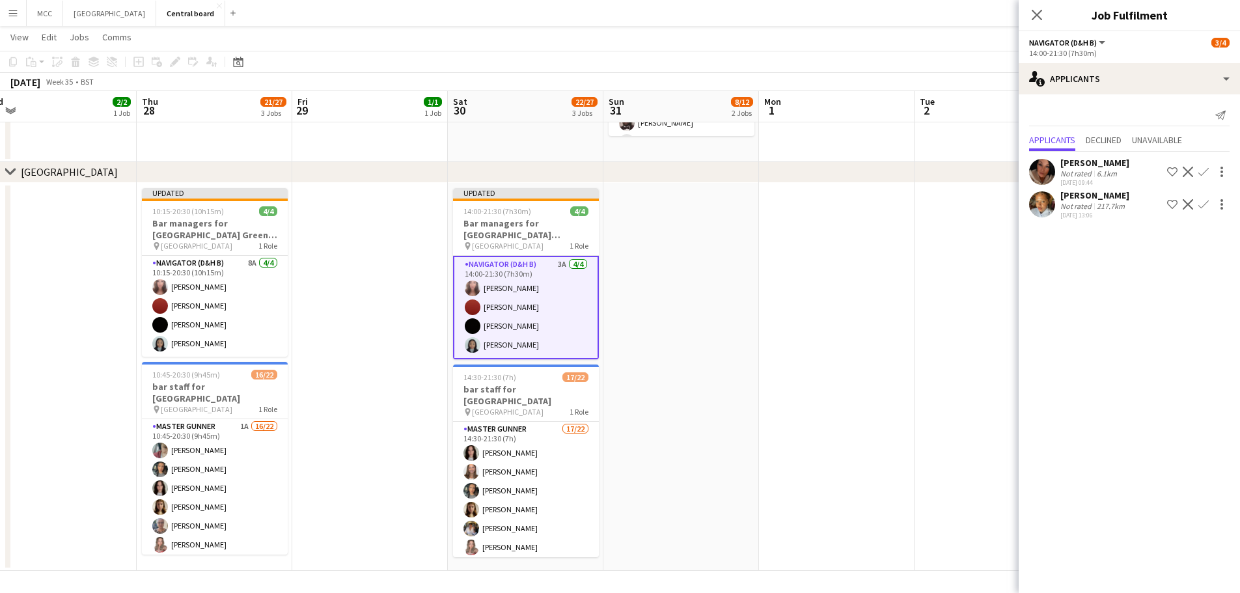
scroll to position [0, 325]
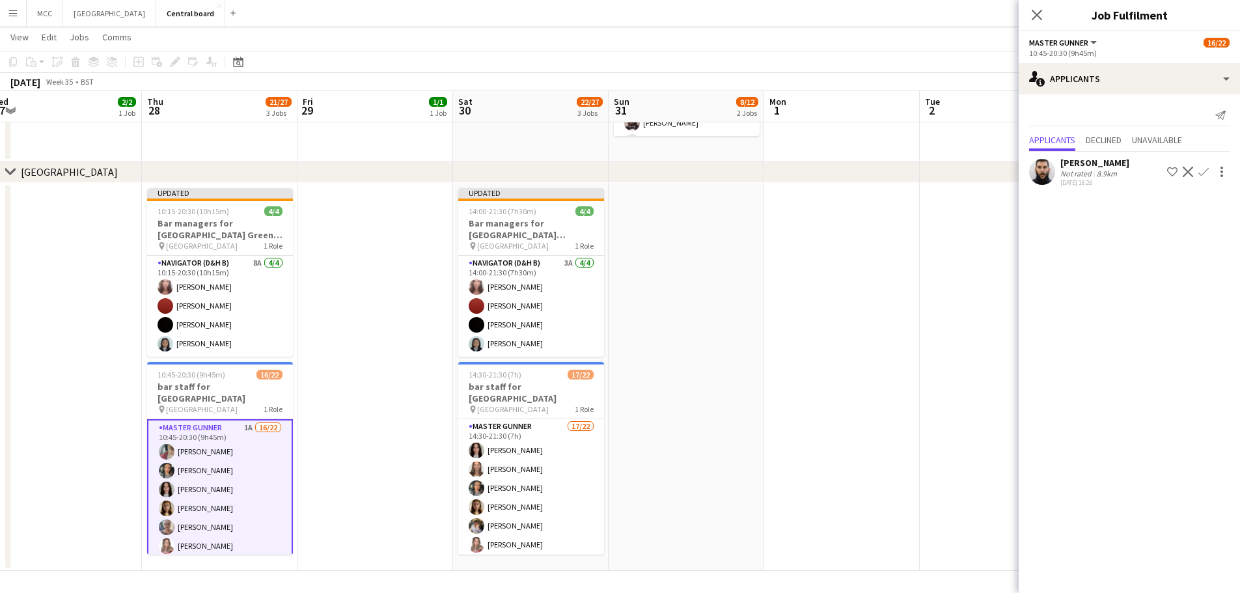
click at [613, 171] on app-icon "Decline" at bounding box center [1188, 172] width 10 height 10
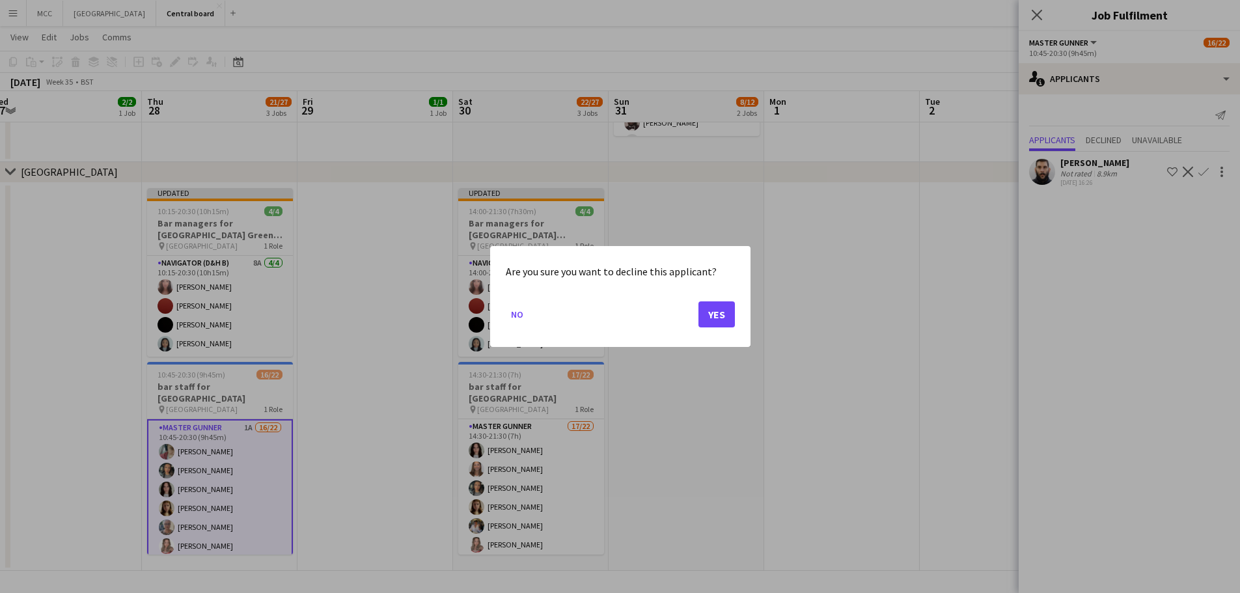
scroll to position [0, 0]
click at [525, 312] on button "No" at bounding box center [517, 314] width 23 height 21
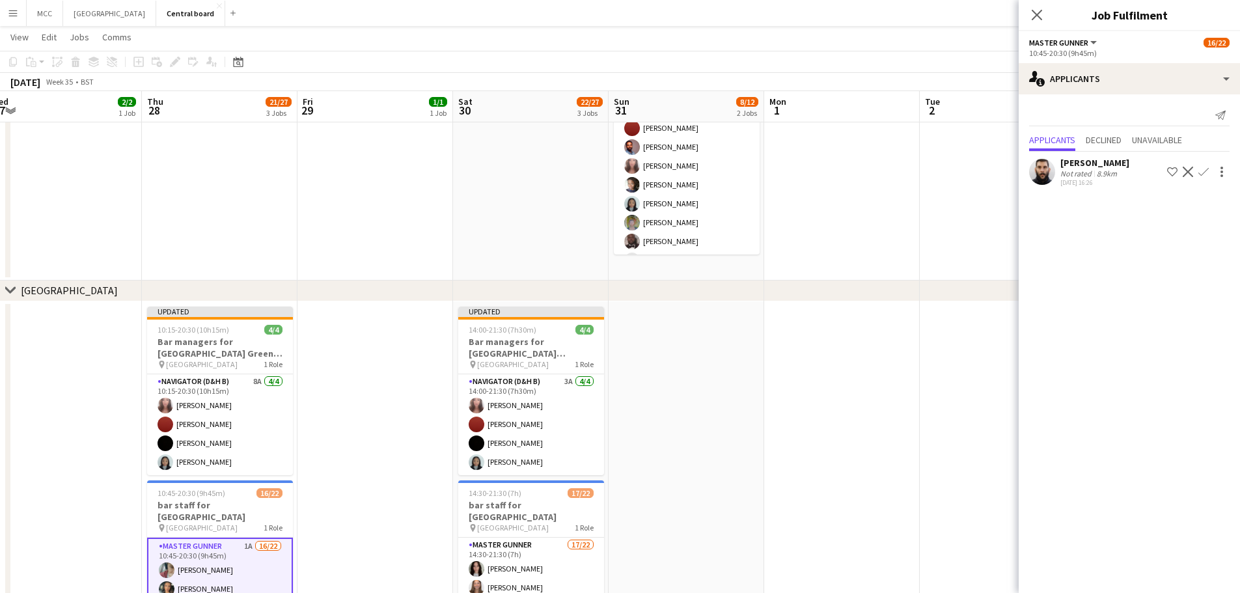
scroll to position [1404, 0]
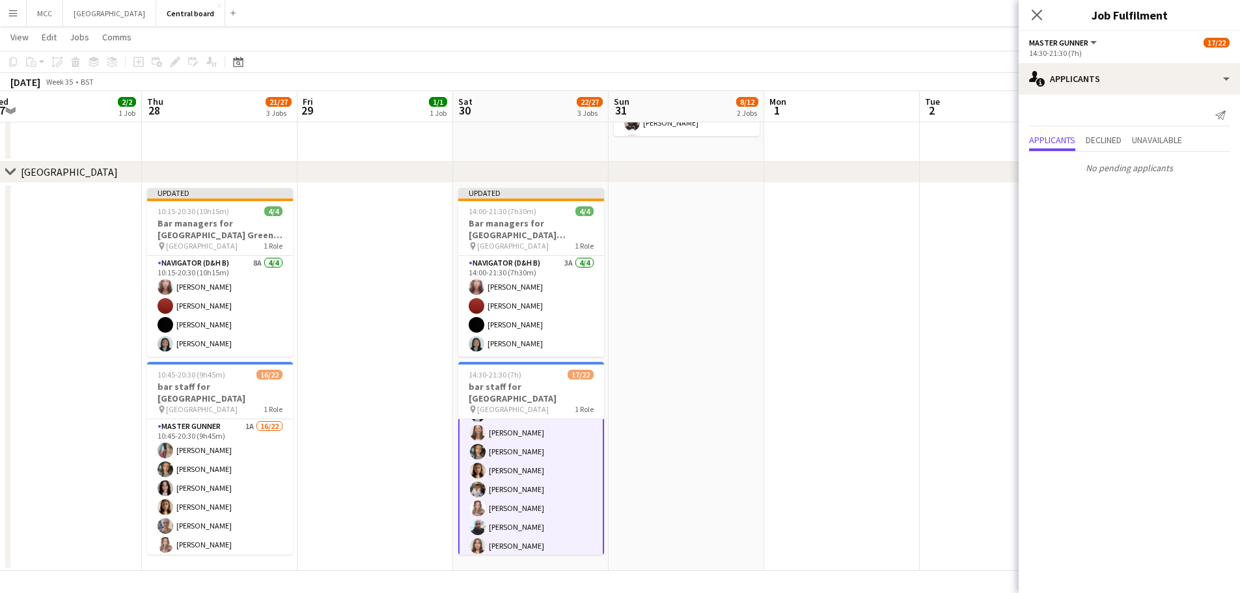
scroll to position [0, 0]
click at [613, 288] on app-date-cell at bounding box center [687, 377] width 156 height 389
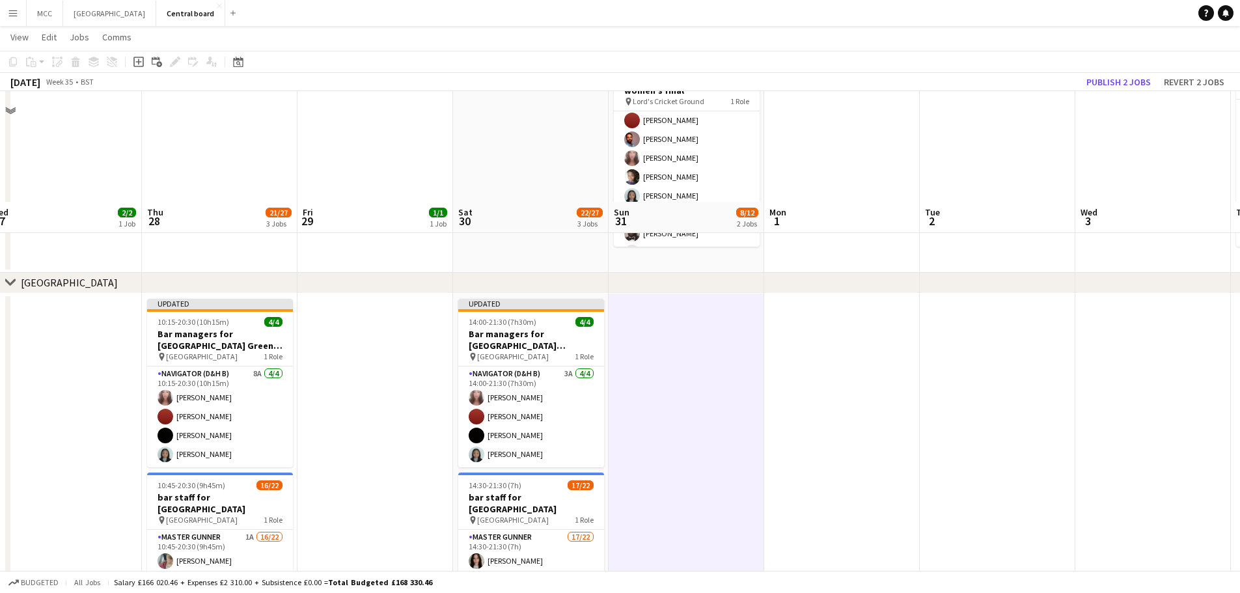
scroll to position [1404, 0]
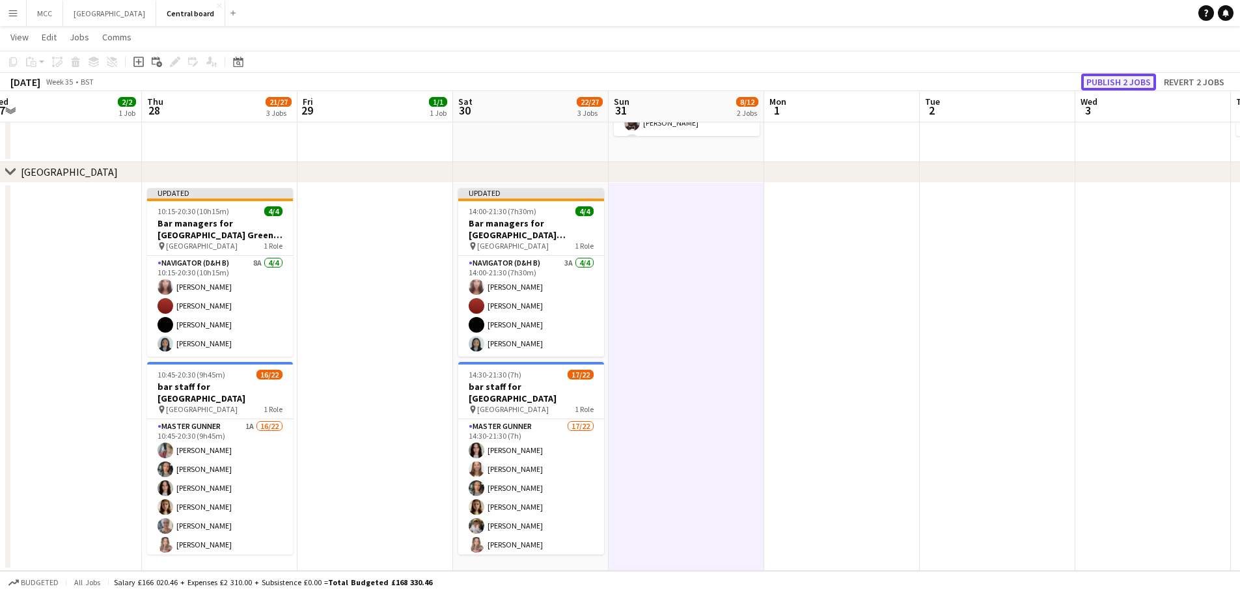
click at [613, 88] on button "Publish 2 jobs" at bounding box center [1118, 82] width 75 height 17
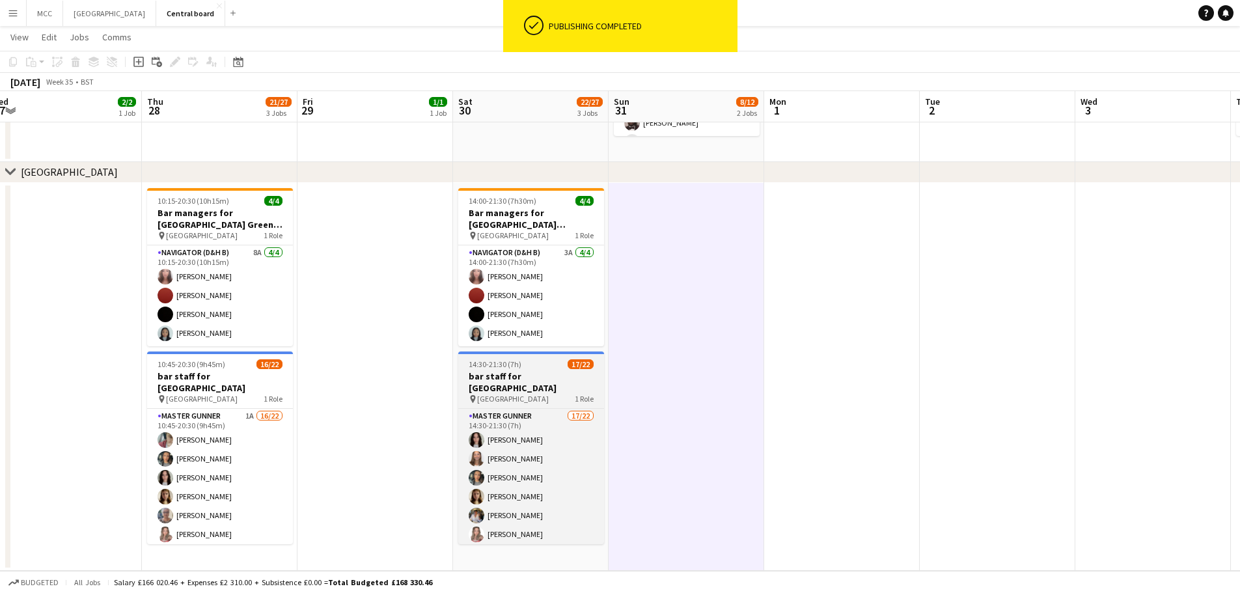
scroll to position [305, 0]
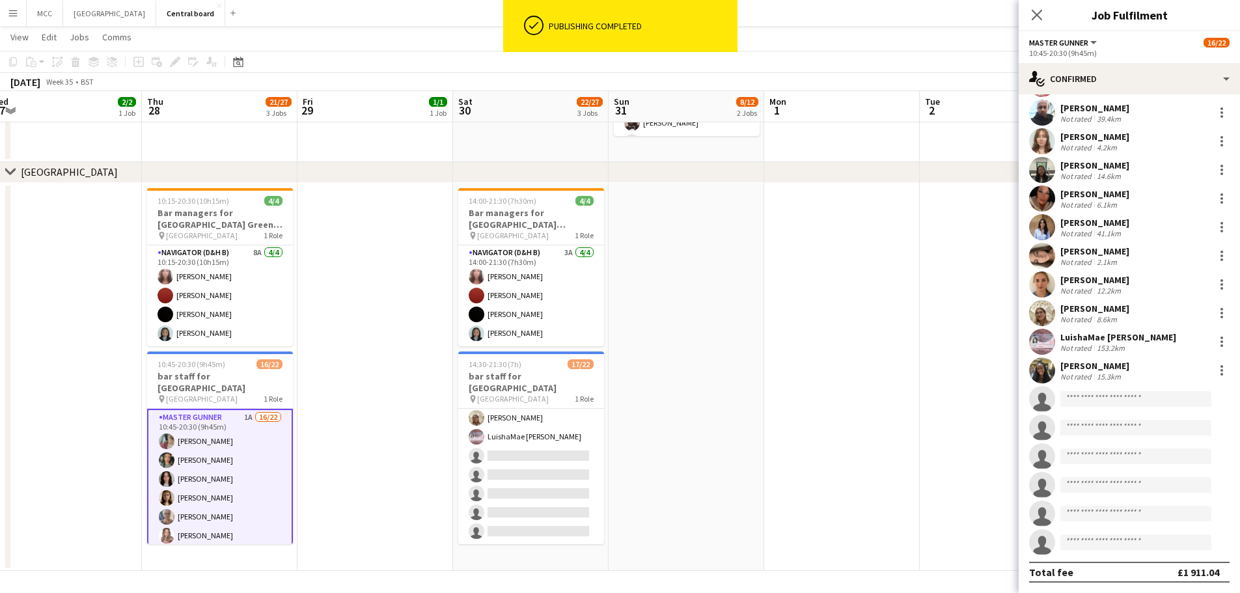
scroll to position [0, 0]
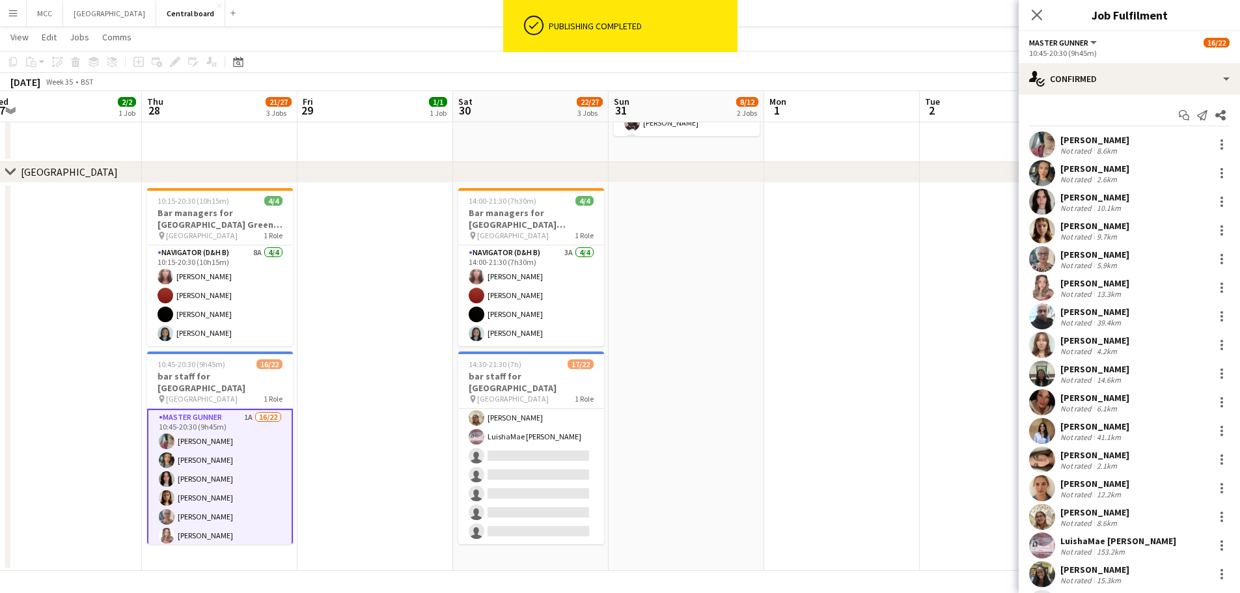
click at [613, 351] on app-date-cell at bounding box center [842, 377] width 156 height 389
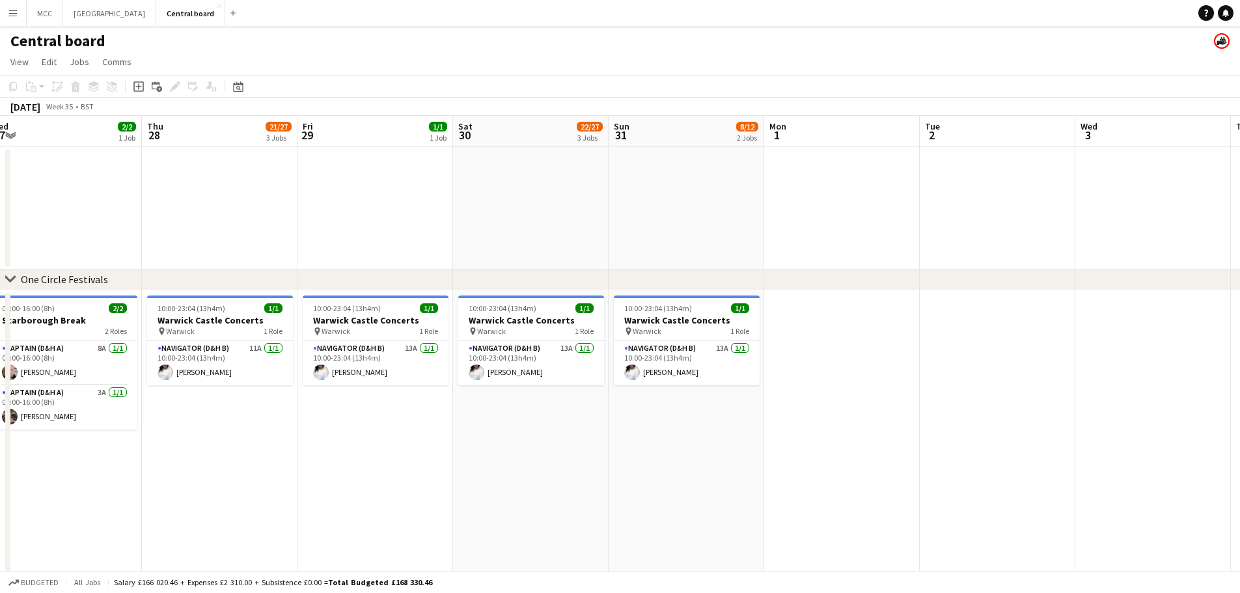
scroll to position [0, 324]
click at [294, 204] on app-date-cell at bounding box center [221, 208] width 156 height 122
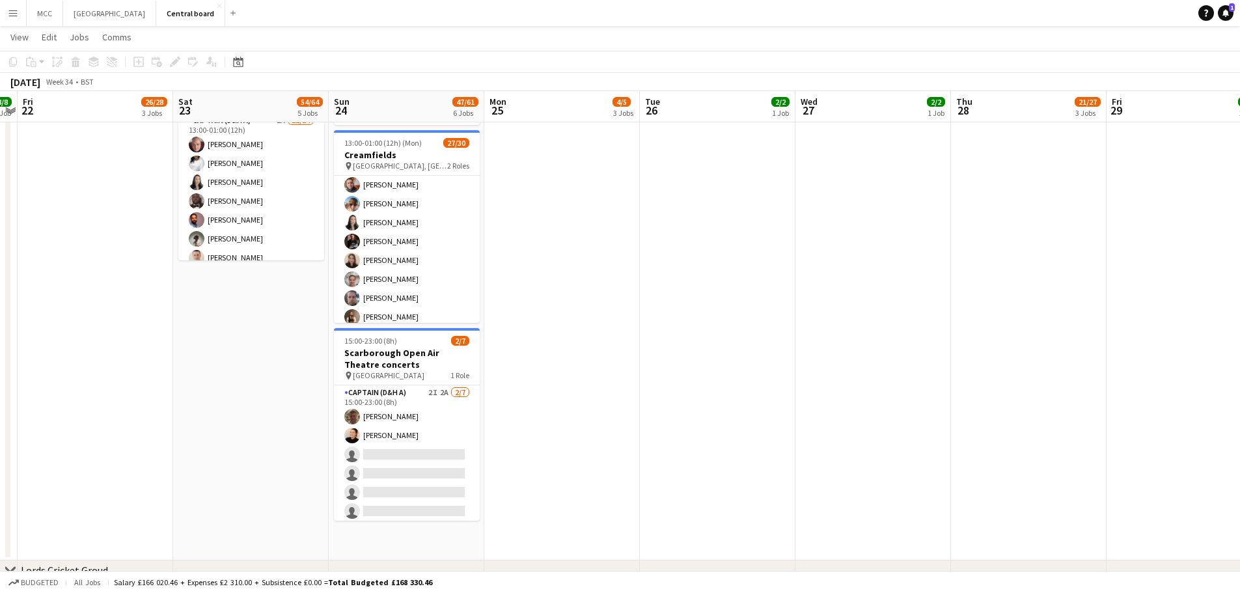
scroll to position [761, 0]
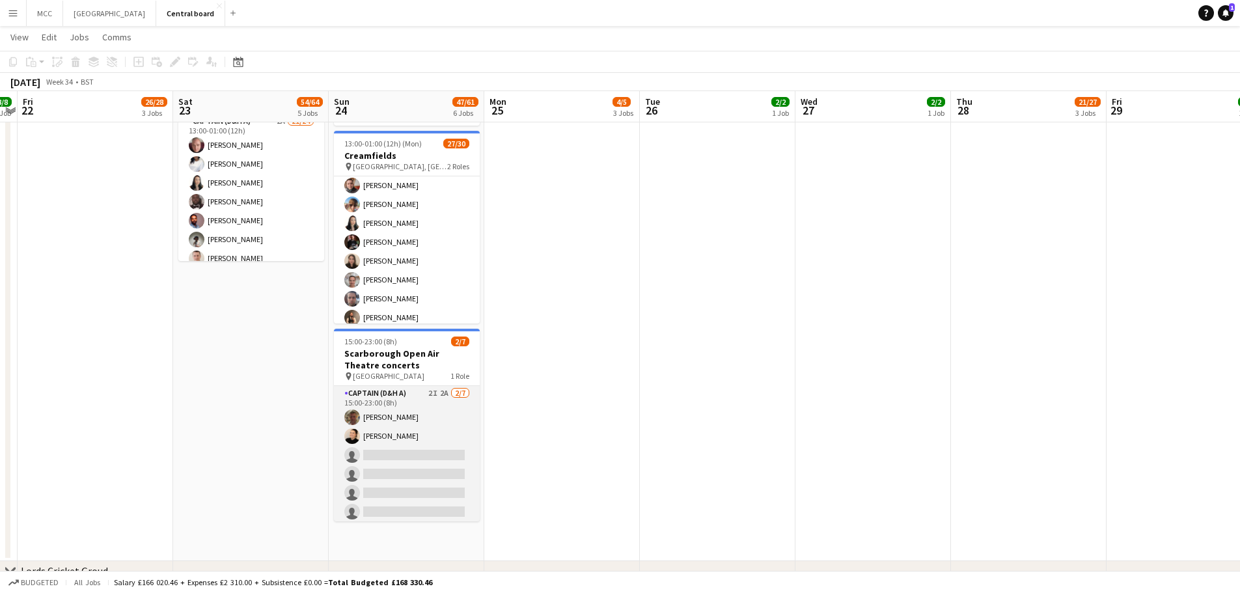
click at [412, 438] on app-card-role "Captain (D&H A) 2I 2A [DATE] 15:00-23:00 (8h) [PERSON_NAME] [PERSON_NAME] singl…" at bounding box center [407, 464] width 146 height 157
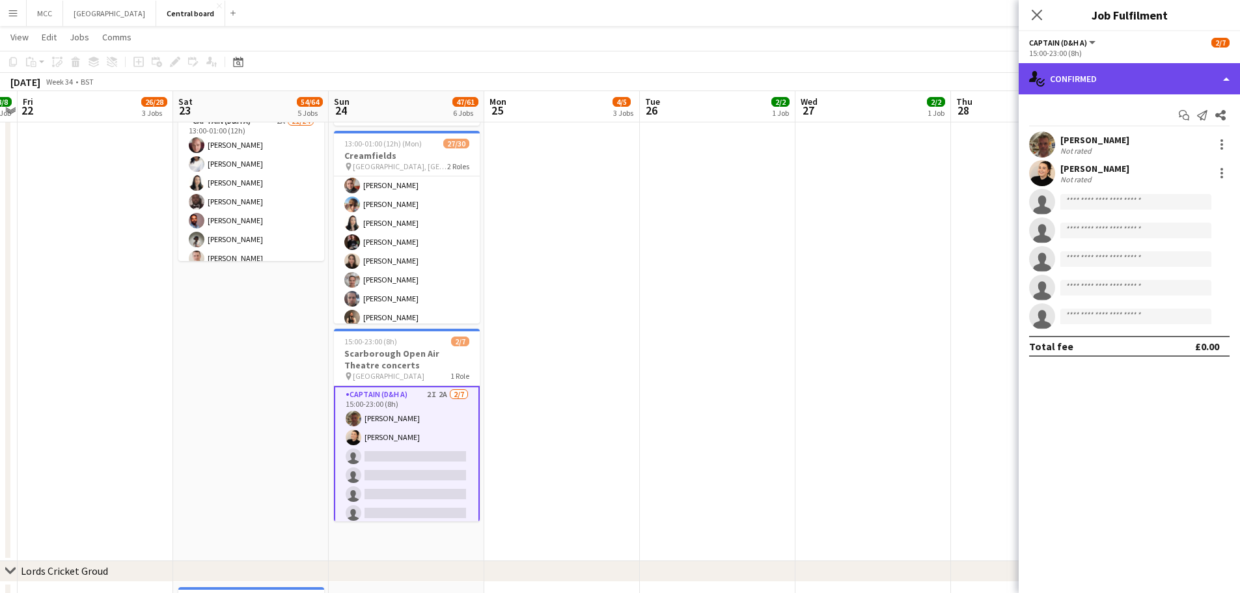
click at [613, 68] on div "single-neutral-actions-check-2 Confirmed" at bounding box center [1129, 78] width 221 height 31
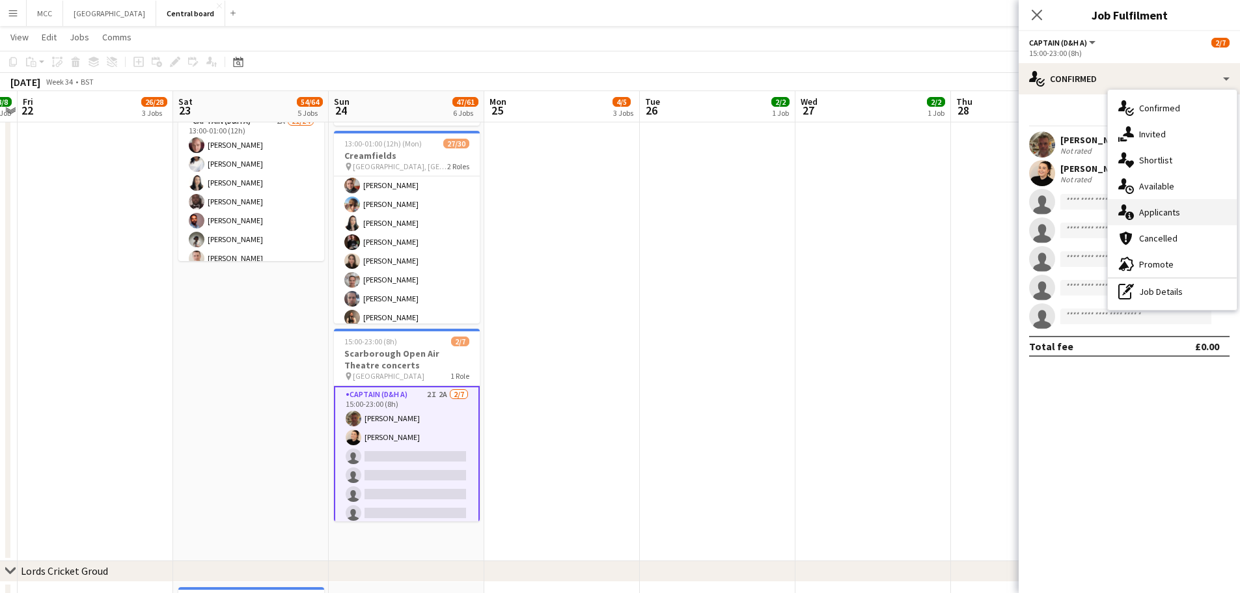
click at [613, 211] on div "single-neutral-actions-information Applicants" at bounding box center [1172, 212] width 129 height 26
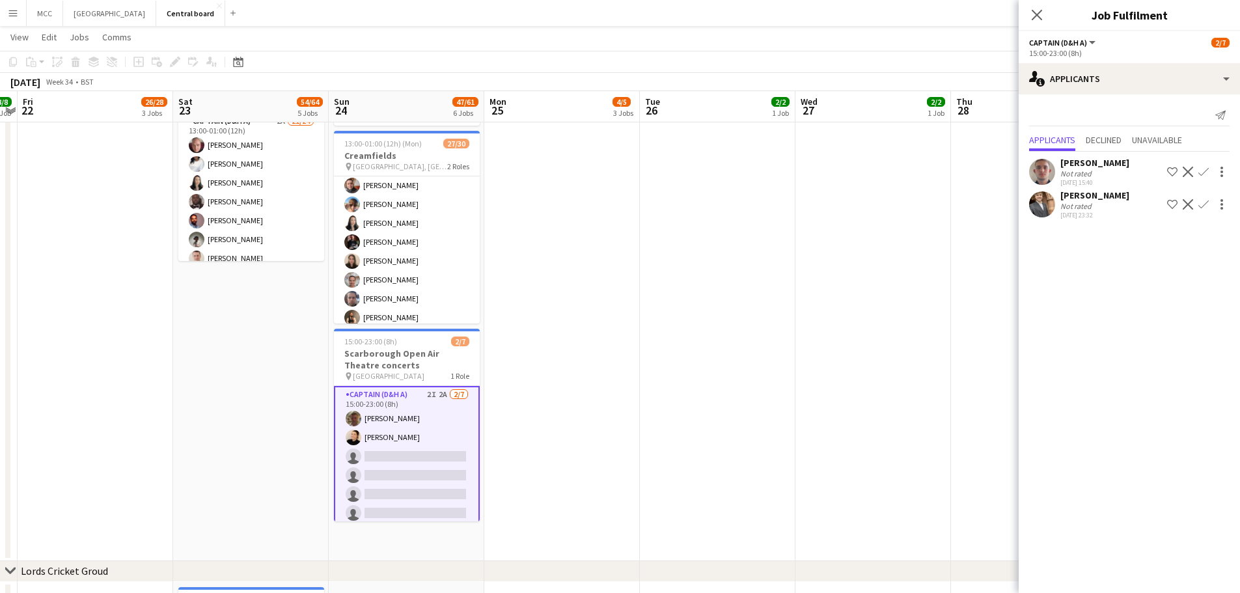
click at [613, 205] on div "Not rated" at bounding box center [1094, 206] width 69 height 10
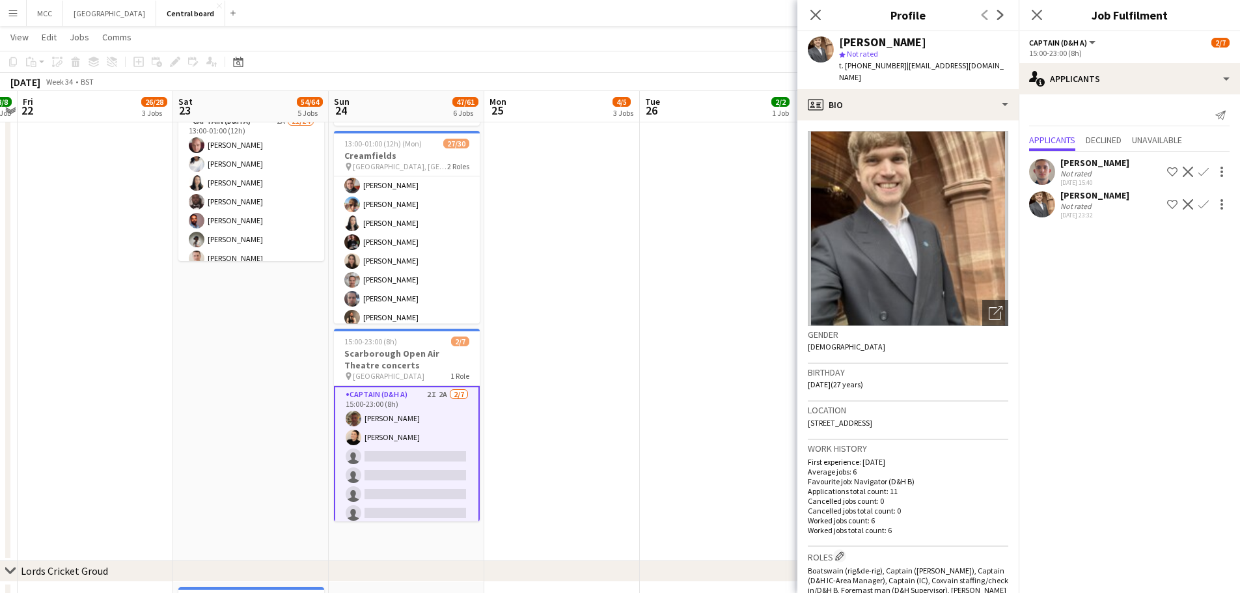
click at [613, 336] on app-date-cell "08:00-16:00 (8h) 2/2 Scarborough Break 2 Roles Captain (D&H A) 8A [DATE] 08:00-…" at bounding box center [718, 44] width 156 height 1033
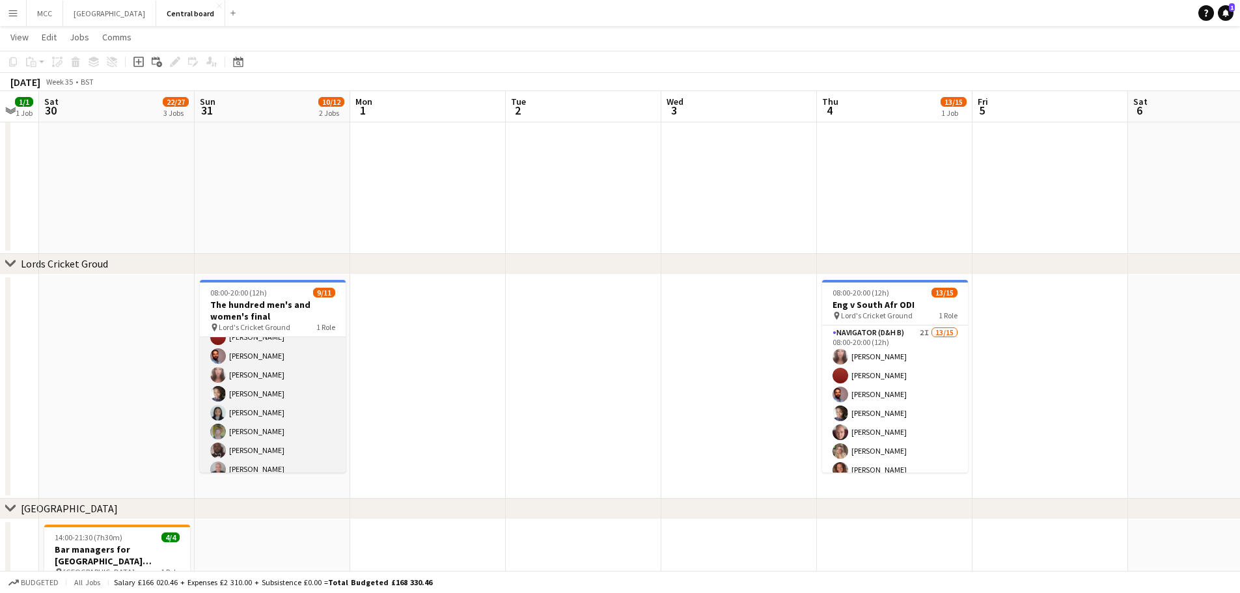
scroll to position [0, 0]
click at [292, 394] on app-card-role "Navigator (D&H B) 7I 2A [DATE] 08:00-20:00 (12h) [PERSON_NAME] [PERSON_NAME] [P…" at bounding box center [273, 453] width 146 height 233
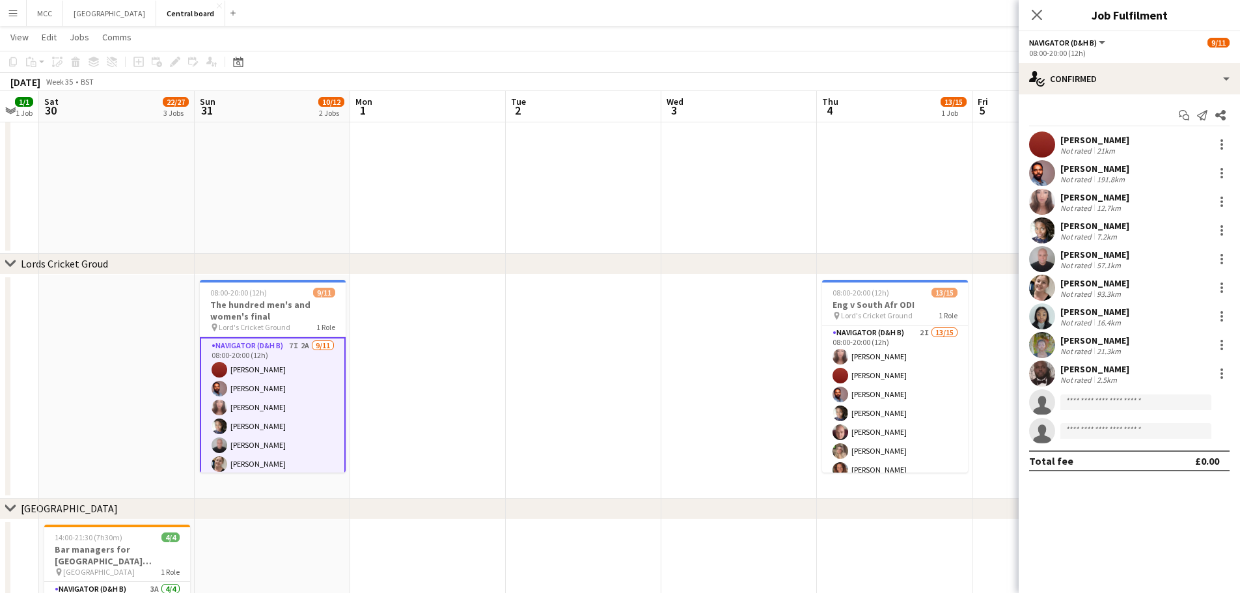
click at [478, 443] on app-date-cell at bounding box center [428, 387] width 156 height 224
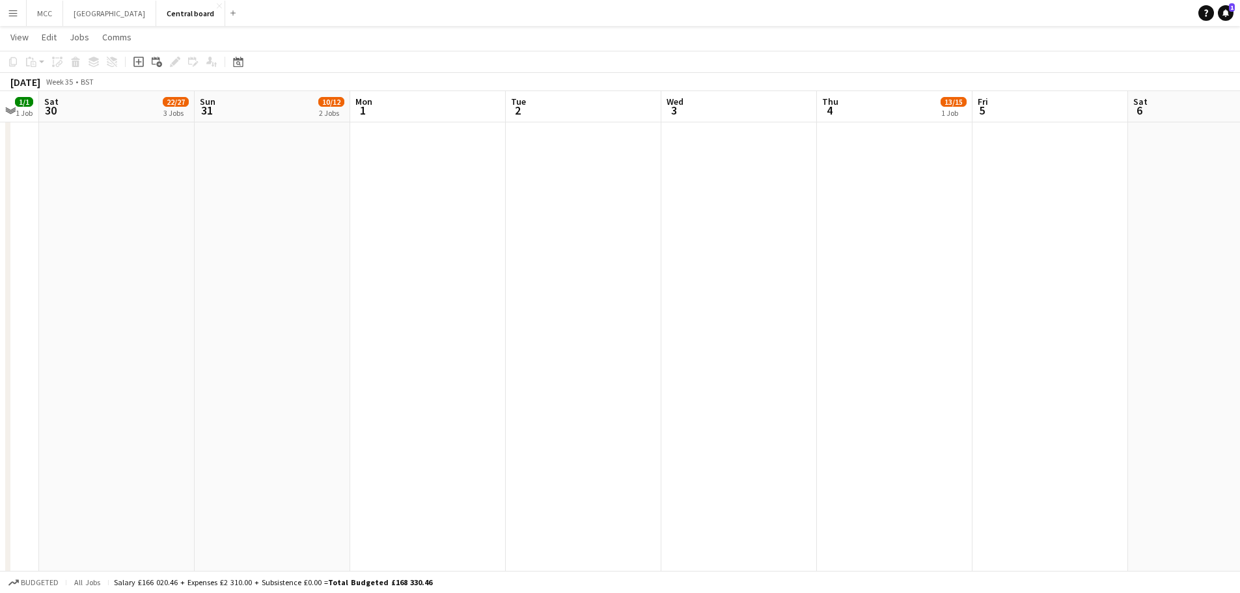
scroll to position [602, 0]
click at [478, 443] on app-date-cell at bounding box center [428, 203] width 156 height 1033
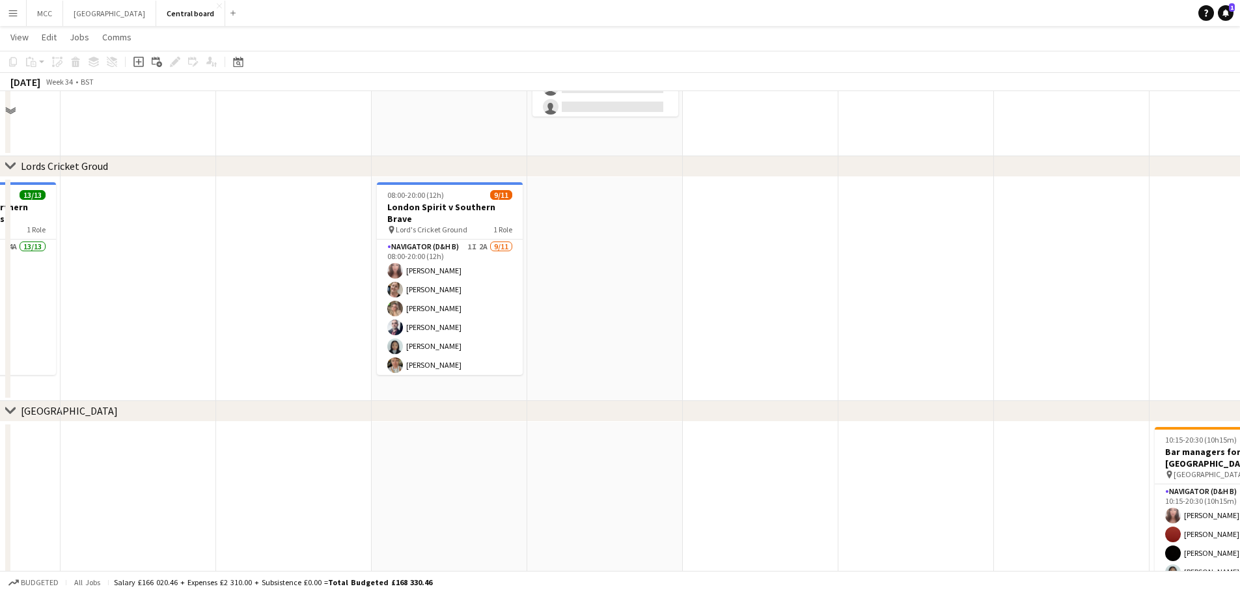
scroll to position [1169, 0]
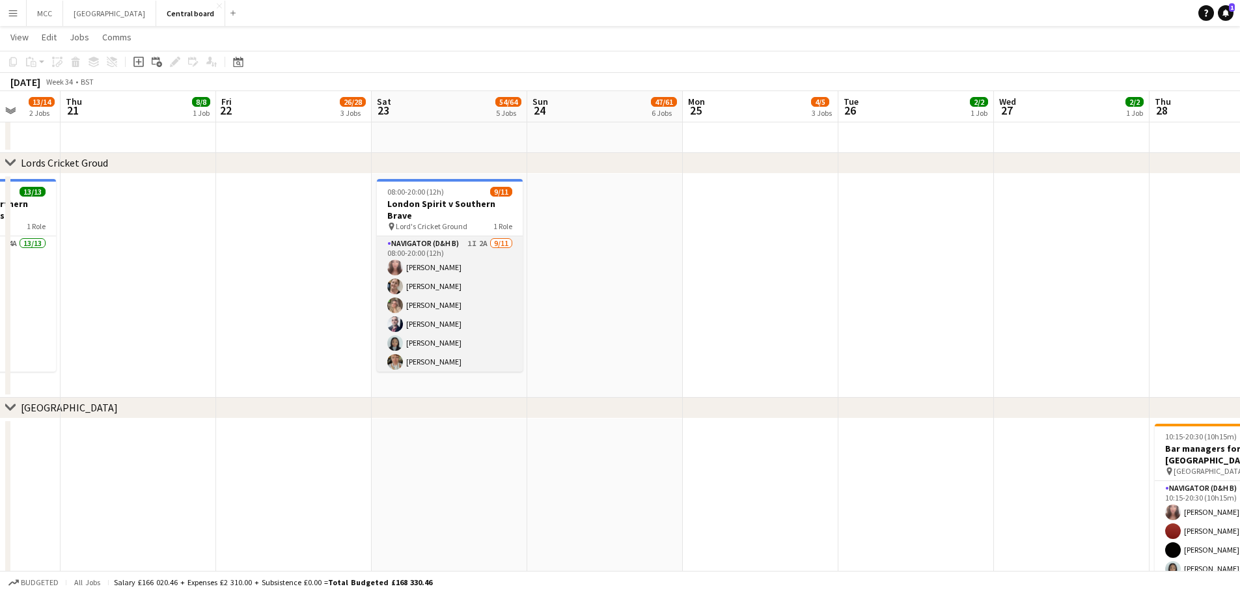
click at [487, 255] on app-card-role "Navigator (D&H B) 1I 2A [DATE] 08:00-20:00 (12h) [PERSON_NAME] [PERSON_NAME] [P…" at bounding box center [450, 352] width 146 height 233
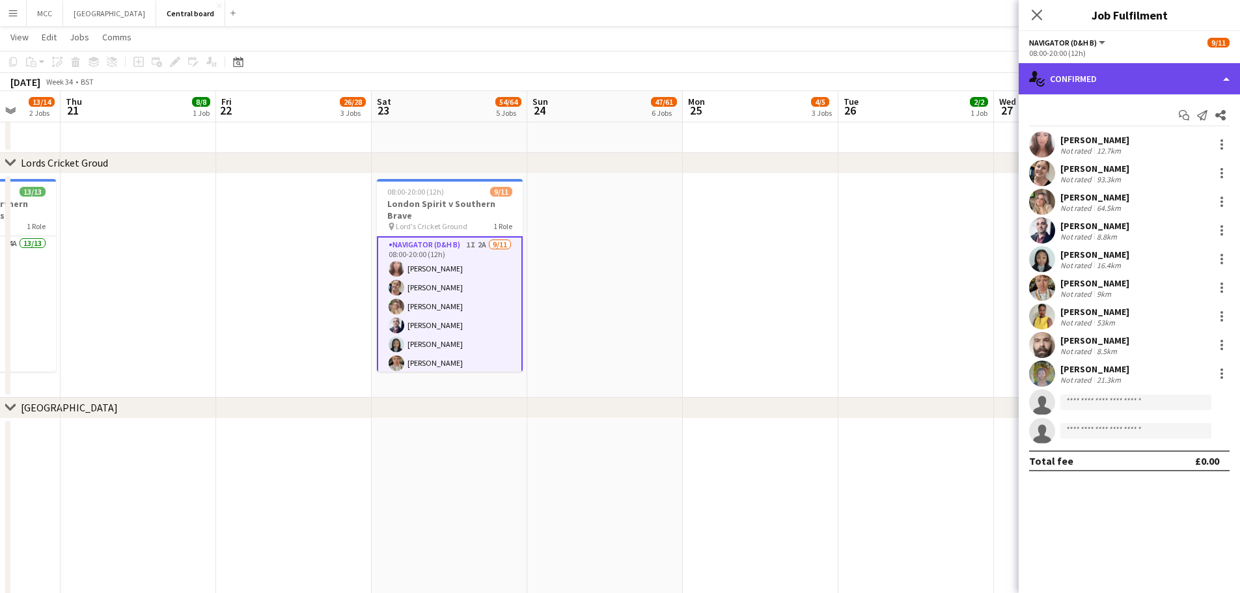
click at [613, 78] on div "single-neutral-actions-check-2 Confirmed" at bounding box center [1129, 78] width 221 height 31
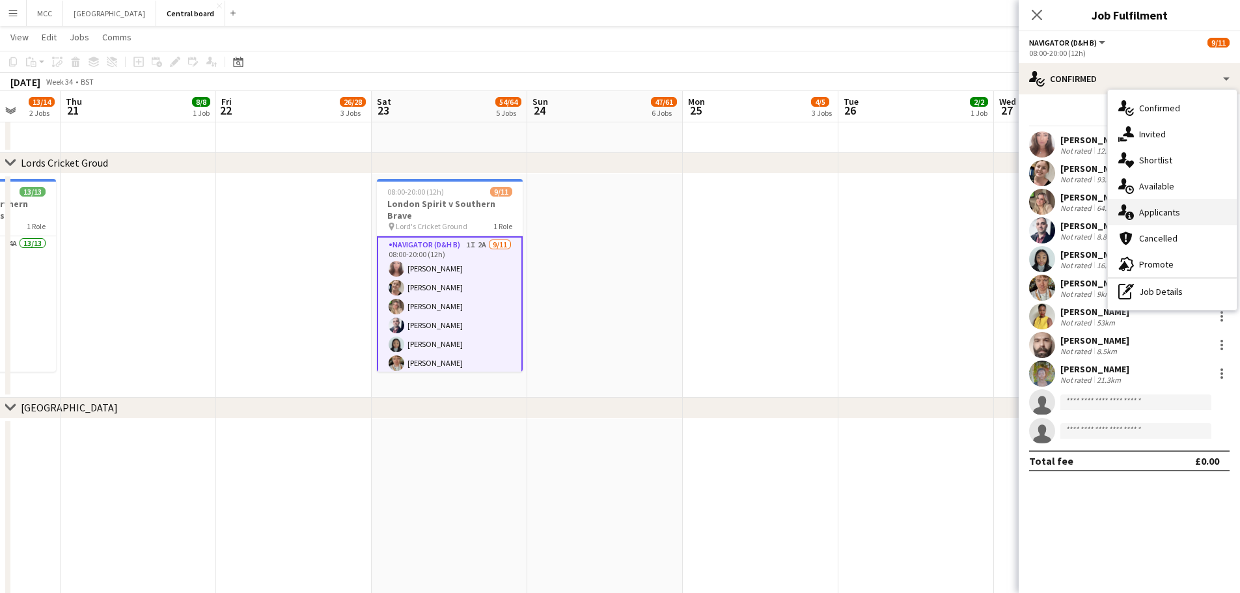
click at [613, 208] on div "single-neutral-actions-information Applicants" at bounding box center [1172, 212] width 129 height 26
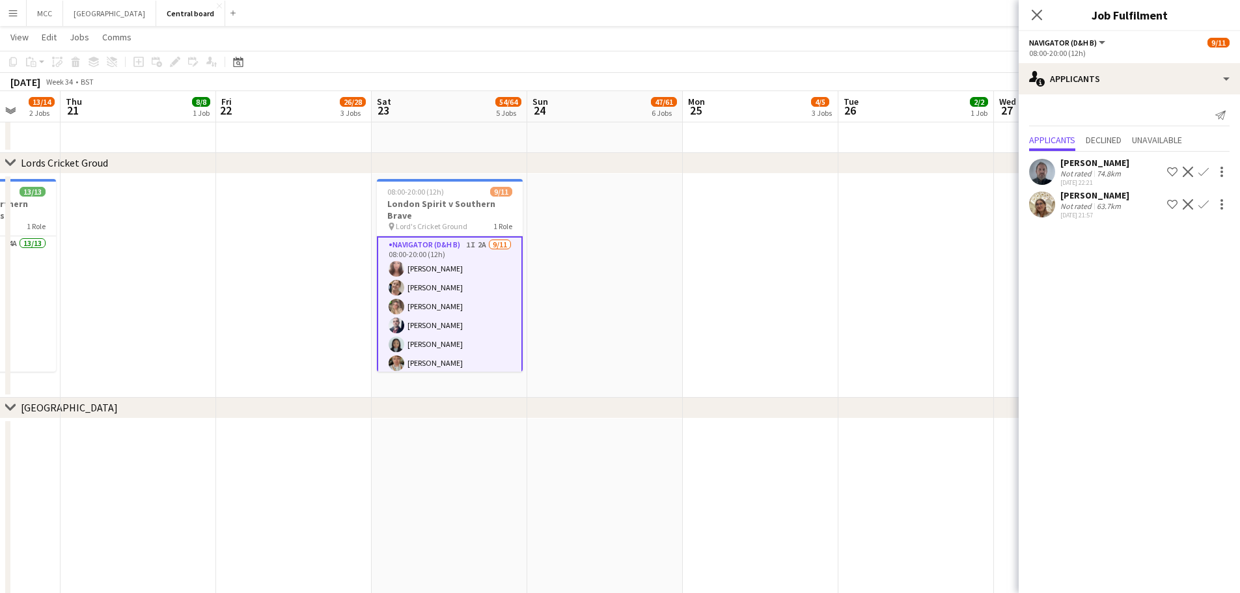
click at [584, 314] on app-date-cell at bounding box center [605, 286] width 156 height 224
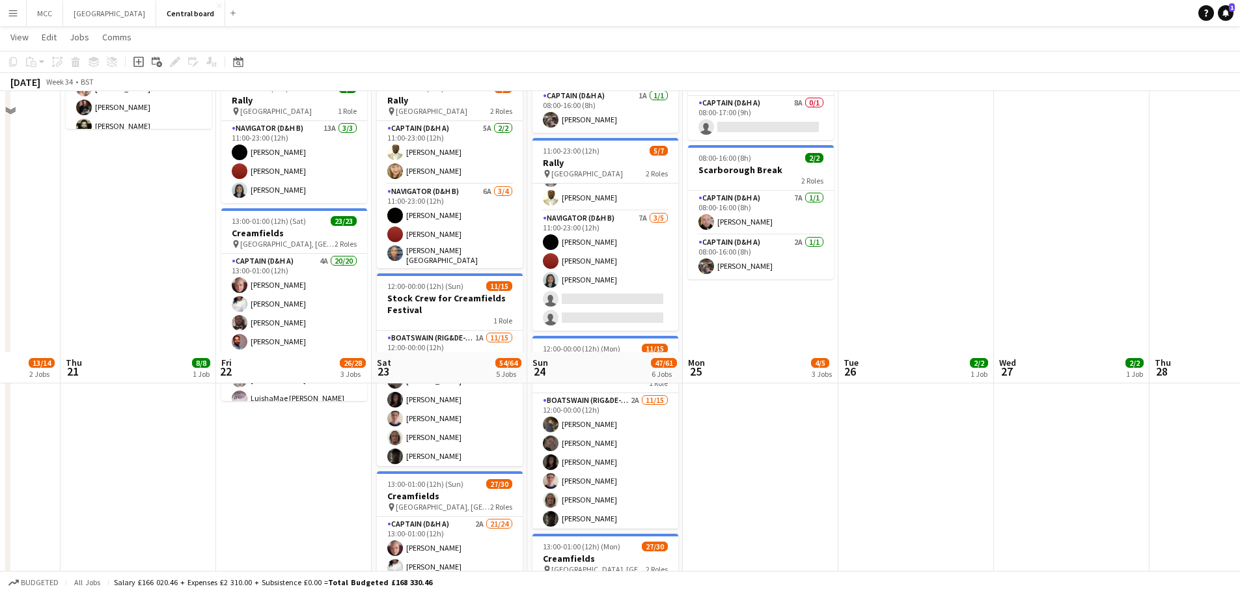
scroll to position [675, 0]
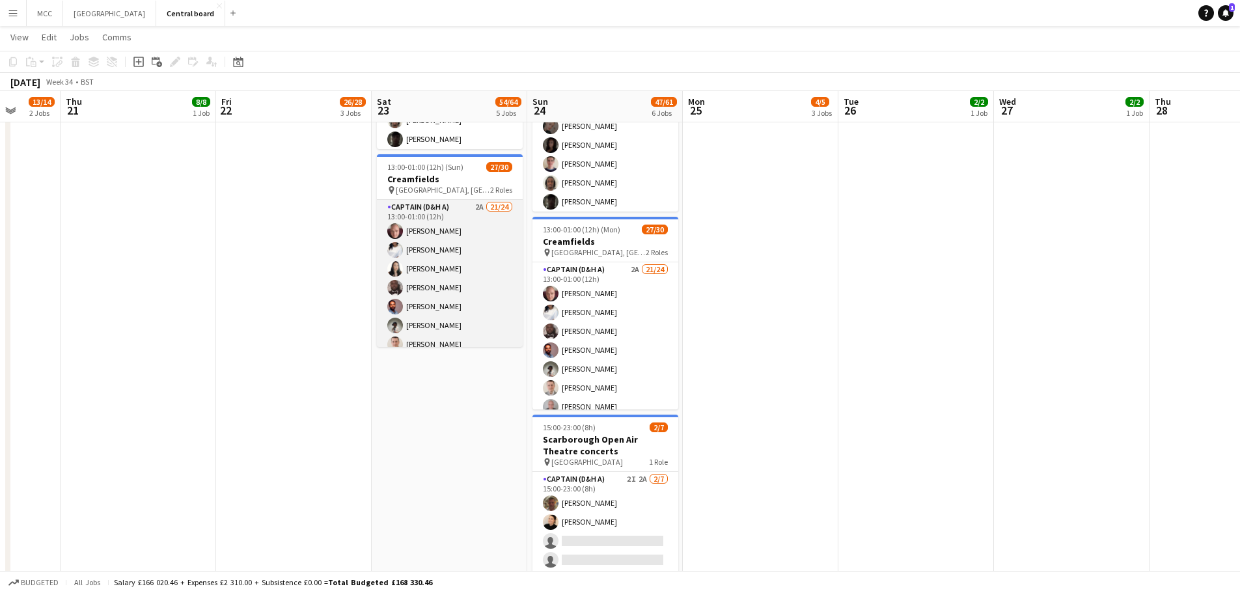
click at [461, 271] on app-card-role "Captain (D&H A) 2A 21/24 13:00-01:00 (12h) [PERSON_NAME] [PERSON_NAME] [PERSON_…" at bounding box center [450, 439] width 146 height 478
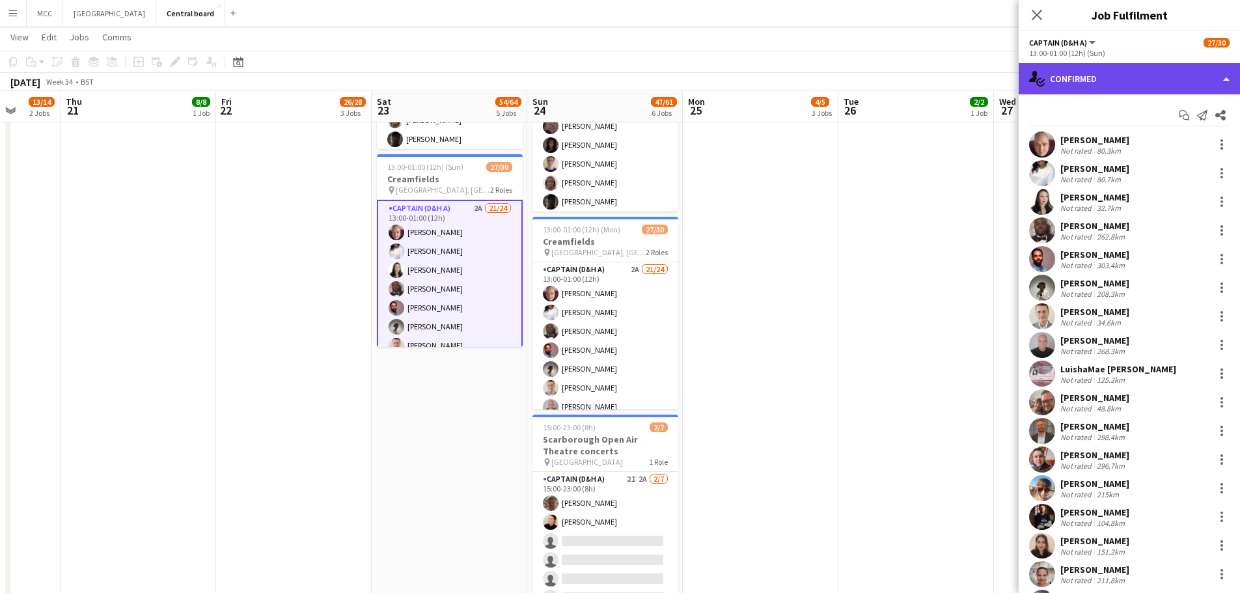
click at [613, 85] on div "single-neutral-actions-check-2 Confirmed" at bounding box center [1129, 78] width 221 height 31
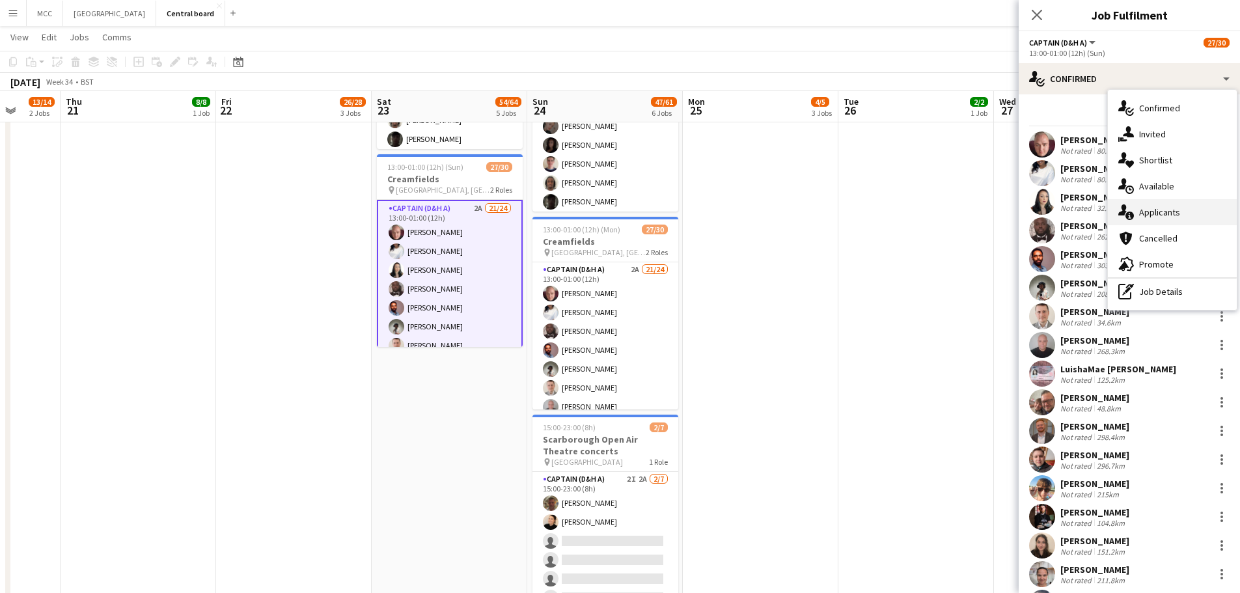
click at [613, 215] on div "single-neutral-actions-information Applicants" at bounding box center [1172, 212] width 129 height 26
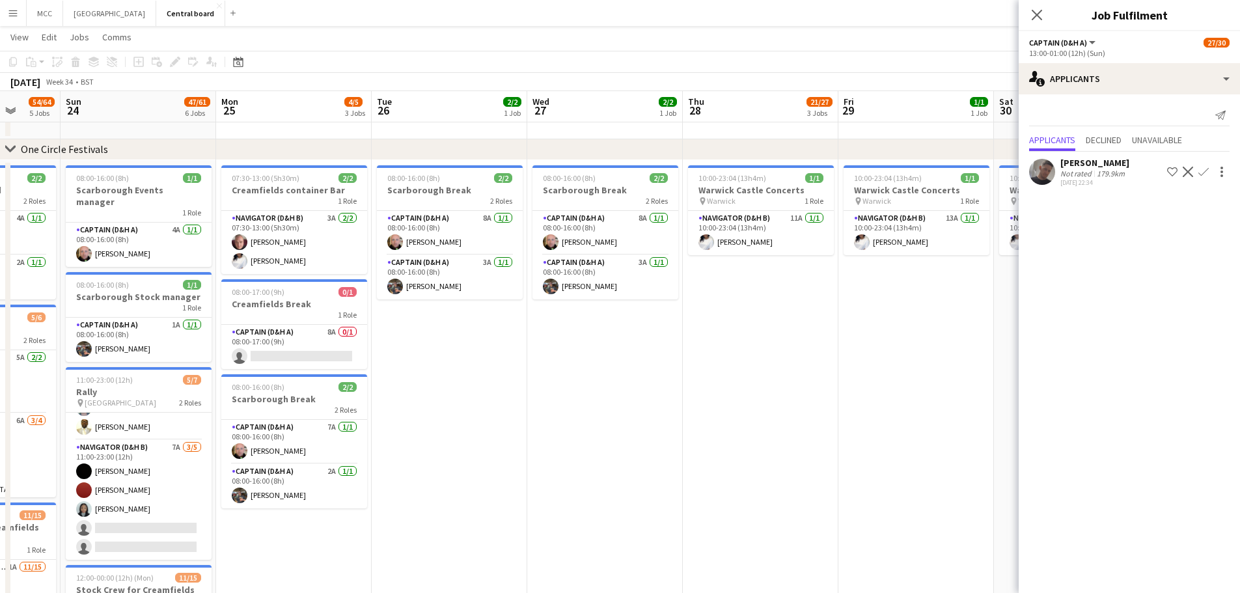
scroll to position [0, 316]
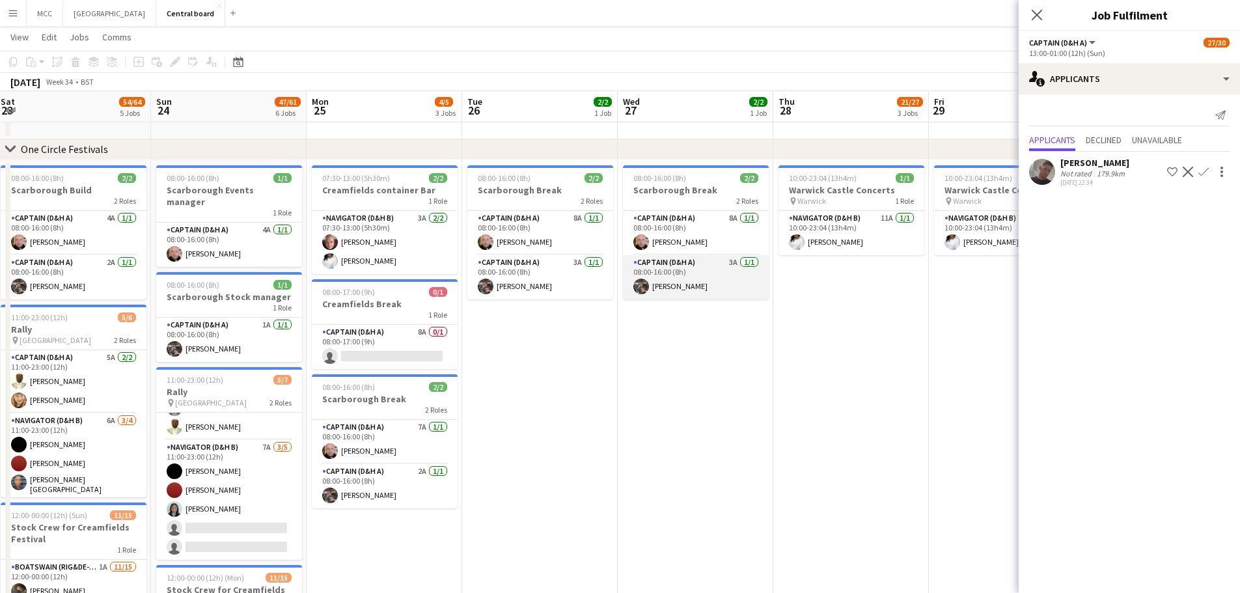
click at [613, 291] on app-card-role "Captain (D&H A) 3A [DATE] 08:00-16:00 (8h) [PERSON_NAME]" at bounding box center [696, 277] width 146 height 44
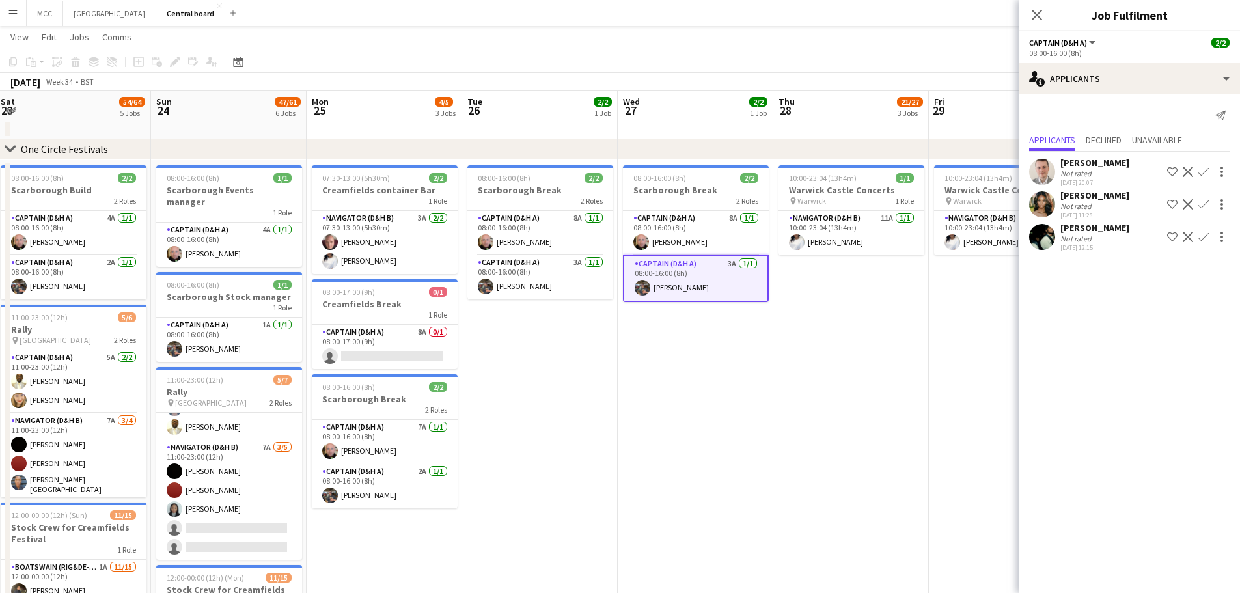
drag, startPoint x: 692, startPoint y: 202, endPoint x: 707, endPoint y: 191, distance: 19.5
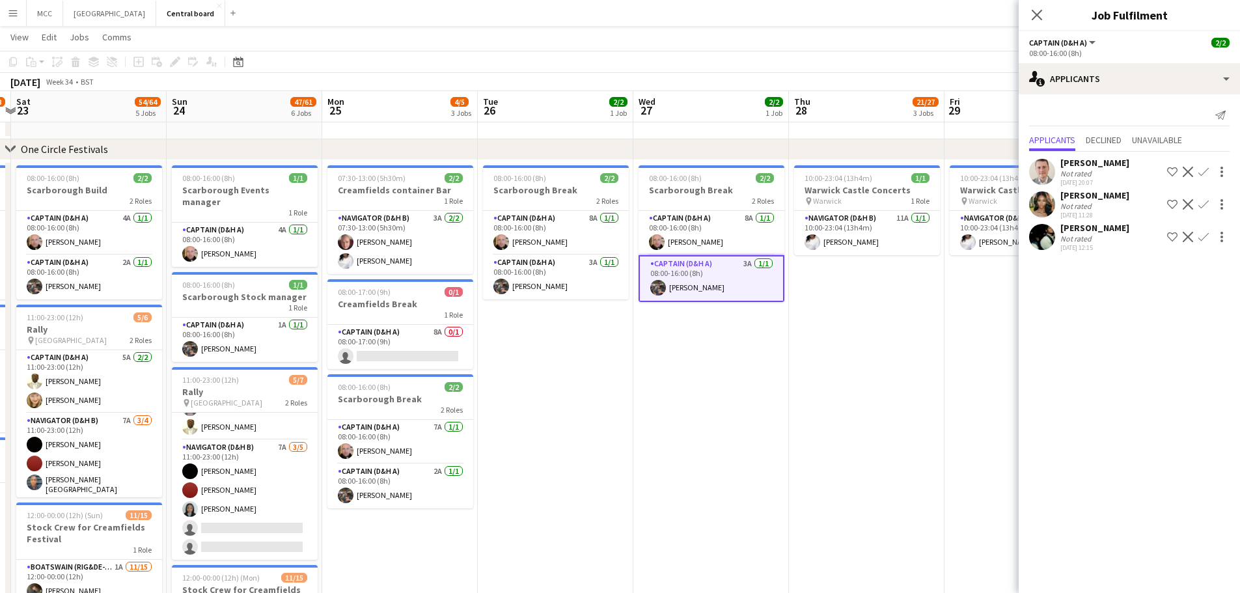
click at [613, 191] on h3 "Scarborough Break" at bounding box center [711, 190] width 146 height 12
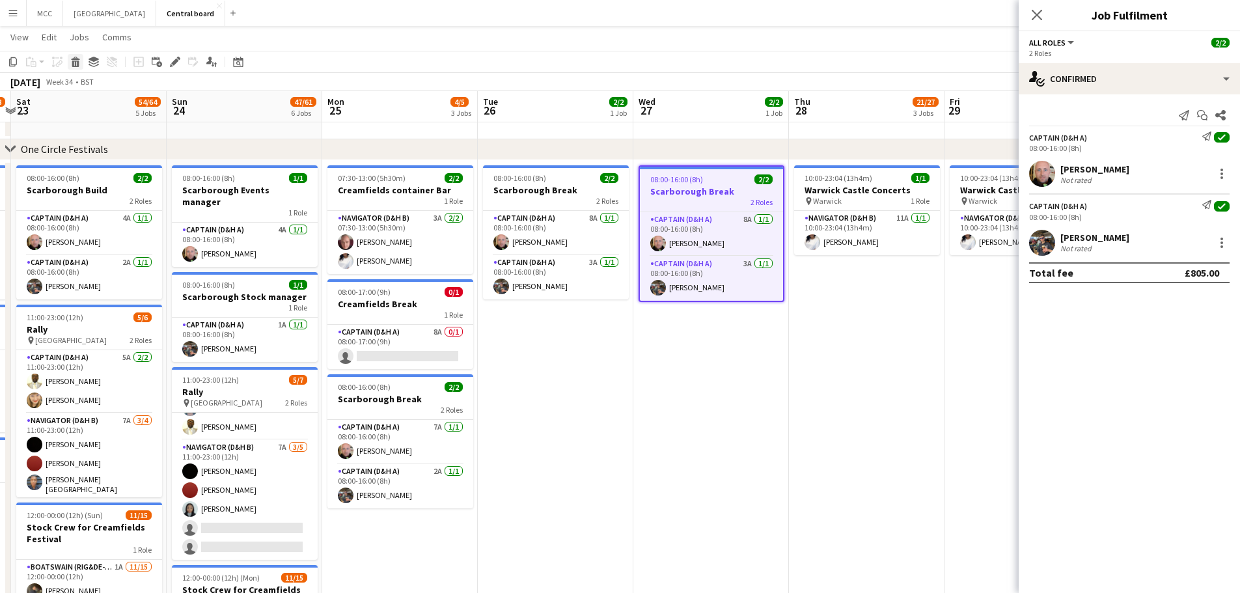
click at [72, 58] on icon "Delete" at bounding box center [75, 62] width 10 height 10
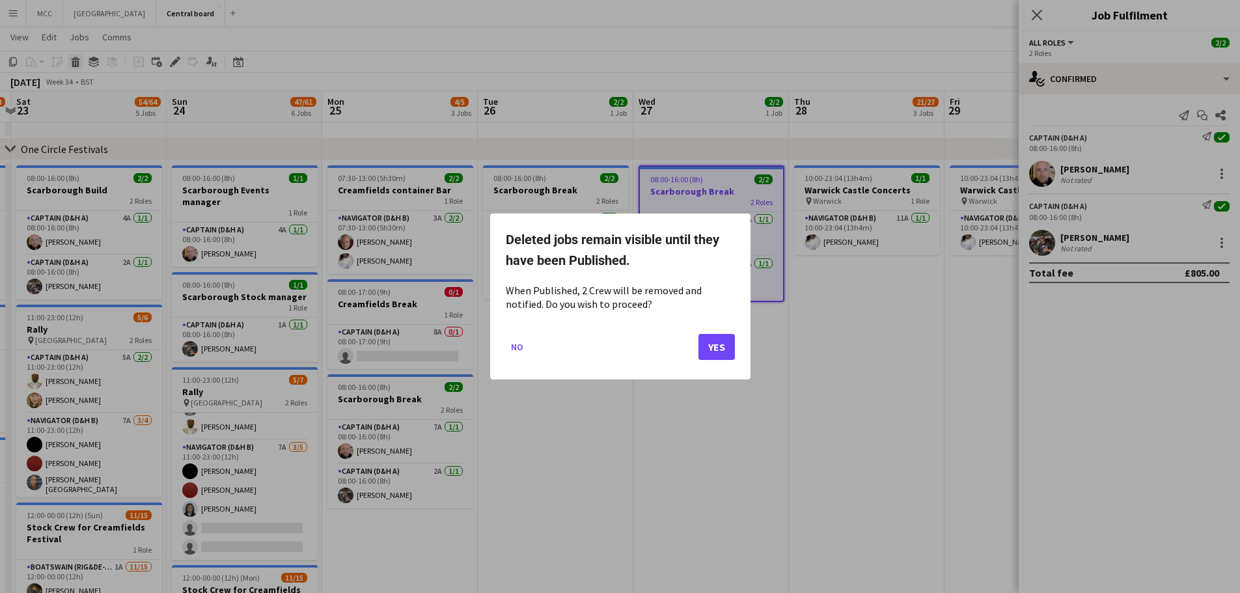
scroll to position [0, 0]
click at [517, 344] on button "No" at bounding box center [517, 346] width 23 height 21
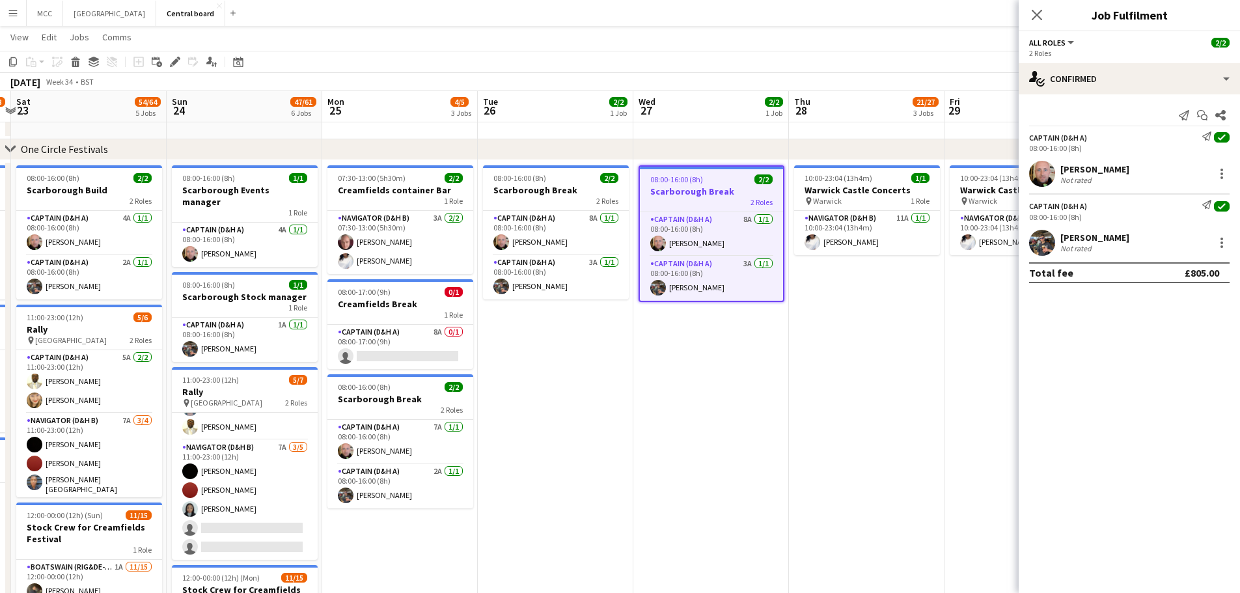
scroll to position [129, 0]
click at [172, 66] on icon at bounding box center [171, 65] width 3 height 3
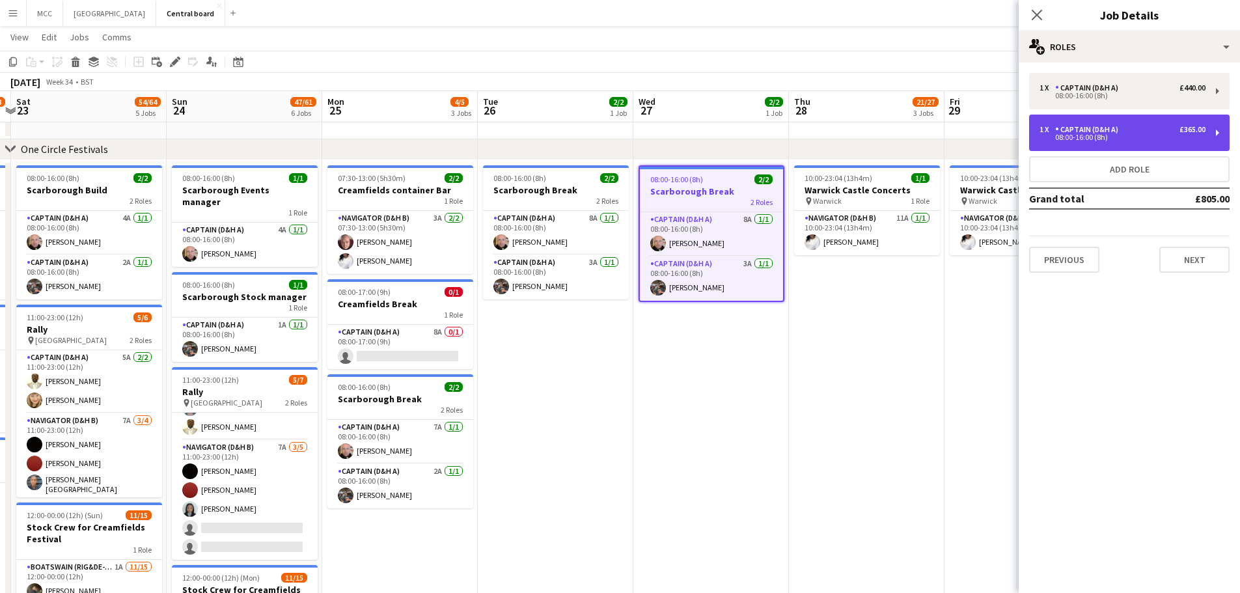
click at [613, 136] on div "08:00-16:00 (8h)" at bounding box center [1122, 137] width 166 height 7
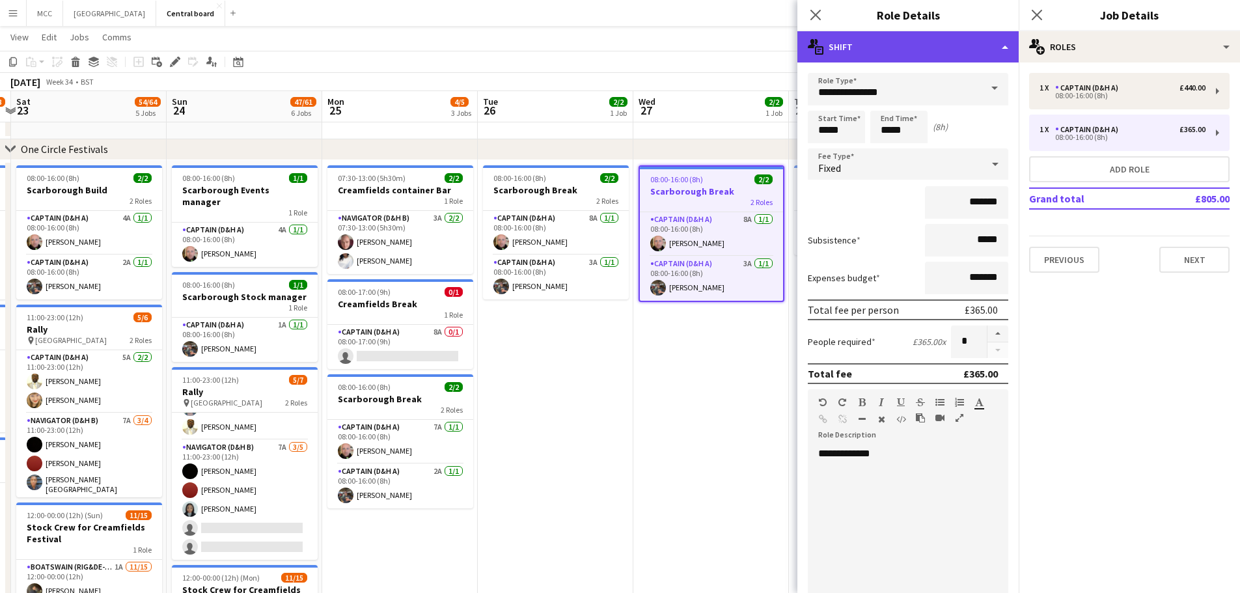
click at [613, 53] on div "multiple-actions-text Shift" at bounding box center [907, 46] width 221 height 31
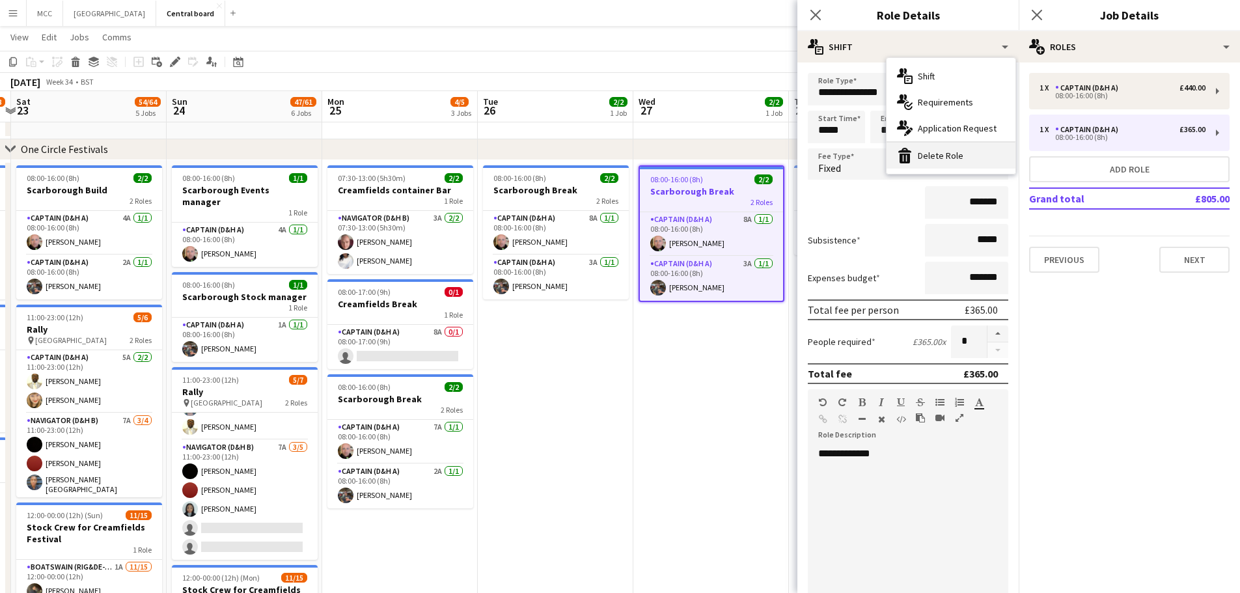
click at [613, 156] on div "bin-2 Delete Role" at bounding box center [950, 156] width 129 height 26
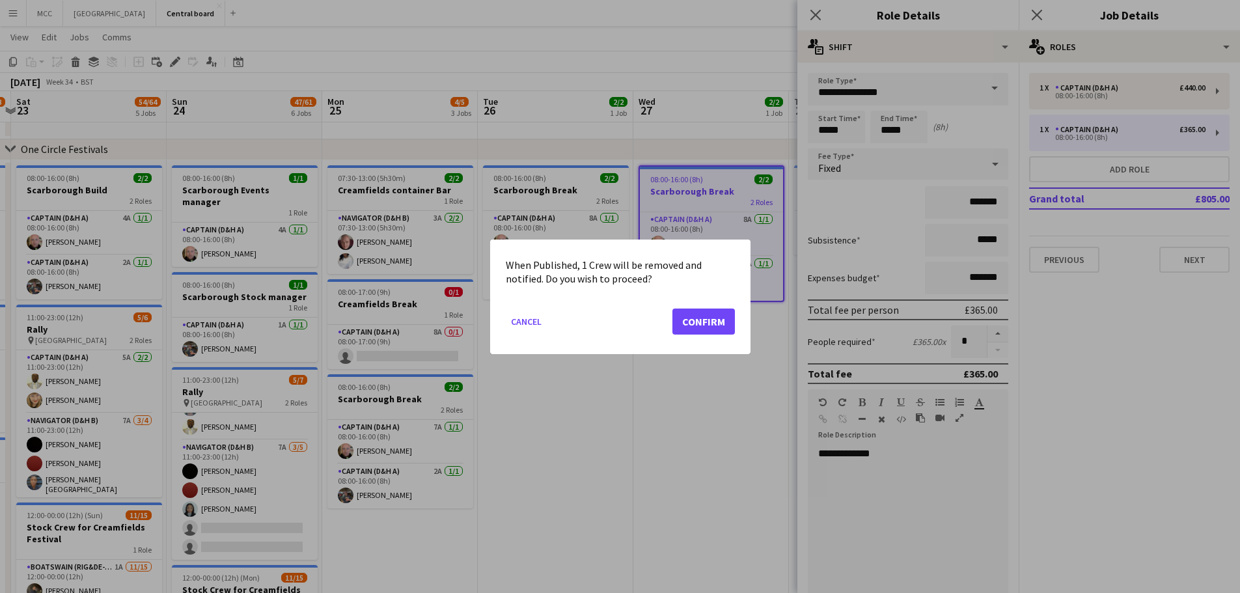
scroll to position [0, 0]
click at [613, 321] on button "Confirm" at bounding box center [703, 321] width 62 height 26
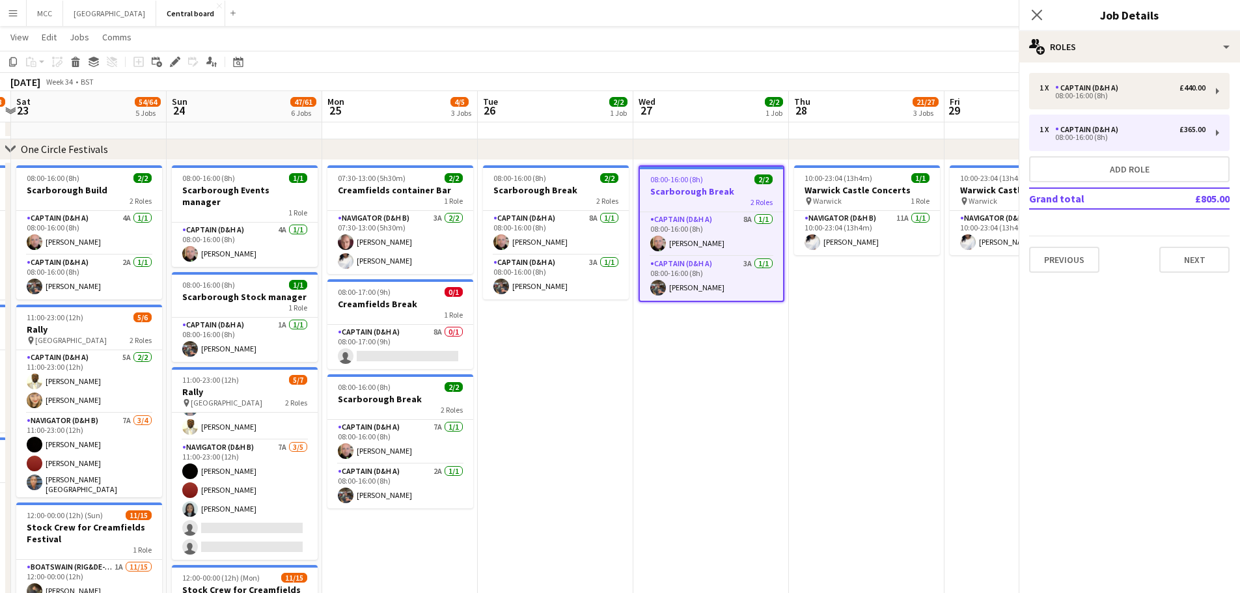
scroll to position [129, 0]
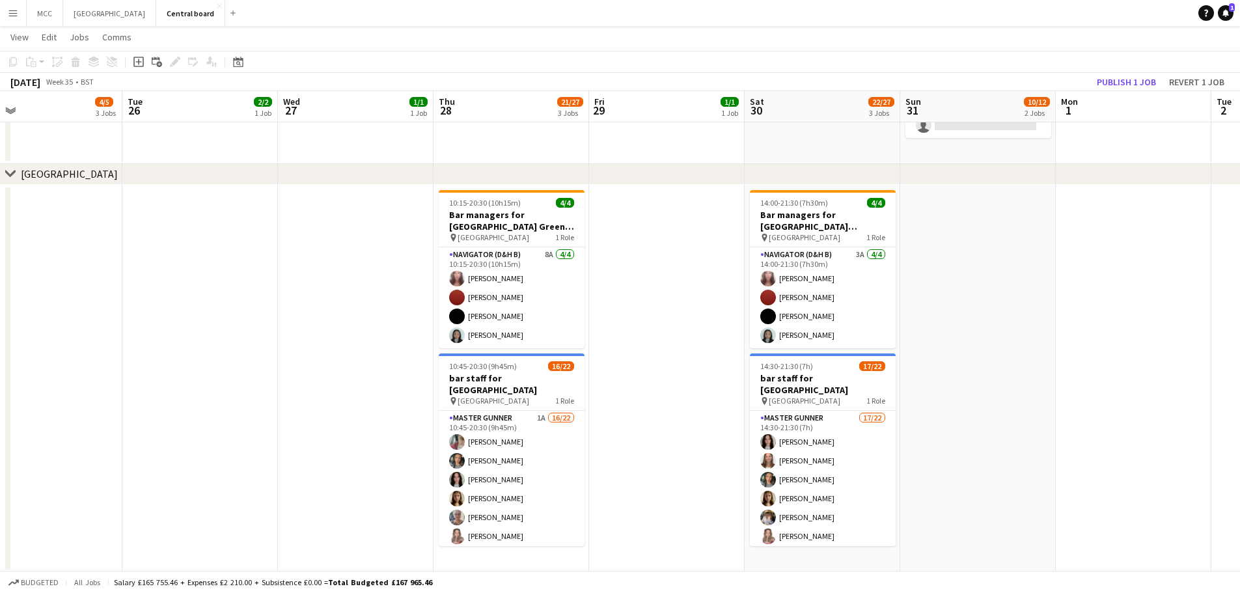
scroll to position [0, 399]
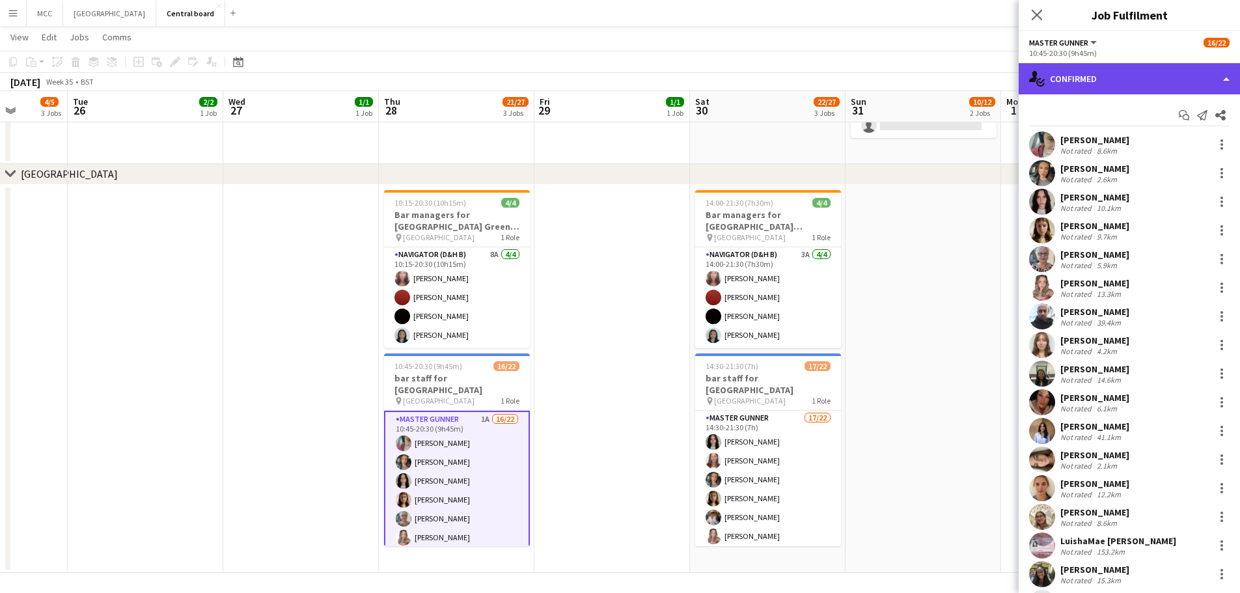
click at [613, 81] on div "single-neutral-actions-check-2 Confirmed" at bounding box center [1129, 78] width 221 height 31
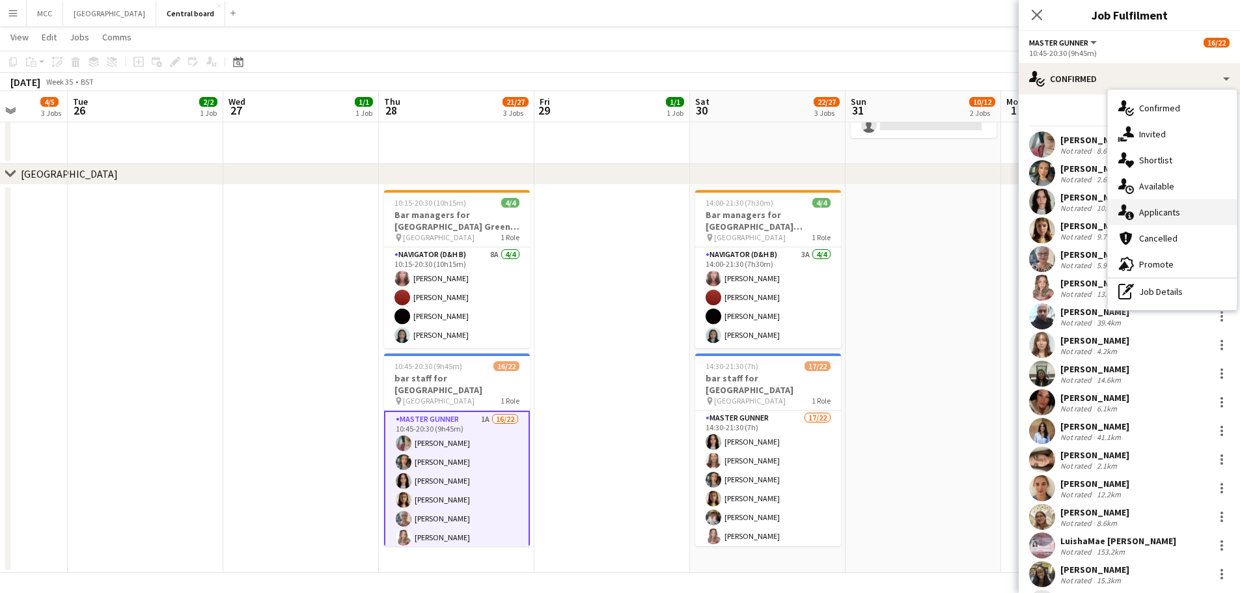
click at [613, 213] on div "single-neutral-actions-information Applicants" at bounding box center [1172, 212] width 129 height 26
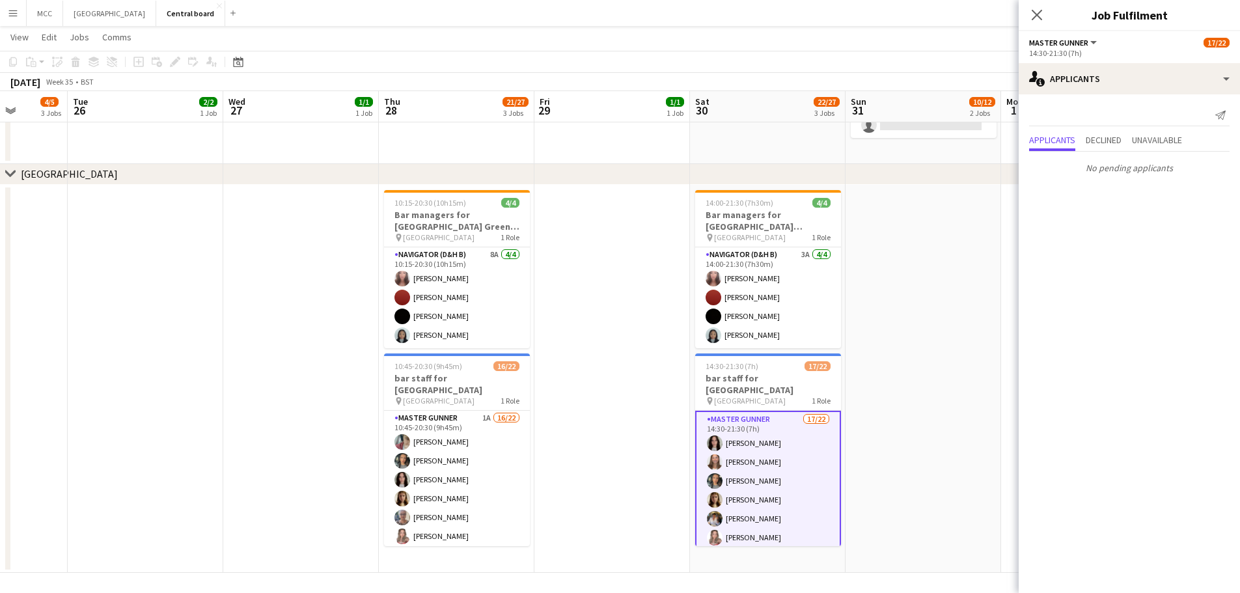
click at [613, 366] on app-date-cell at bounding box center [923, 379] width 156 height 389
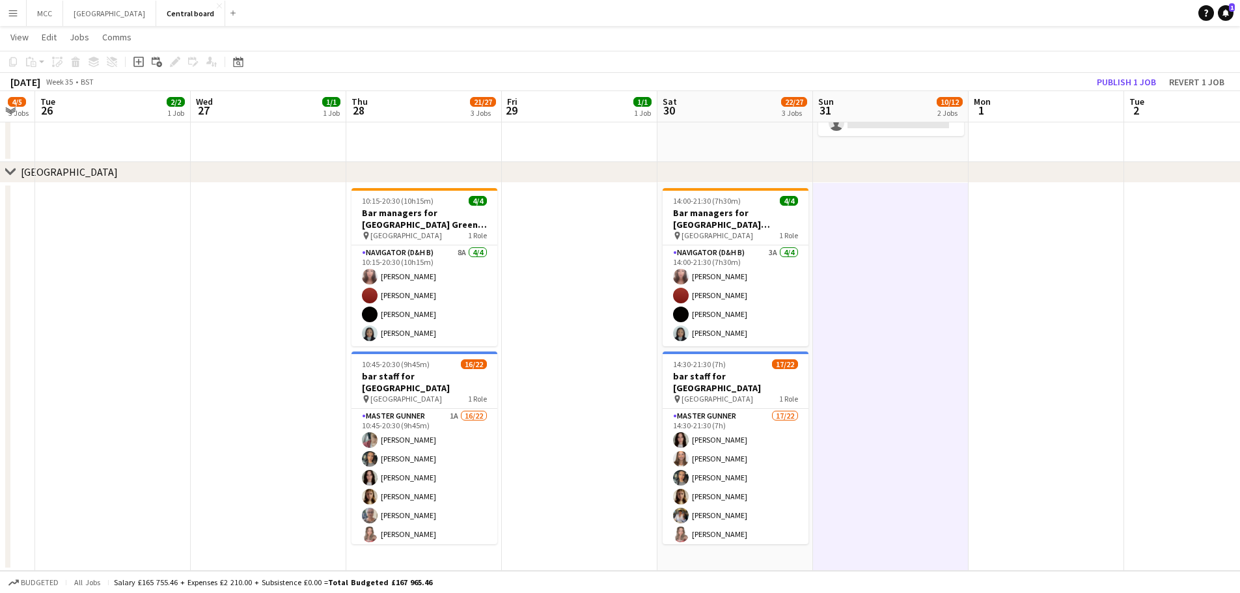
scroll to position [0, 432]
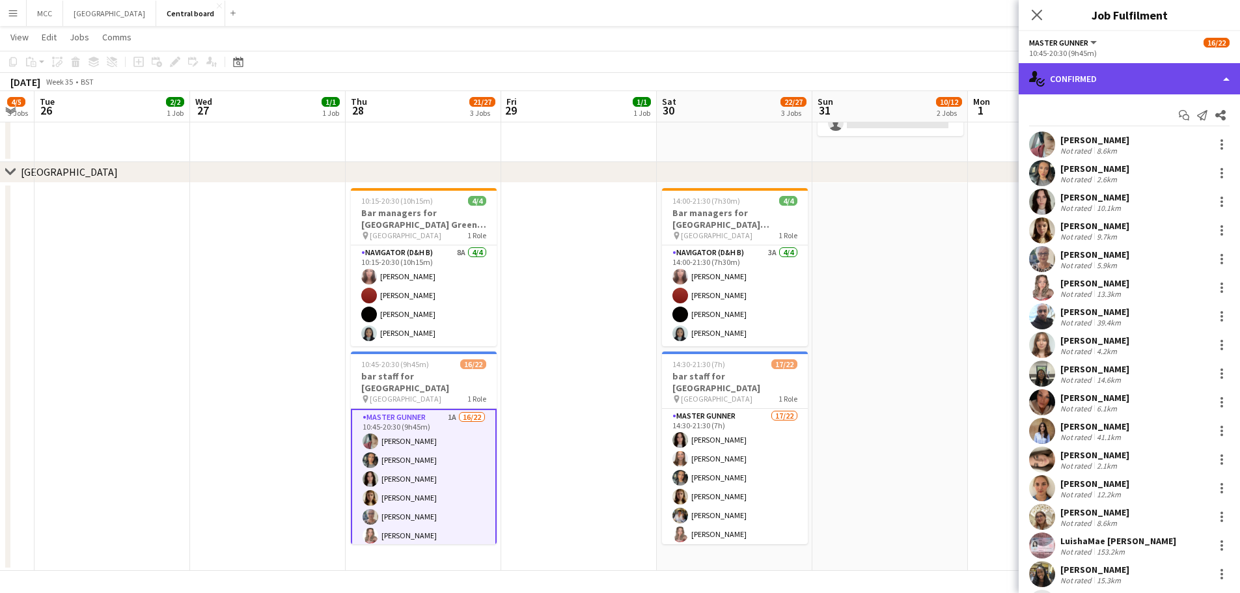
click at [613, 74] on div "single-neutral-actions-check-2 Confirmed" at bounding box center [1129, 78] width 221 height 31
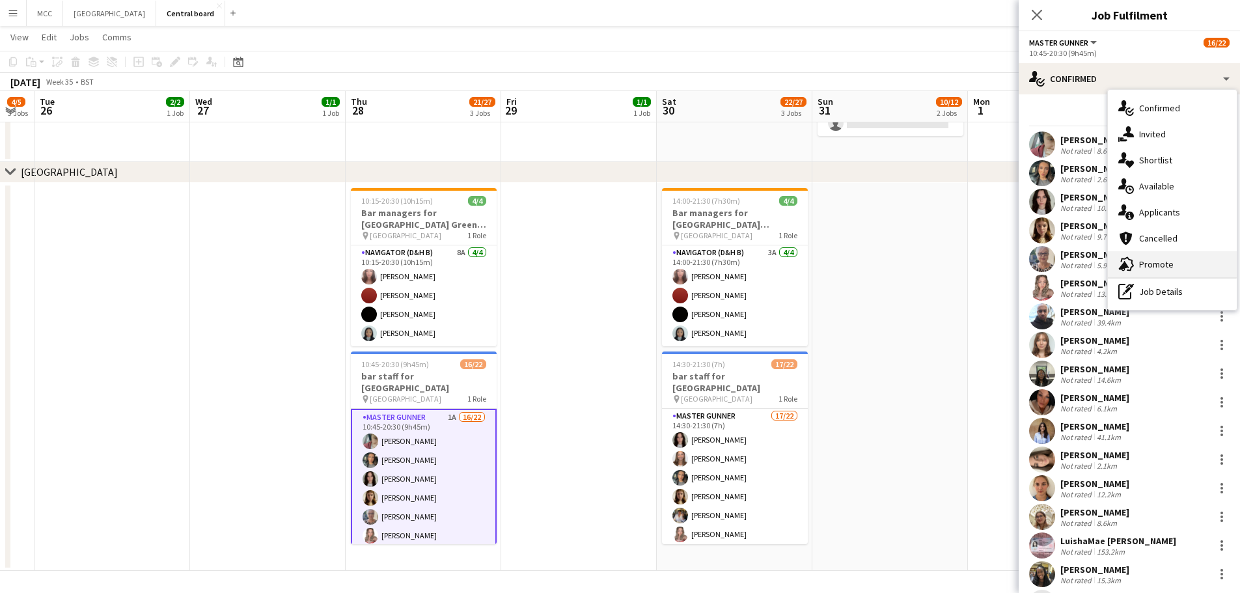
click at [613, 264] on div "advertising-megaphone Promote" at bounding box center [1172, 264] width 129 height 26
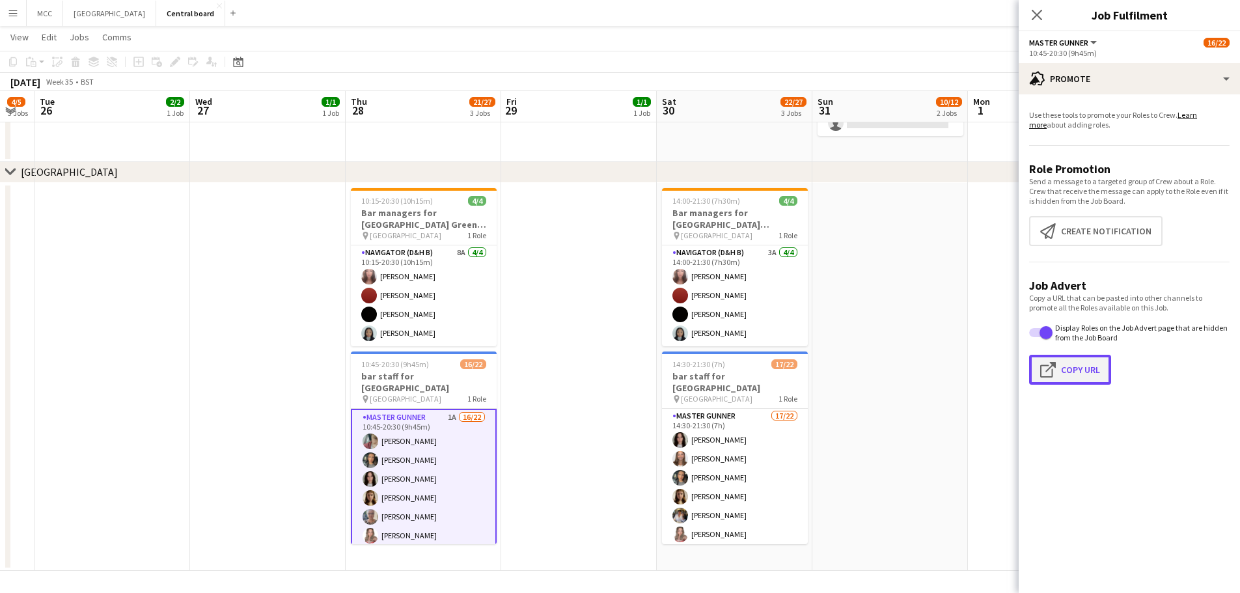
click at [613, 374] on button "Click to copy URL Copy Url" at bounding box center [1070, 370] width 82 height 30
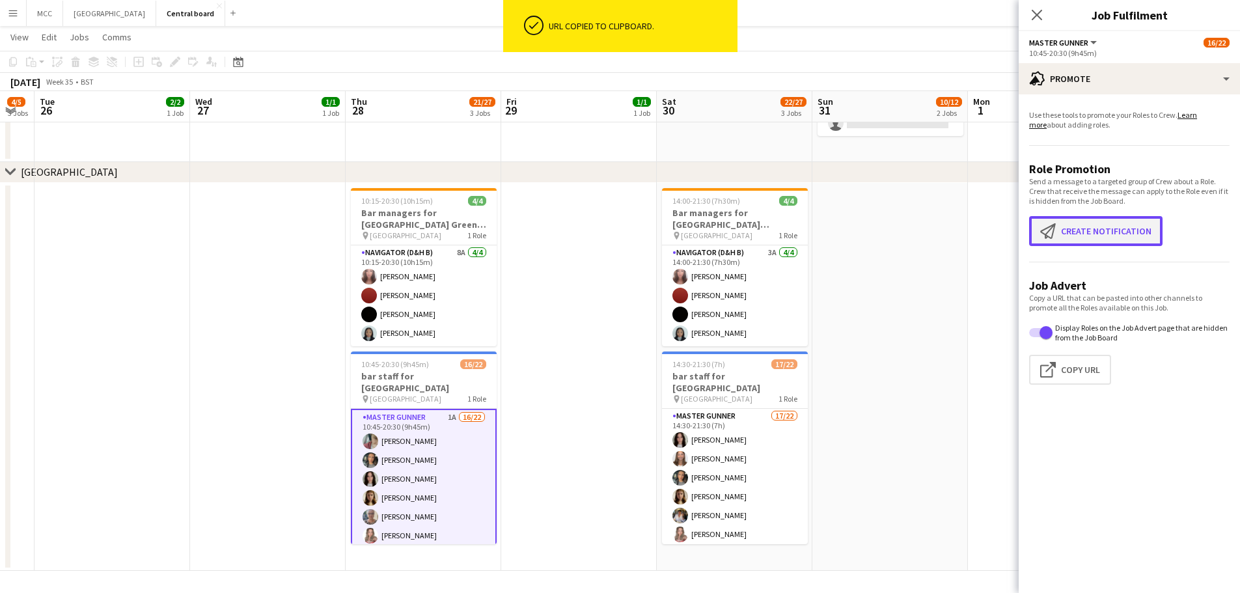
click at [613, 241] on button "Create notification Create notification" at bounding box center [1095, 231] width 133 height 30
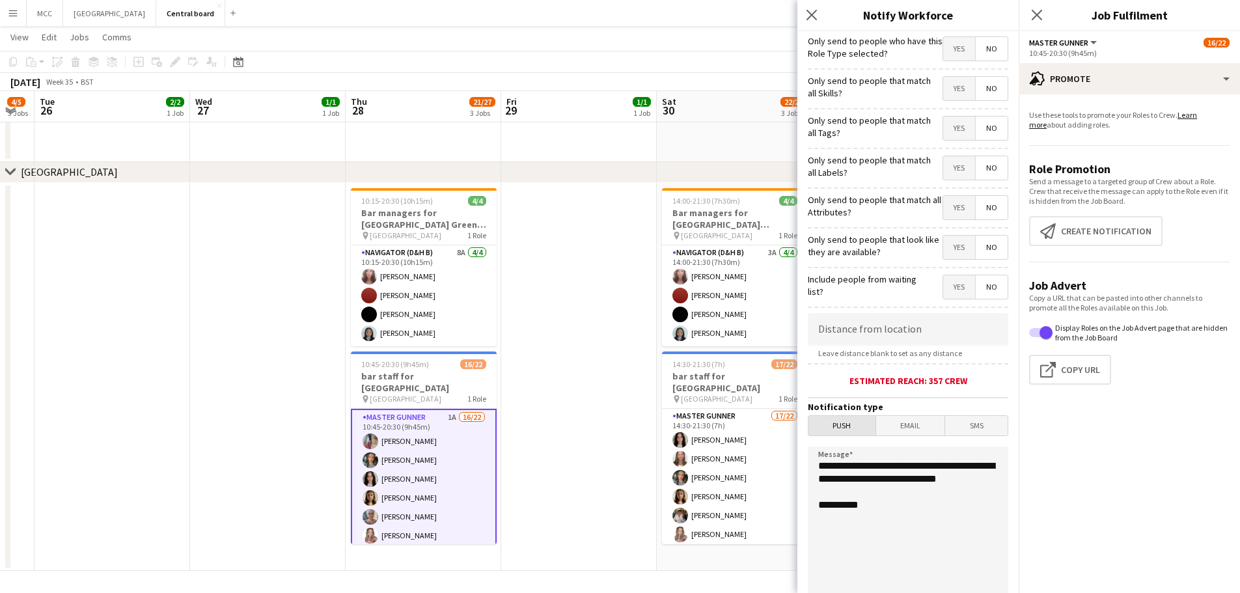
click at [613, 430] on span "Push" at bounding box center [841, 426] width 67 height 20
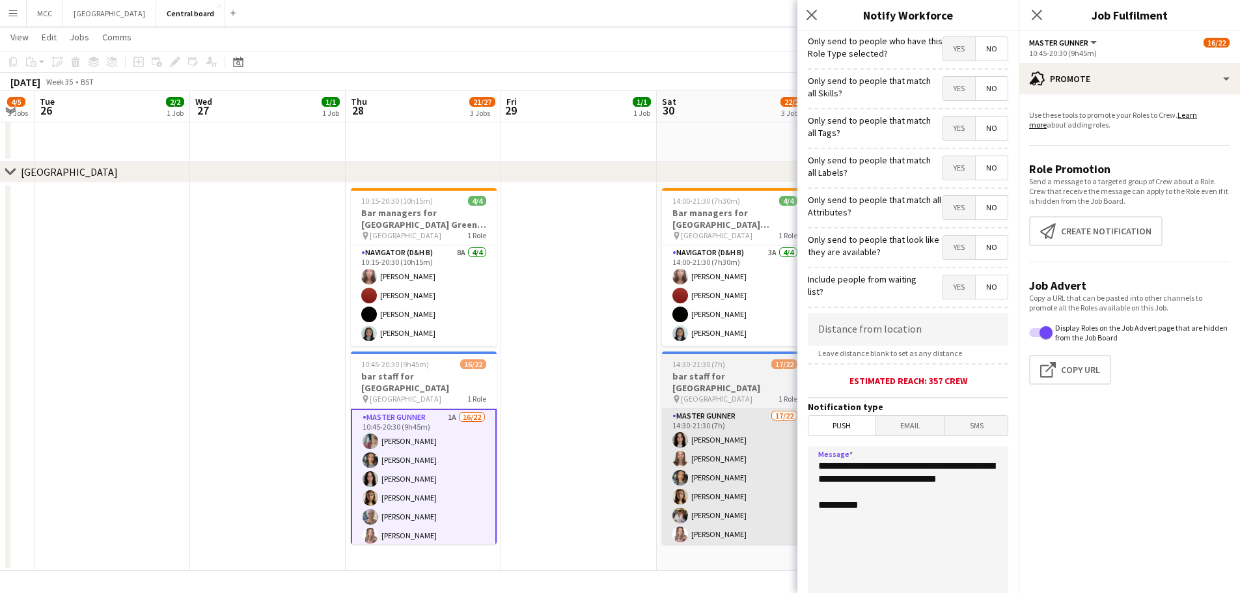
drag, startPoint x: 910, startPoint y: 528, endPoint x: 795, endPoint y: 459, distance: 134.0
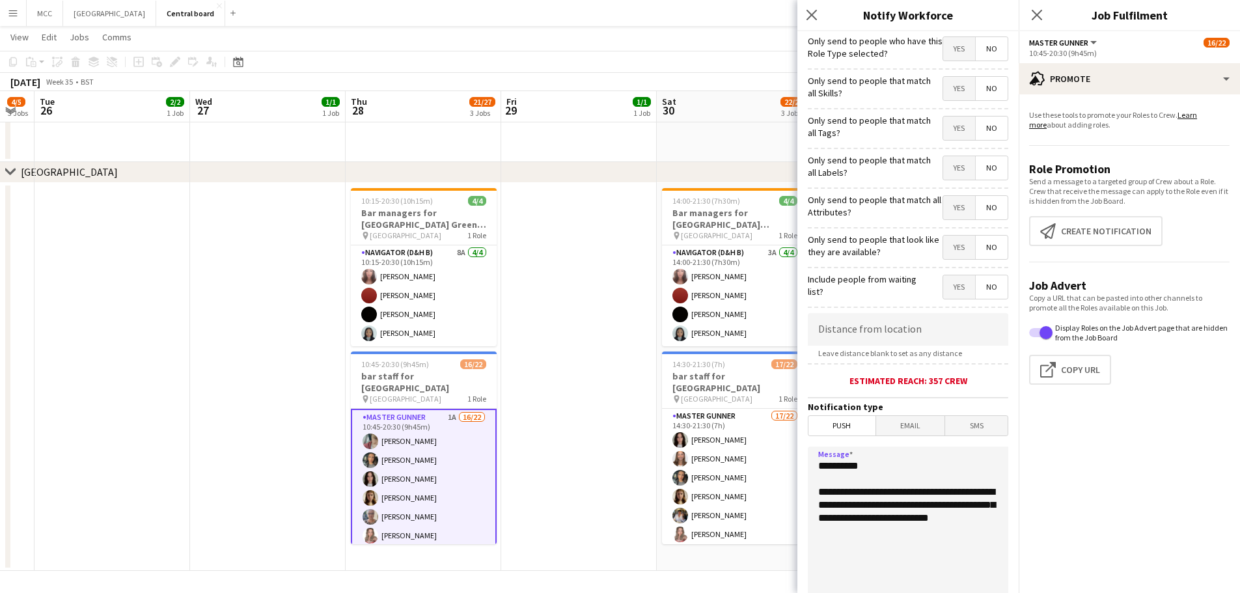
scroll to position [124, 0]
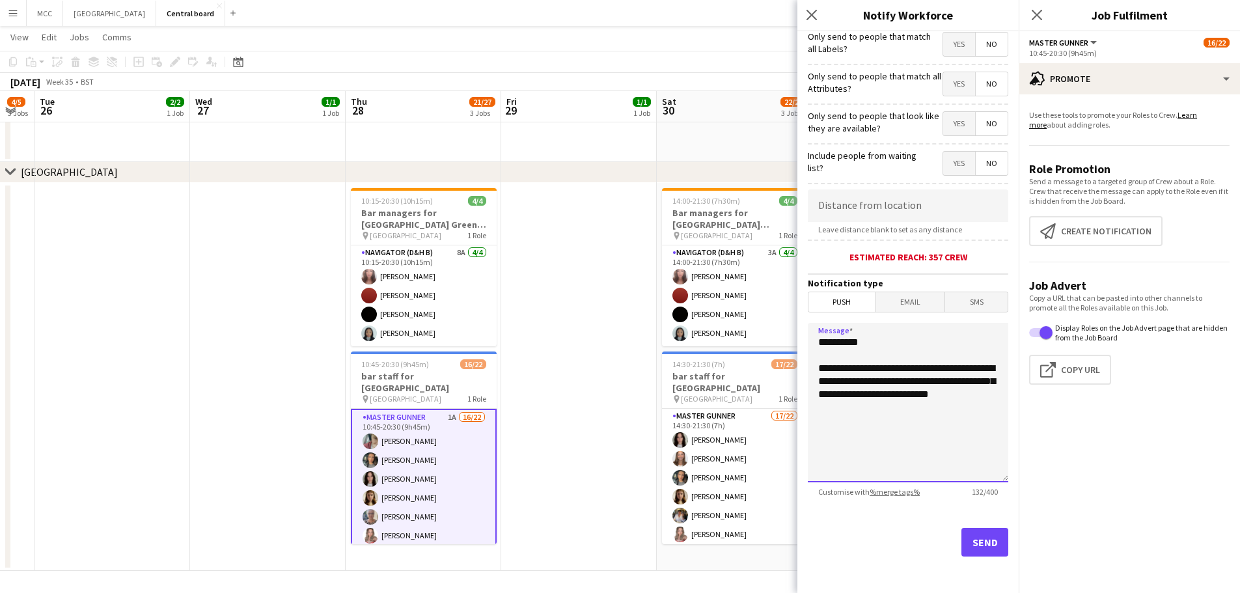
click at [613, 409] on textarea "**********" at bounding box center [908, 402] width 200 height 159
paste textarea "**********"
click at [613, 409] on textarea "**********" at bounding box center [908, 402] width 200 height 159
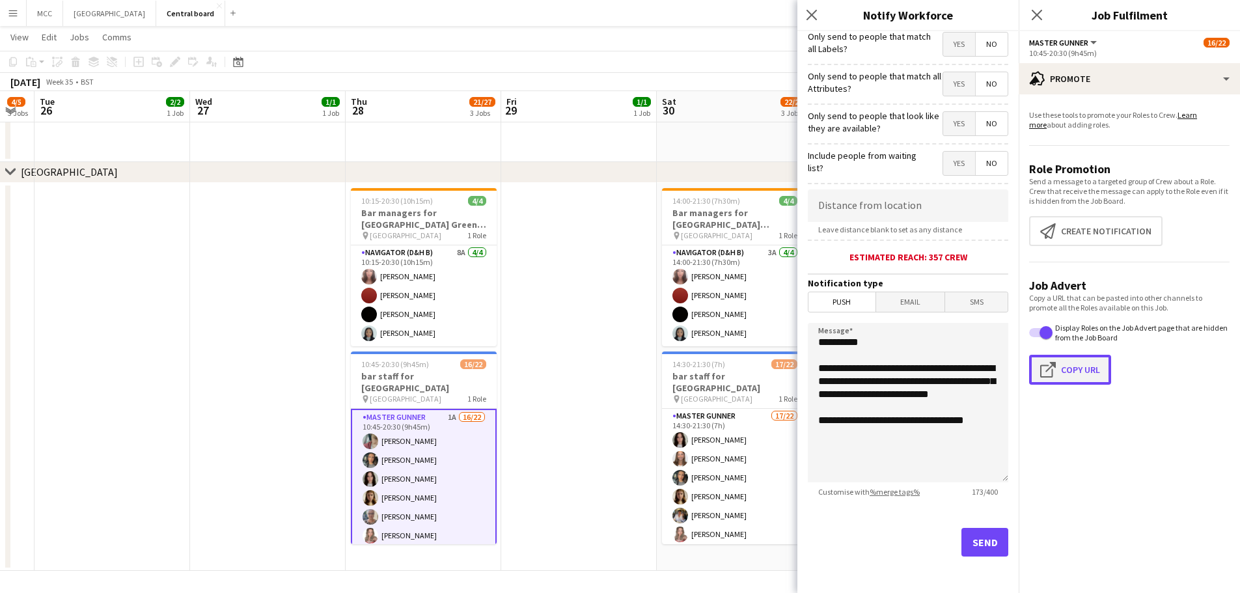
click at [613, 357] on button "Click to copy URL Copy Url" at bounding box center [1070, 370] width 82 height 30
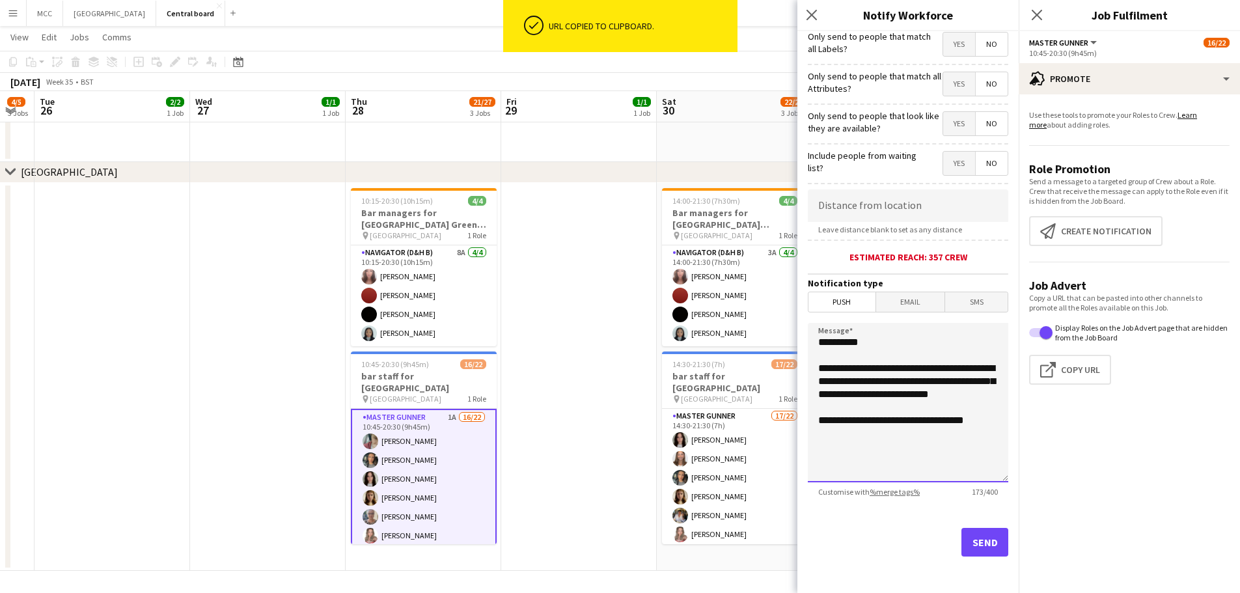
click at [613, 457] on textarea "**********" at bounding box center [908, 402] width 200 height 159
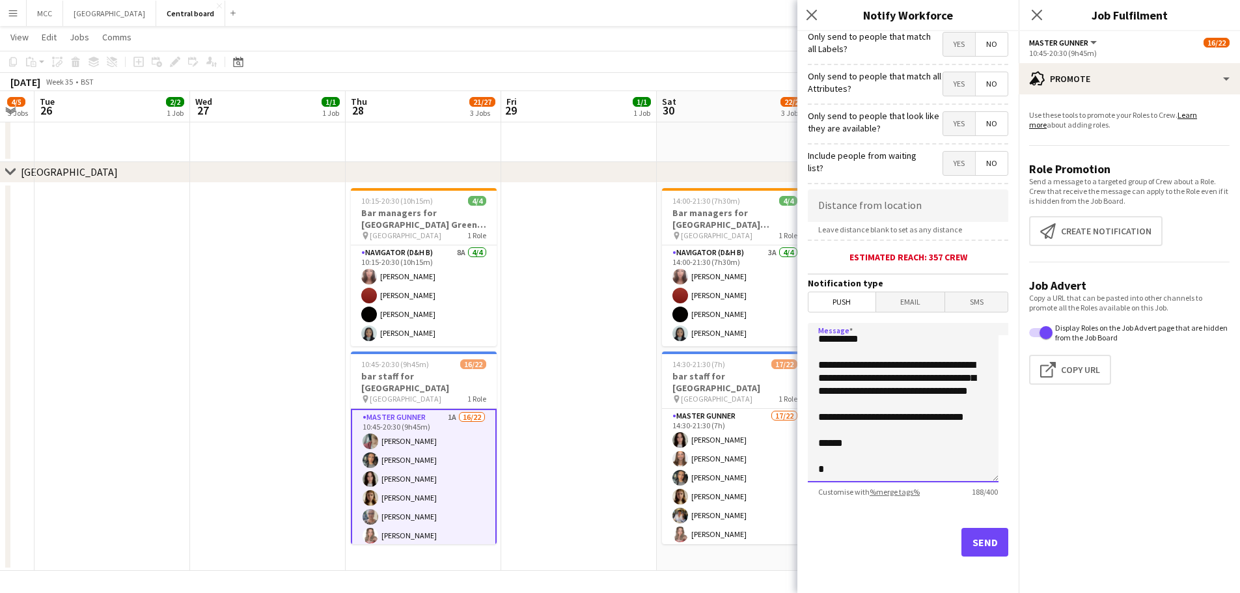
drag, startPoint x: 849, startPoint y: 473, endPoint x: 819, endPoint y: 353, distance: 123.3
click at [613, 353] on textarea "**********" at bounding box center [903, 402] width 191 height 159
drag, startPoint x: 815, startPoint y: 344, endPoint x: 909, endPoint y: 491, distance: 175.3
click at [613, 491] on app-form-group "**********" at bounding box center [908, 410] width 200 height 174
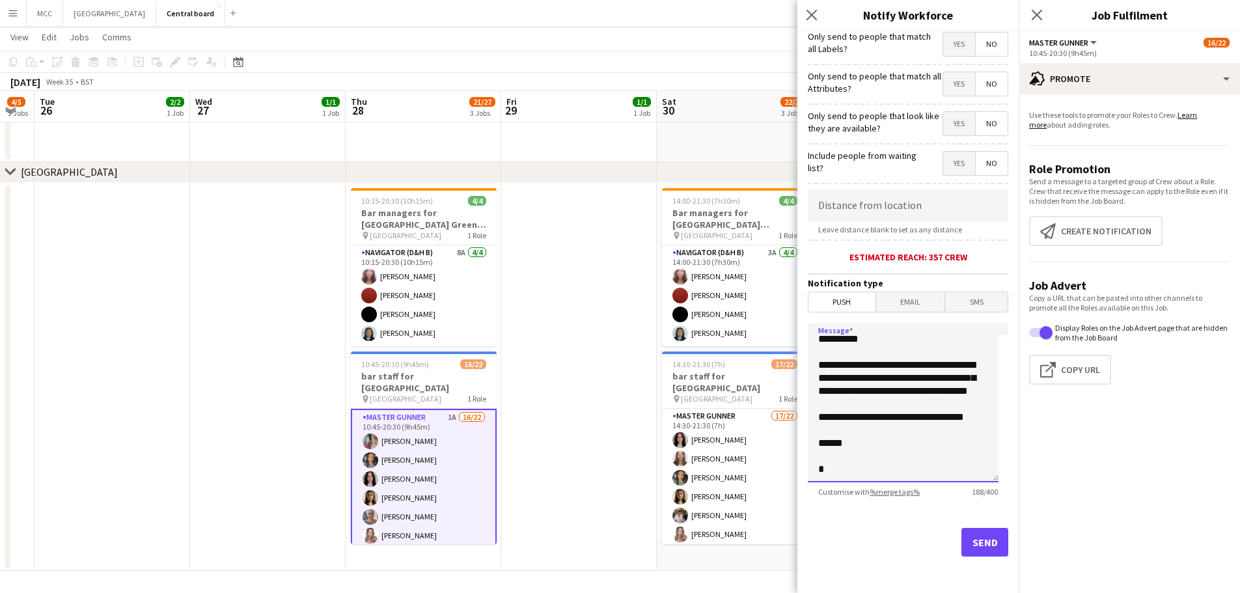
type textarea "**********"
click at [613, 549] on button "Send" at bounding box center [984, 542] width 47 height 29
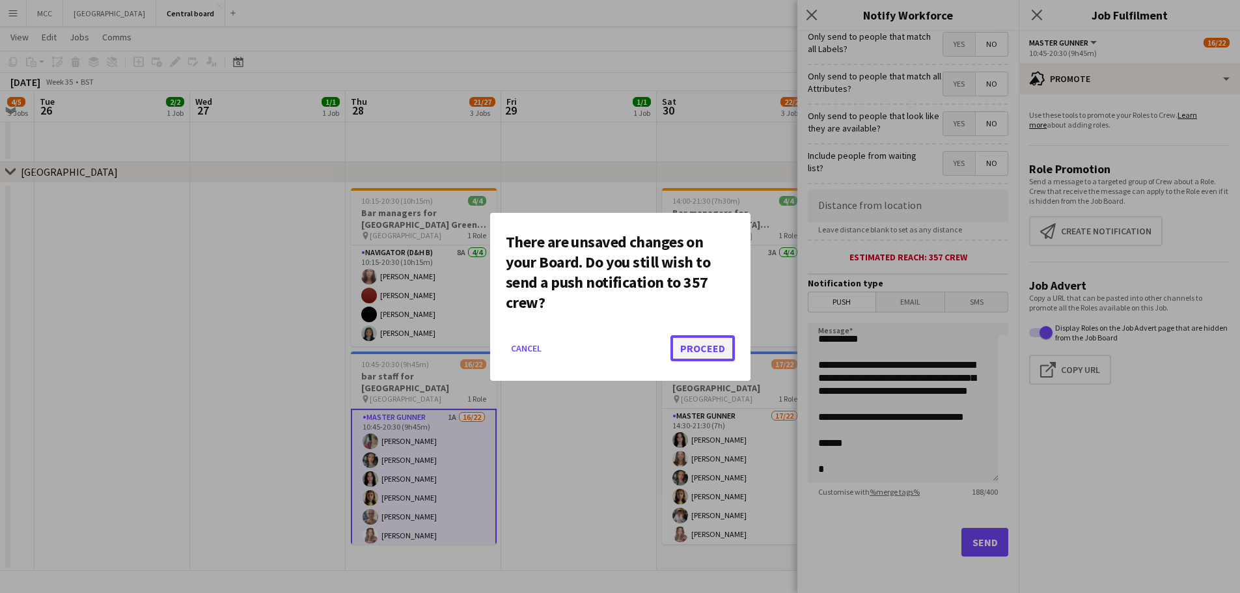
click at [613, 361] on button "Proceed" at bounding box center [702, 348] width 64 height 26
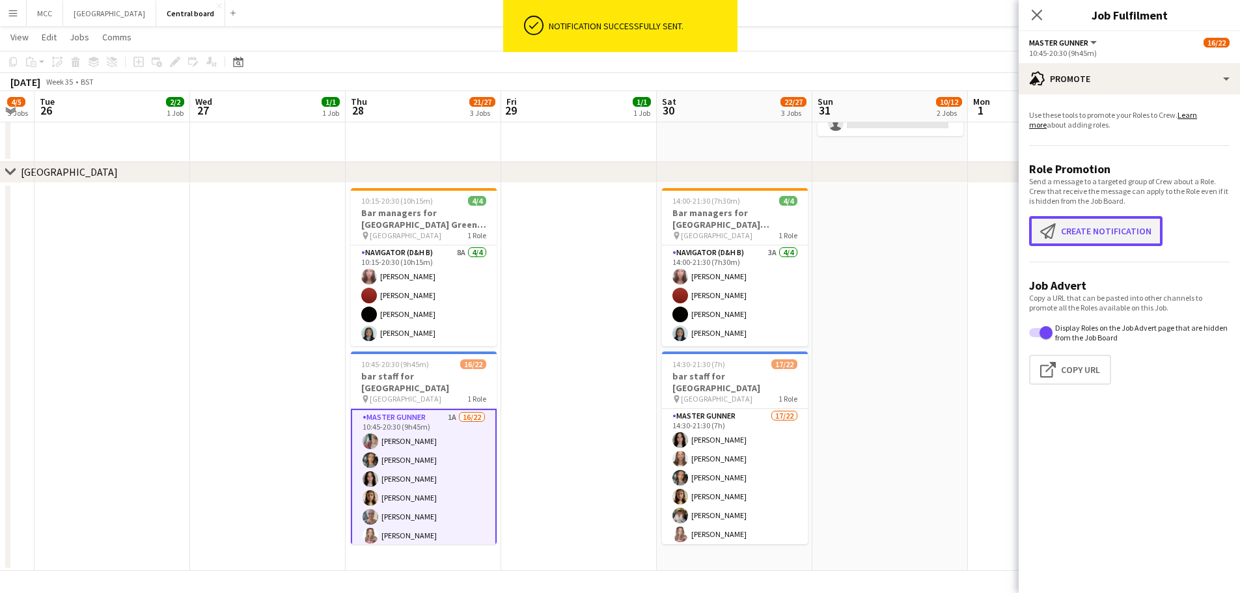
click at [613, 238] on button "Create notification Create notification" at bounding box center [1095, 231] width 133 height 30
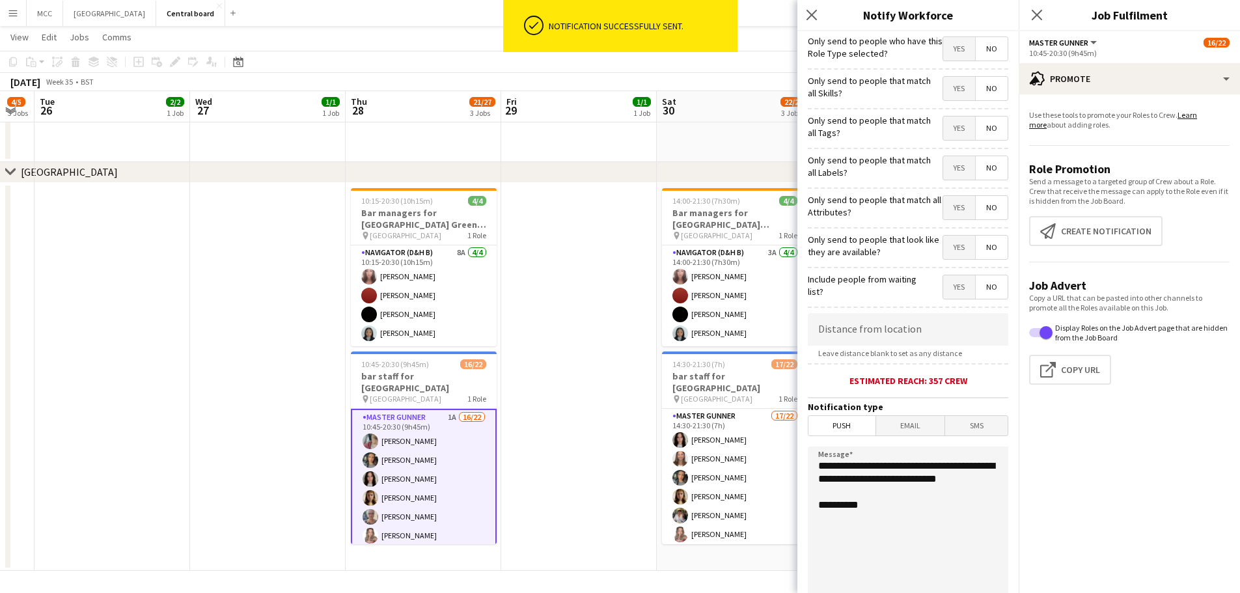
click at [613, 428] on span "Email" at bounding box center [910, 426] width 69 height 20
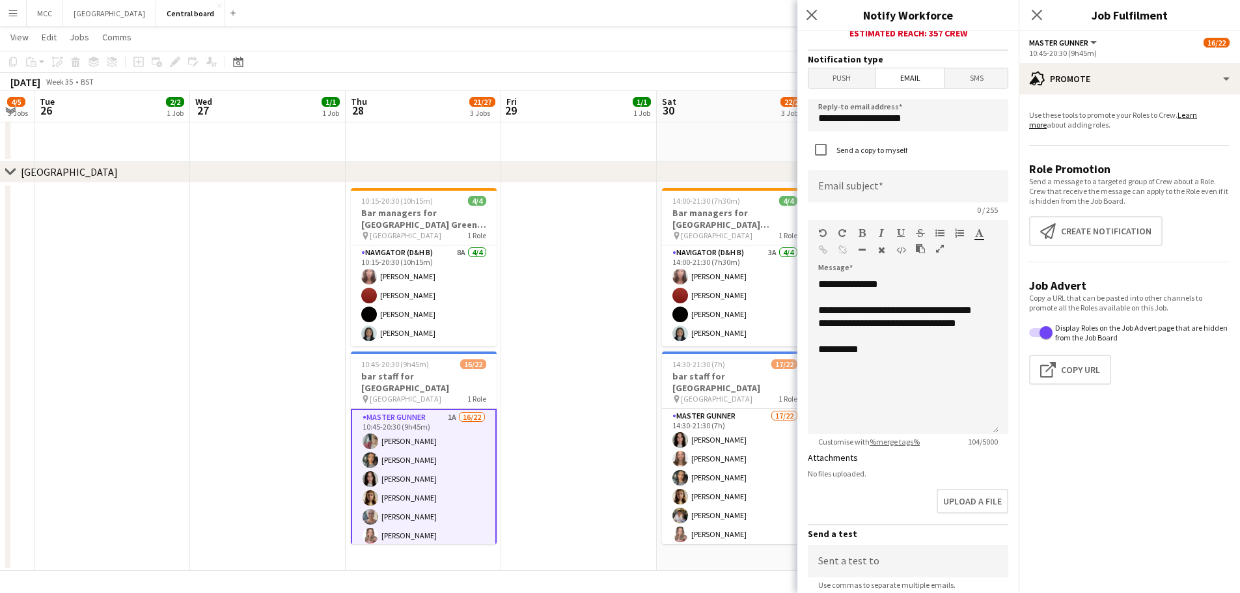
scroll to position [353, 0]
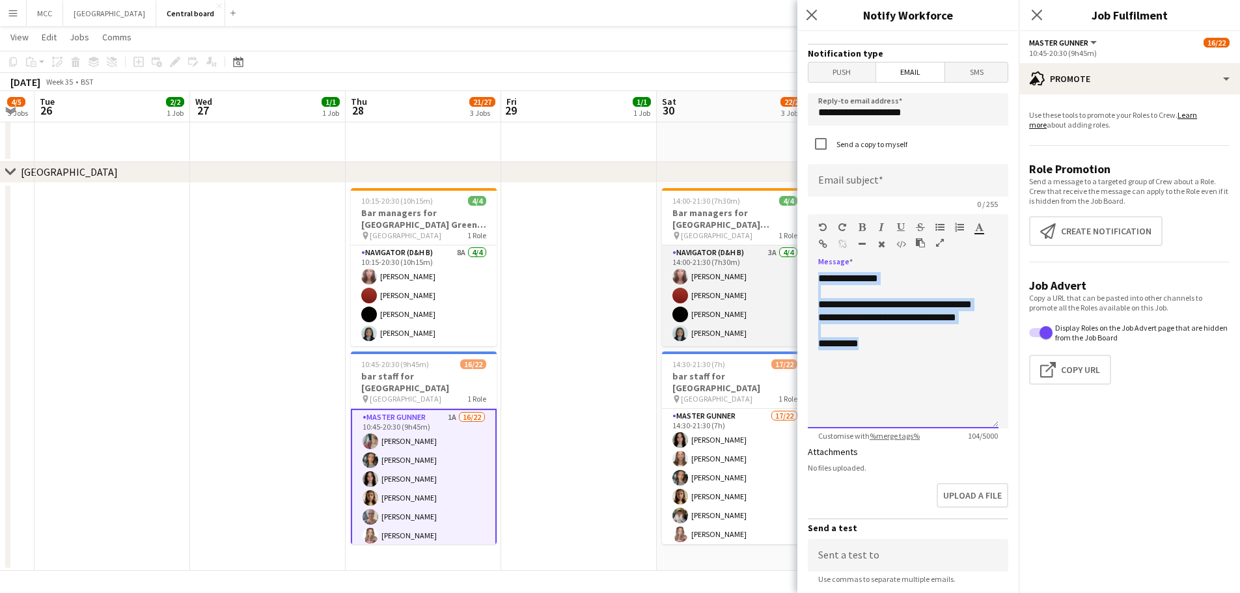
drag, startPoint x: 890, startPoint y: 362, endPoint x: 792, endPoint y: 275, distance: 130.5
paste div
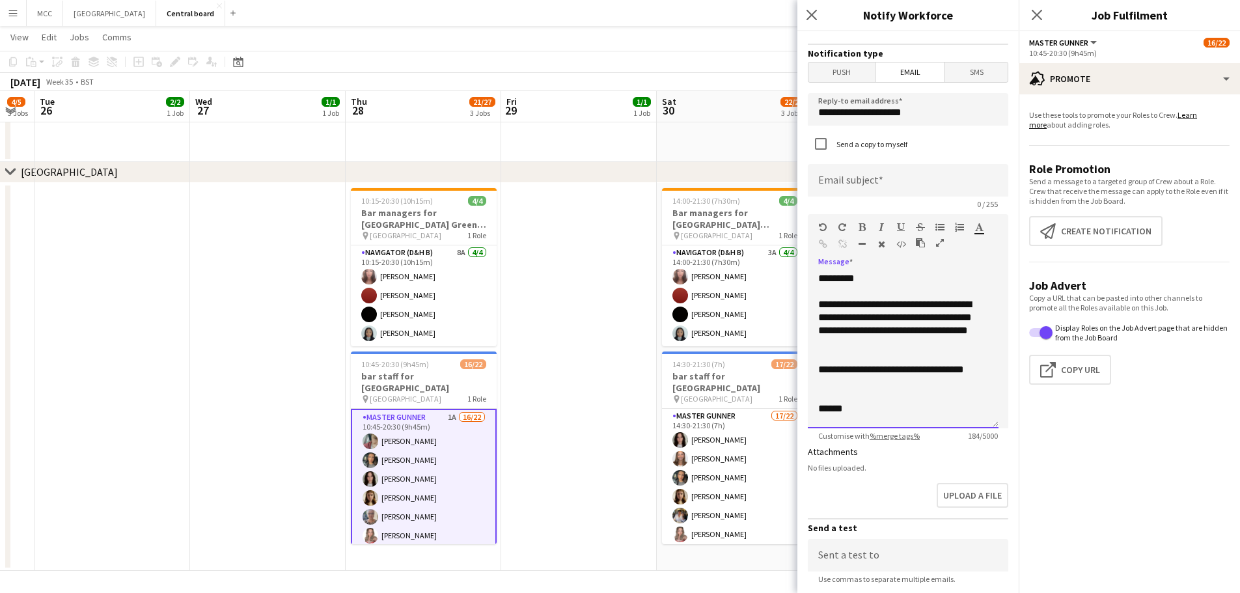
scroll to position [23, 0]
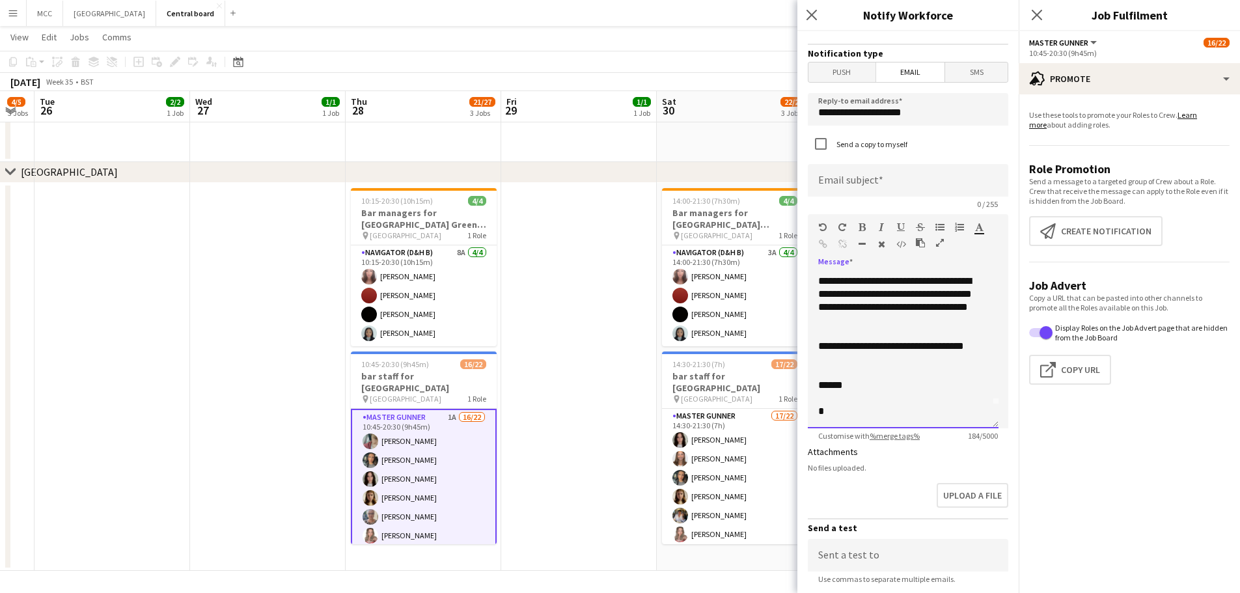
click at [613, 392] on div "******" at bounding box center [898, 385] width 160 height 13
click at [613, 178] on input at bounding box center [908, 180] width 200 height 33
click at [613, 178] on input "**********" at bounding box center [908, 180] width 200 height 33
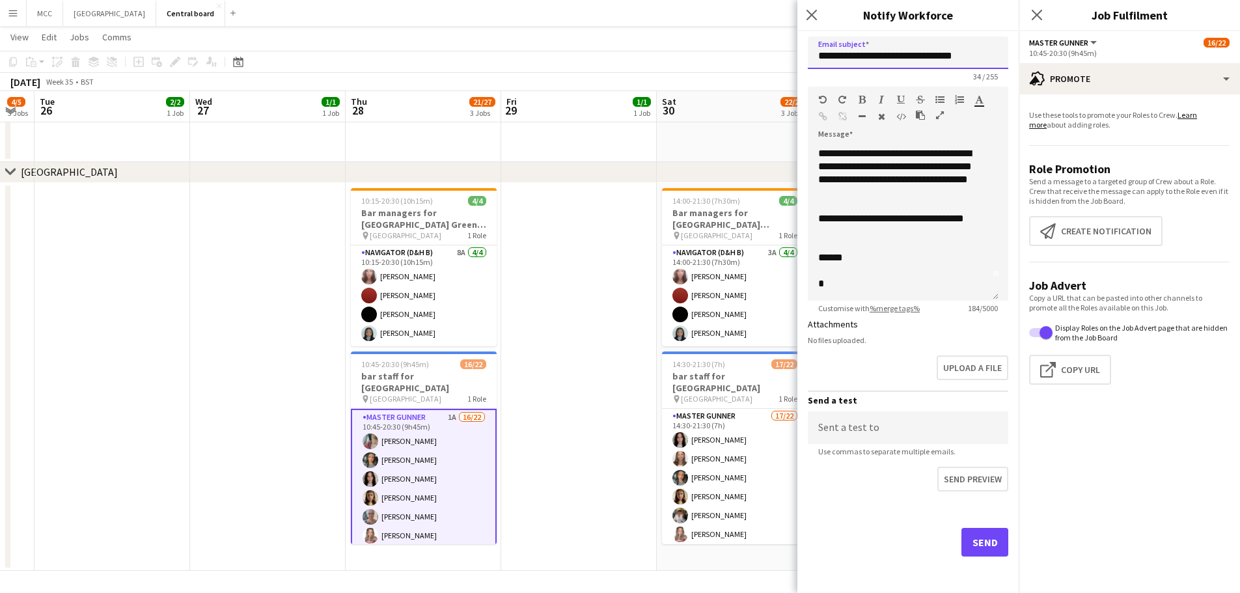
type input "**********"
click at [613, 542] on button "Send" at bounding box center [984, 542] width 47 height 29
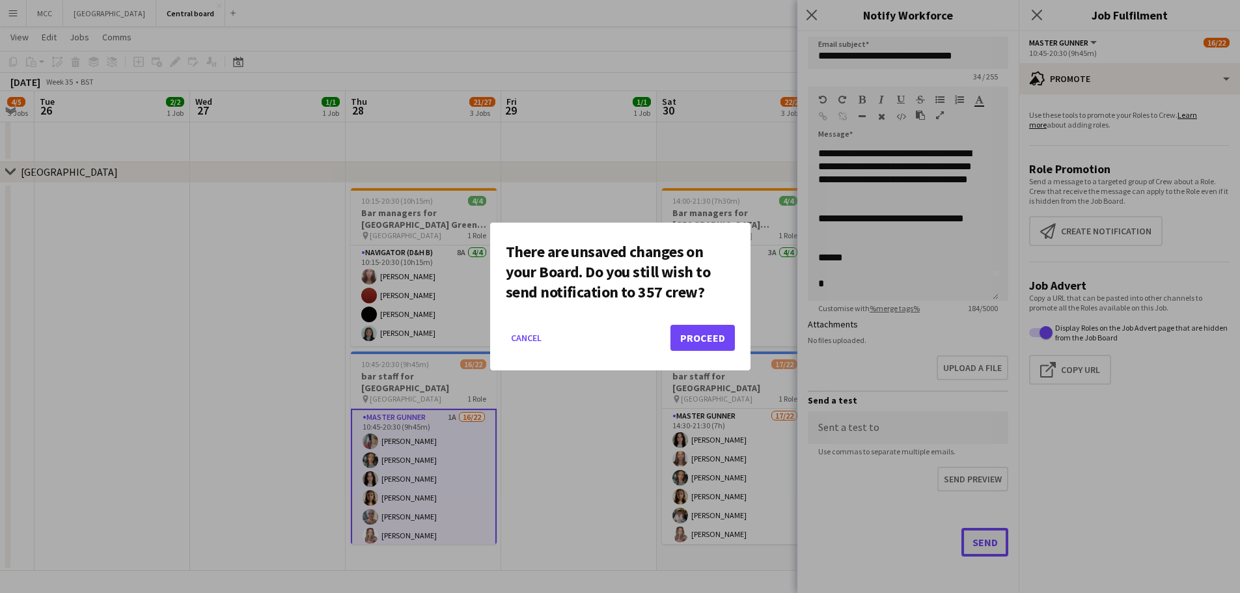
scroll to position [0, 0]
click at [613, 336] on button "Proceed" at bounding box center [702, 338] width 64 height 26
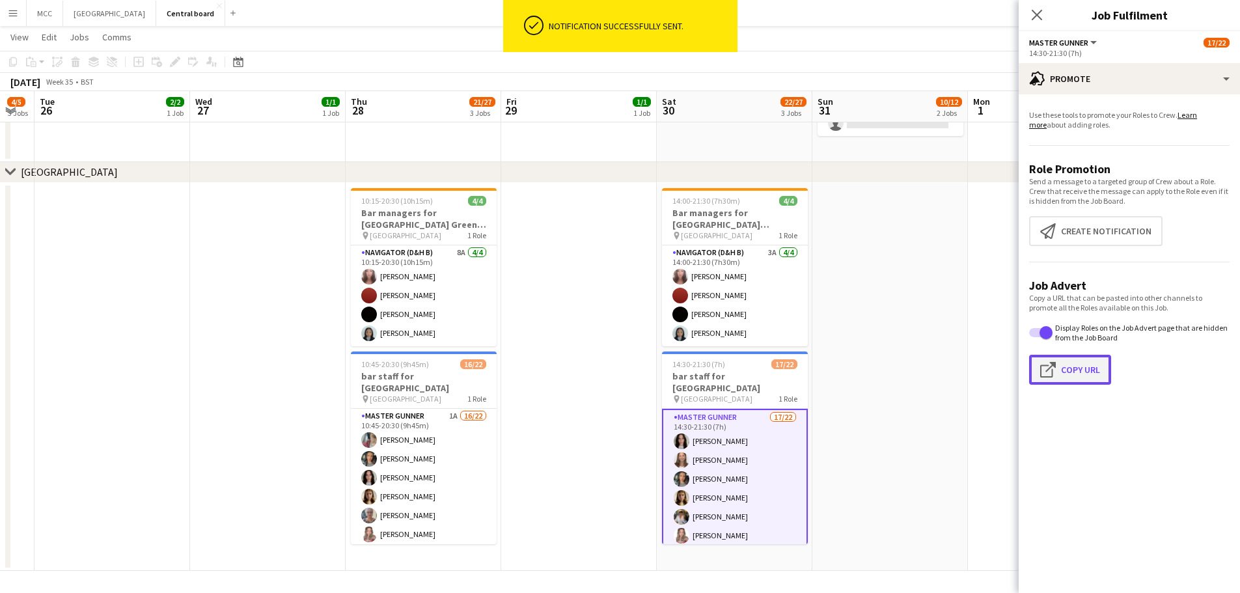
click at [613, 366] on button "Click to copy URL Copy Url" at bounding box center [1070, 370] width 82 height 30
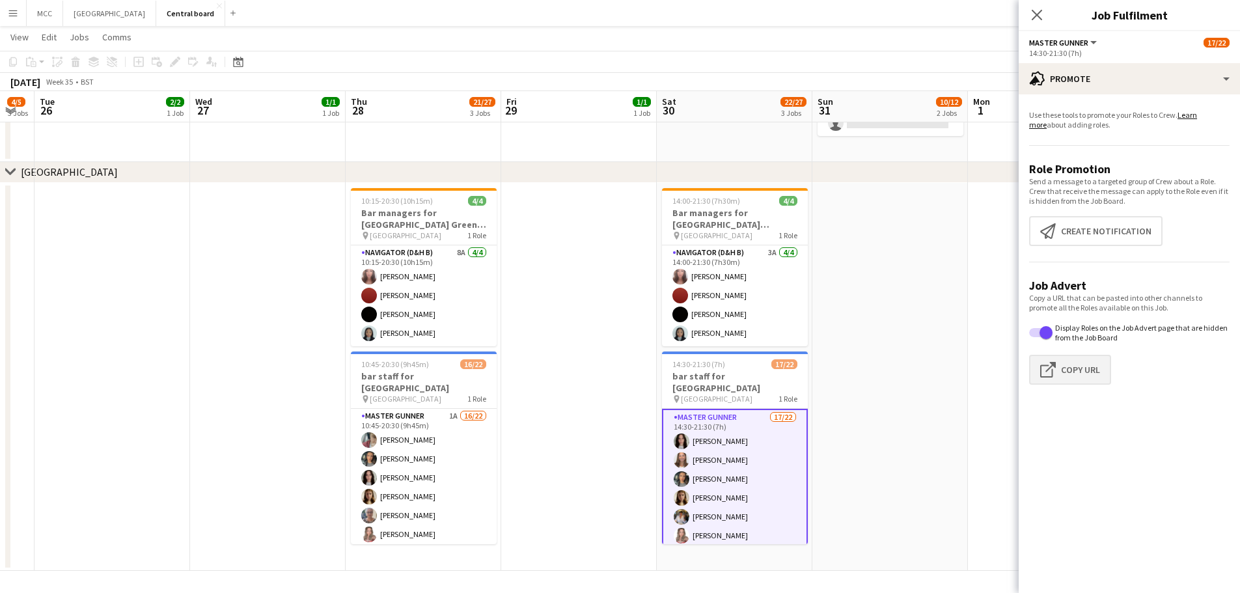
type textarea "**********"
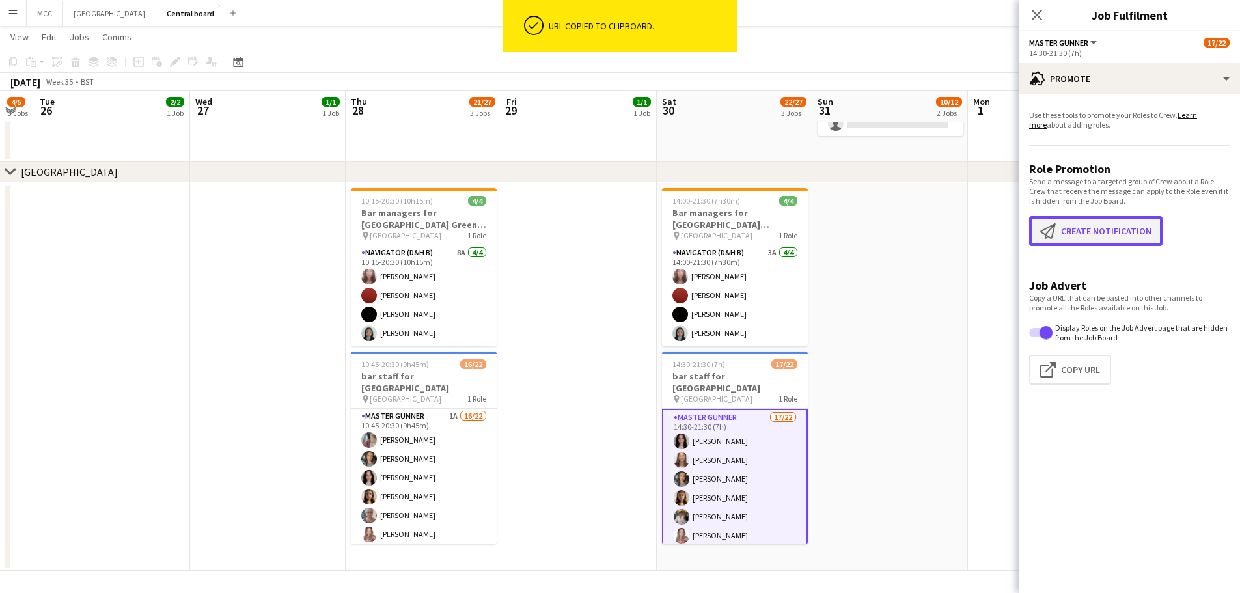
click at [613, 239] on button "Create notification Create notification" at bounding box center [1095, 231] width 133 height 30
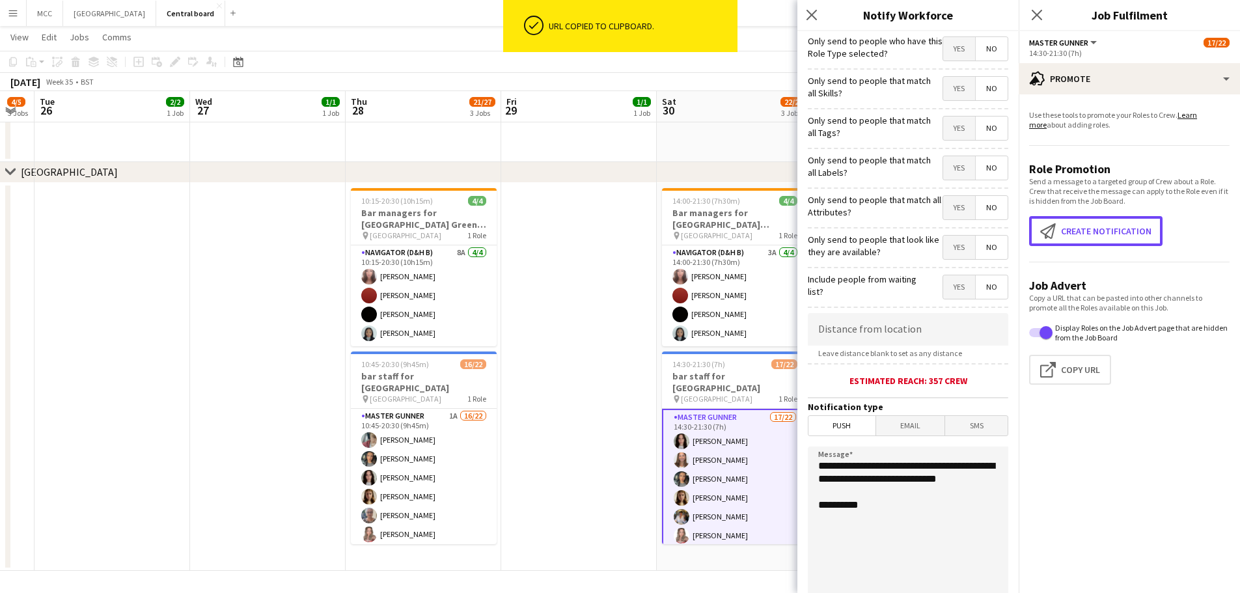
scroll to position [124, 0]
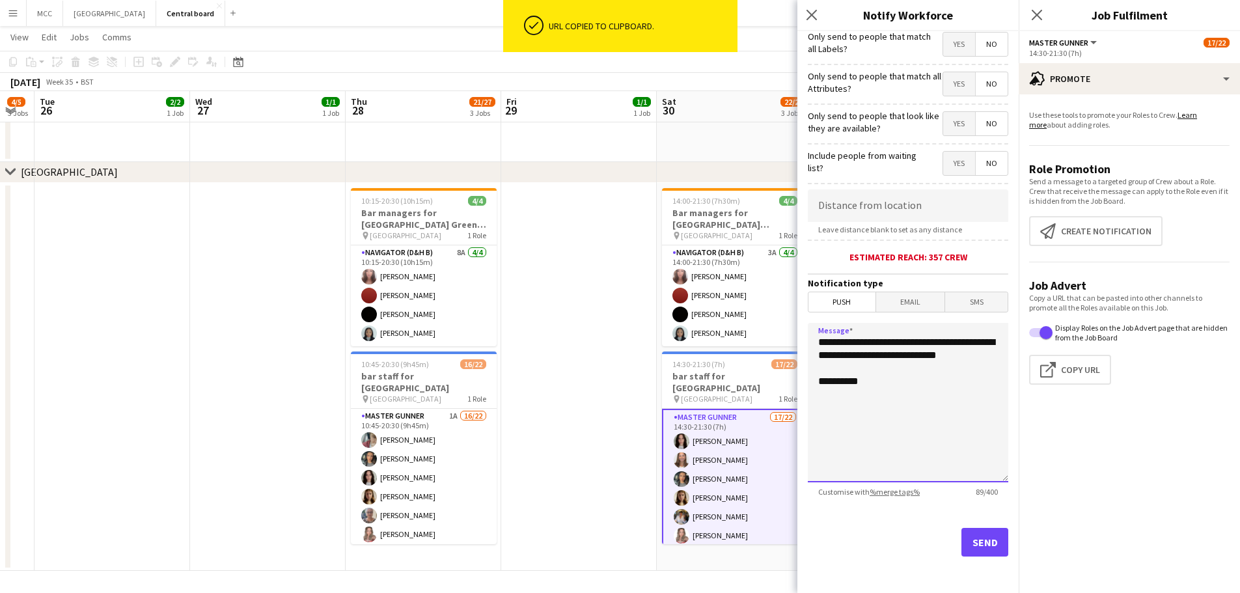
drag, startPoint x: 893, startPoint y: 396, endPoint x: 807, endPoint y: 331, distance: 107.8
click at [613, 331] on form "**********" at bounding box center [907, 250] width 221 height 685
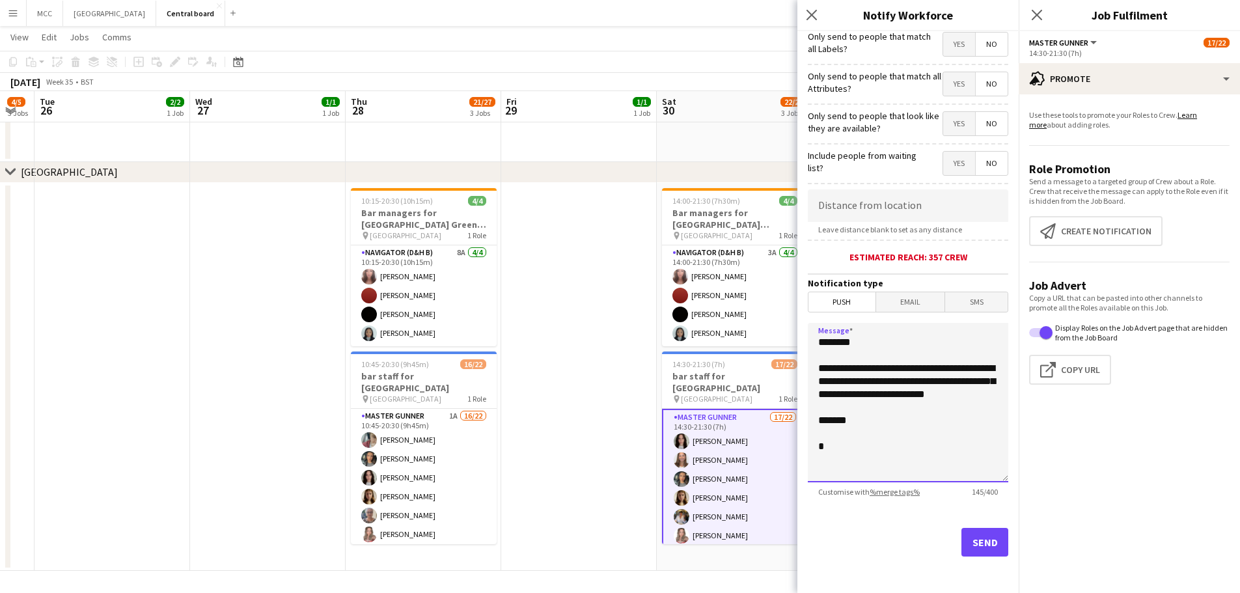
click at [613, 396] on textarea "**********" at bounding box center [908, 402] width 200 height 159
click at [613, 452] on textarea "**********" at bounding box center [908, 402] width 200 height 159
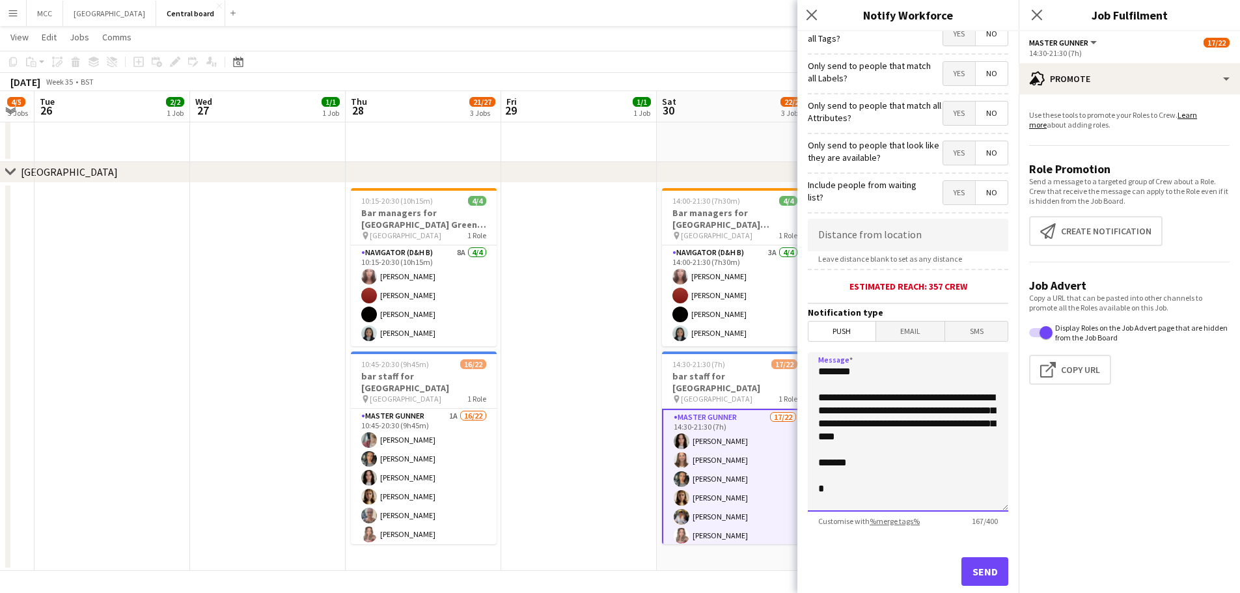
drag, startPoint x: 850, startPoint y: 497, endPoint x: 807, endPoint y: 452, distance: 62.1
click at [613, 452] on form "**********" at bounding box center [907, 279] width 221 height 685
click at [613, 452] on textarea "**********" at bounding box center [908, 431] width 200 height 159
click at [613, 364] on button "Click to copy URL Copy Url" at bounding box center [1070, 370] width 82 height 30
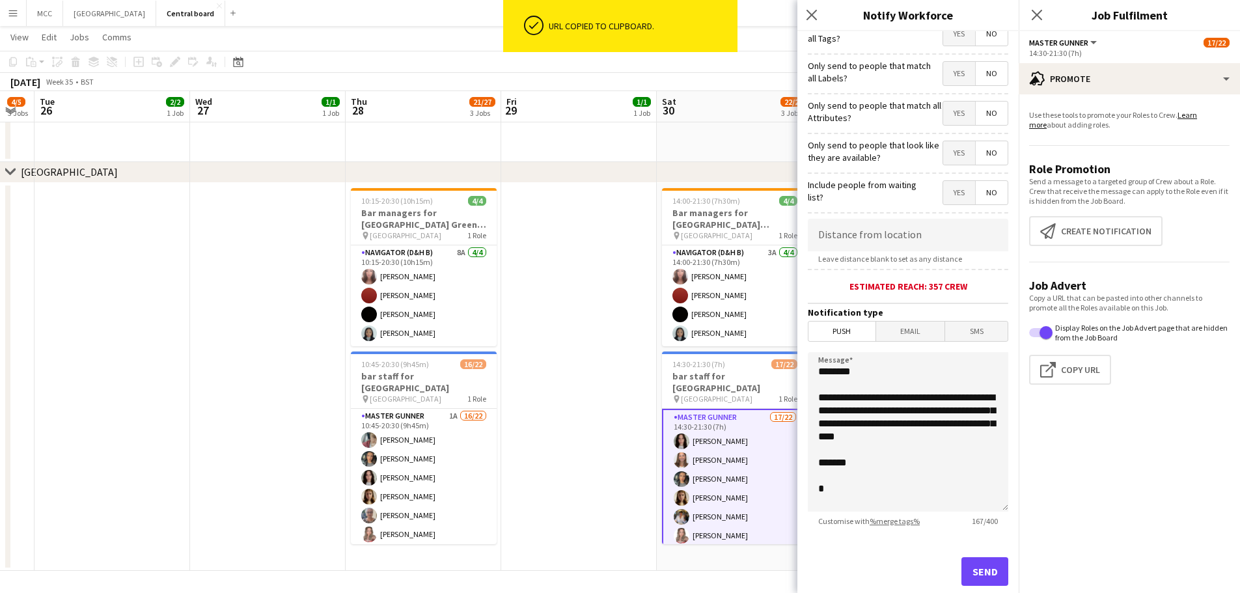
scroll to position [124, 0]
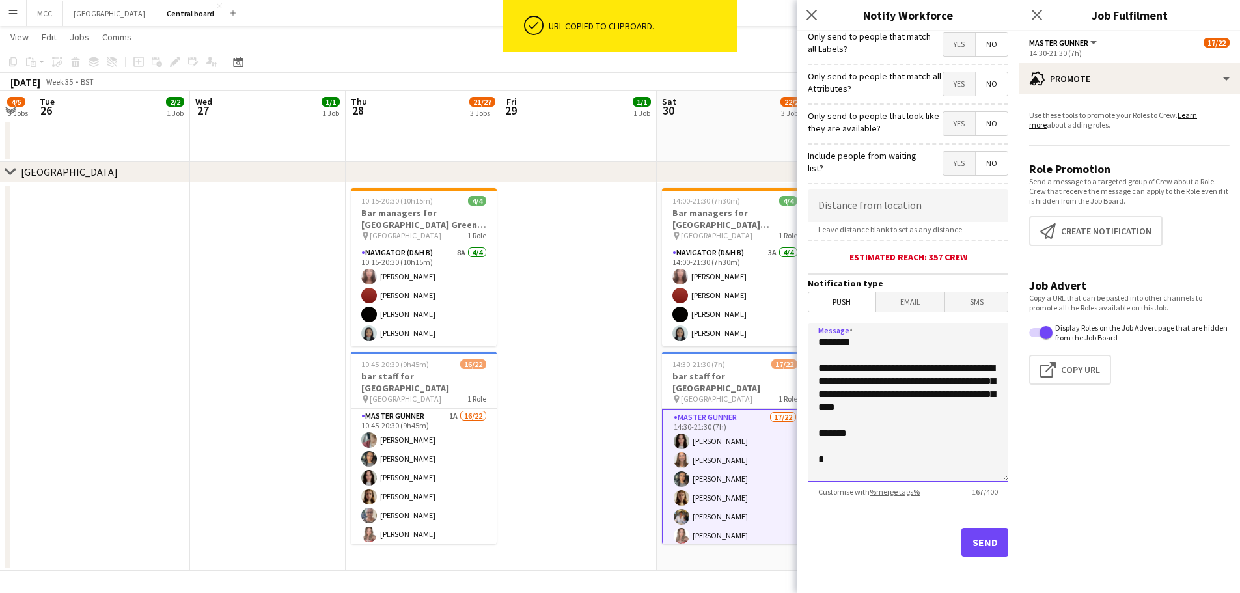
click at [613, 417] on textarea "**********" at bounding box center [908, 402] width 200 height 159
paste textarea "**********"
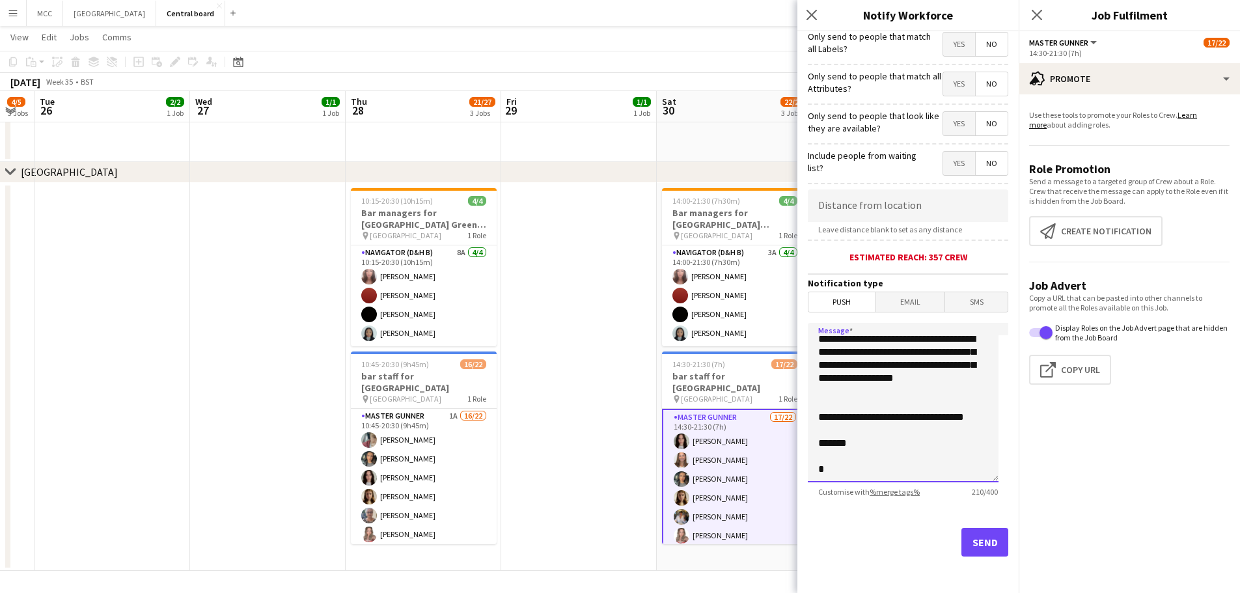
scroll to position [0, 0]
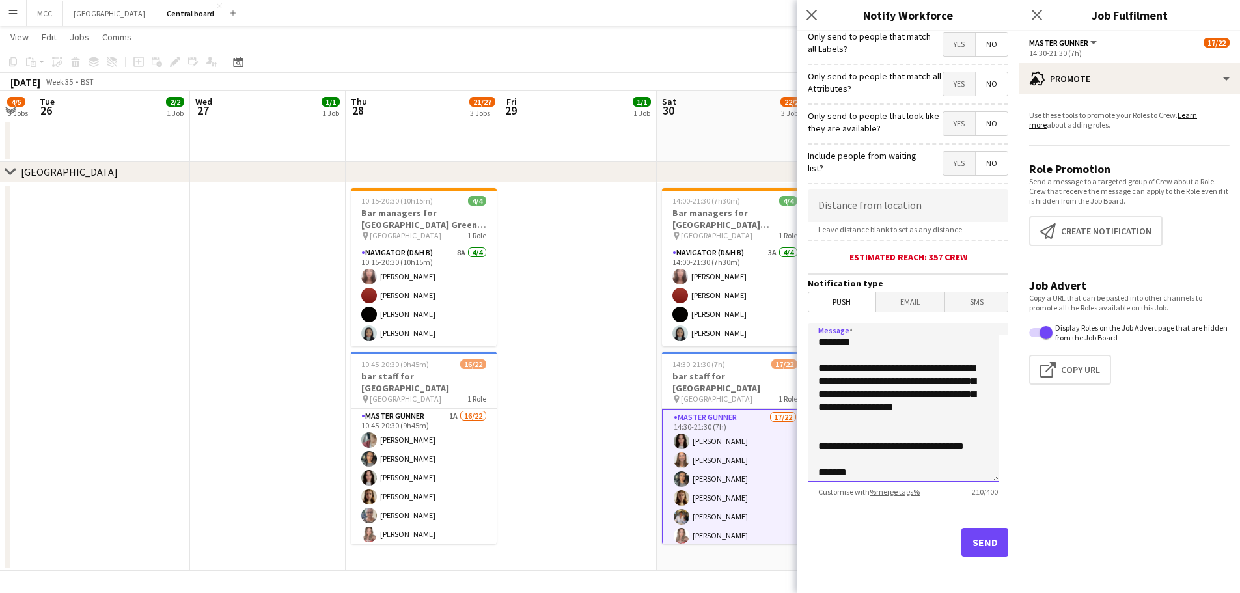
drag, startPoint x: 874, startPoint y: 475, endPoint x: 810, endPoint y: 314, distance: 172.9
click at [613, 314] on form "**********" at bounding box center [907, 250] width 221 height 685
type textarea "**********"
click at [613, 536] on button "Send" at bounding box center [984, 542] width 47 height 29
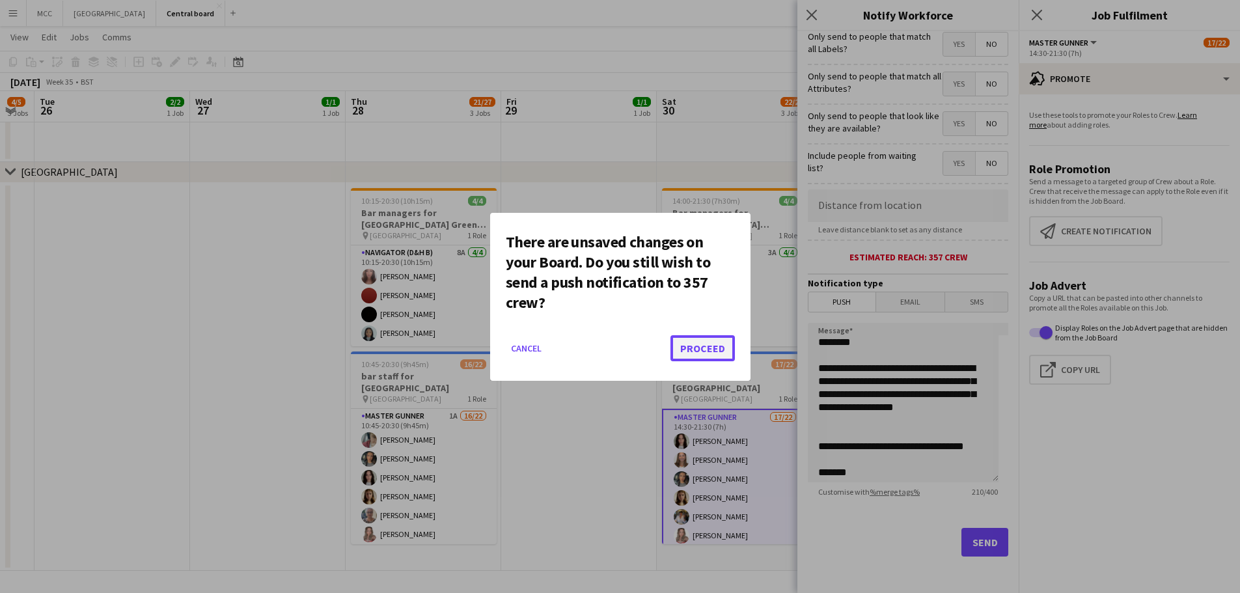
click at [613, 349] on button "Proceed" at bounding box center [702, 348] width 64 height 26
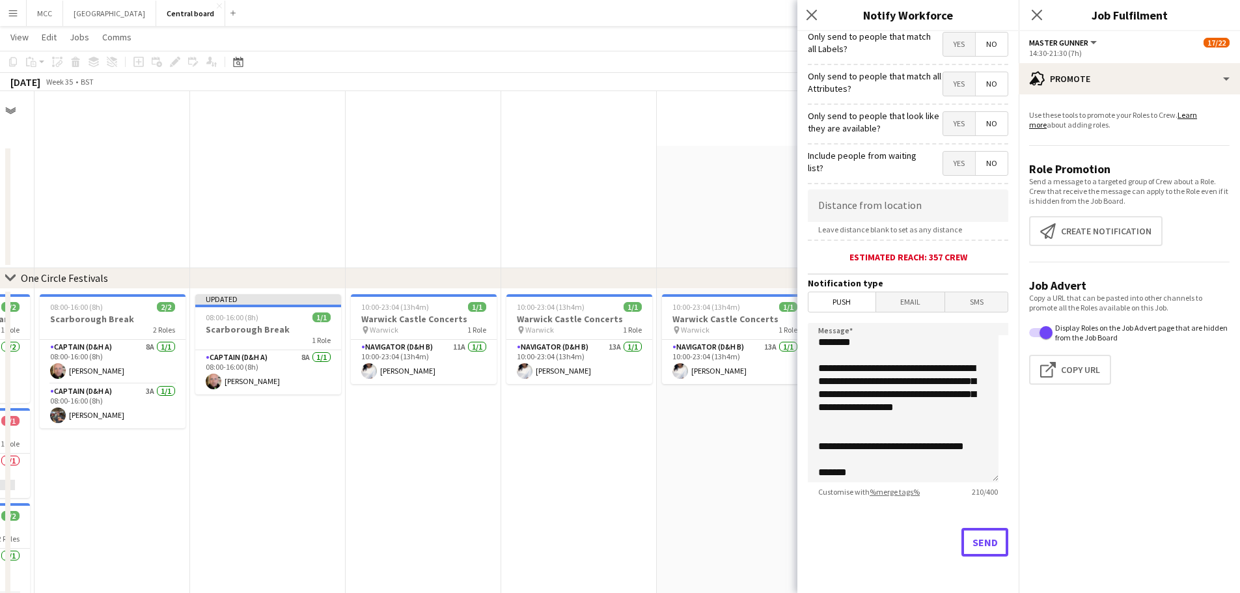
scroll to position [1404, 0]
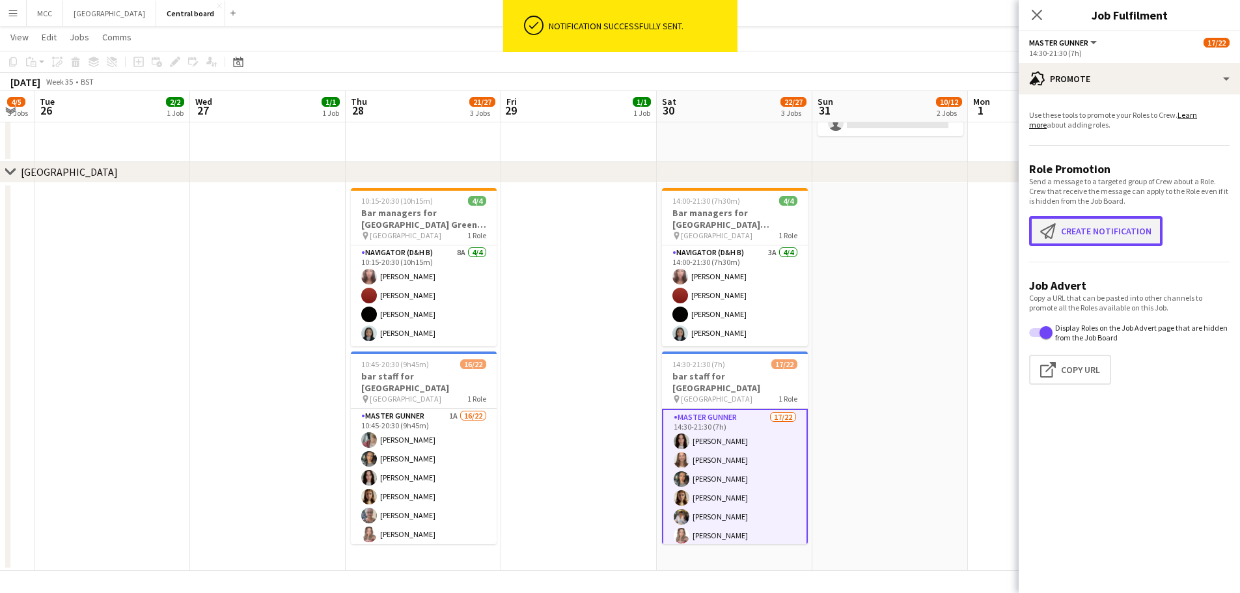
click at [613, 228] on button "Create notification Create notification" at bounding box center [1095, 231] width 133 height 30
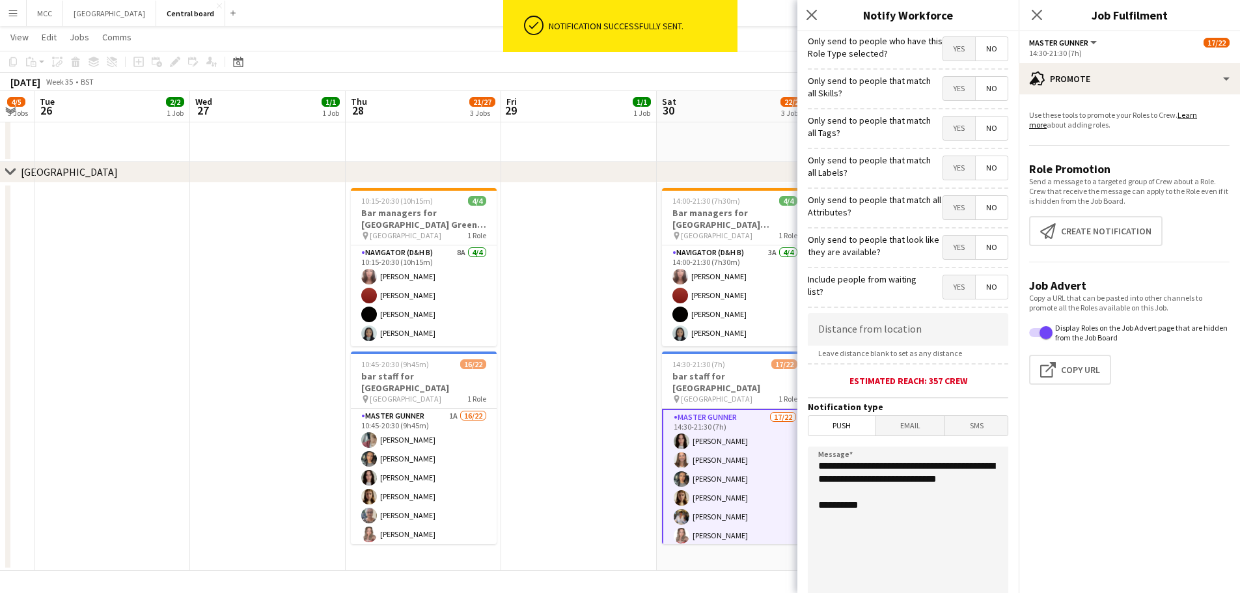
click at [613, 428] on span "Email" at bounding box center [910, 426] width 69 height 20
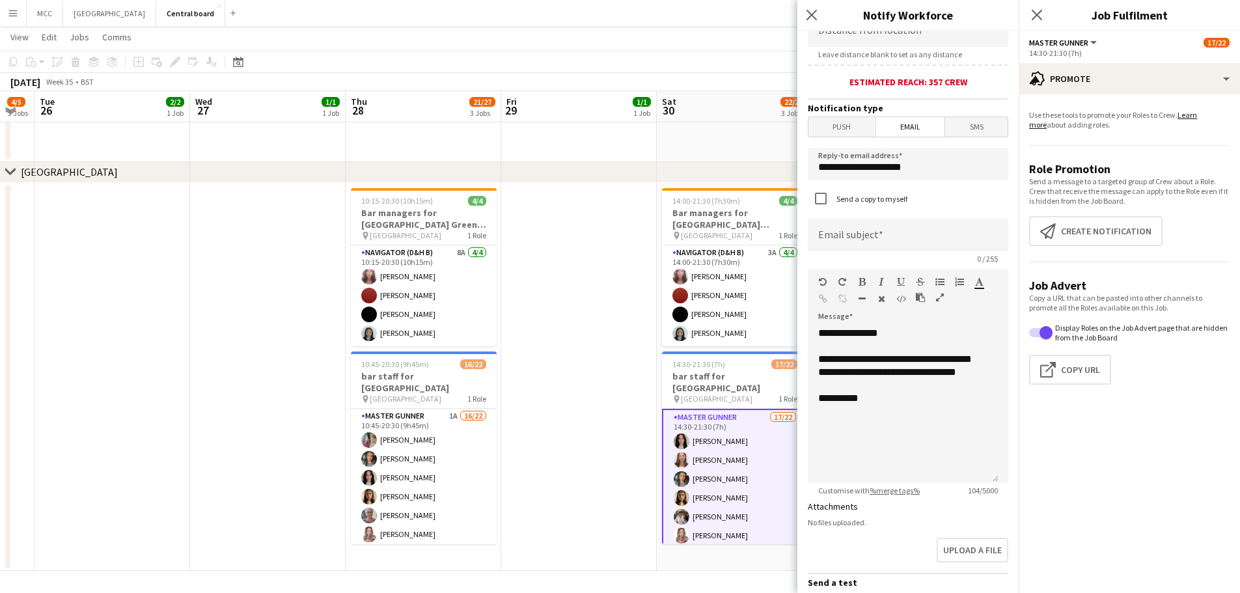
scroll to position [302, 0]
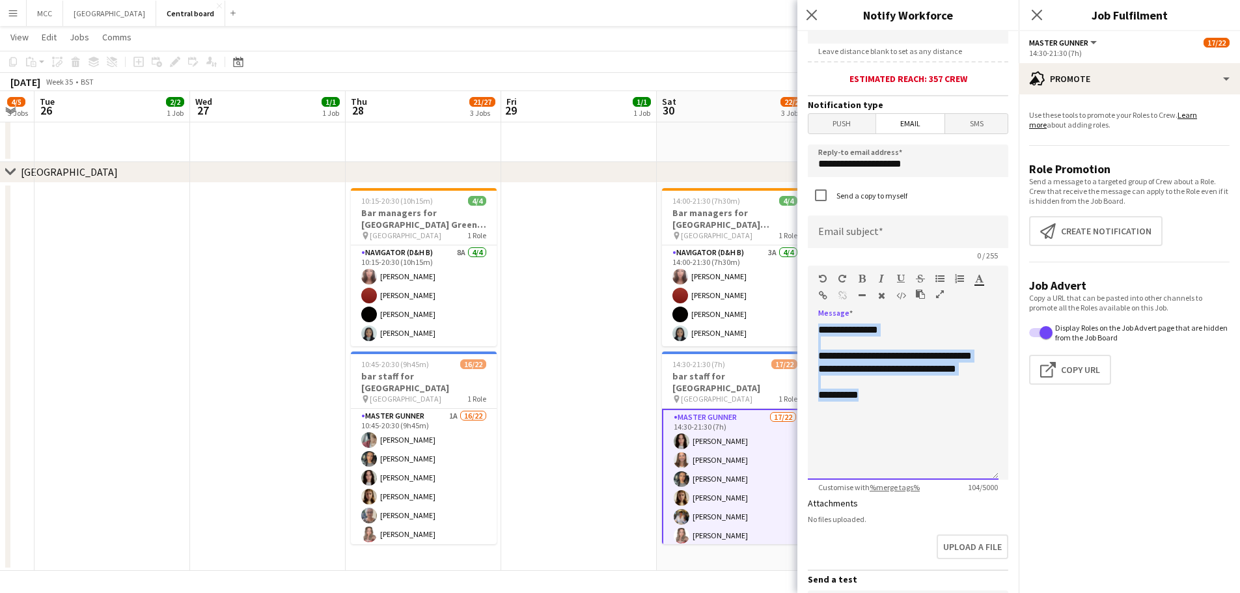
drag, startPoint x: 899, startPoint y: 426, endPoint x: 805, endPoint y: 319, distance: 142.0
click at [613, 319] on form "**********" at bounding box center [907, 250] width 221 height 1043
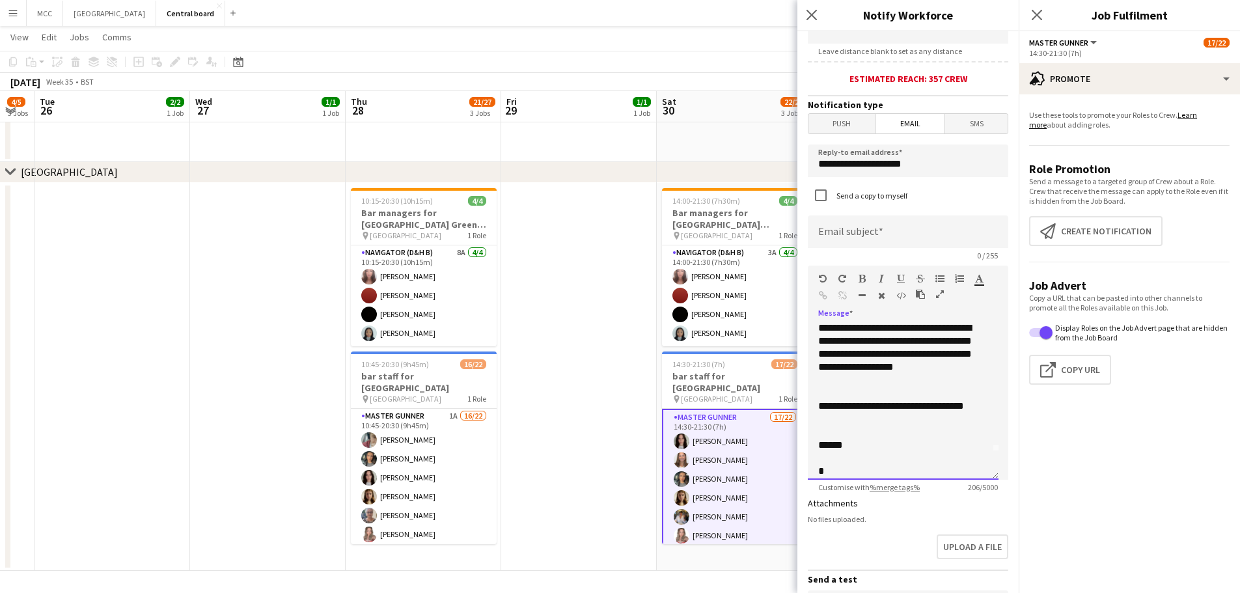
scroll to position [0, 0]
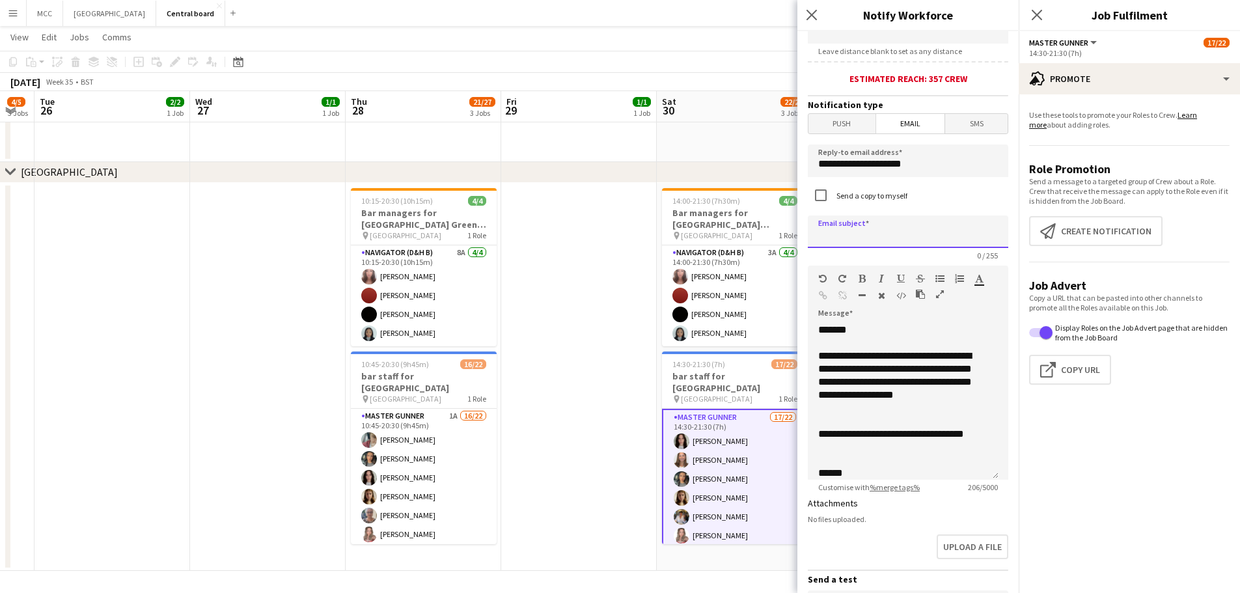
click at [613, 237] on input at bounding box center [908, 231] width 200 height 33
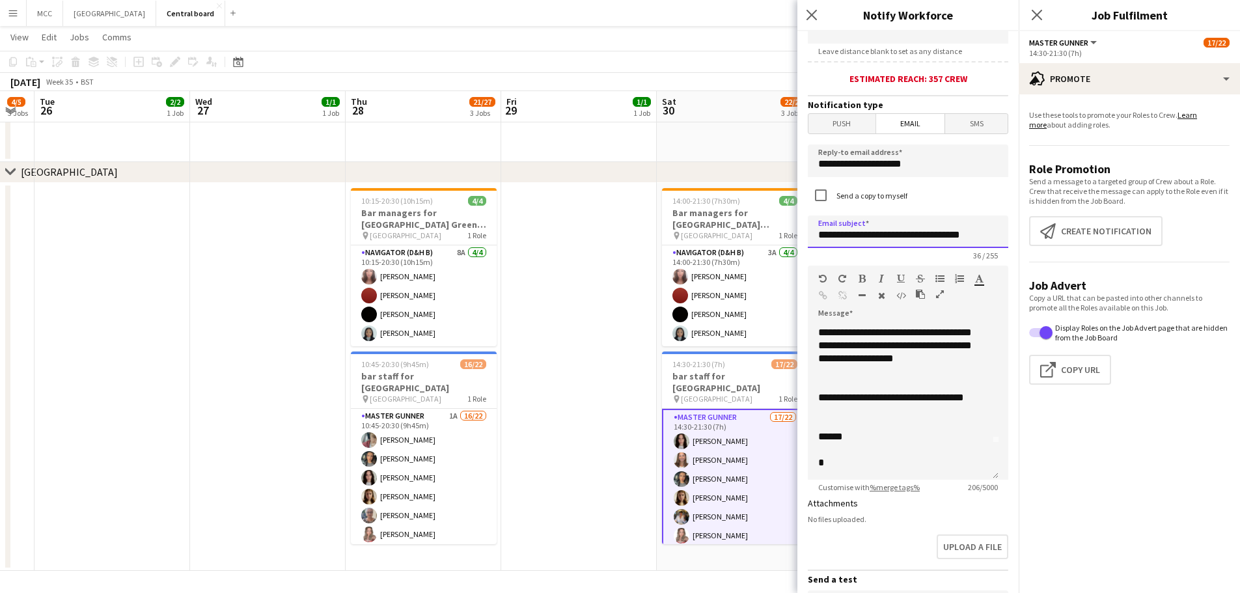
scroll to position [481, 0]
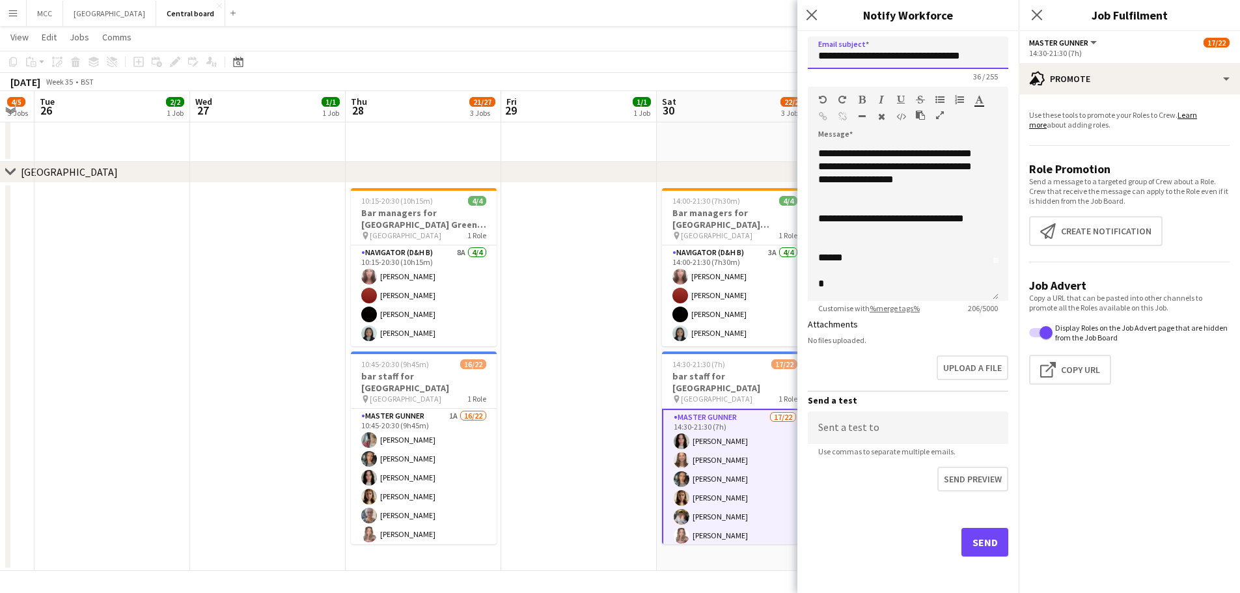
type input "**********"
click at [613, 558] on div "Send" at bounding box center [908, 547] width 200 height 91
click at [613, 542] on button "Send" at bounding box center [984, 542] width 47 height 29
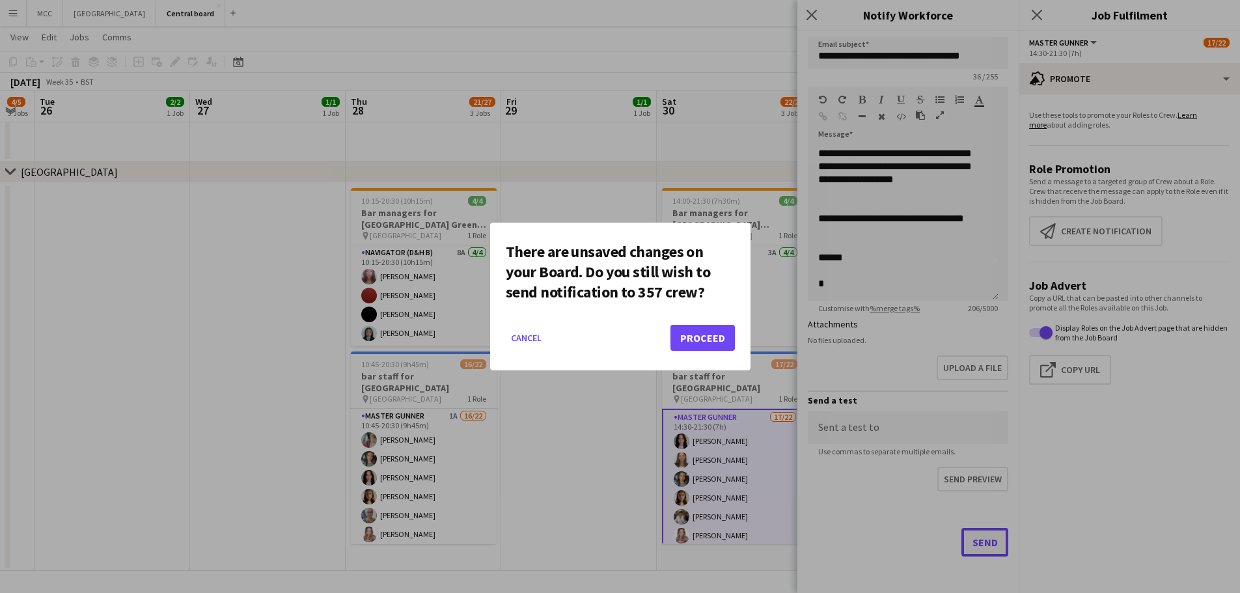
scroll to position [0, 0]
click at [613, 340] on button "Proceed" at bounding box center [702, 338] width 64 height 26
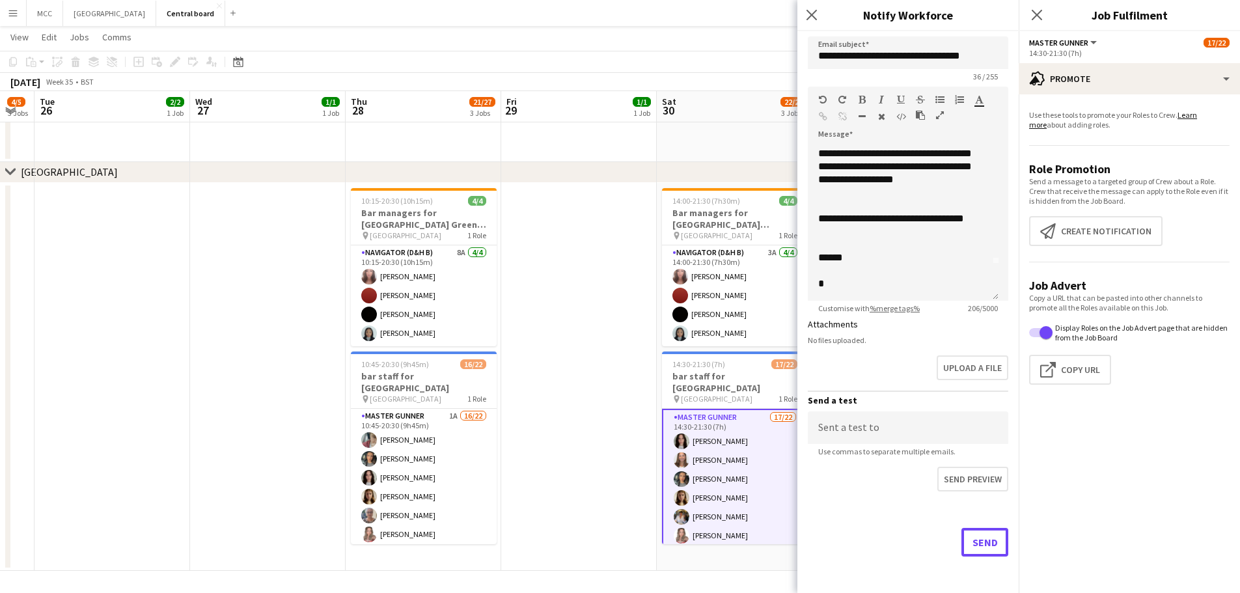
scroll to position [1404, 0]
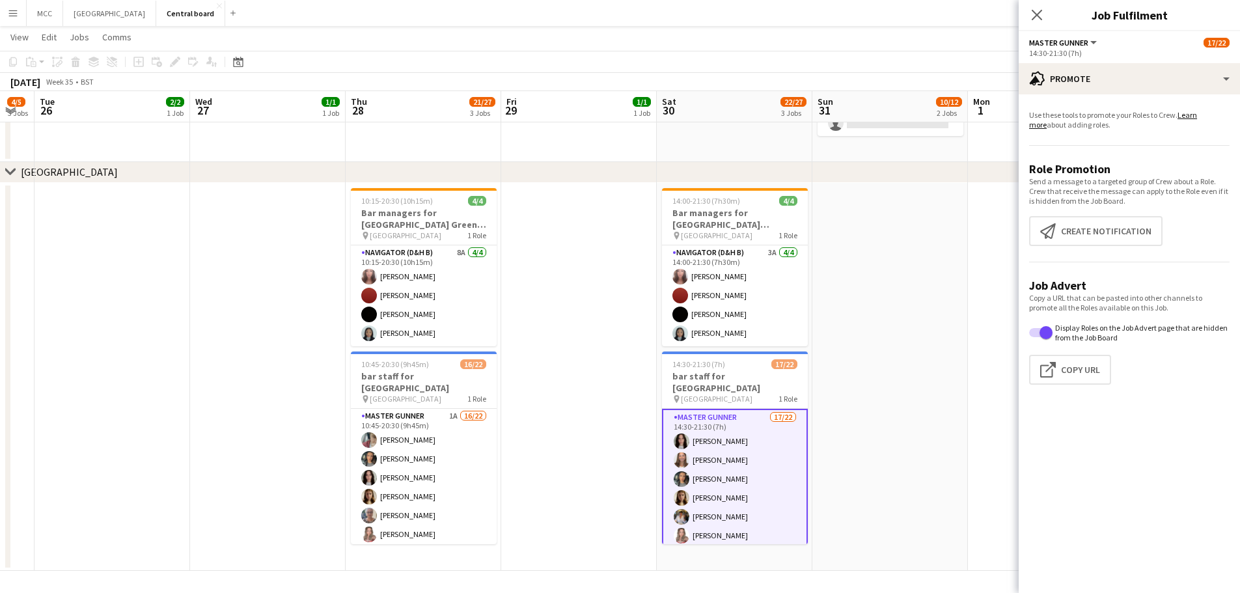
click at [587, 385] on app-date-cell at bounding box center [579, 377] width 156 height 389
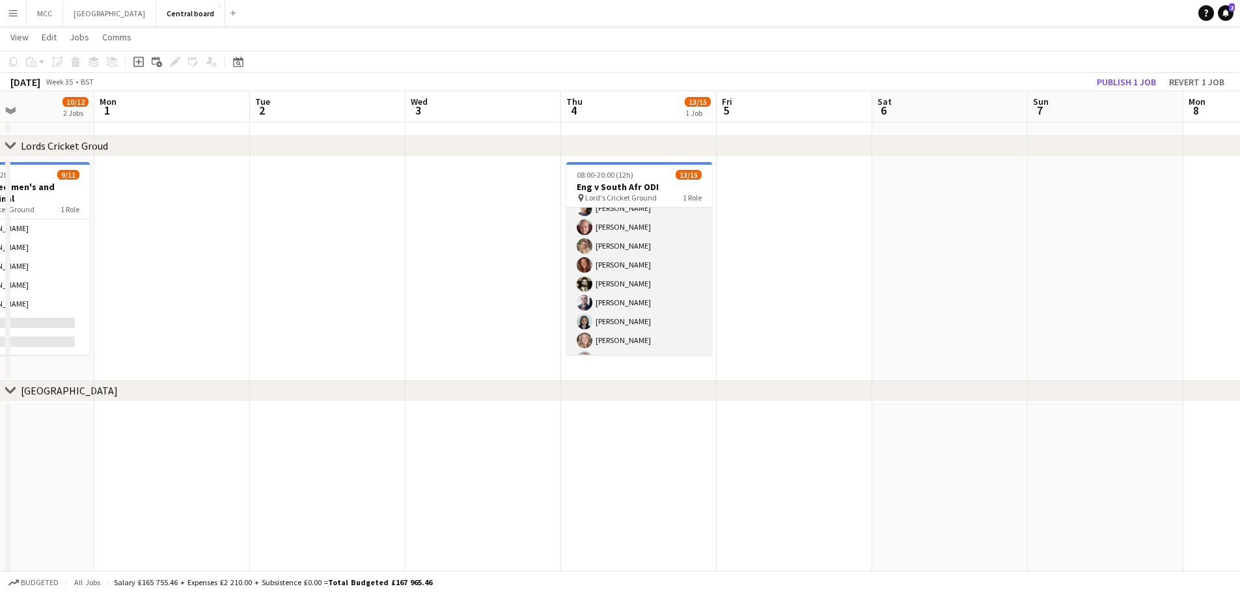
scroll to position [0, 0]
click at [613, 171] on span "08:00-20:00 (12h)" at bounding box center [605, 175] width 57 height 10
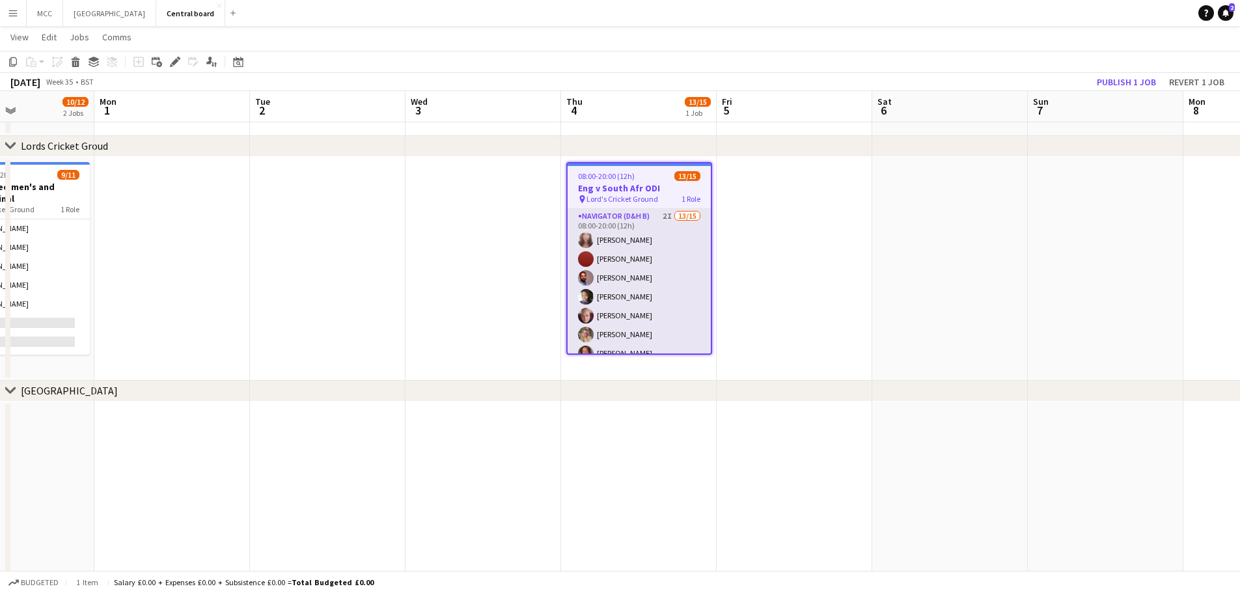
click at [613, 256] on app-card-role "Navigator (D&H B) 2I 13/15 08:00-20:00 (12h) [PERSON_NAME] [PERSON_NAME] [PERSO…" at bounding box center [639, 363] width 143 height 308
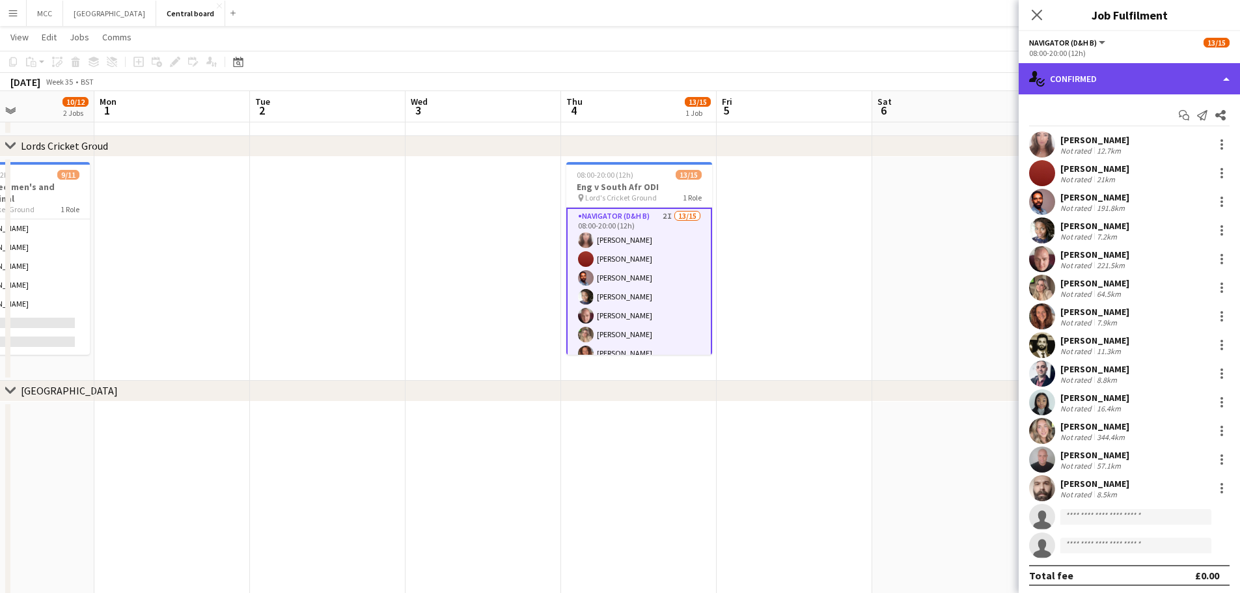
click at [613, 76] on div "single-neutral-actions-check-2 Confirmed" at bounding box center [1129, 78] width 221 height 31
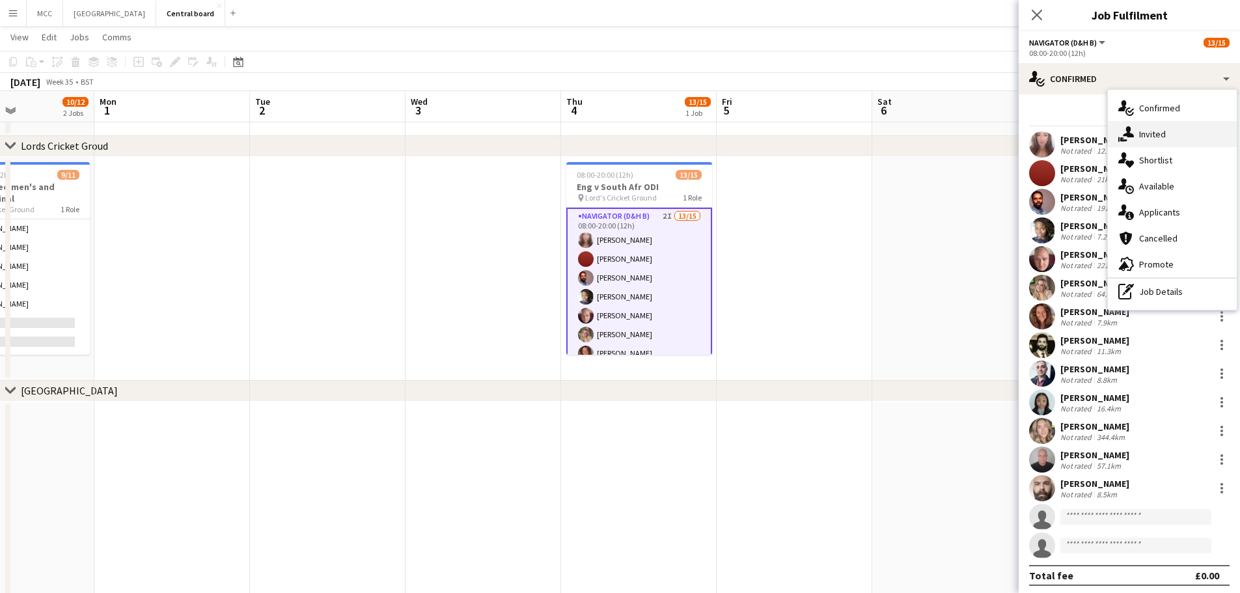
click at [613, 142] on div "single-neutral-actions-share-1 Invited" at bounding box center [1172, 134] width 129 height 26
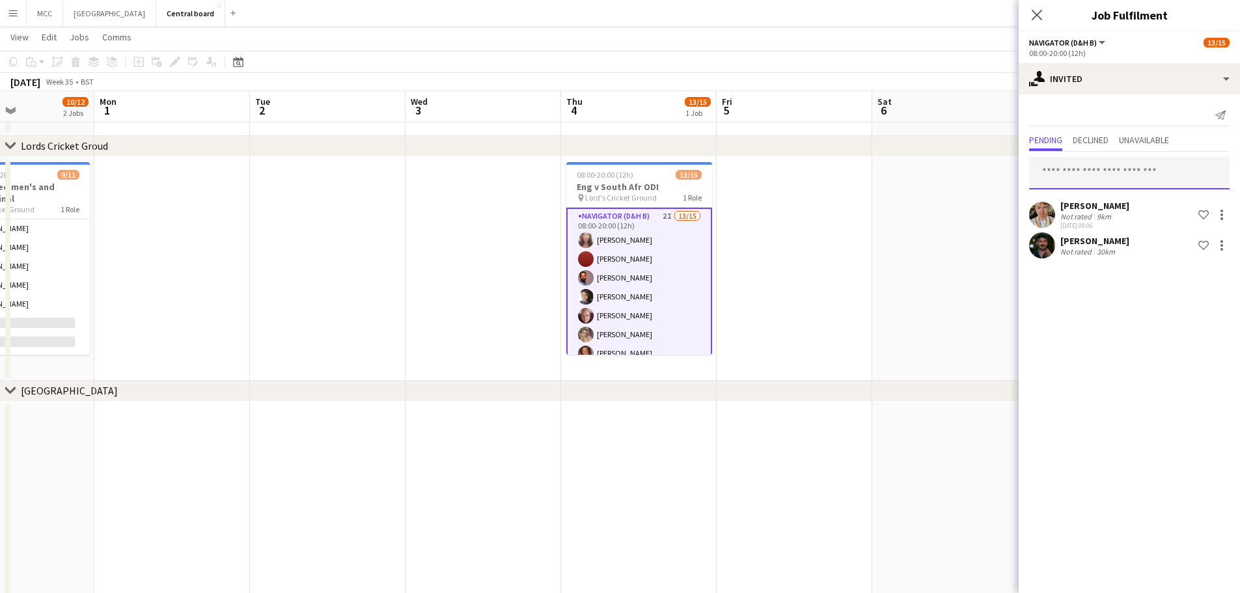
click at [613, 169] on input "text" at bounding box center [1129, 173] width 200 height 33
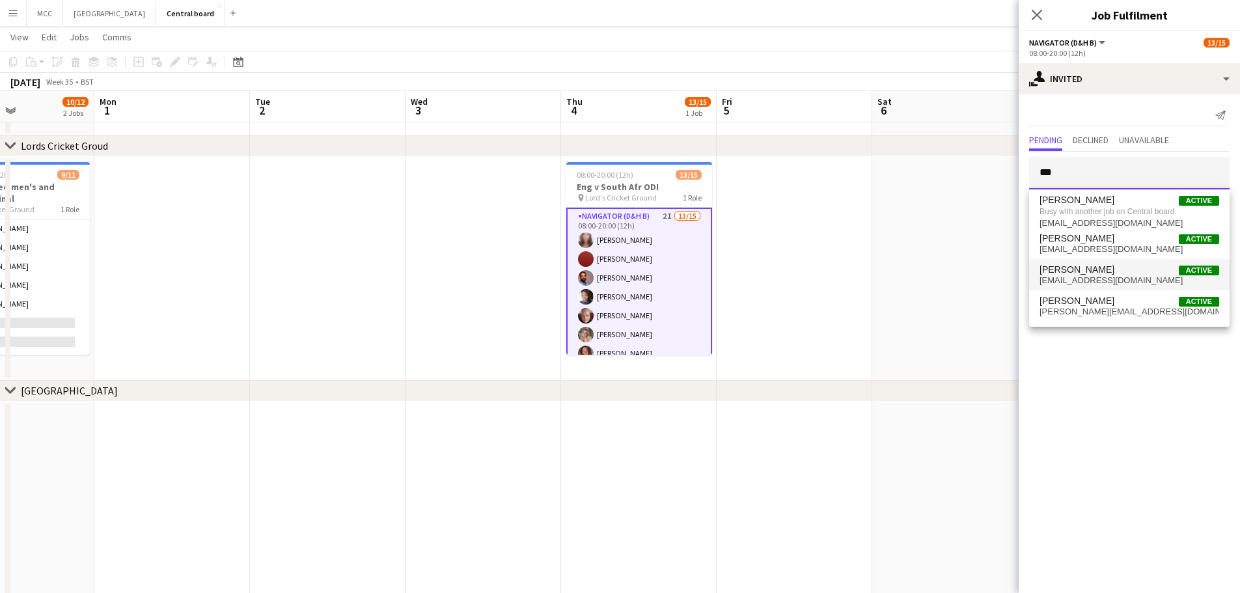
type input "***"
click at [613, 284] on span "[EMAIL_ADDRESS][DOMAIN_NAME]" at bounding box center [1129, 280] width 180 height 10
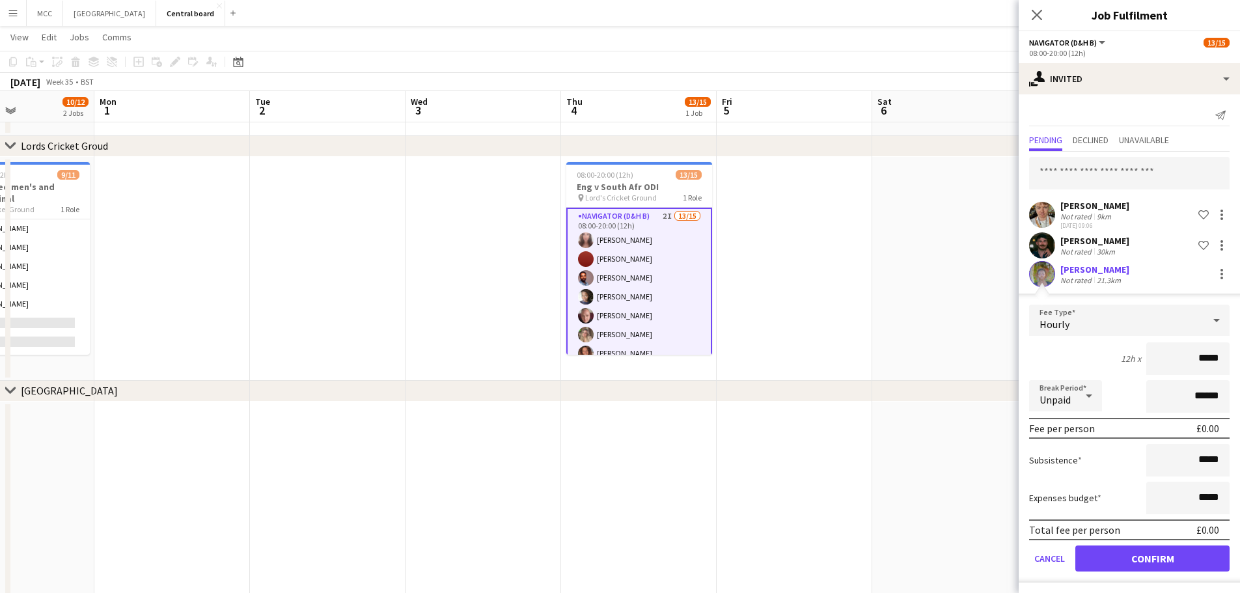
scroll to position [3, 0]
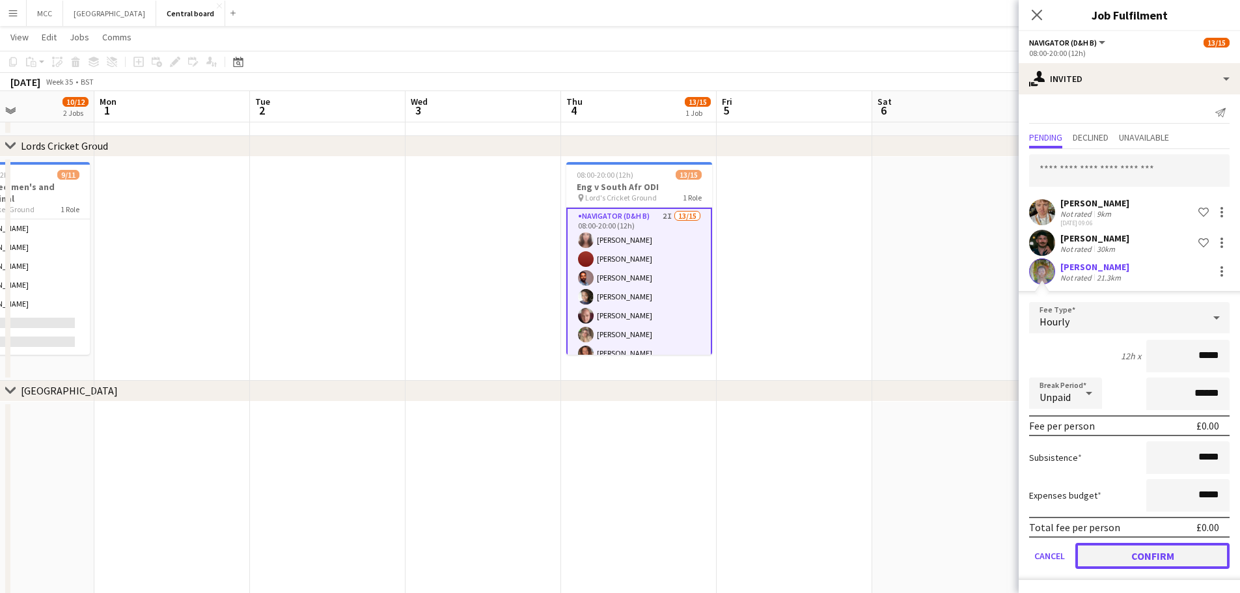
click at [613, 563] on button "Confirm" at bounding box center [1152, 556] width 154 height 26
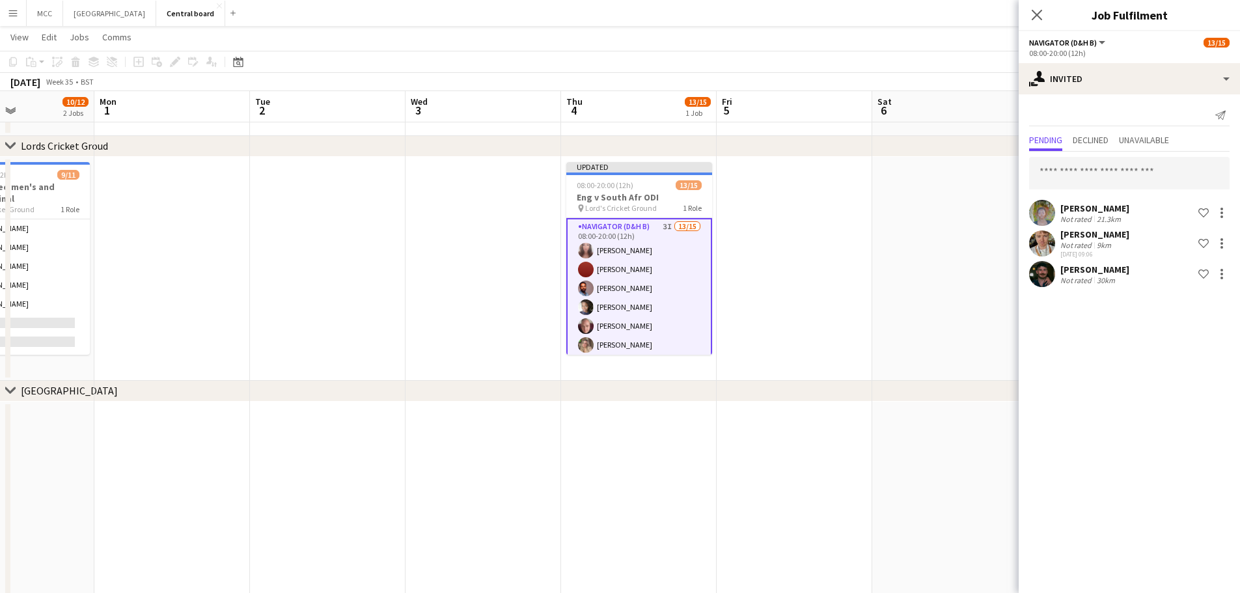
scroll to position [0, 0]
click at [613, 362] on app-date-cell at bounding box center [795, 269] width 156 height 224
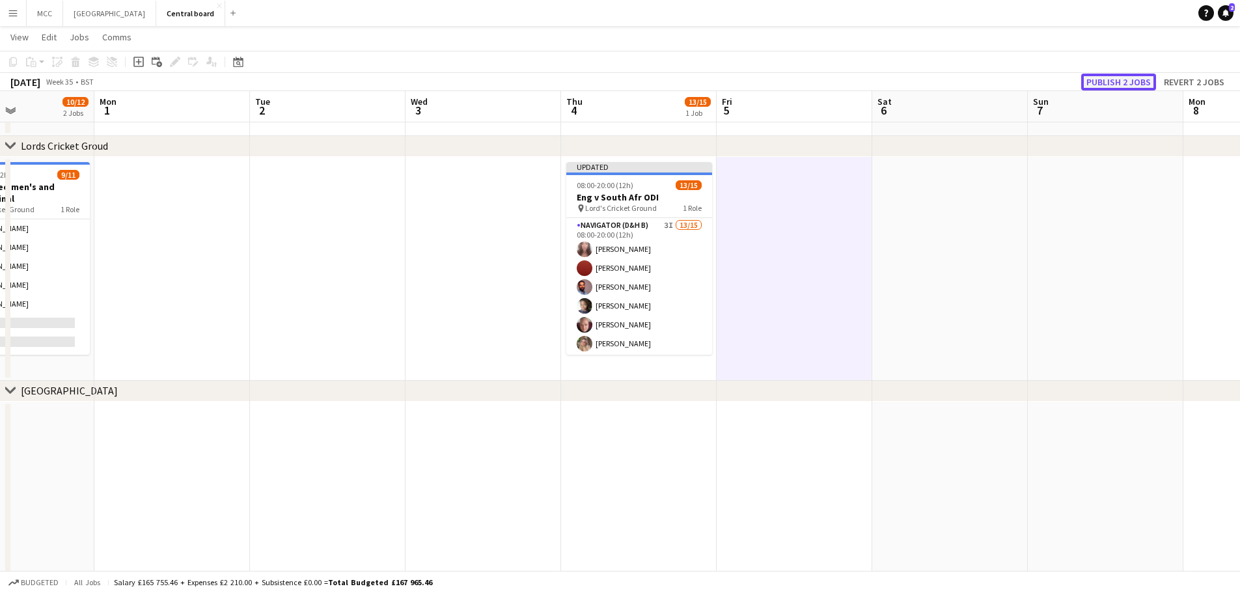
click at [613, 82] on button "Publish 2 jobs" at bounding box center [1118, 82] width 75 height 17
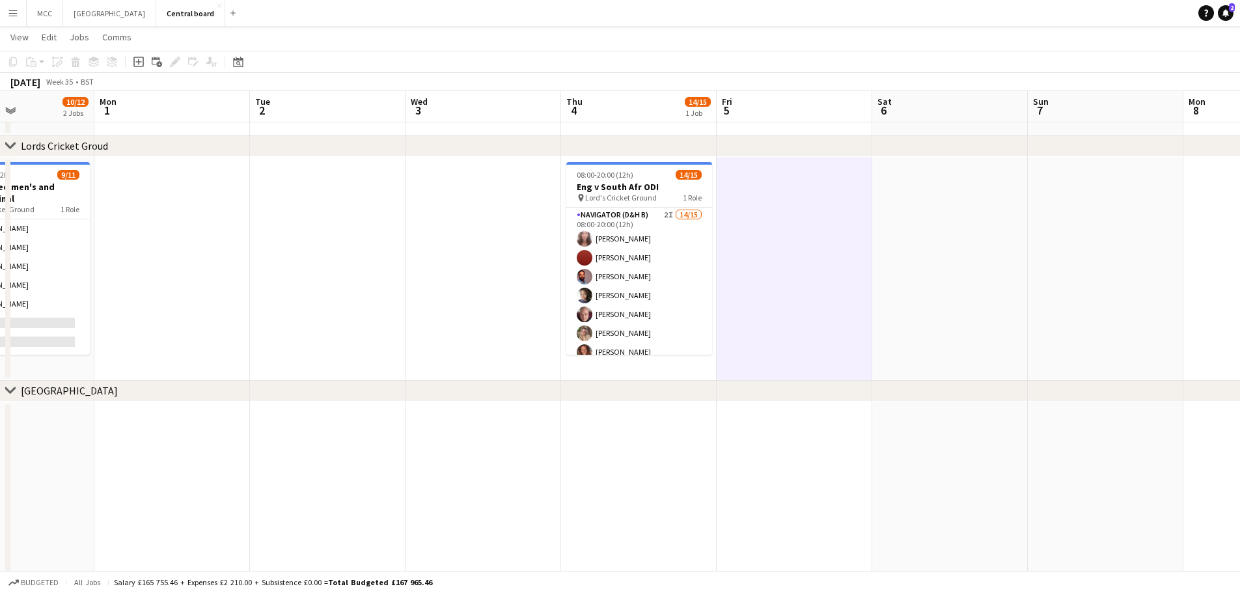
click at [17, 12] on app-icon "Menu" at bounding box center [13, 13] width 10 height 10
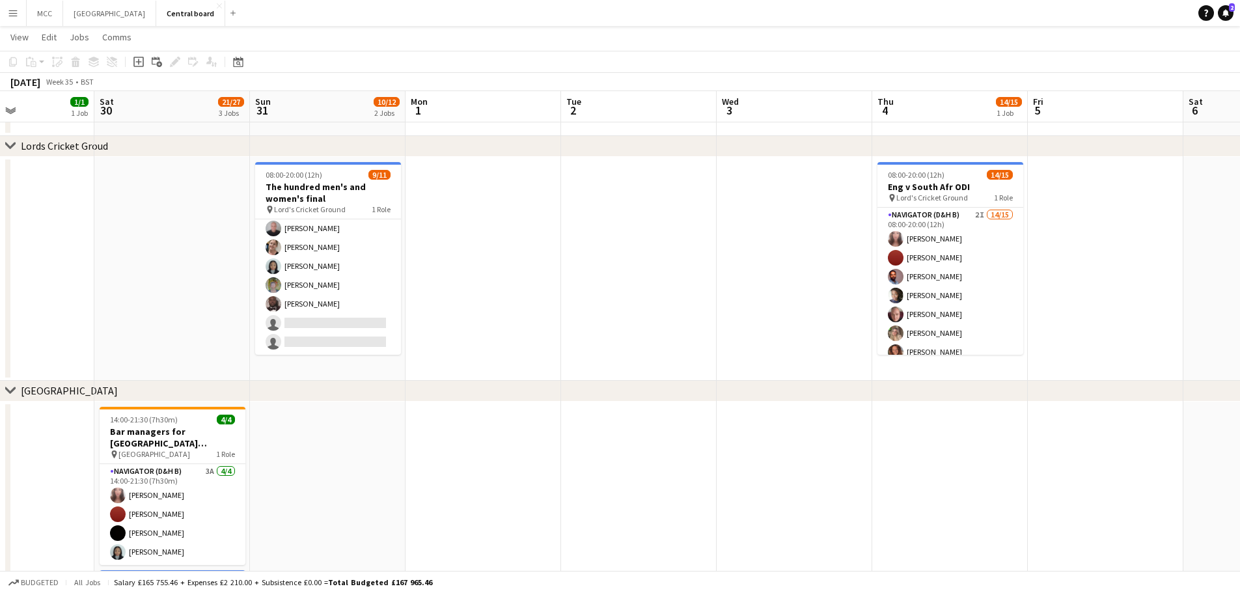
scroll to position [0, 311]
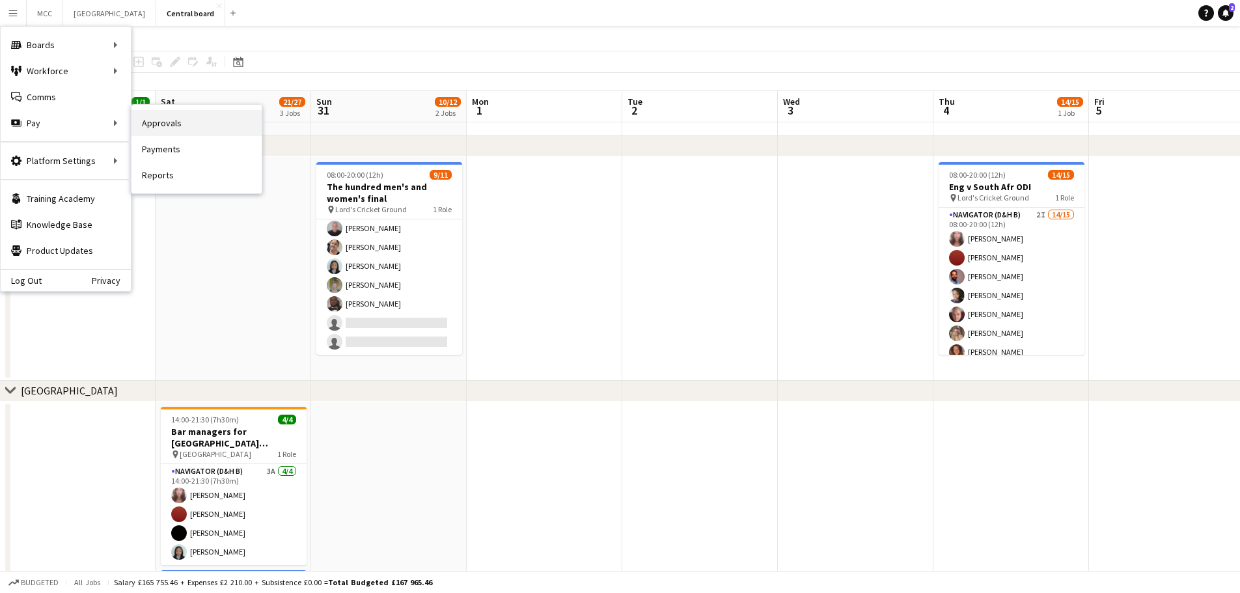
click at [154, 126] on link "Approvals" at bounding box center [196, 123] width 130 height 26
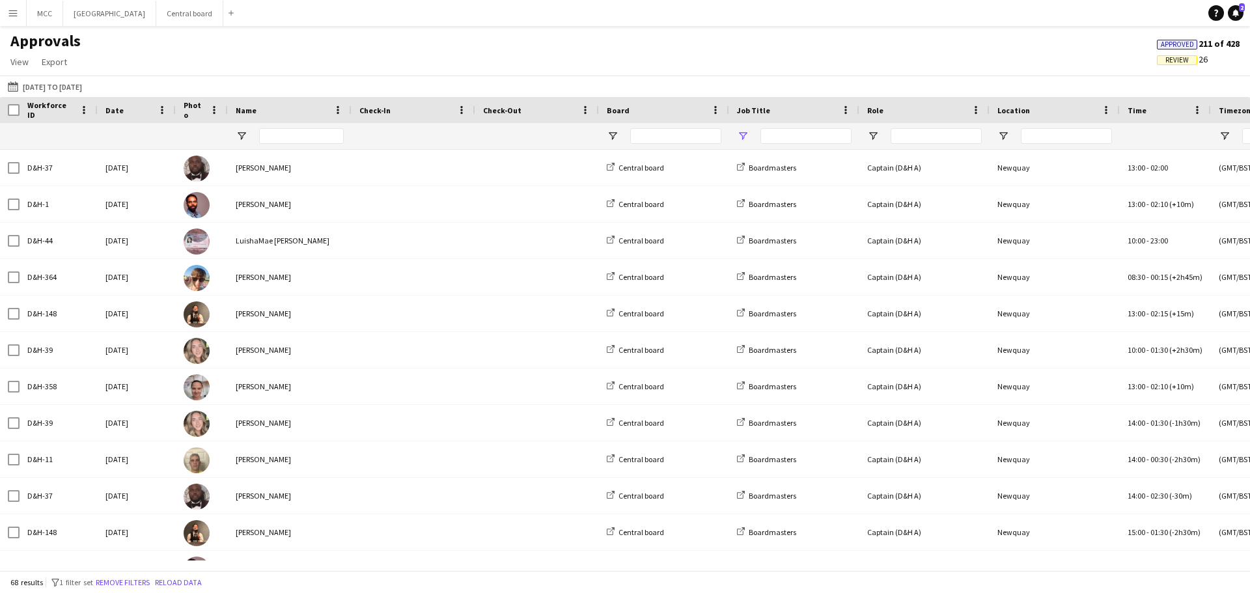
type input "**********"
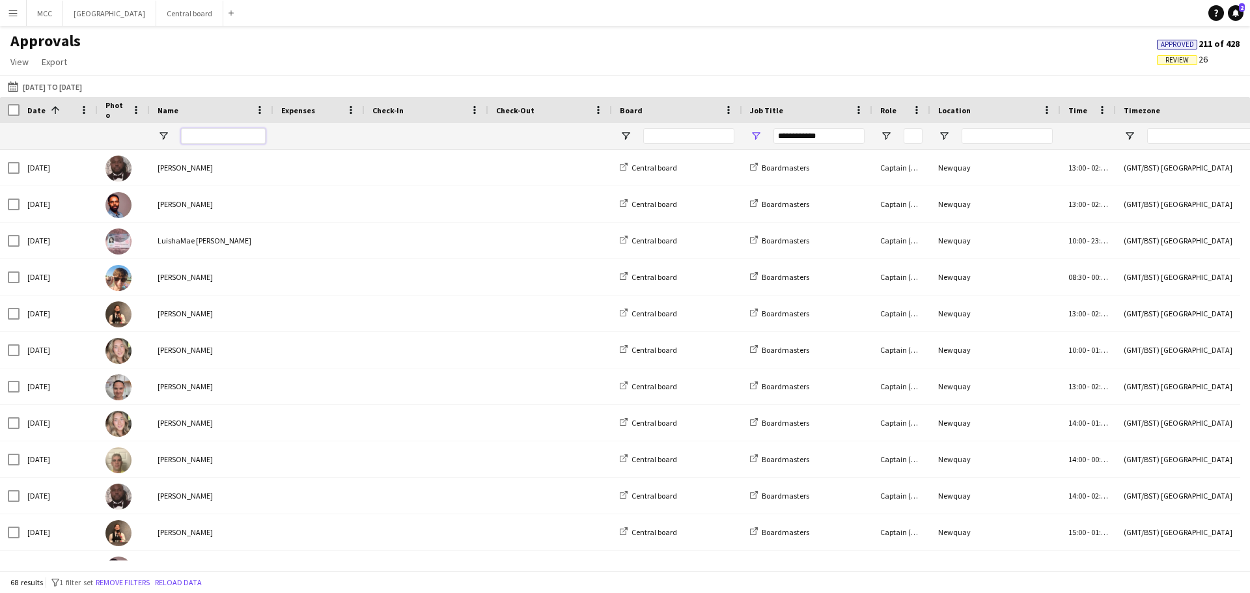
click at [198, 131] on input "Name Filter Input" at bounding box center [223, 136] width 85 height 16
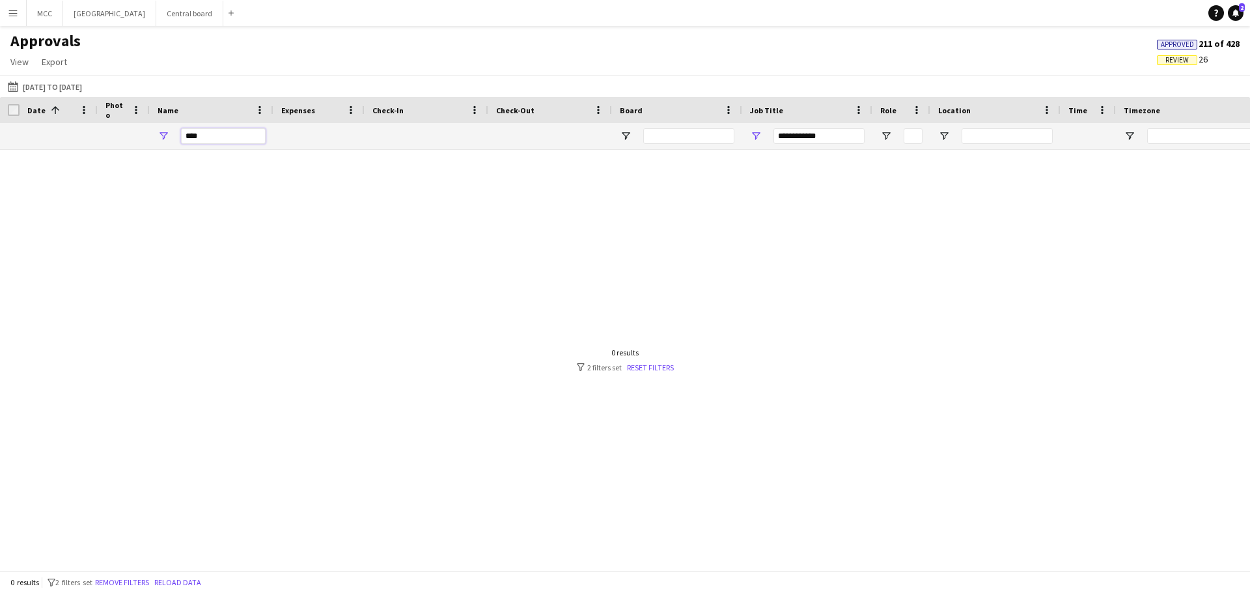
type input "****"
click at [613, 139] on input "**********" at bounding box center [818, 136] width 91 height 16
click at [217, 128] on input "****" at bounding box center [223, 136] width 85 height 16
type input "****"
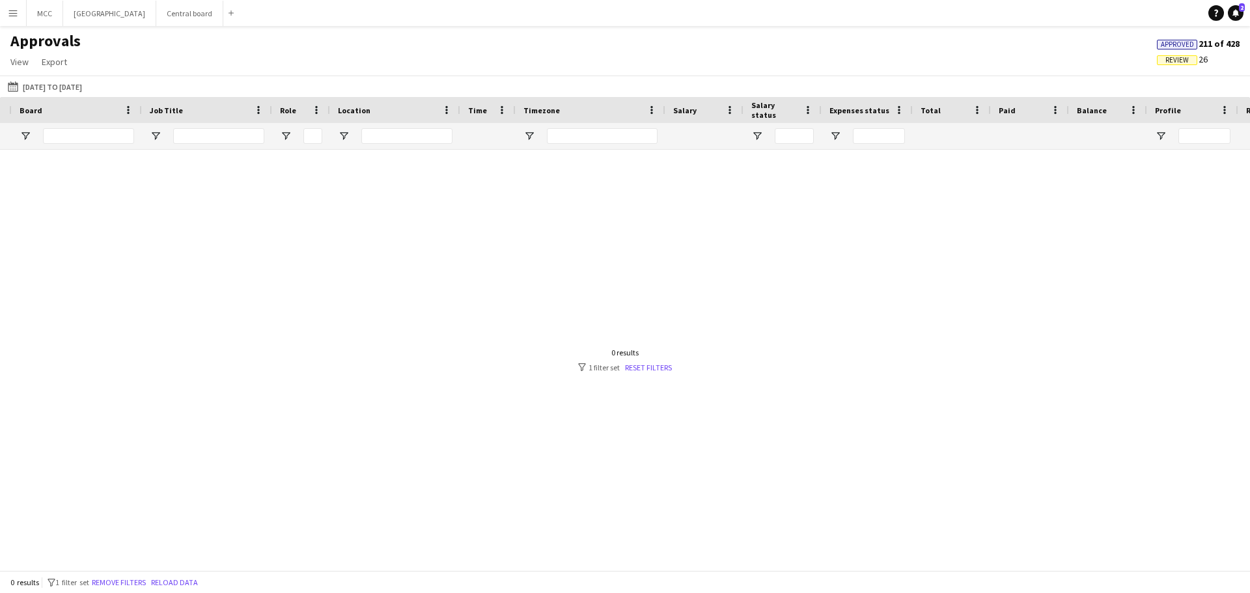
scroll to position [0, 816]
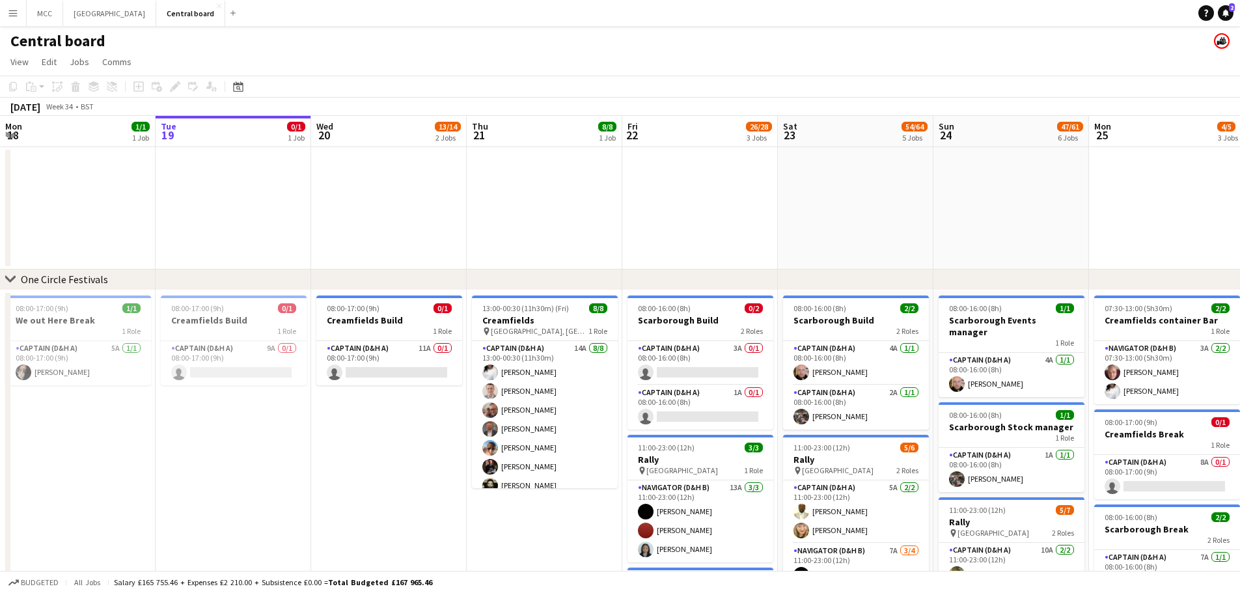
click at [12, 18] on button "Menu" at bounding box center [13, 13] width 26 height 26
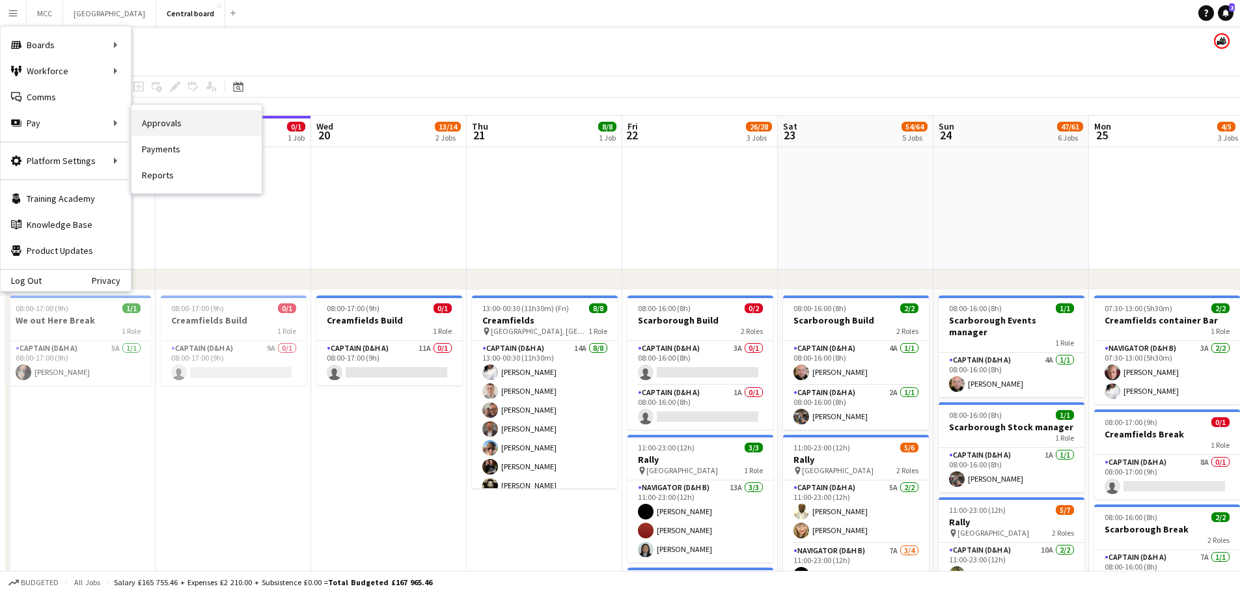
click at [161, 124] on link "Approvals" at bounding box center [196, 123] width 130 height 26
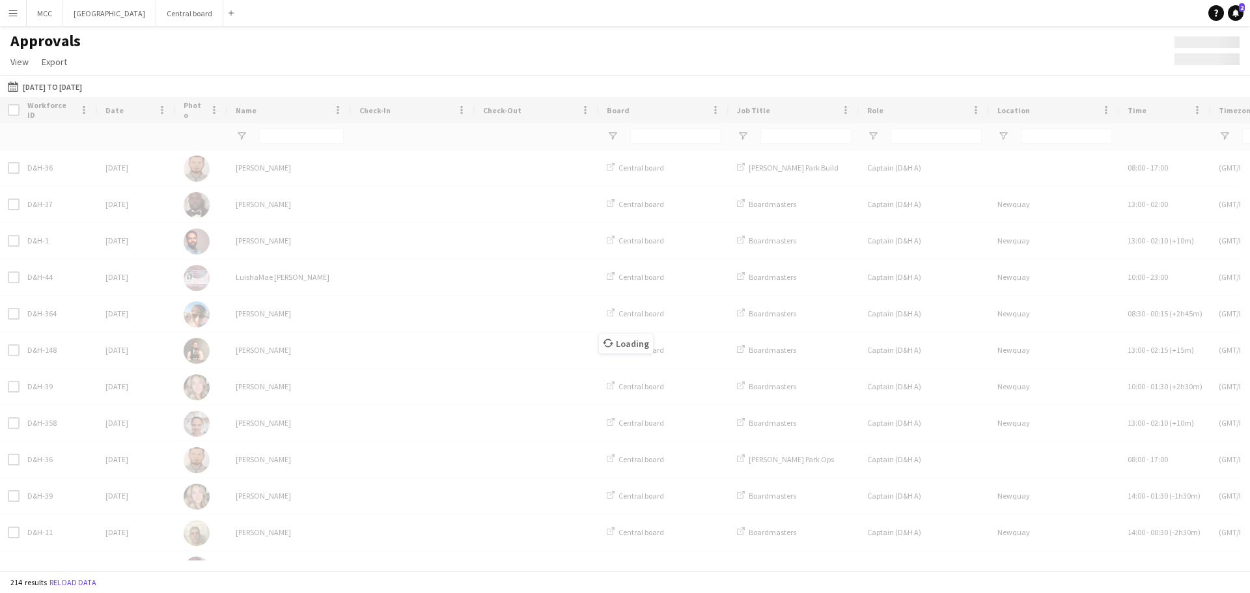
type input "****"
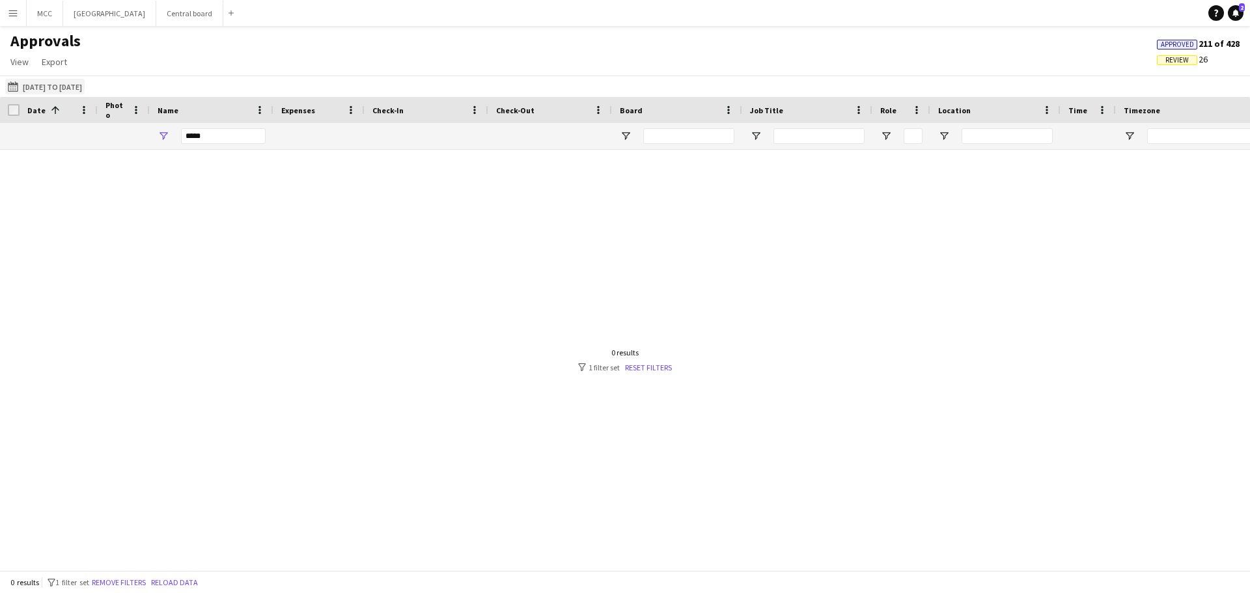
click at [57, 86] on button "[DATE] to [DATE] [DATE] to [DATE]" at bounding box center [44, 87] width 79 height 16
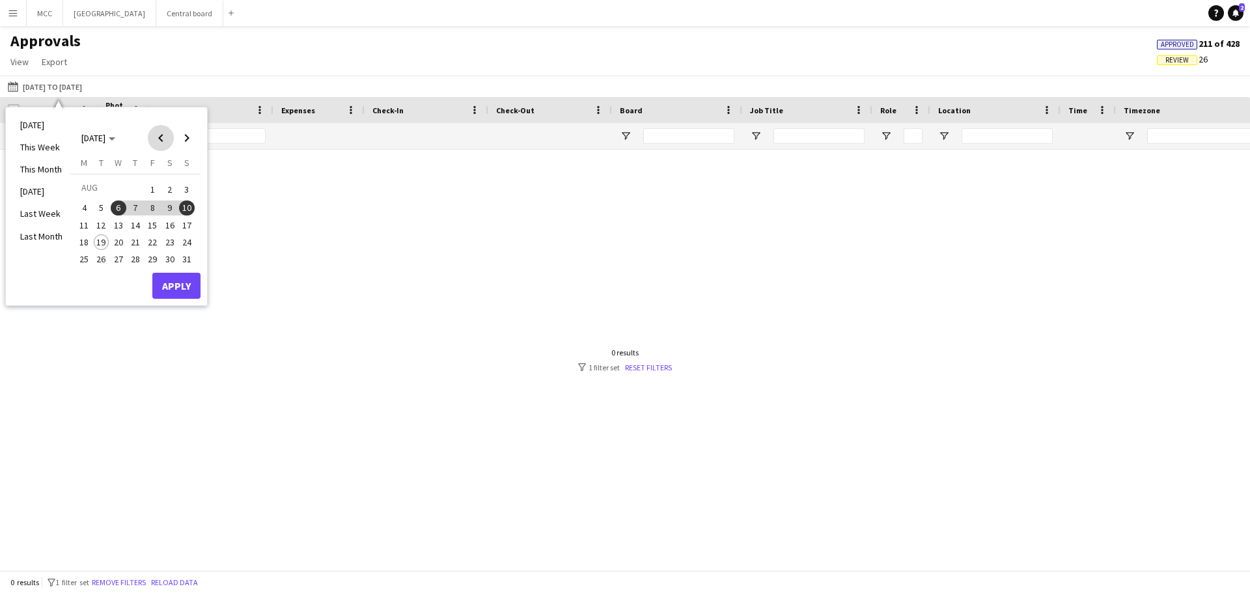
click at [164, 138] on span "Previous month" at bounding box center [161, 138] width 26 height 26
click at [155, 258] on span "25" at bounding box center [152, 256] width 16 height 16
click at [191, 140] on span "Next month" at bounding box center [187, 138] width 26 height 26
click at [187, 215] on span "10" at bounding box center [187, 208] width 16 height 16
click at [190, 282] on button "Apply" at bounding box center [176, 286] width 48 height 26
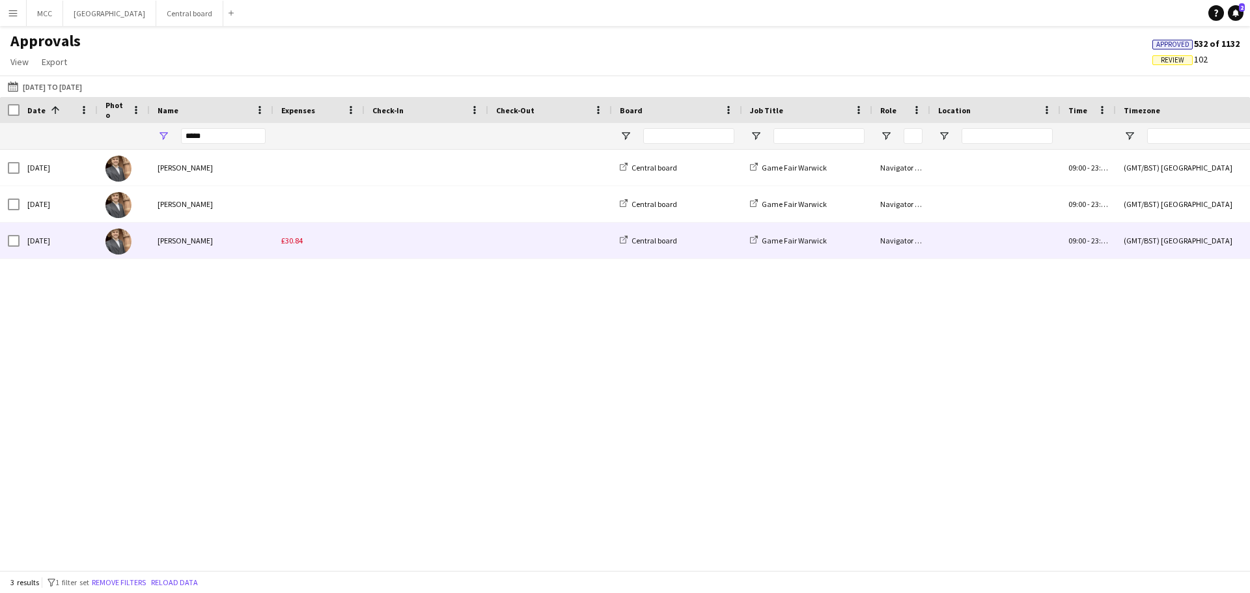
click at [309, 241] on div "£30.84" at bounding box center [318, 241] width 91 height 36
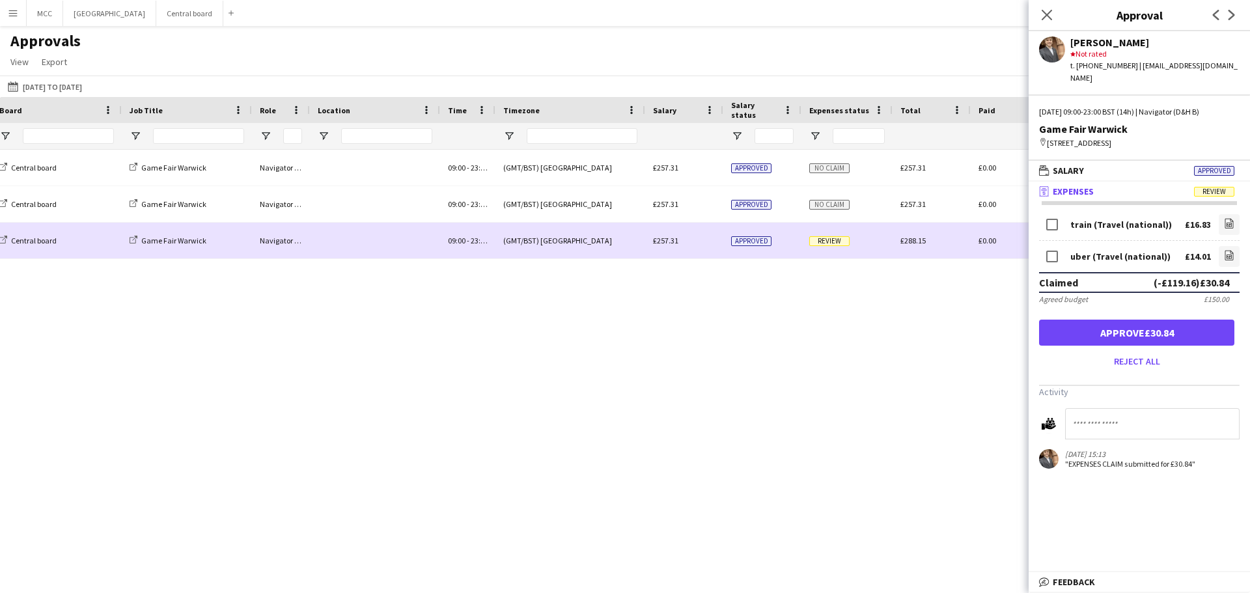
click at [264, 242] on div "Navigator (D&H B)" at bounding box center [281, 241] width 58 height 36
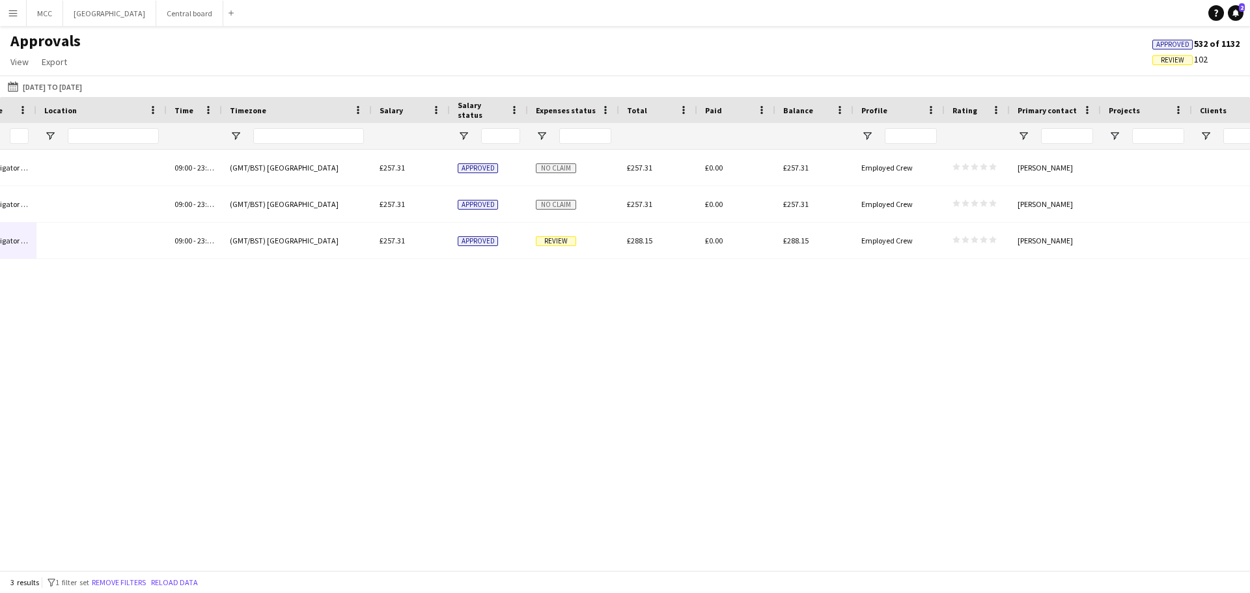
scroll to position [0, 955]
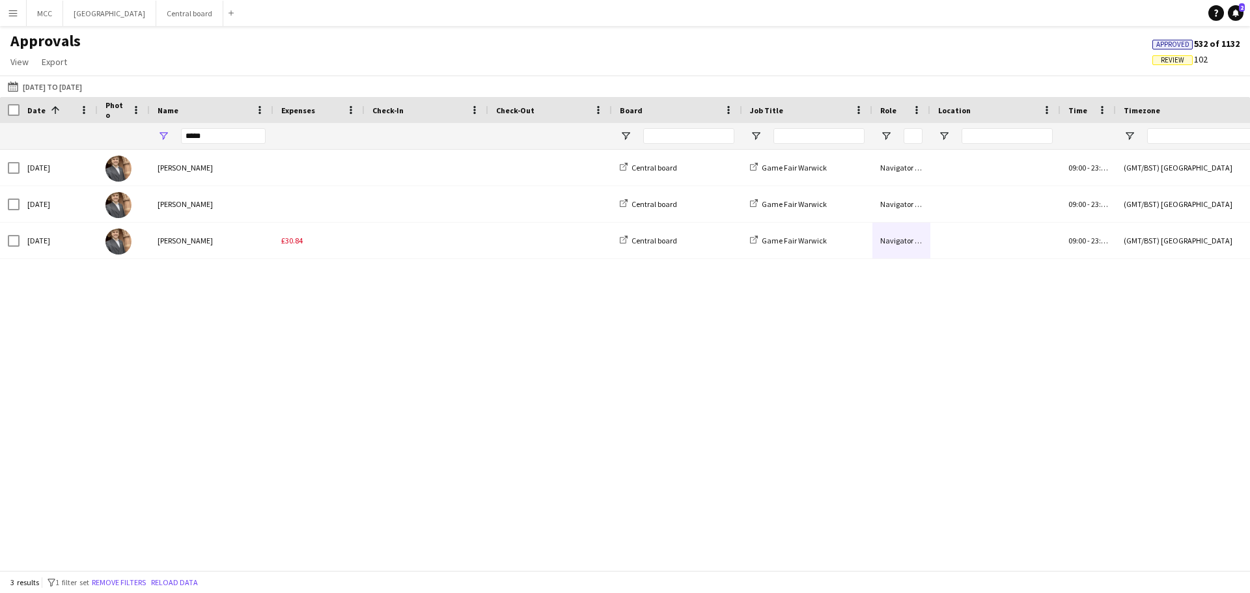
click at [8, 10] on app-icon "Menu" at bounding box center [13, 13] width 10 height 10
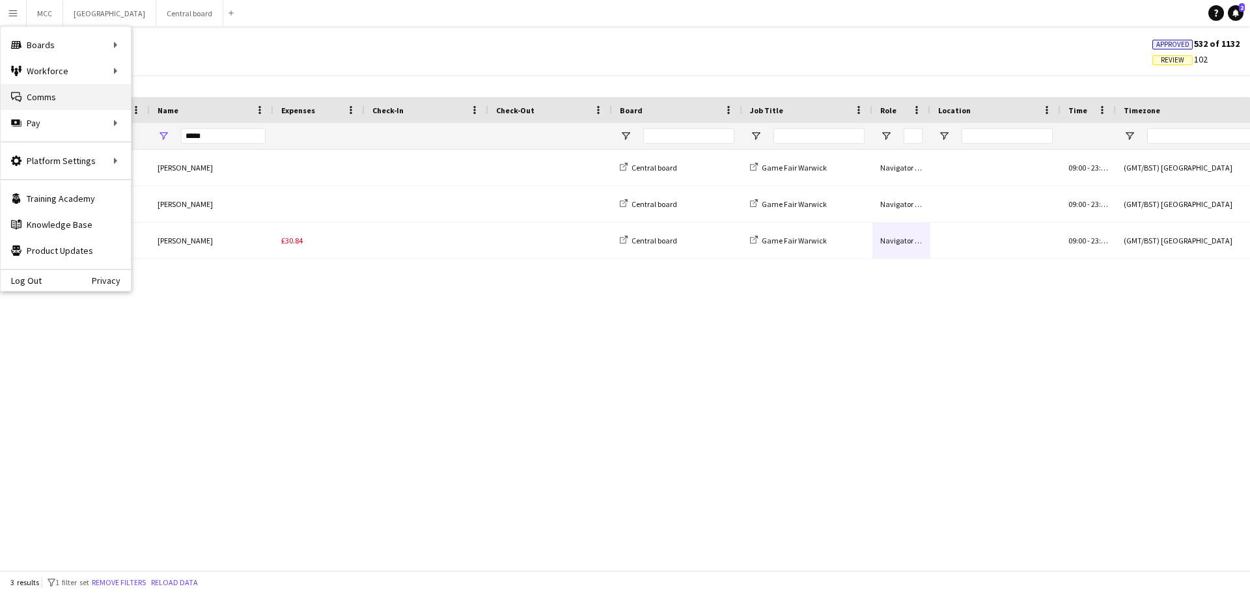
click at [65, 92] on link "Comms Comms" at bounding box center [66, 97] width 130 height 26
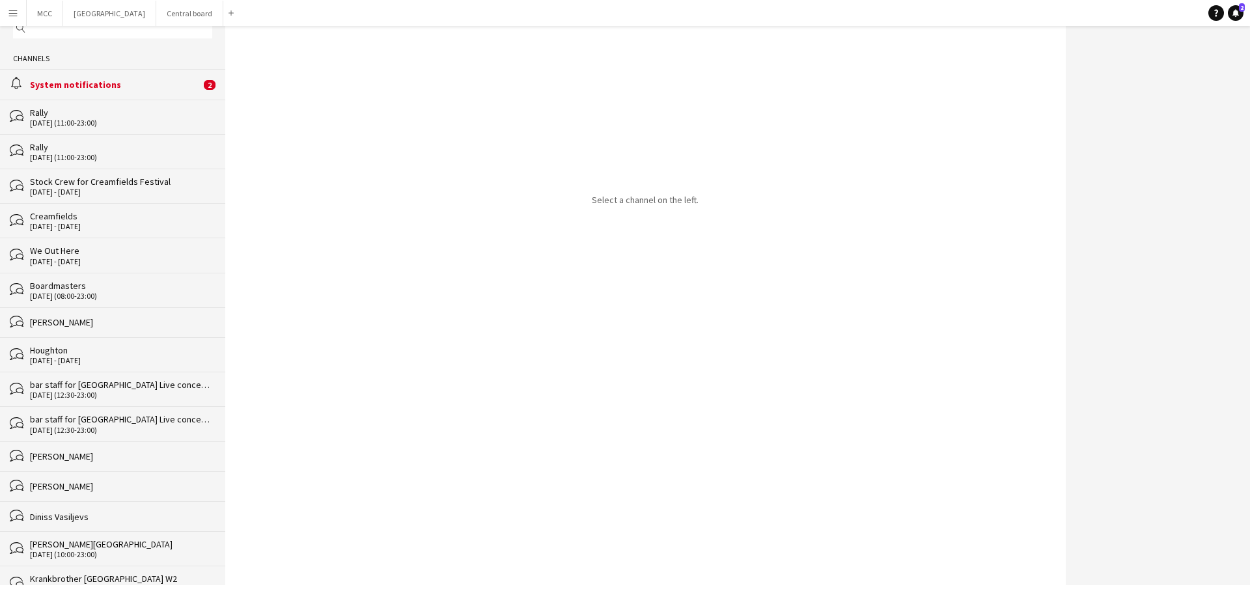
scroll to position [47, 0]
click at [76, 224] on div "[DATE] - [DATE]" at bounding box center [121, 225] width 182 height 9
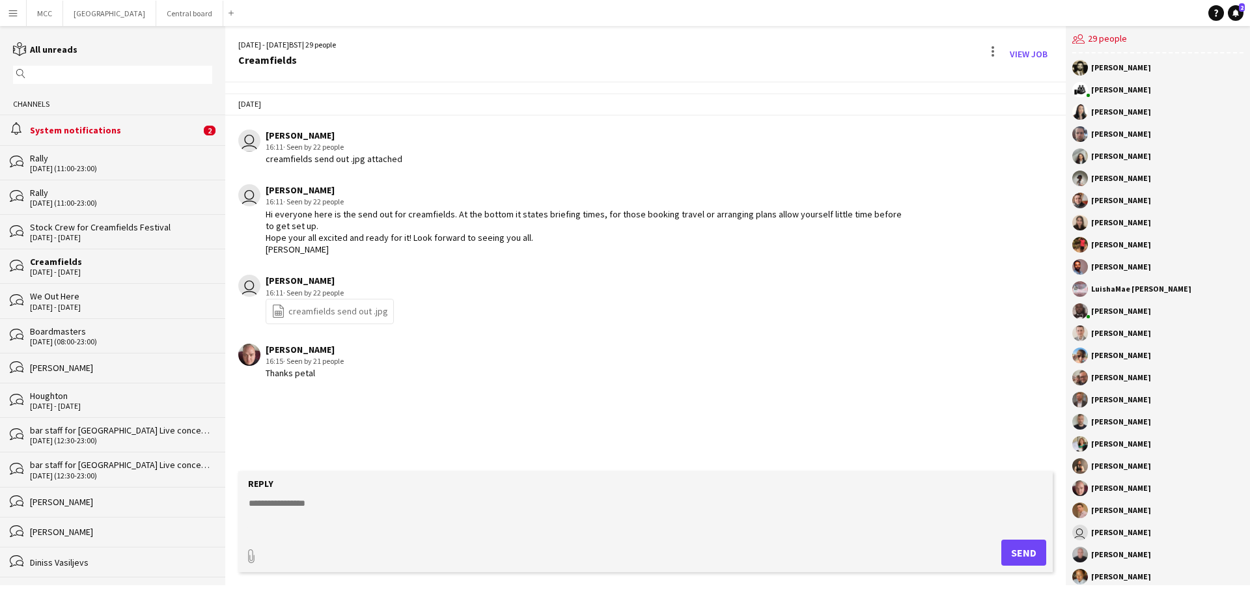
click at [323, 319] on link "file-spreadsheet creamfields send out .jpg" at bounding box center [329, 311] width 116 height 15
click at [116, 271] on div "[DATE] - [DATE]" at bounding box center [121, 271] width 182 height 9
click at [95, 133] on div "System notifications" at bounding box center [115, 130] width 171 height 12
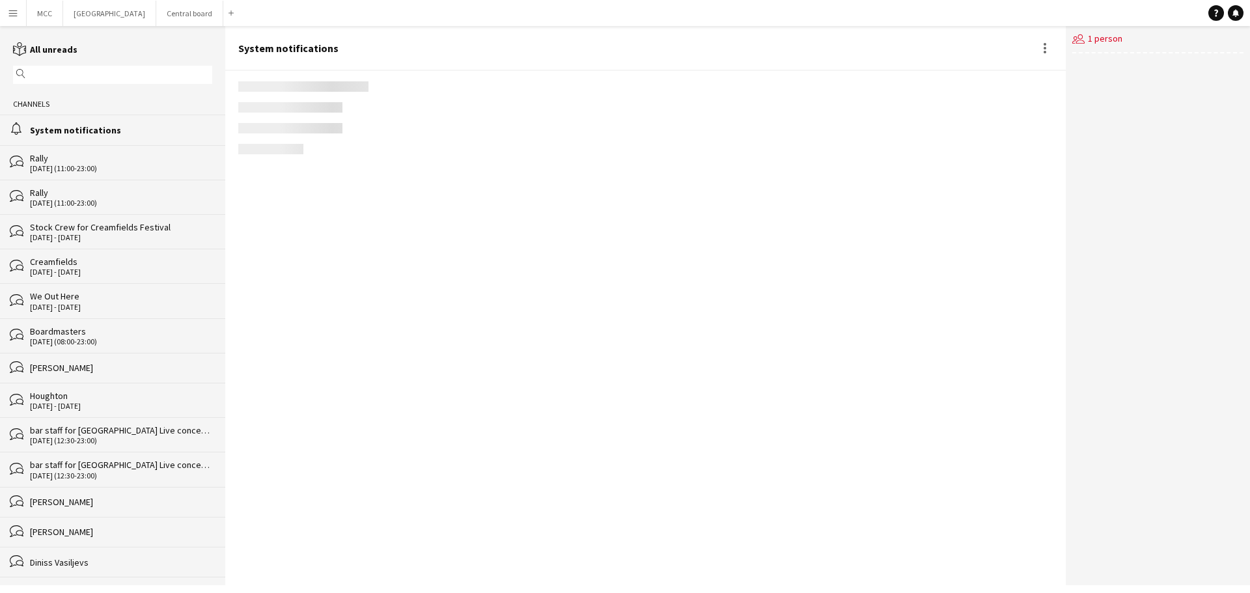
scroll to position [1770, 0]
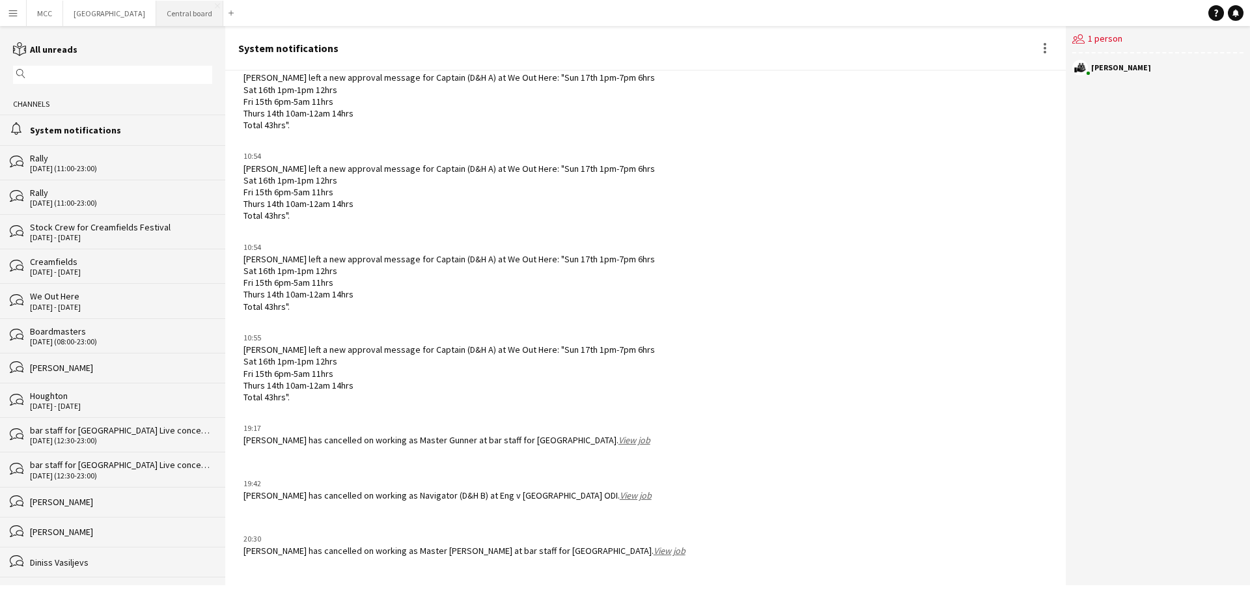
click at [205, 15] on button "Central board Close" at bounding box center [189, 13] width 67 height 25
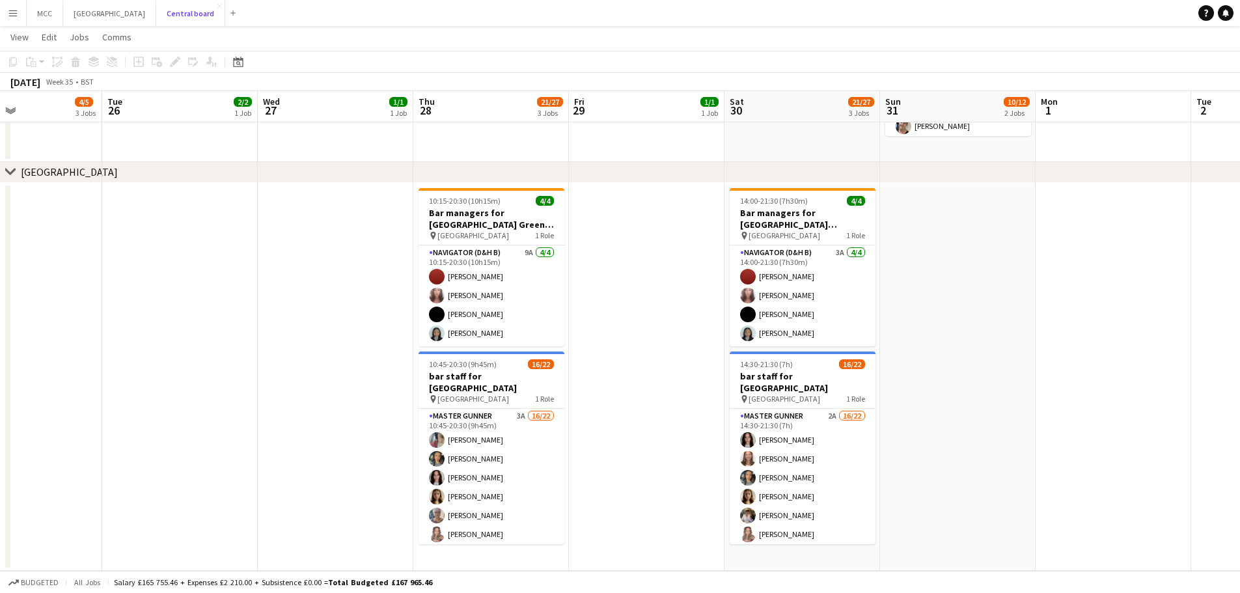
scroll to position [0, 372]
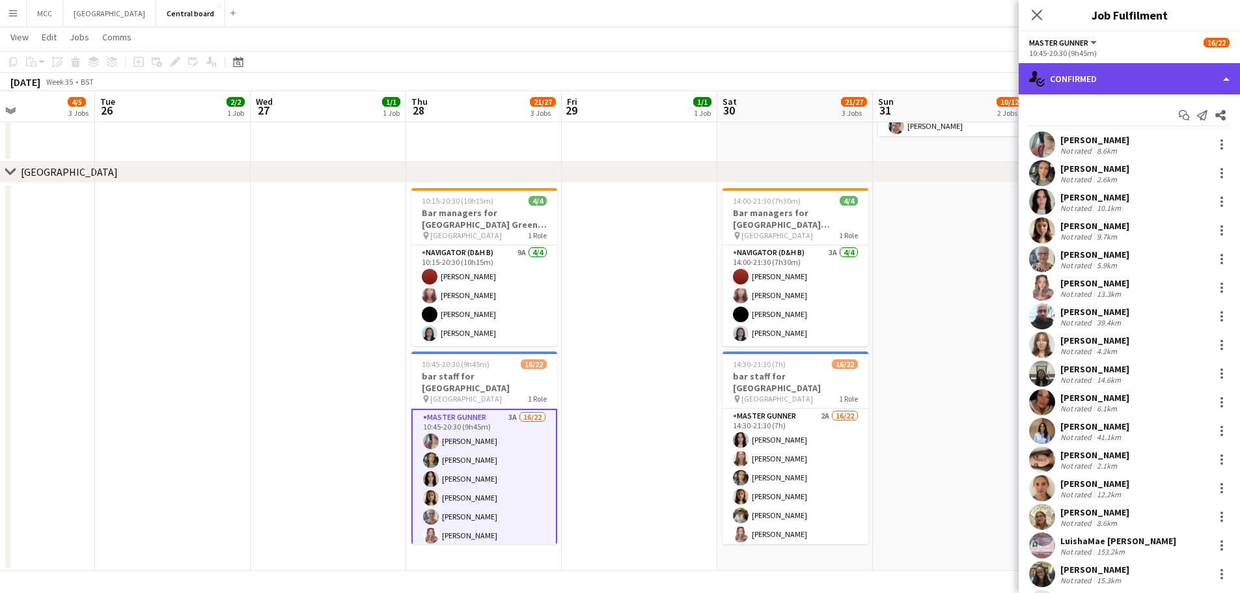
click at [613, 76] on div "single-neutral-actions-check-2 Confirmed" at bounding box center [1129, 78] width 221 height 31
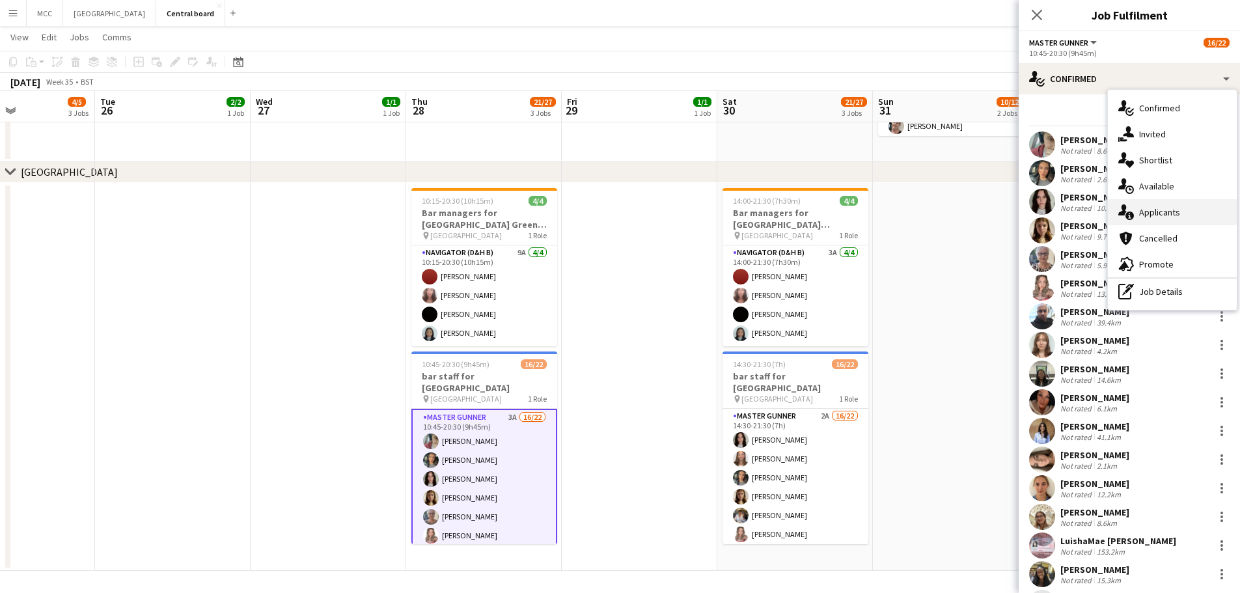
click at [613, 214] on div "single-neutral-actions-information Applicants" at bounding box center [1172, 212] width 129 height 26
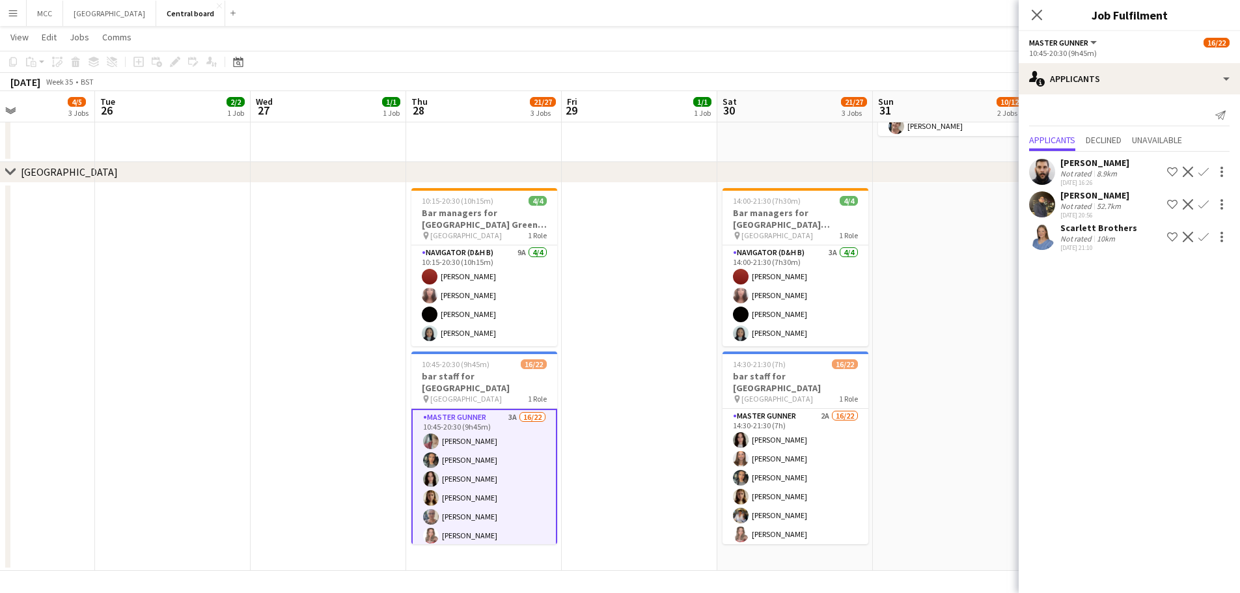
click at [613, 202] on app-icon "Confirm" at bounding box center [1203, 204] width 10 height 10
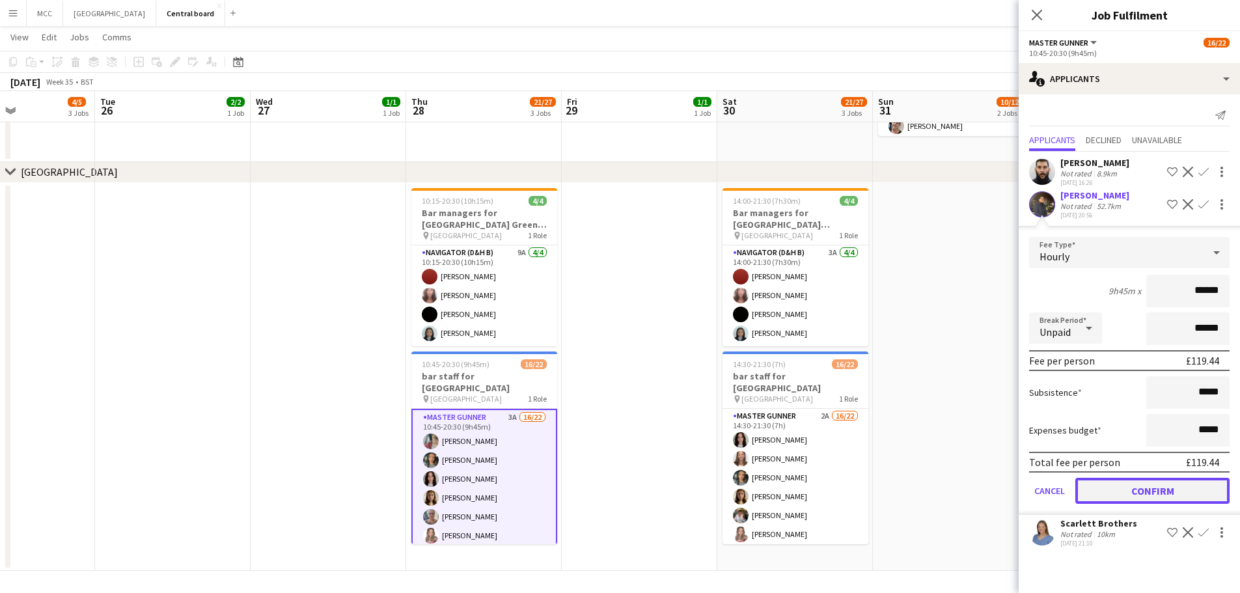
click at [613, 491] on button "Confirm" at bounding box center [1152, 491] width 154 height 26
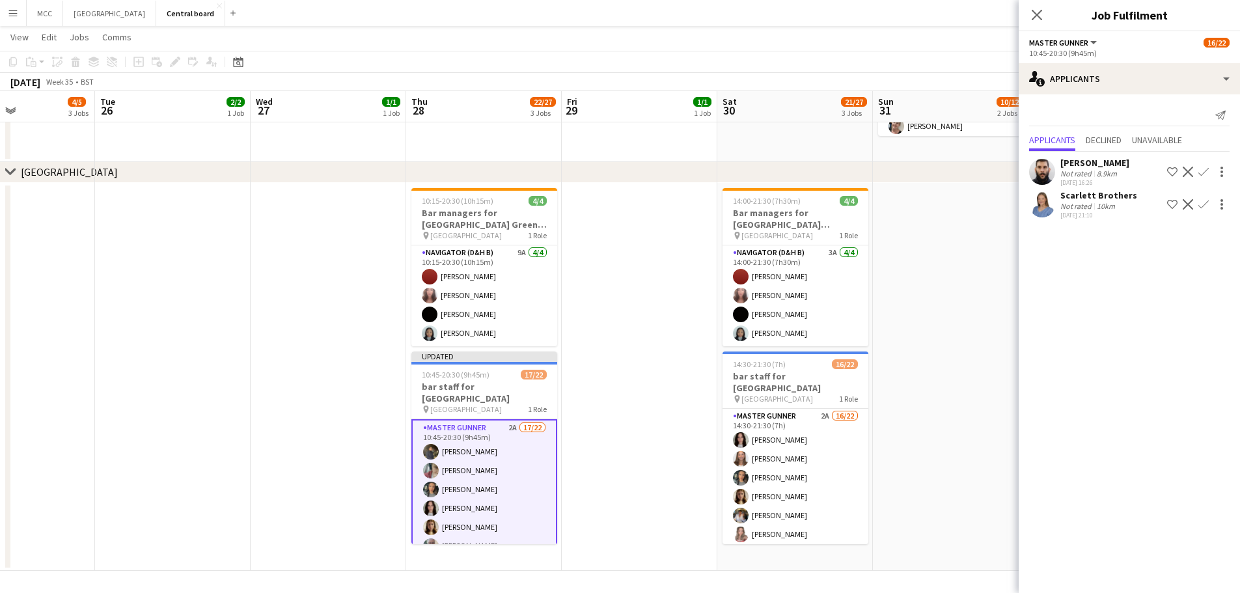
click at [613, 202] on app-icon "Confirm" at bounding box center [1203, 204] width 10 height 10
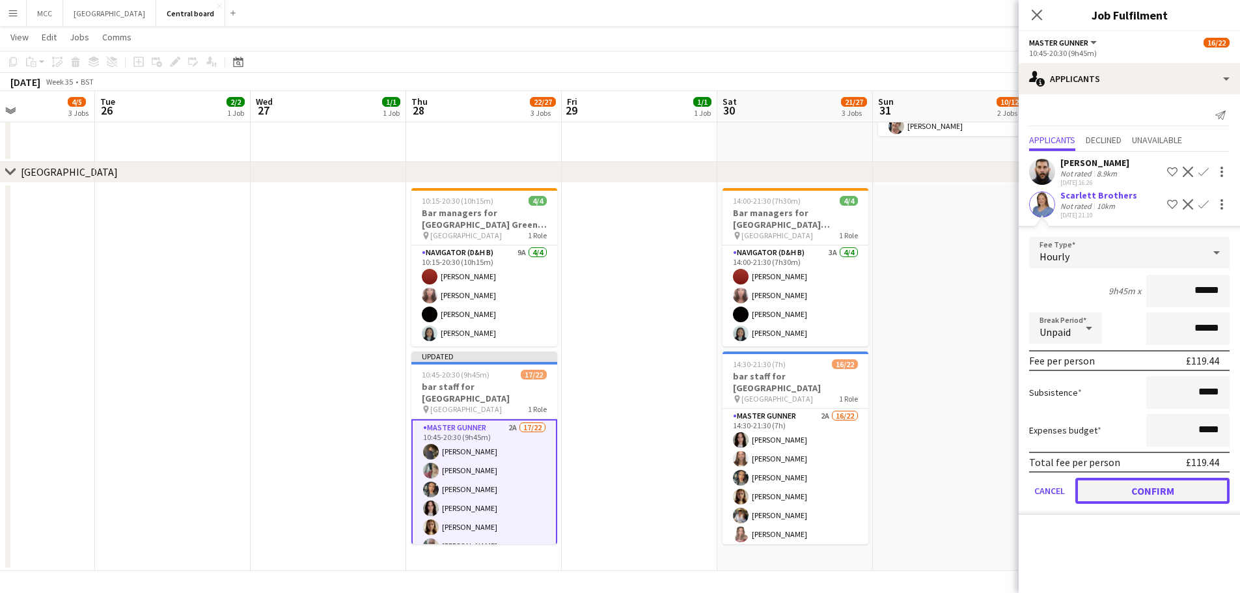
click at [613, 480] on button "Confirm" at bounding box center [1152, 491] width 154 height 26
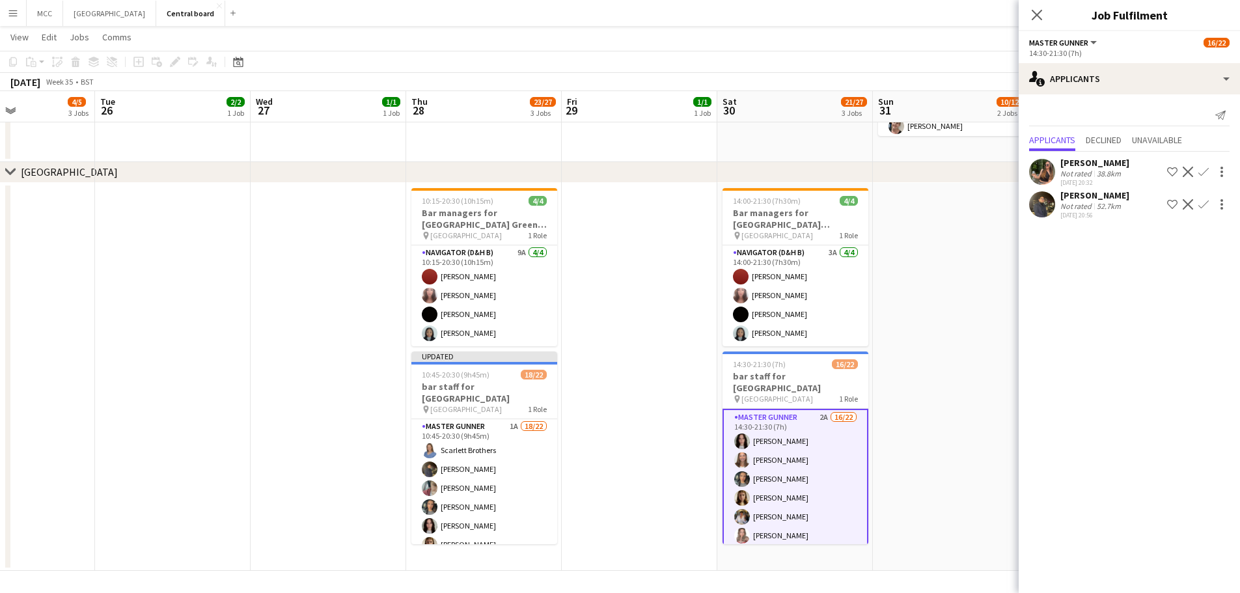
click at [613, 169] on app-icon "Confirm" at bounding box center [1203, 172] width 10 height 10
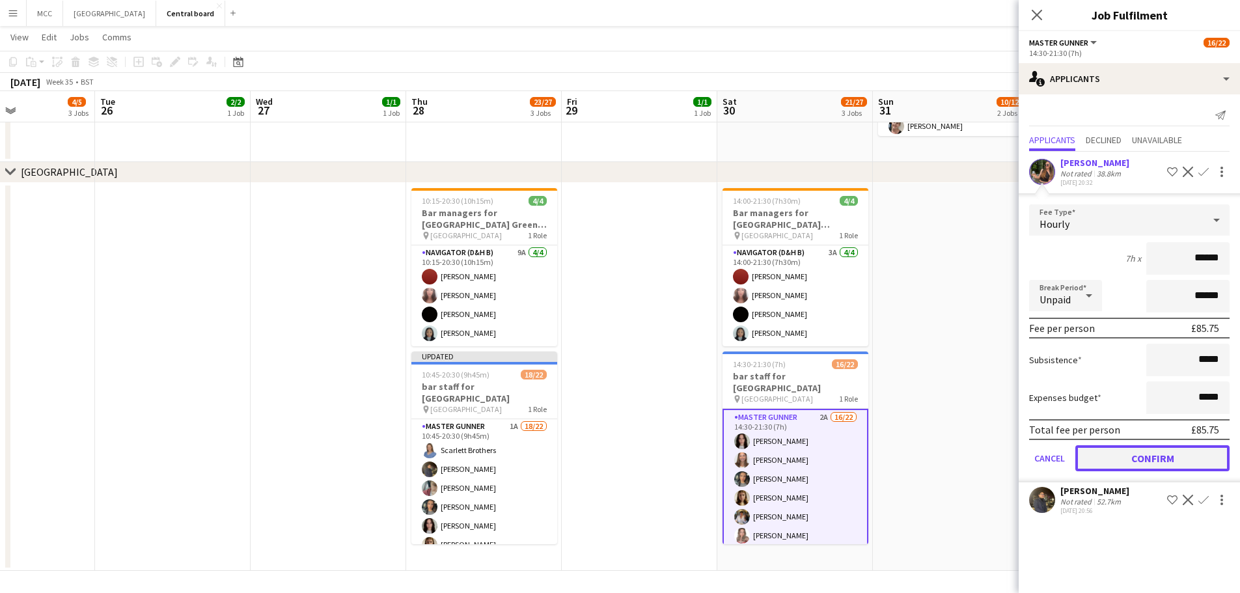
click at [613, 459] on button "Confirm" at bounding box center [1152, 458] width 154 height 26
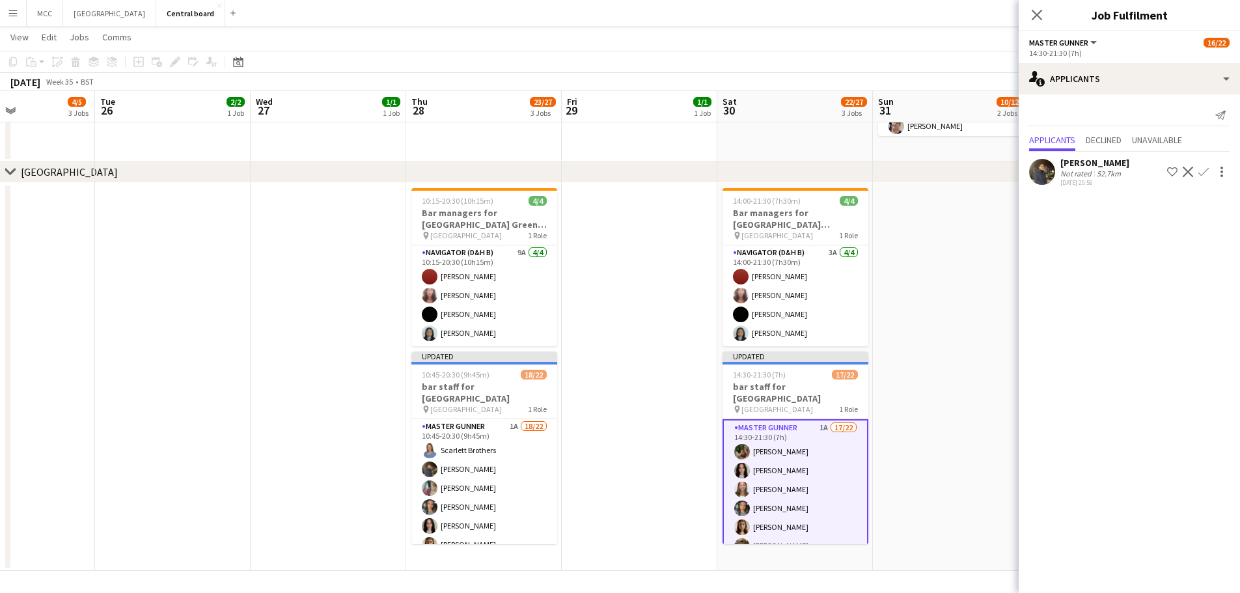
click at [613, 169] on app-icon "Confirm" at bounding box center [1203, 172] width 10 height 10
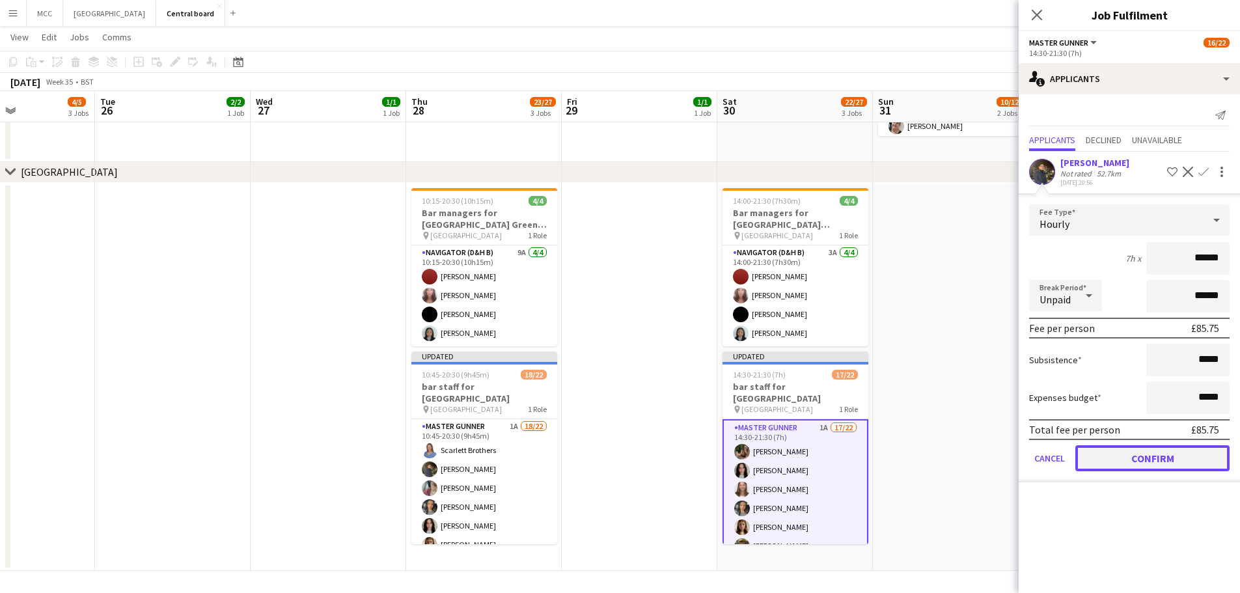
click at [613, 467] on button "Confirm" at bounding box center [1152, 458] width 154 height 26
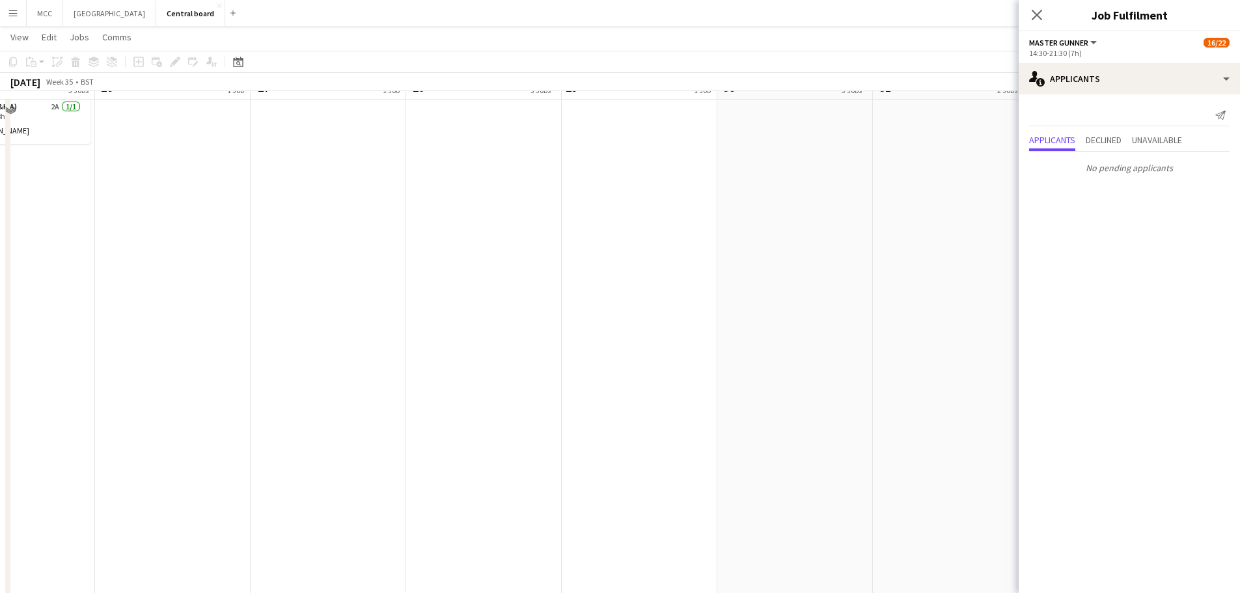
scroll to position [471, 0]
click at [613, 282] on app-date-cell "10:00-23:04 (13h4m) 1/1 Warwick Castle Concerts pin Warwick 1 Role Navigator (D…" at bounding box center [795, 334] width 156 height 1033
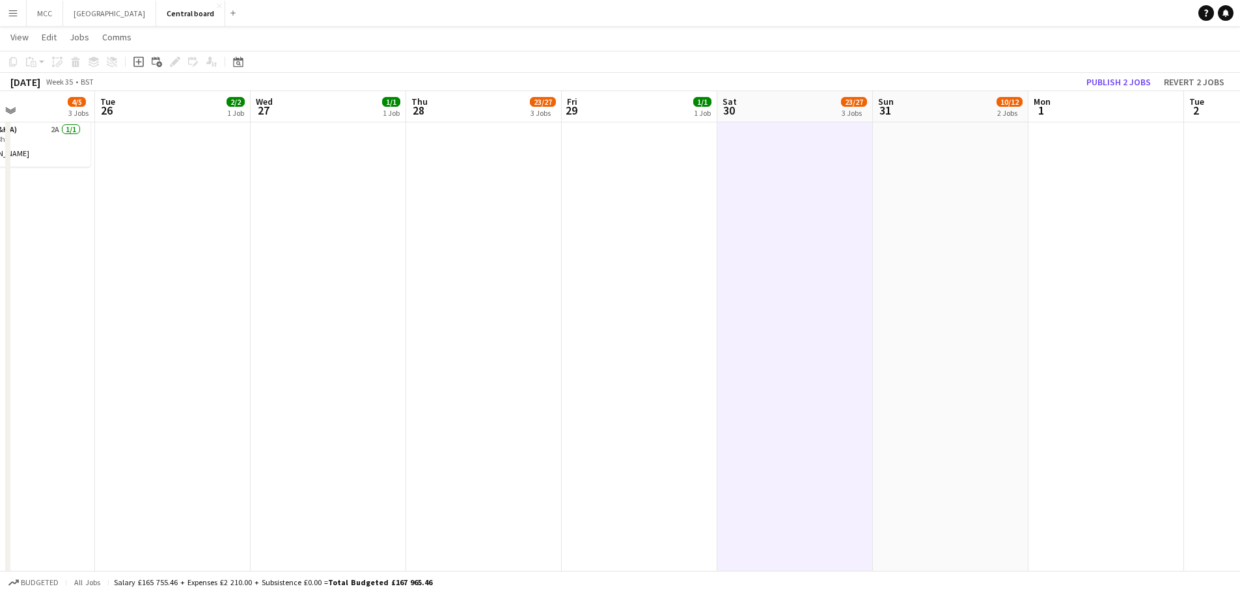
scroll to position [316, 0]
click at [613, 85] on button "Publish 2 jobs" at bounding box center [1118, 82] width 75 height 17
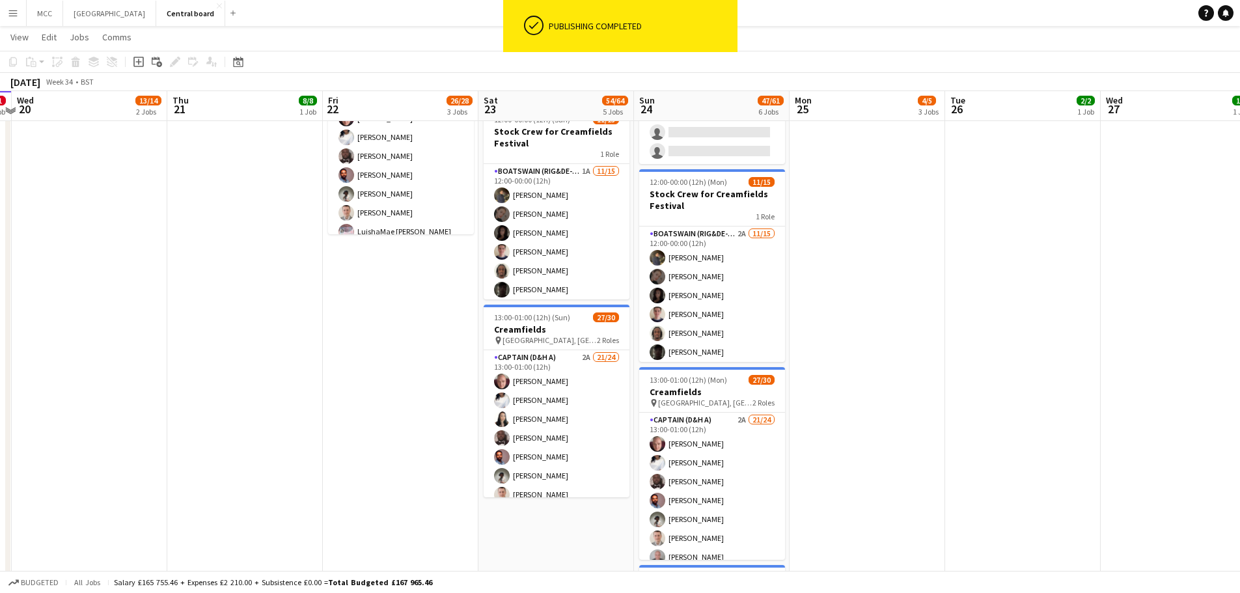
scroll to position [525, 0]
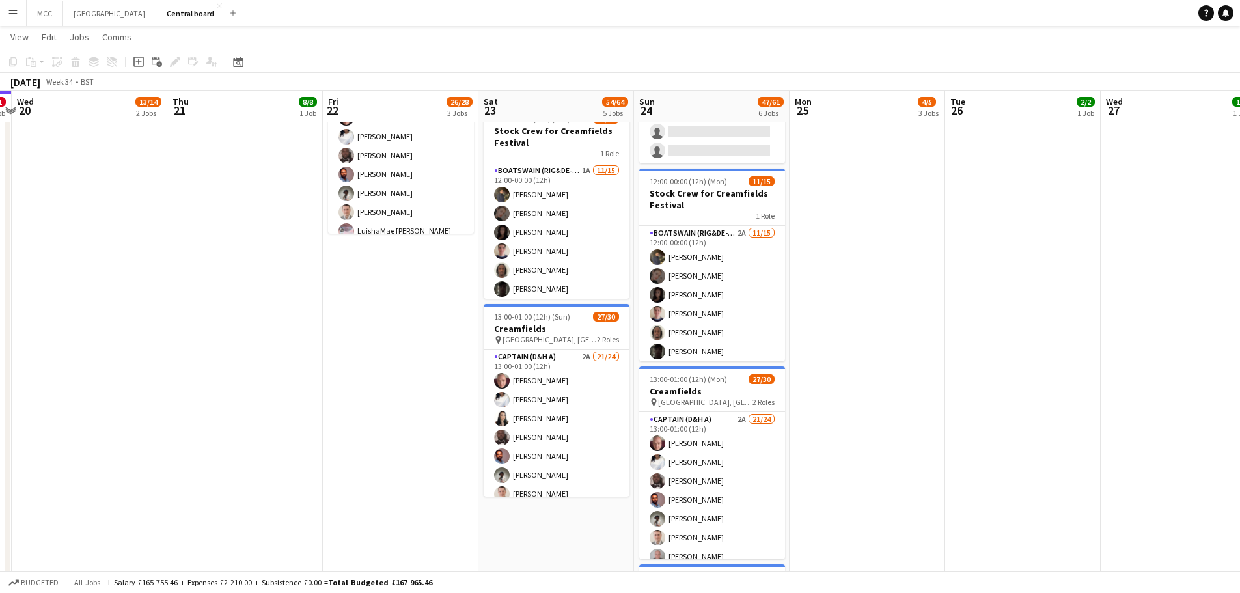
click at [613, 315] on app-date-cell "07:30-13:00 (5h30m) 2/2 Creamfields container Bar 1 Role Navigator (D&H B) 3A […" at bounding box center [867, 280] width 156 height 1033
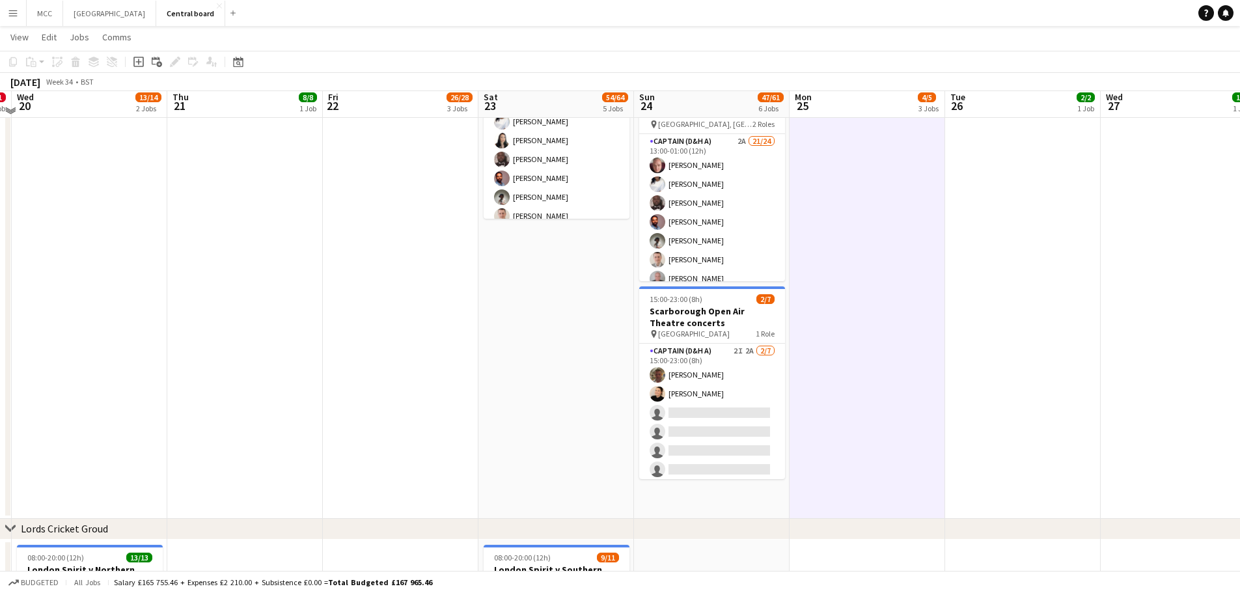
scroll to position [804, 0]
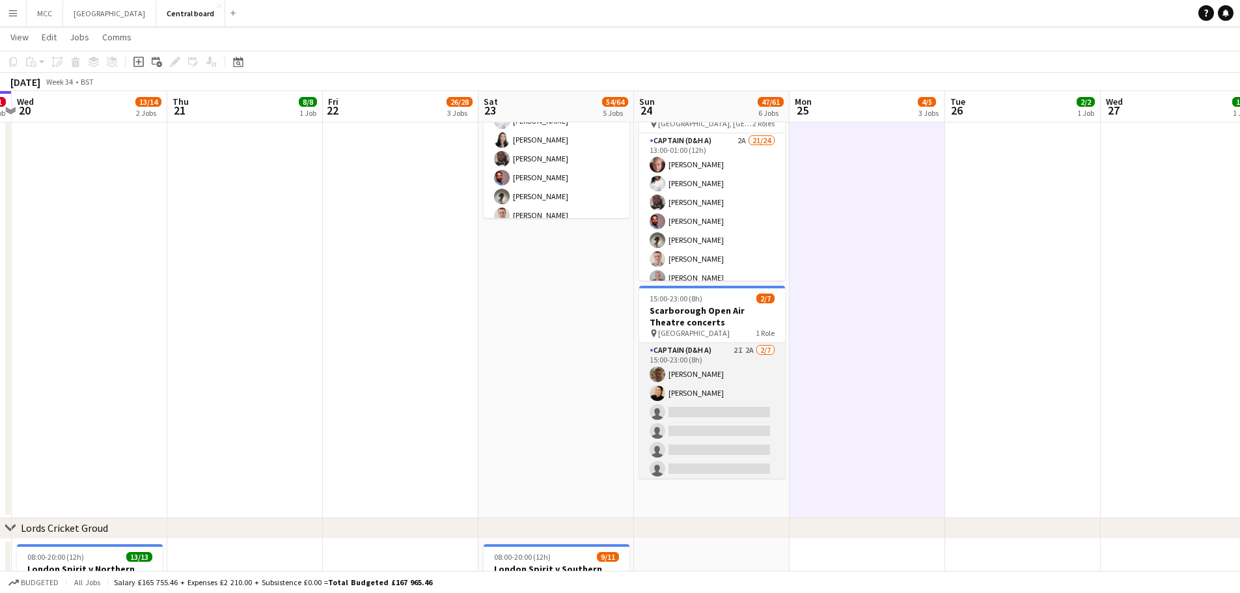
click at [613, 377] on app-card-role "Captain (D&H A) 2I 2A [DATE] 15:00-23:00 (8h) [PERSON_NAME] [PERSON_NAME] singl…" at bounding box center [712, 421] width 146 height 157
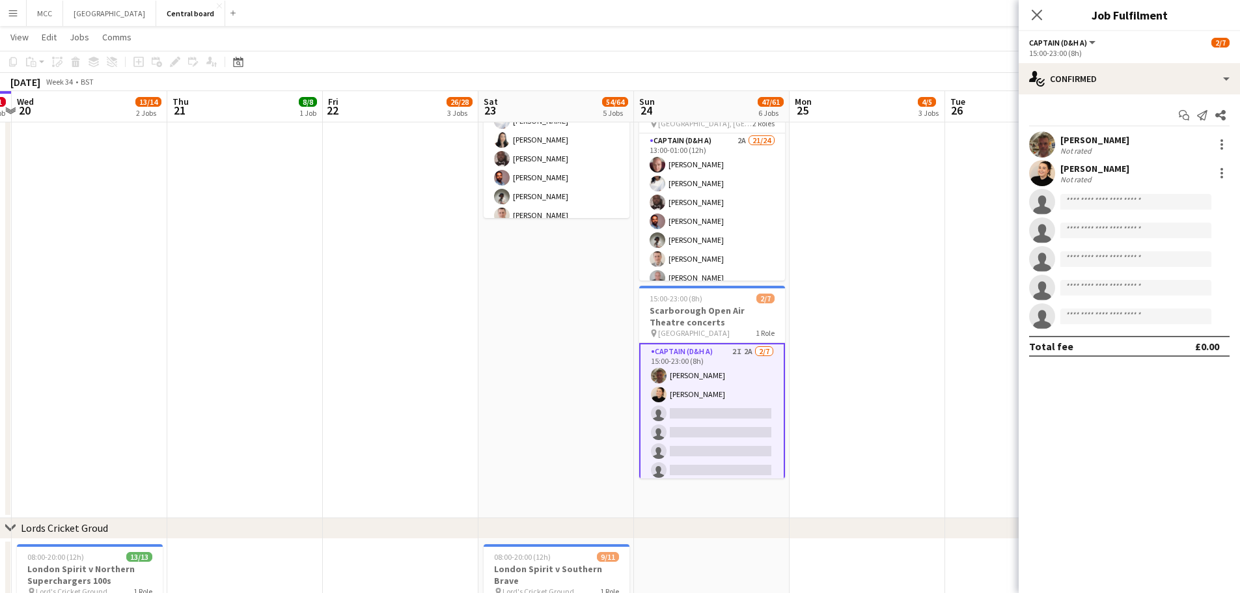
click at [613, 397] on app-date-cell "07:30-13:00 (5h30m) 2/2 Creamfields container Bar 1 Role Navigator (D&H B) 3A […" at bounding box center [867, 1] width 156 height 1033
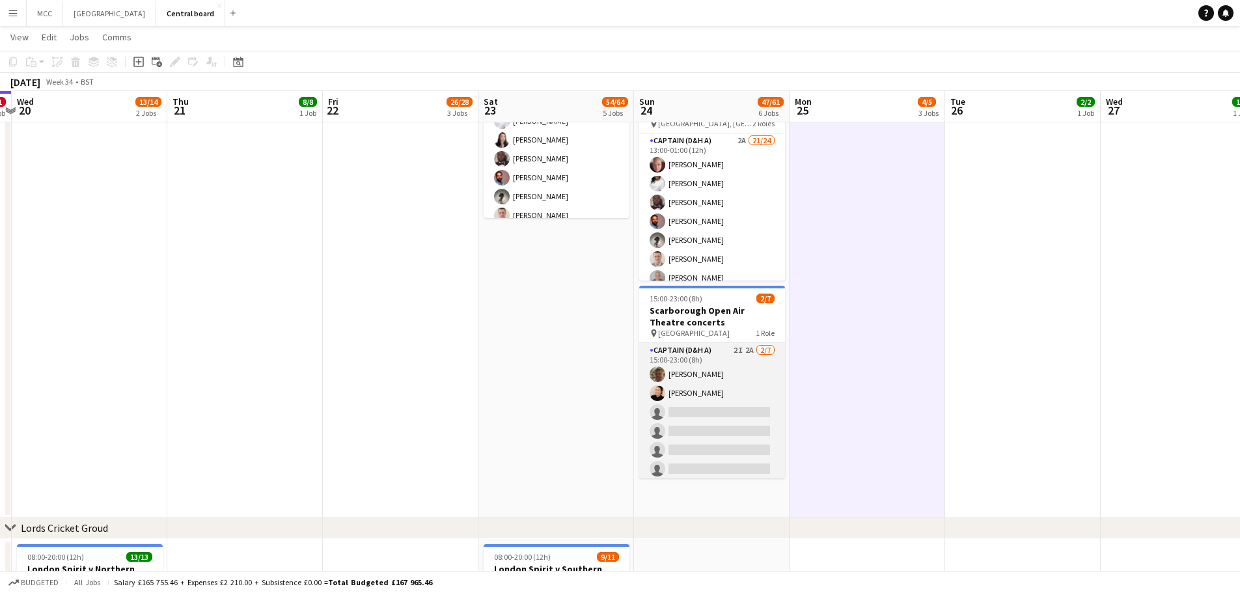
click at [613, 387] on app-card-role "Captain (D&H A) 2I 2A [DATE] 15:00-23:00 (8h) [PERSON_NAME] [PERSON_NAME] singl…" at bounding box center [712, 421] width 146 height 157
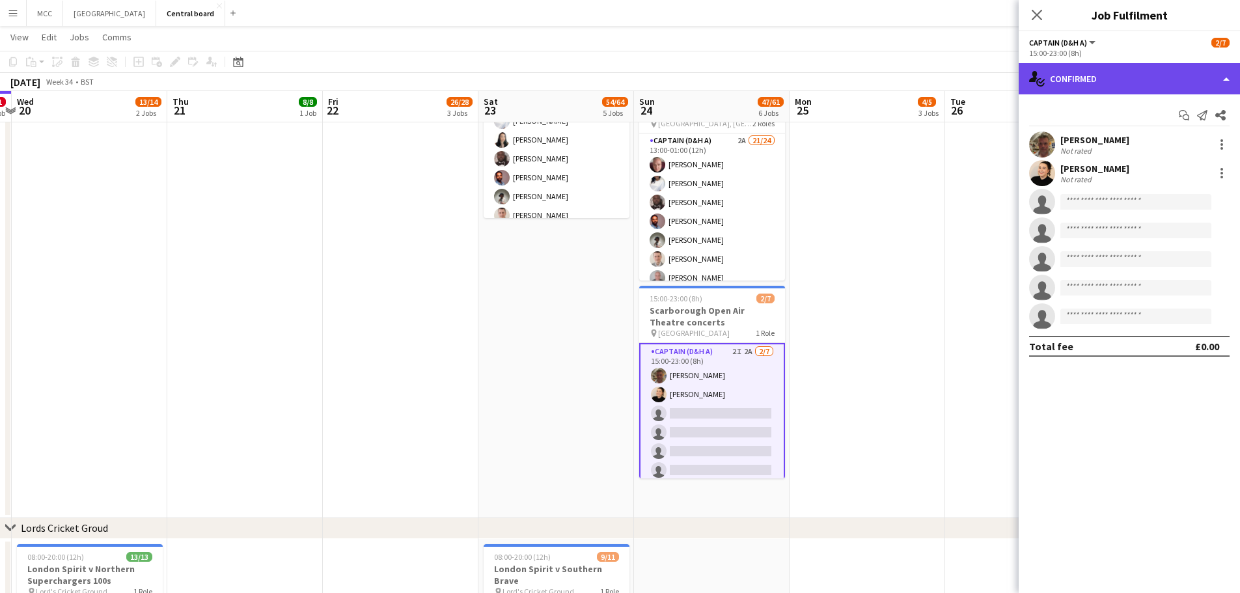
click at [613, 93] on div "single-neutral-actions-check-2 Confirmed" at bounding box center [1129, 78] width 221 height 31
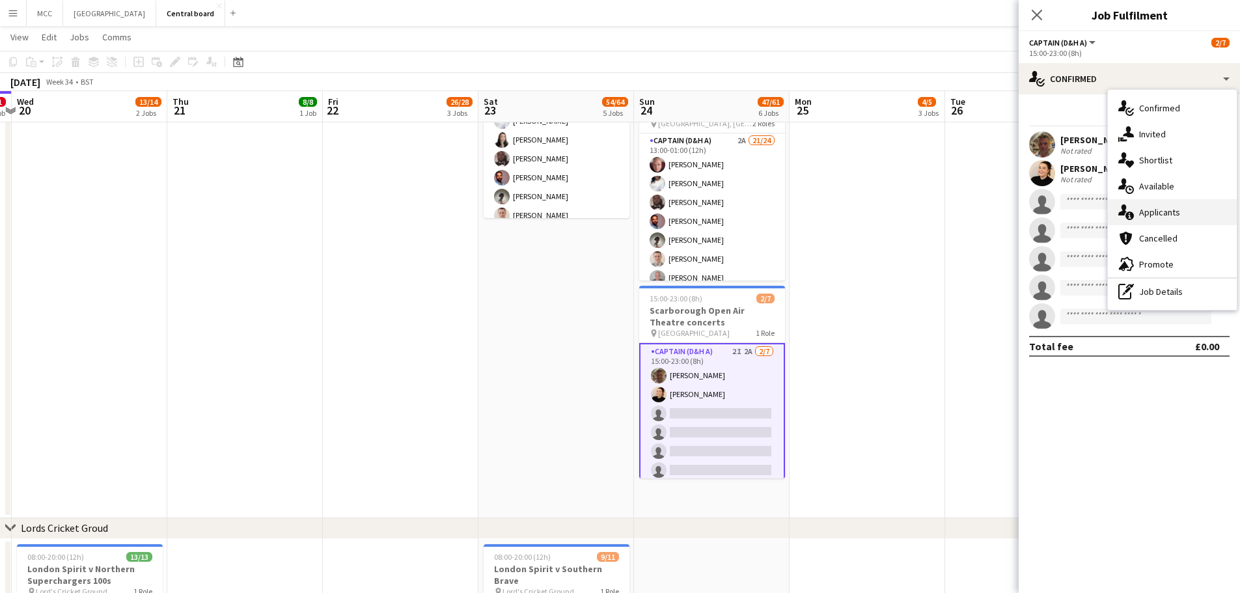
click at [613, 209] on div "single-neutral-actions-information Applicants" at bounding box center [1172, 212] width 129 height 26
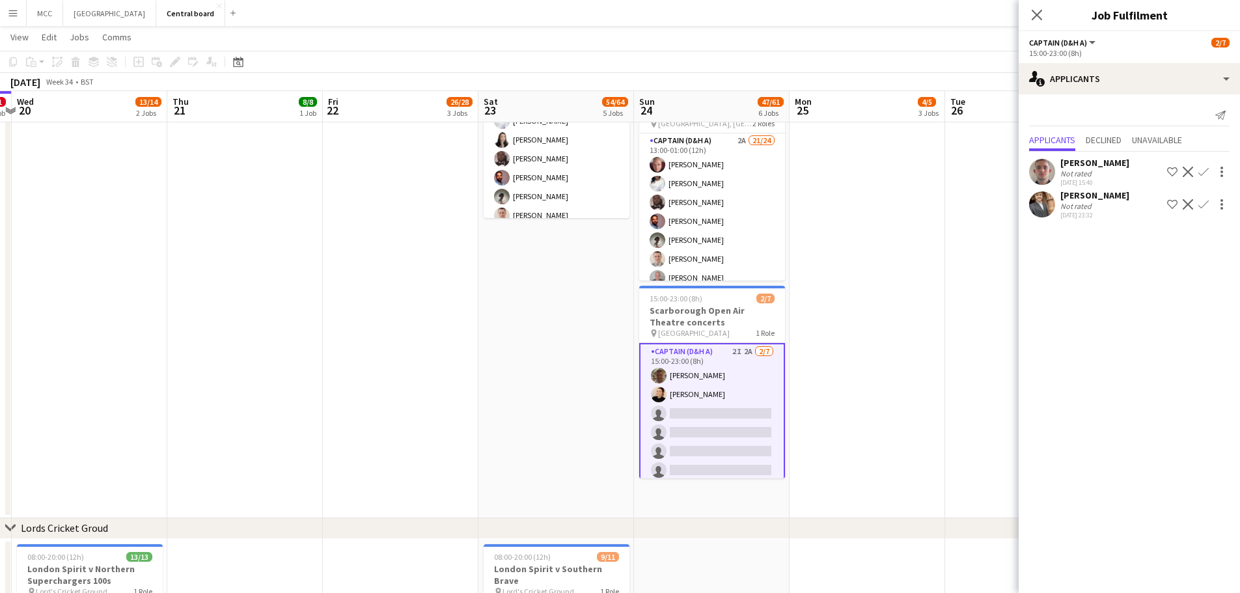
click at [613, 165] on div "[PERSON_NAME]" at bounding box center [1094, 163] width 69 height 12
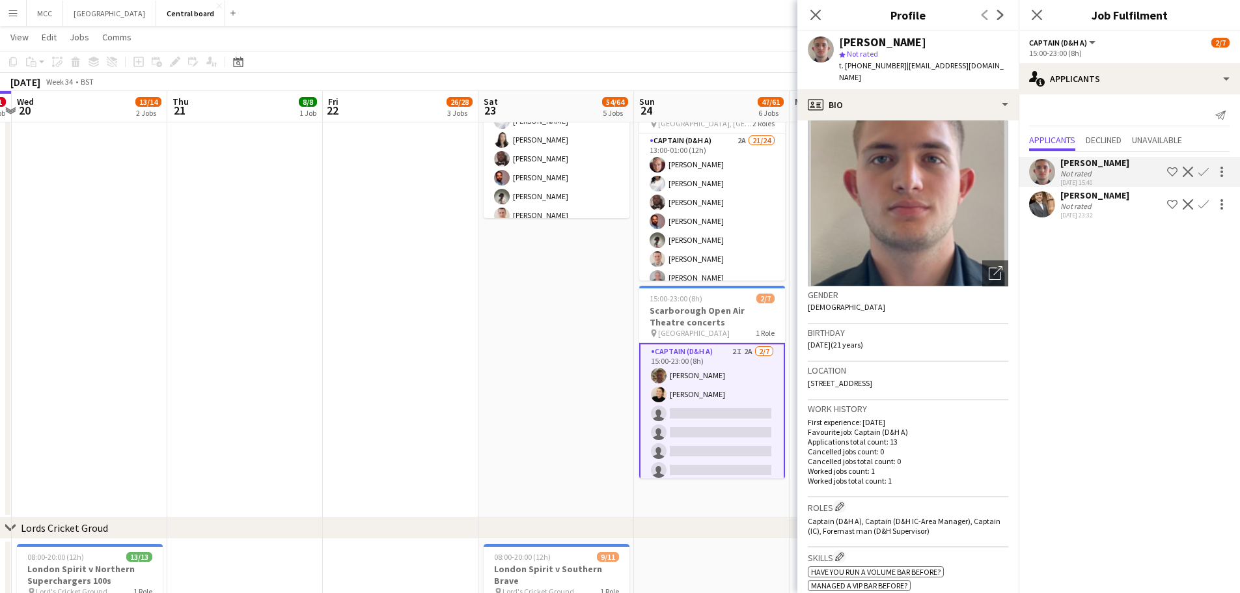
scroll to position [36, 0]
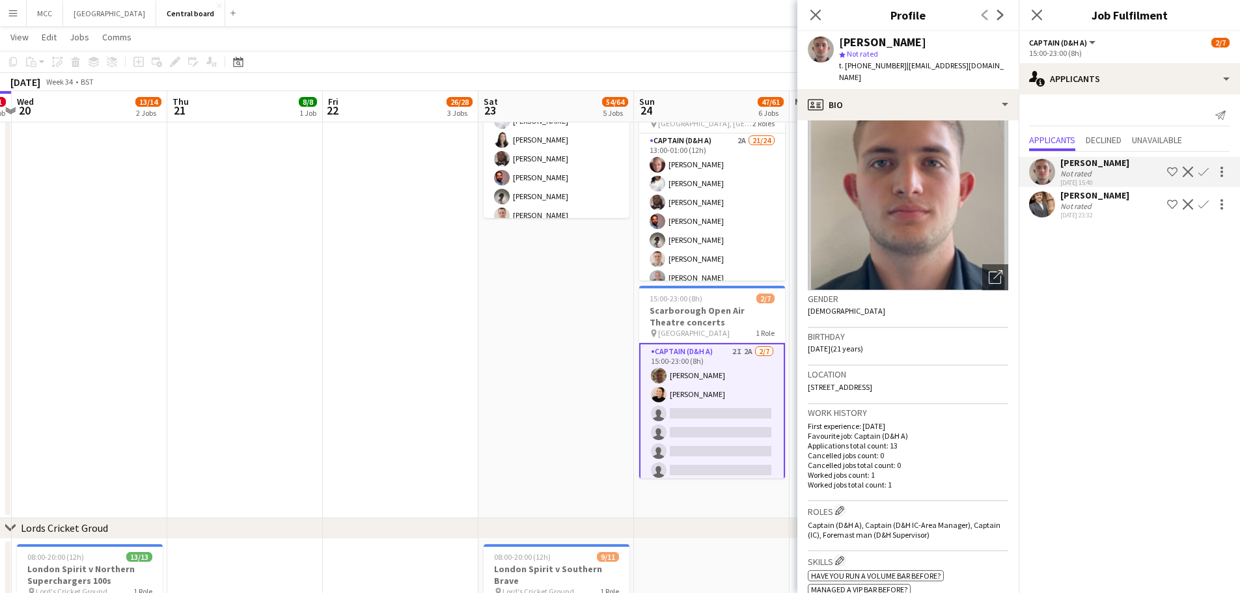
click at [537, 425] on app-date-cell "08:00-16:00 (8h) 2/2 Scarborough Build 2 Roles Captain (D&H A) 4A [DATE] 08:00-…" at bounding box center [556, 1] width 156 height 1033
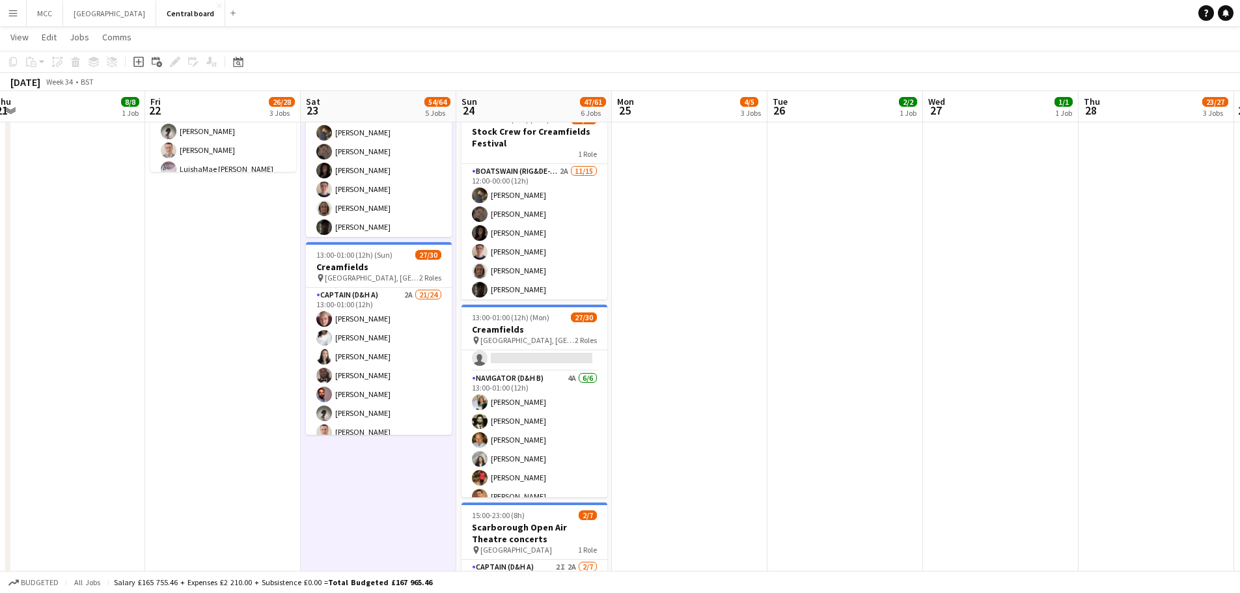
scroll to position [470, 0]
